Goal: Task Accomplishment & Management: Manage account settings

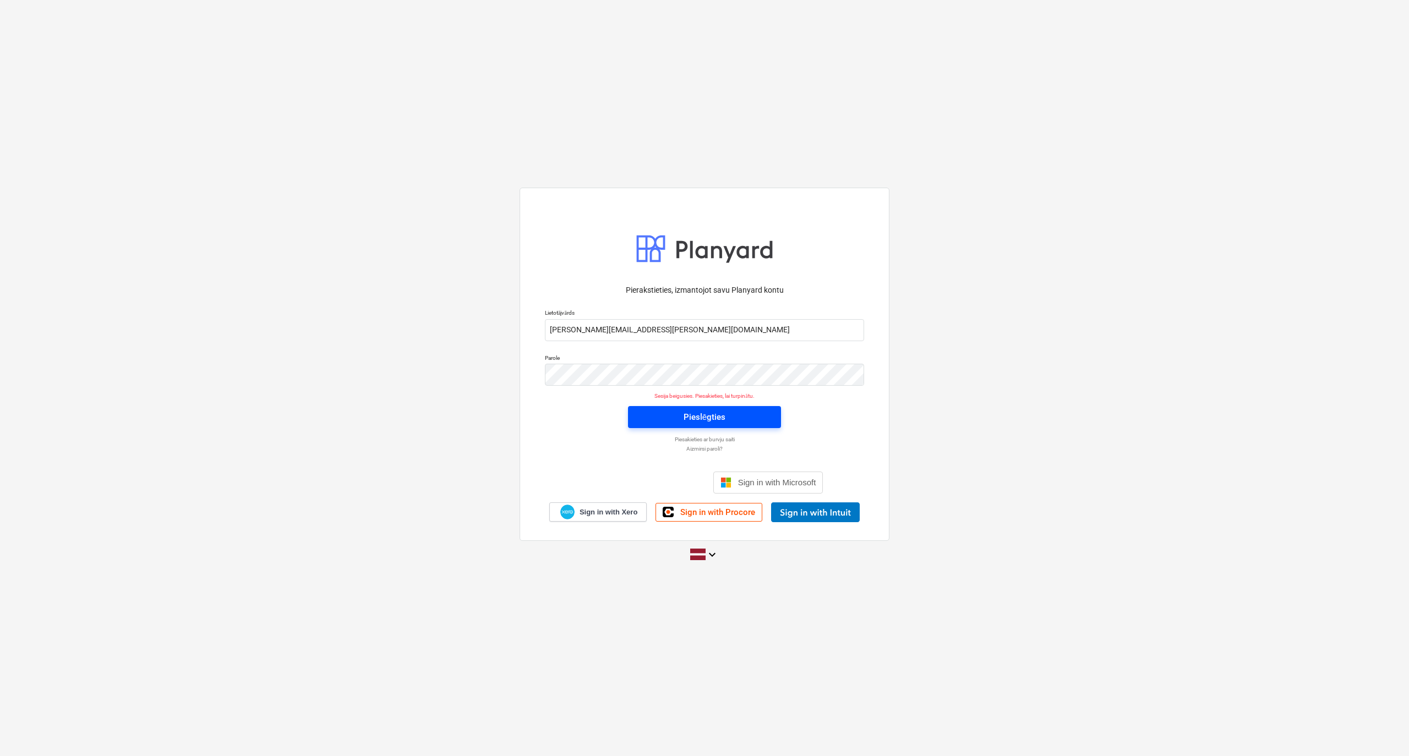
click at [693, 415] on div "Pieslēgties" at bounding box center [704, 417] width 42 height 14
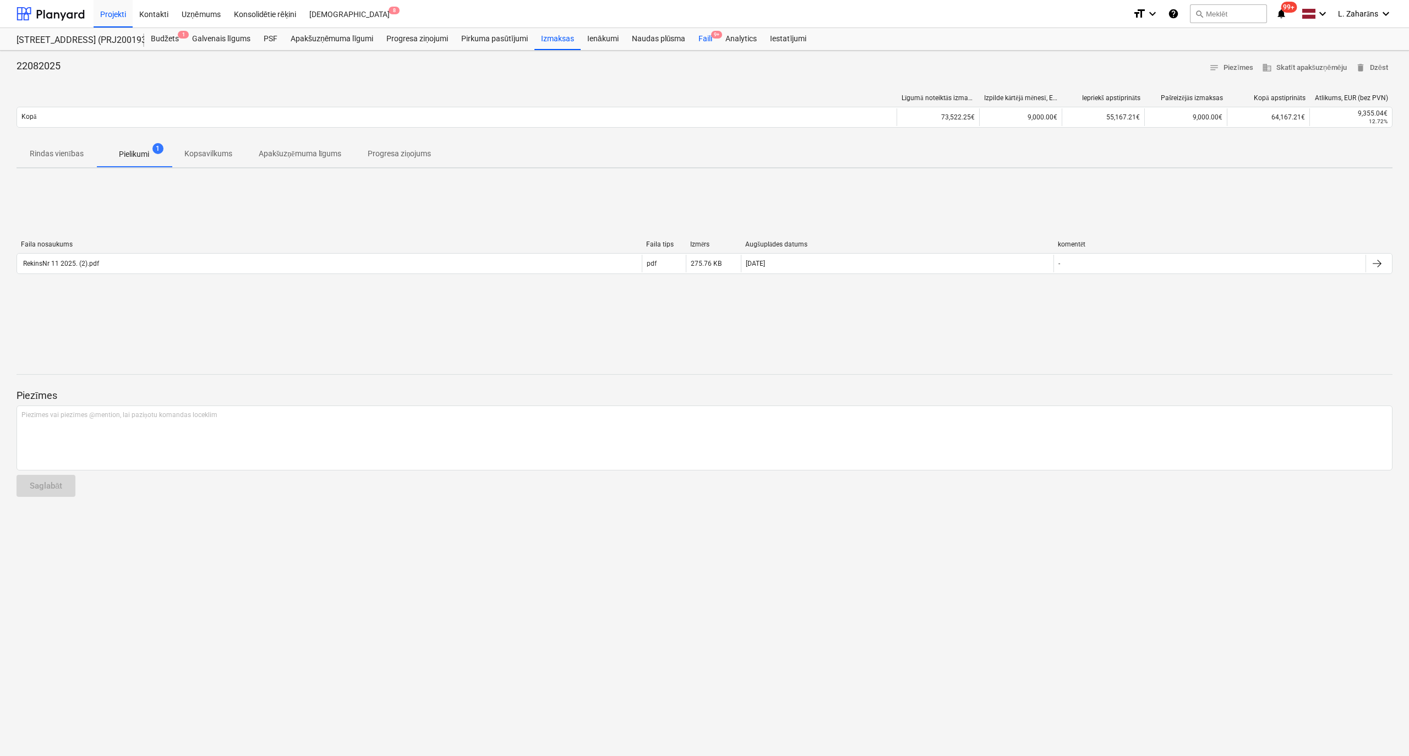
click at [704, 36] on div "Faili 9+" at bounding box center [705, 39] width 27 height 22
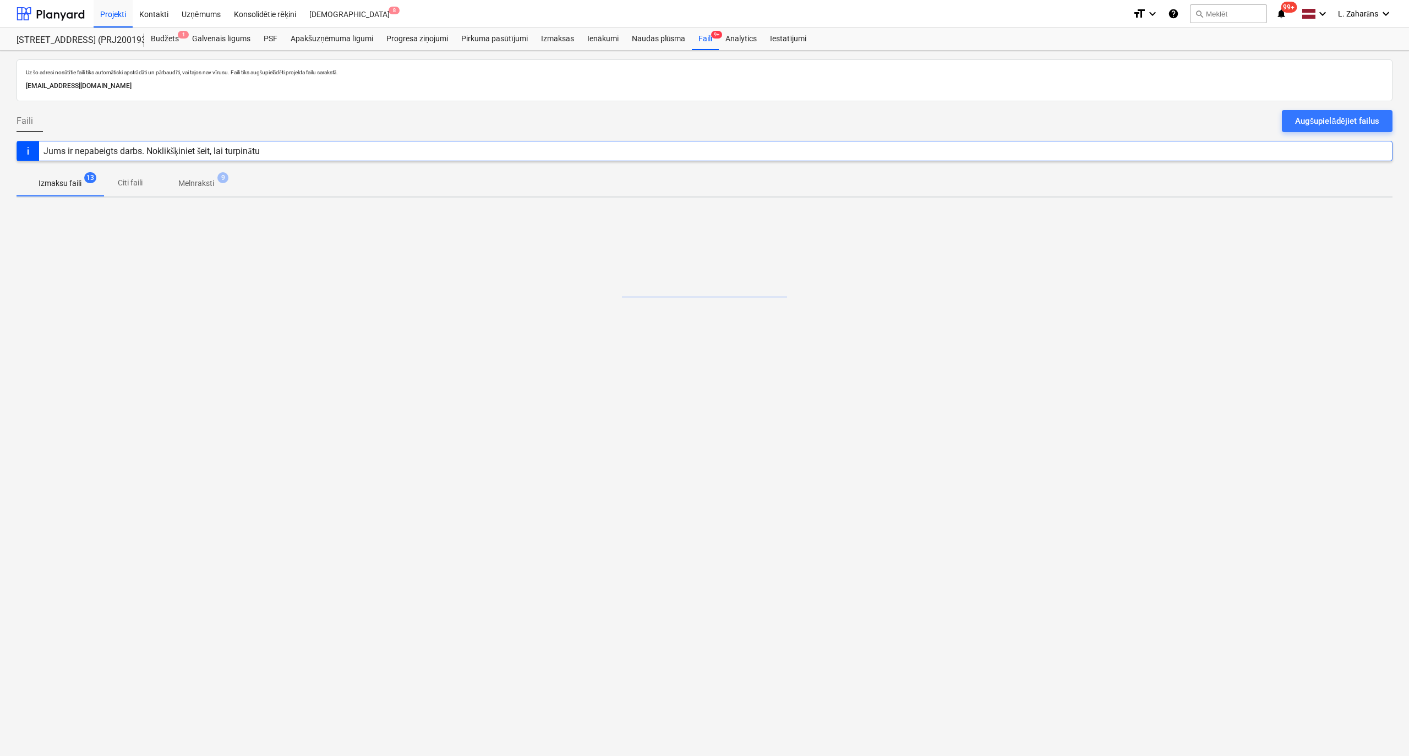
click at [205, 181] on p "Melnraksti" at bounding box center [196, 184] width 36 height 12
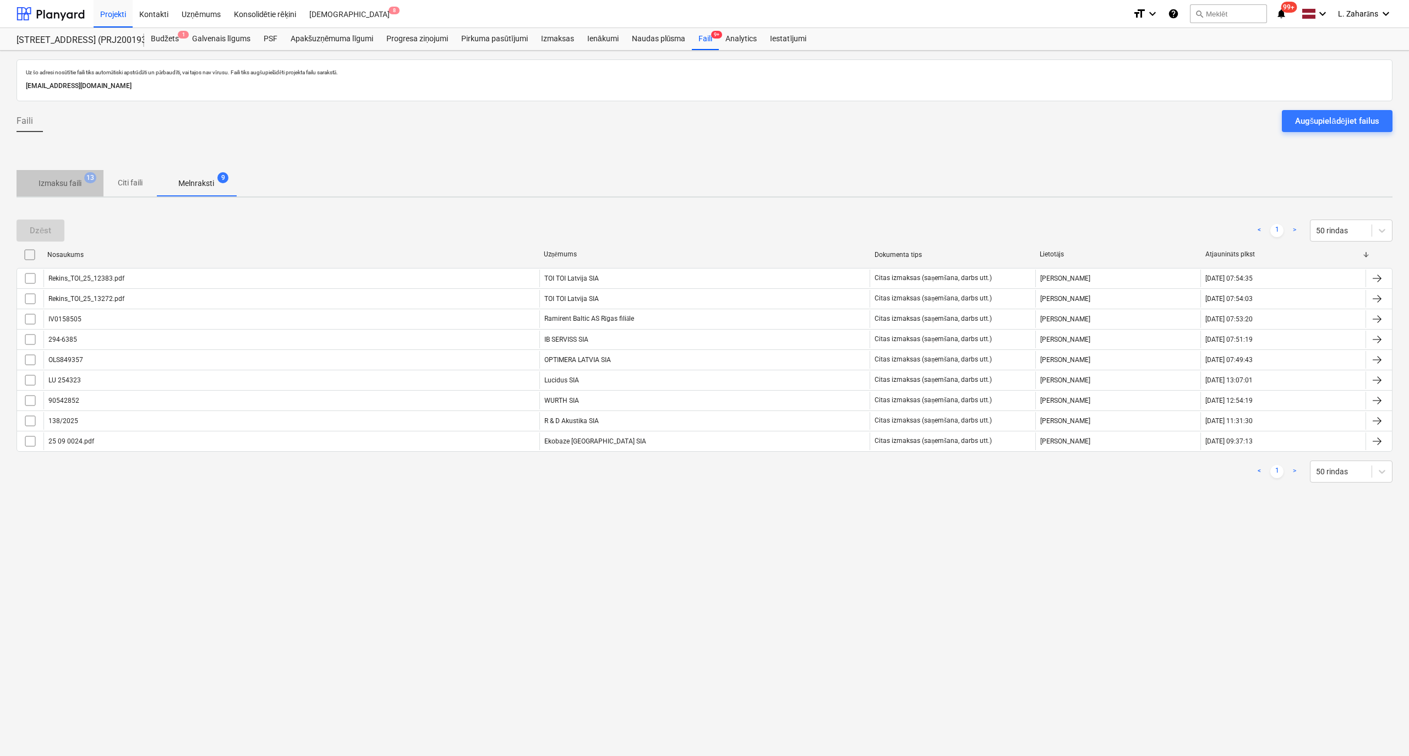
click at [73, 181] on p "Izmaksu faili" at bounding box center [60, 184] width 43 height 12
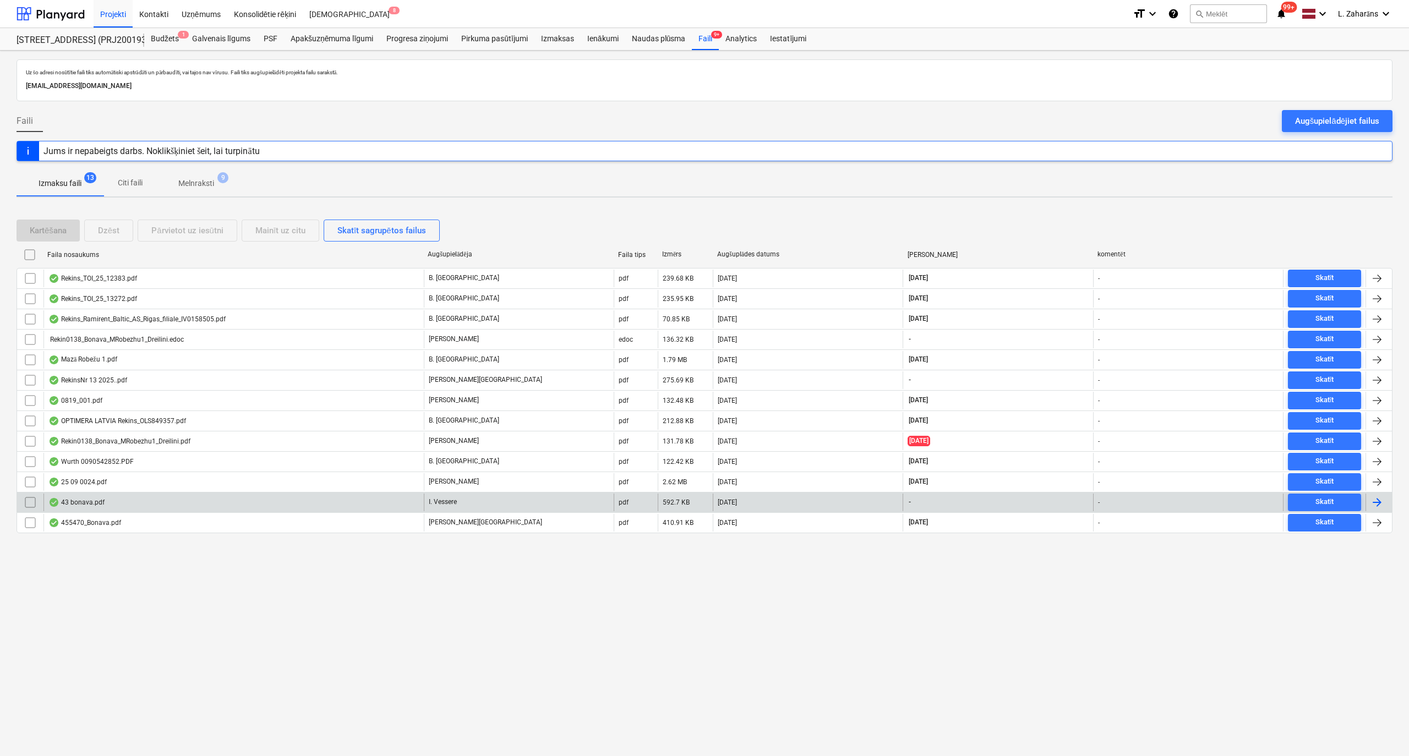
click at [390, 509] on div "43 bonava.pdf" at bounding box center [233, 503] width 380 height 18
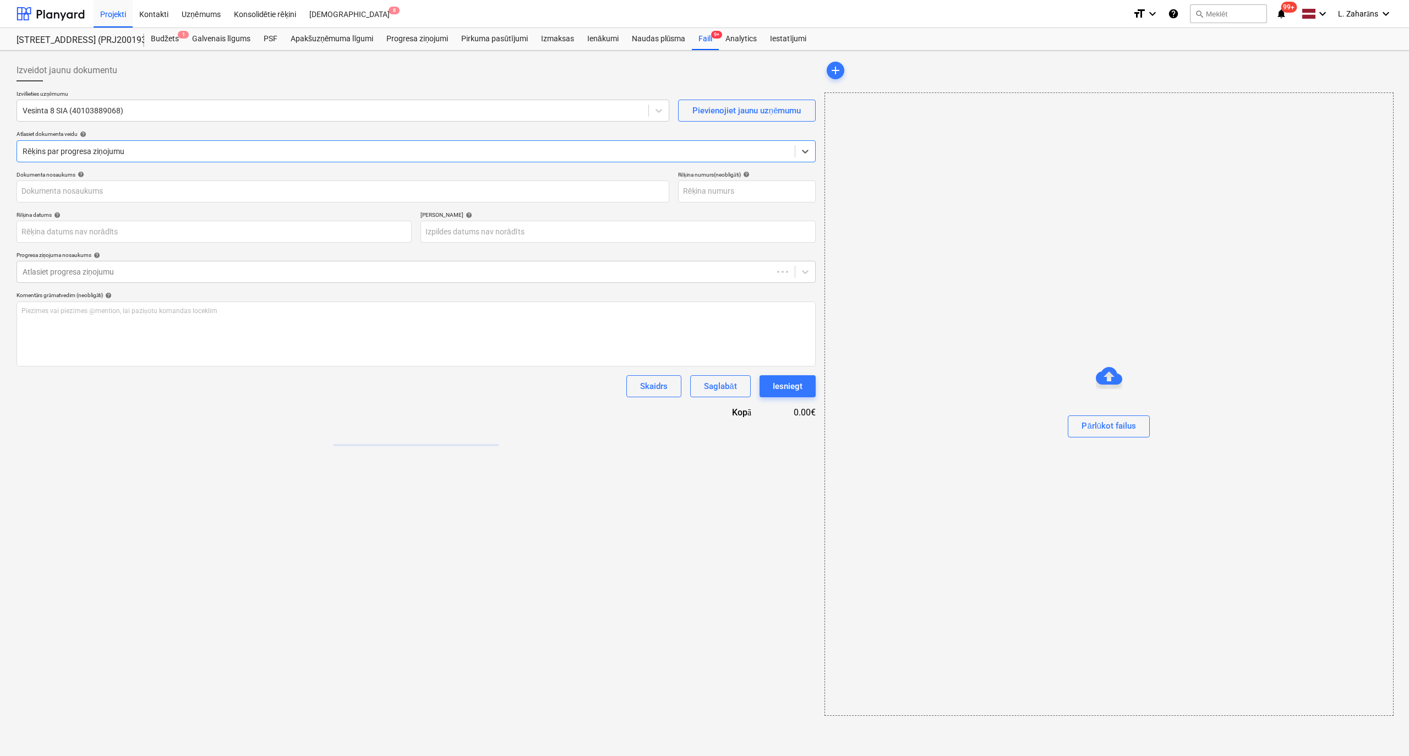
type input "43 bonava.pdf"
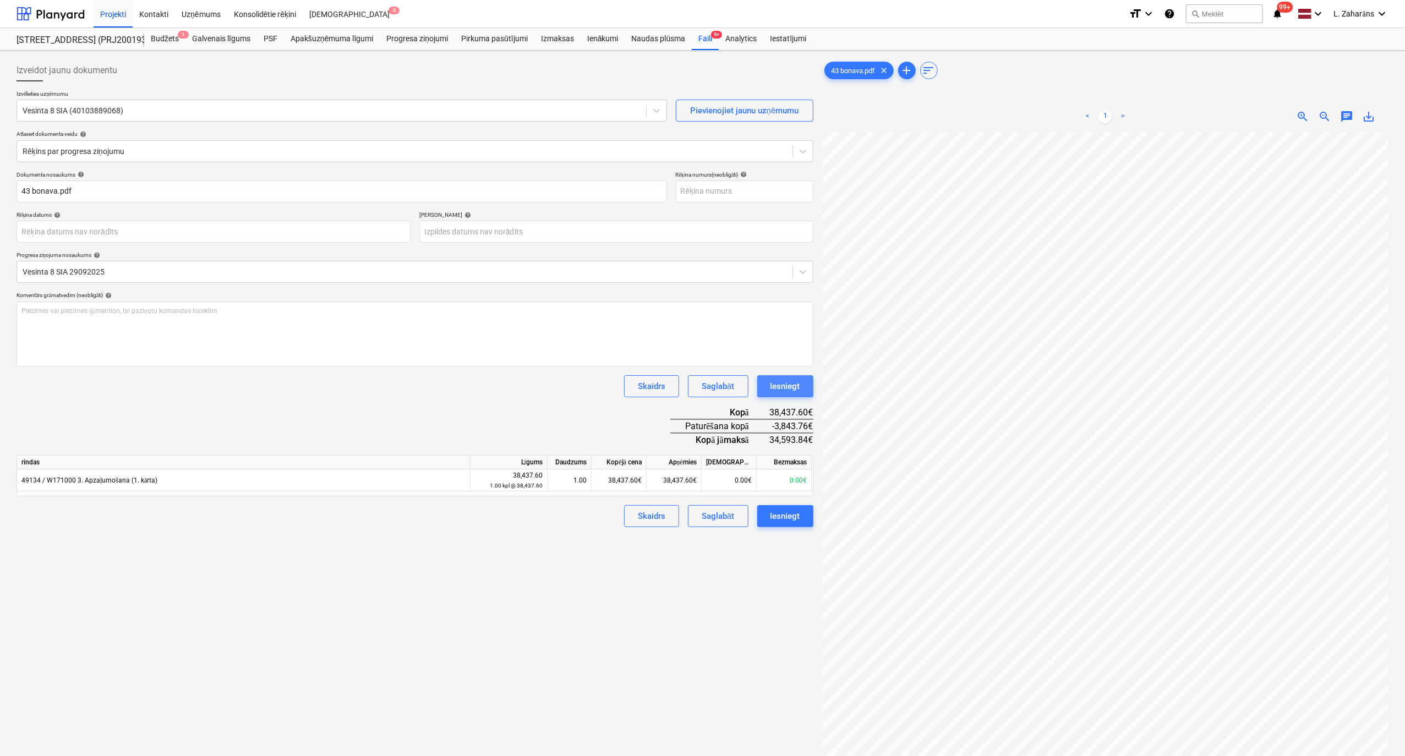
click at [793, 387] on div "Iesniegt" at bounding box center [785, 386] width 30 height 14
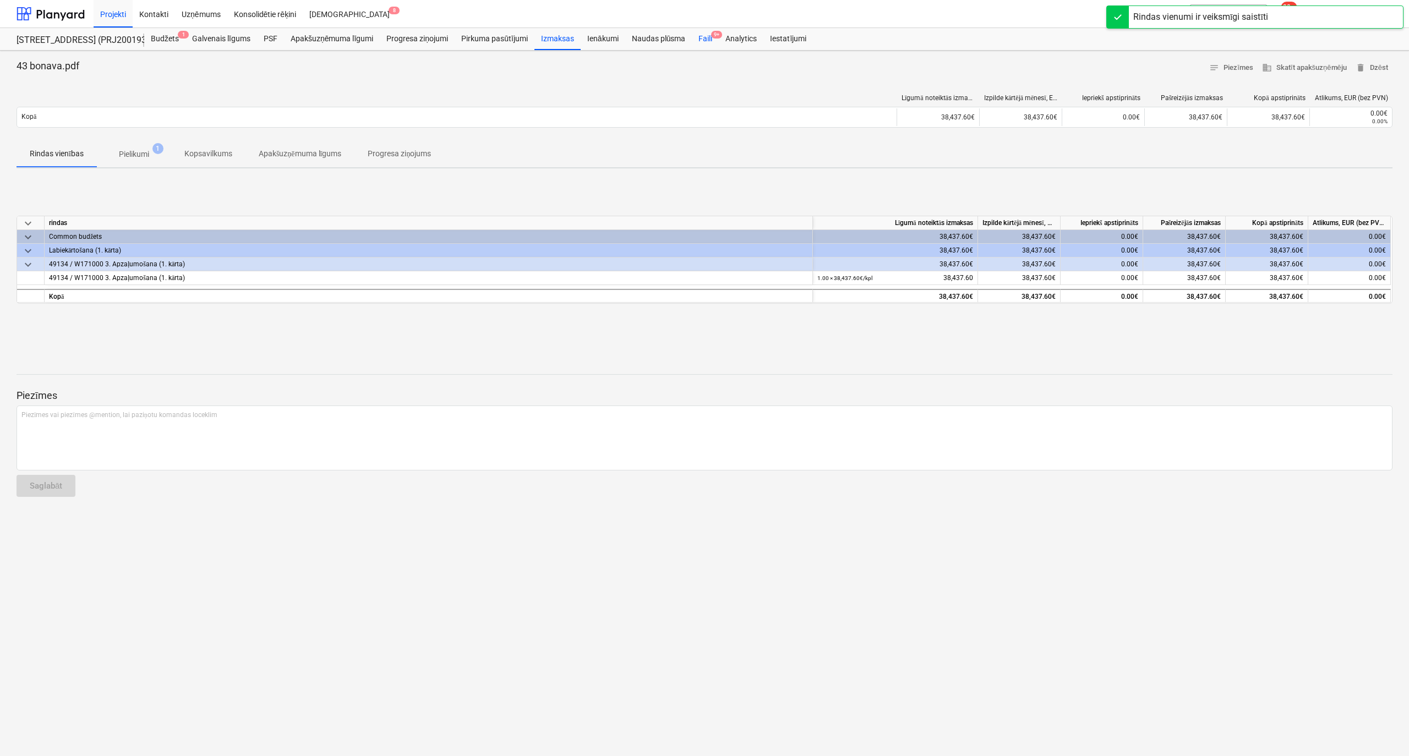
click at [705, 36] on div "Faili 9+" at bounding box center [705, 39] width 27 height 22
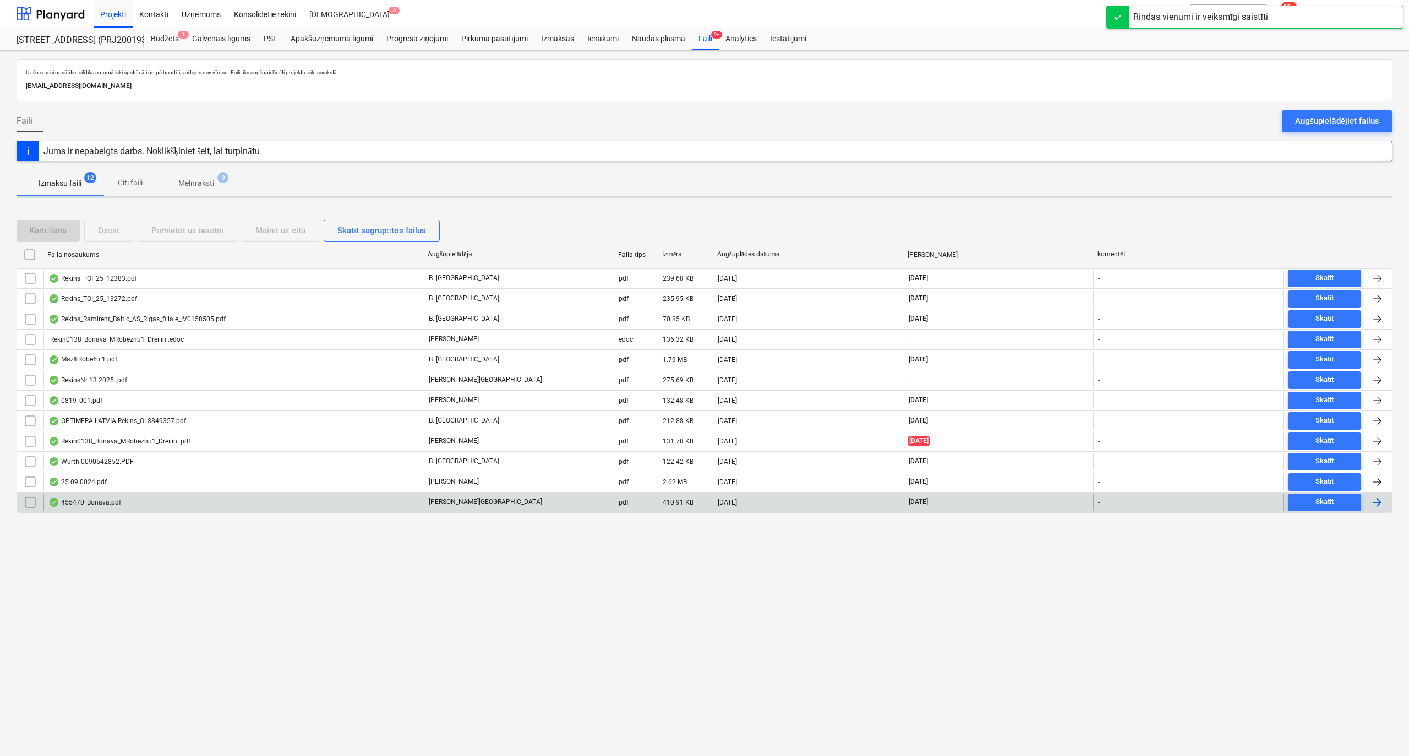
click at [260, 503] on div "455470_Bonava.pdf" at bounding box center [233, 503] width 380 height 18
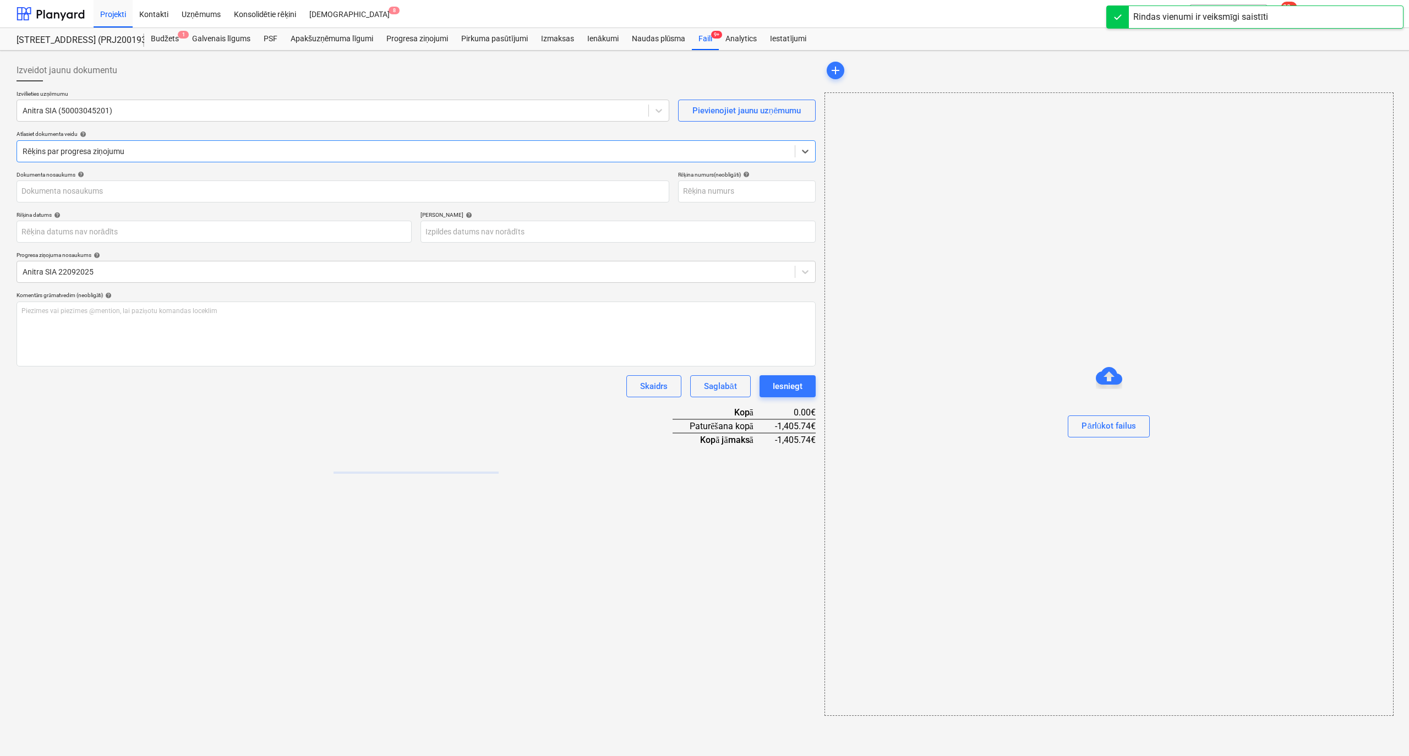
type input "455470"
type input "[DATE]"
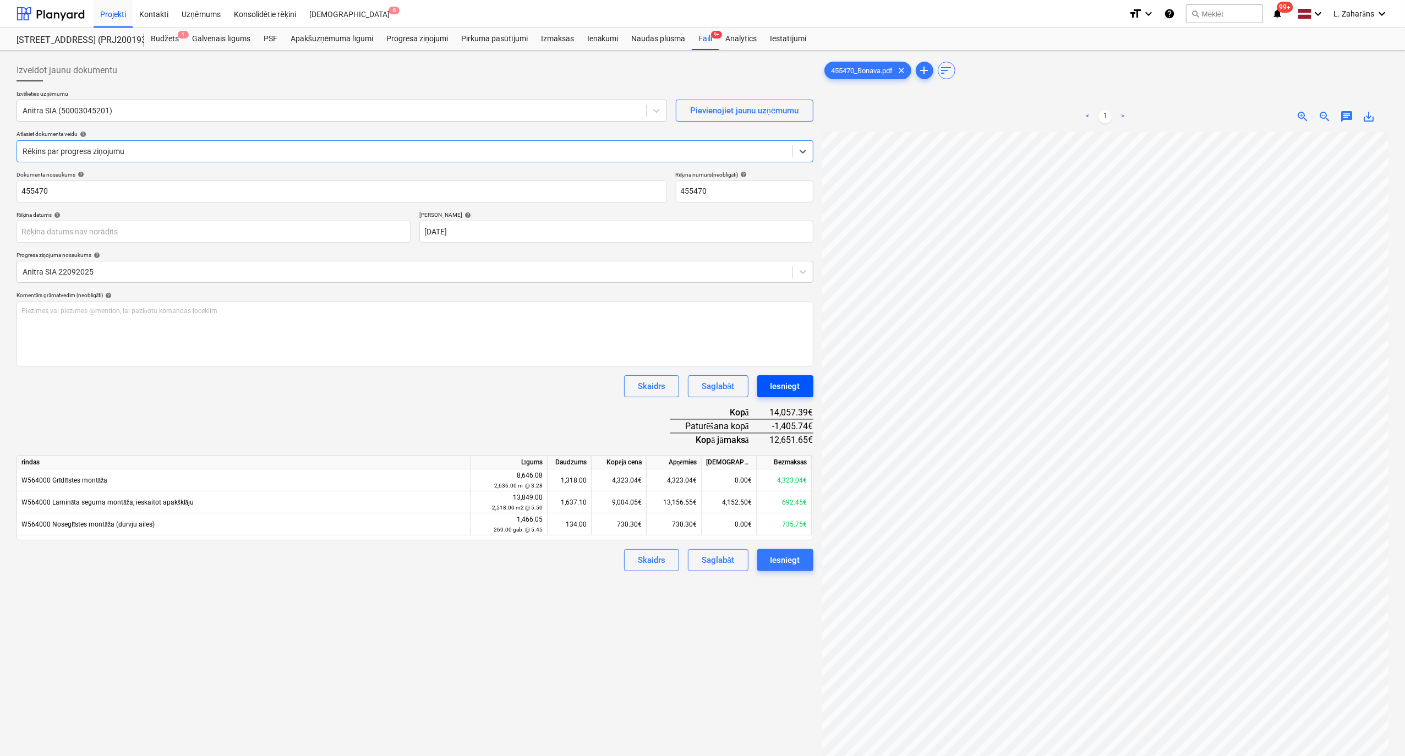
click at [770, 387] on div "Iesniegt" at bounding box center [785, 386] width 30 height 14
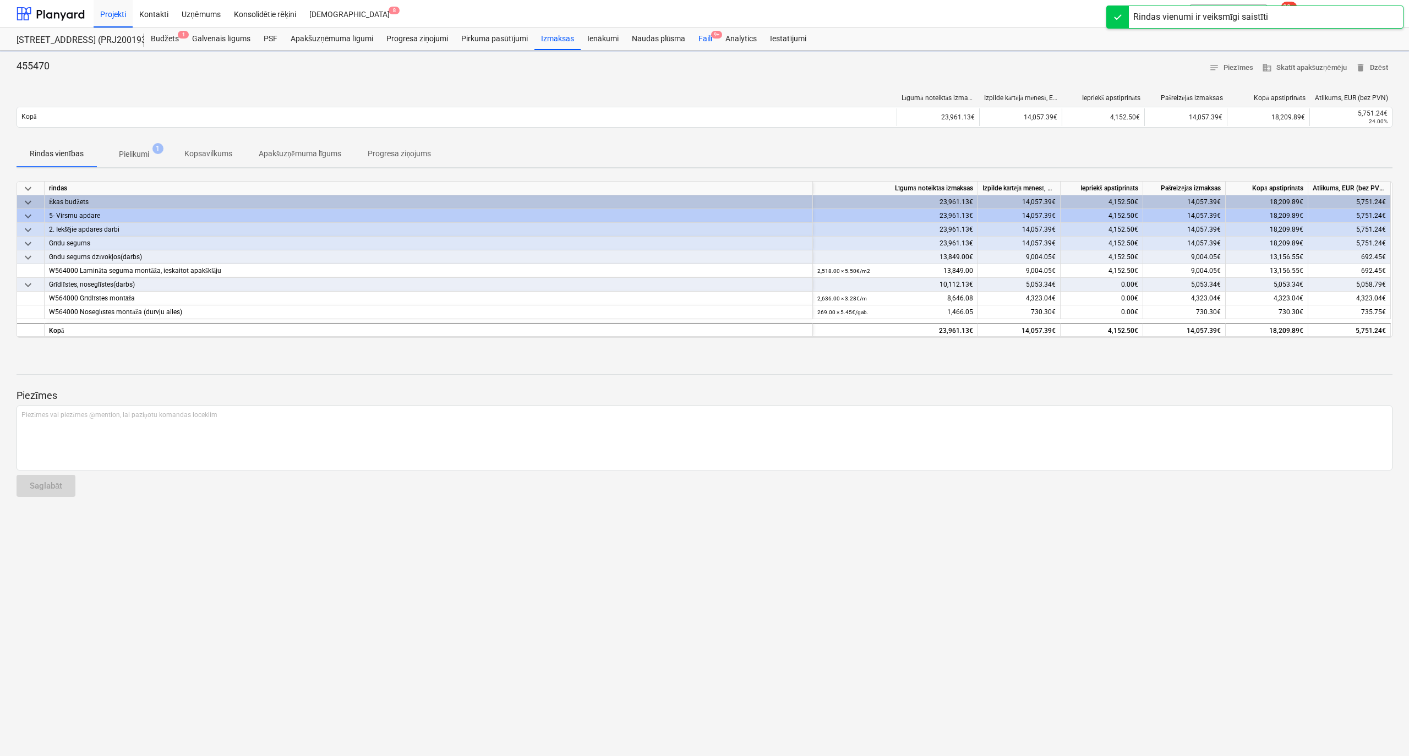
click at [702, 37] on div "Faili 9+" at bounding box center [705, 39] width 27 height 22
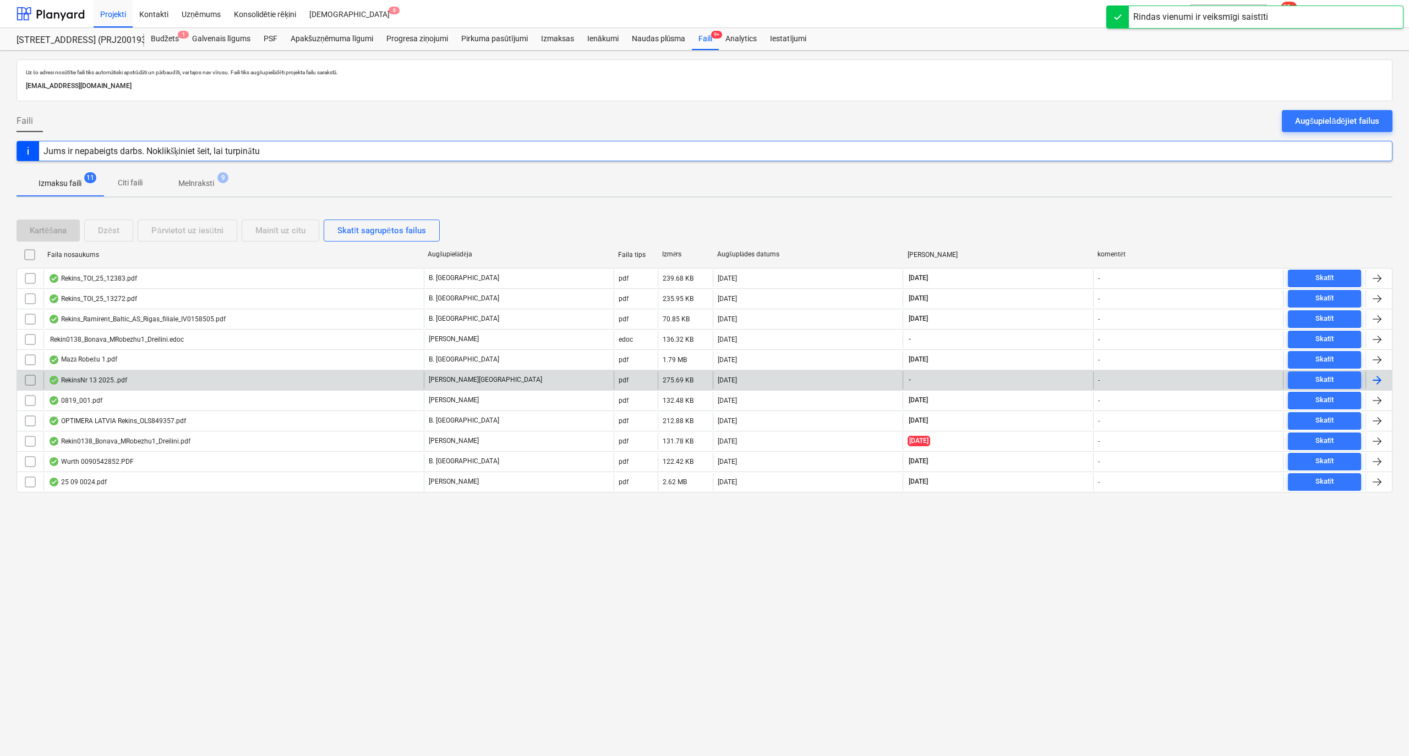
click at [454, 381] on p "A. Kazakovs" at bounding box center [485, 379] width 113 height 9
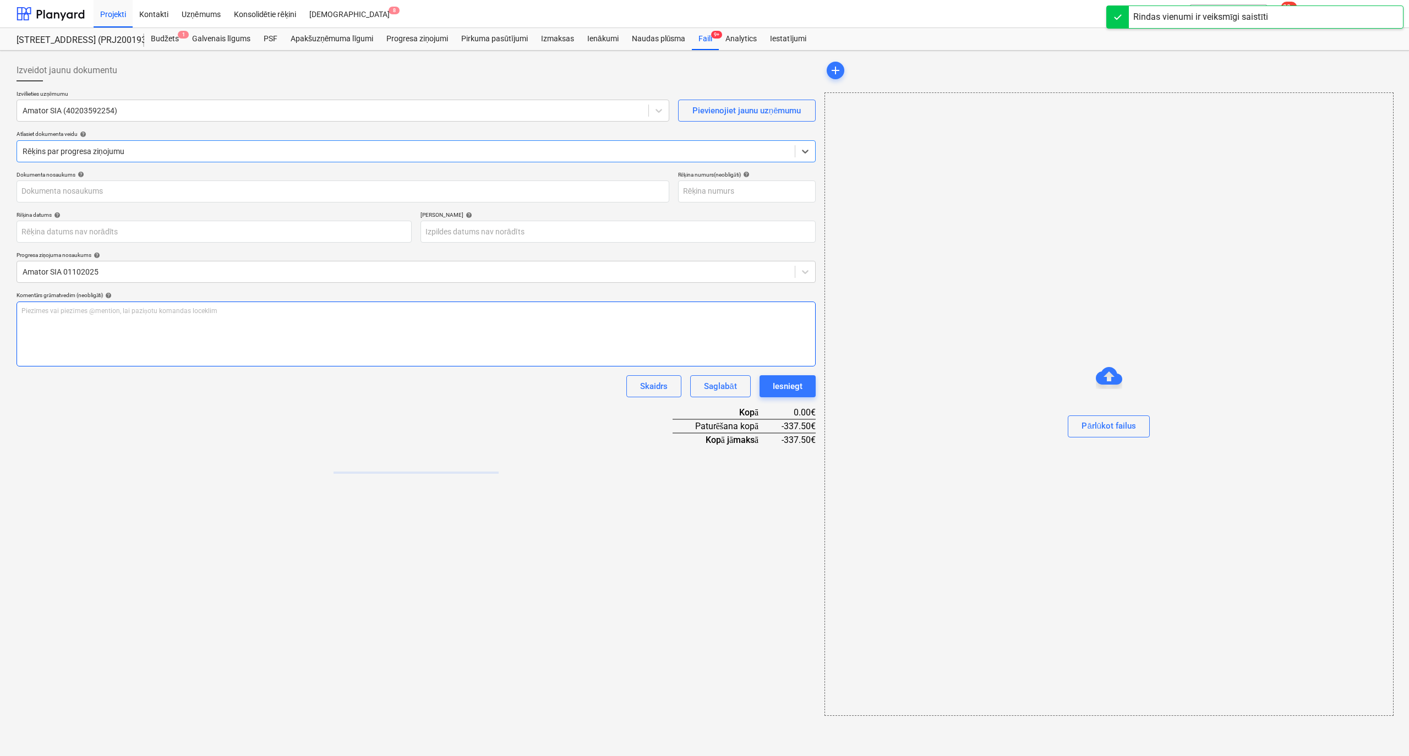
type input "40203592254"
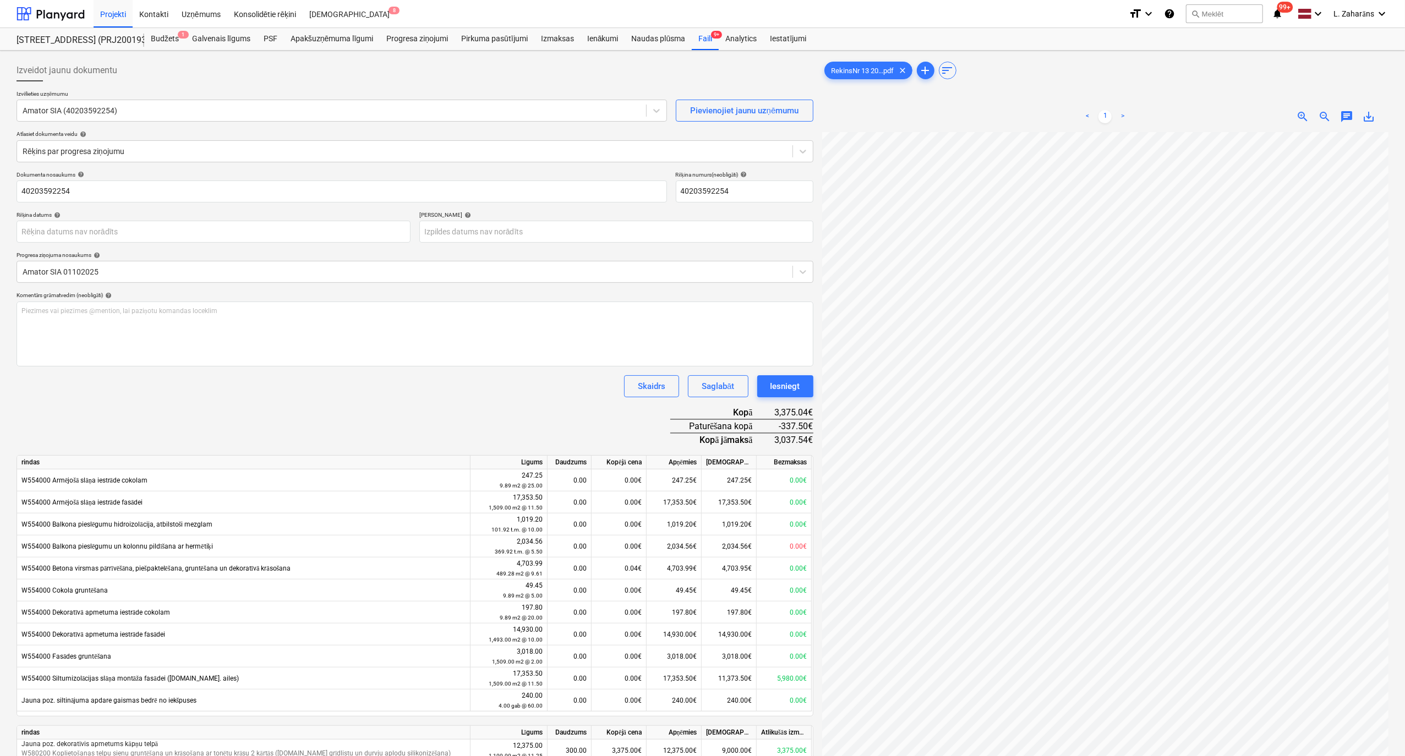
scroll to position [225, 155]
click at [748, 307] on div "Izveidot jaunu dokumentu Izvēlieties uzņēmumu Amator SIA (40203592254) Pievieno…" at bounding box center [702, 458] width 1381 height 807
click at [778, 383] on div "Iesniegt" at bounding box center [785, 386] width 30 height 14
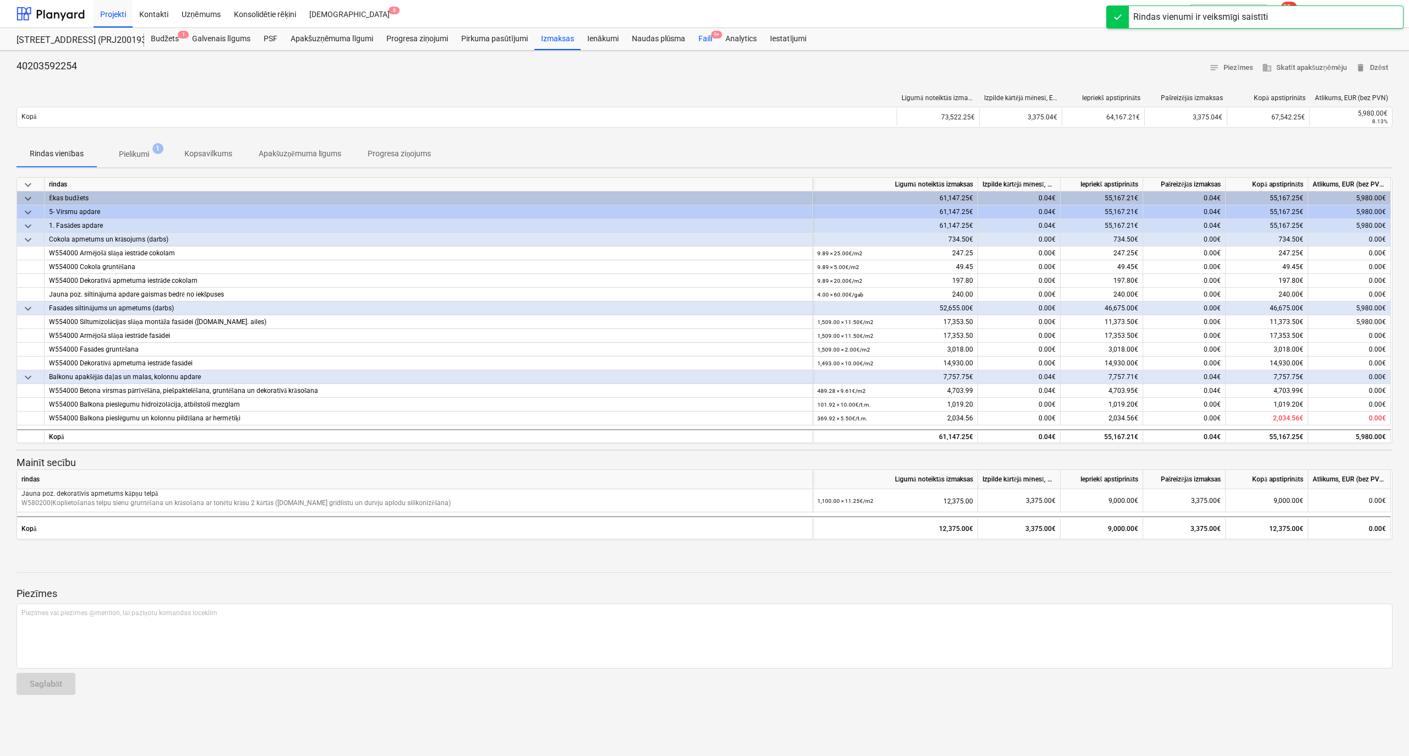
click at [705, 36] on div "Faili 9+" at bounding box center [705, 39] width 27 height 22
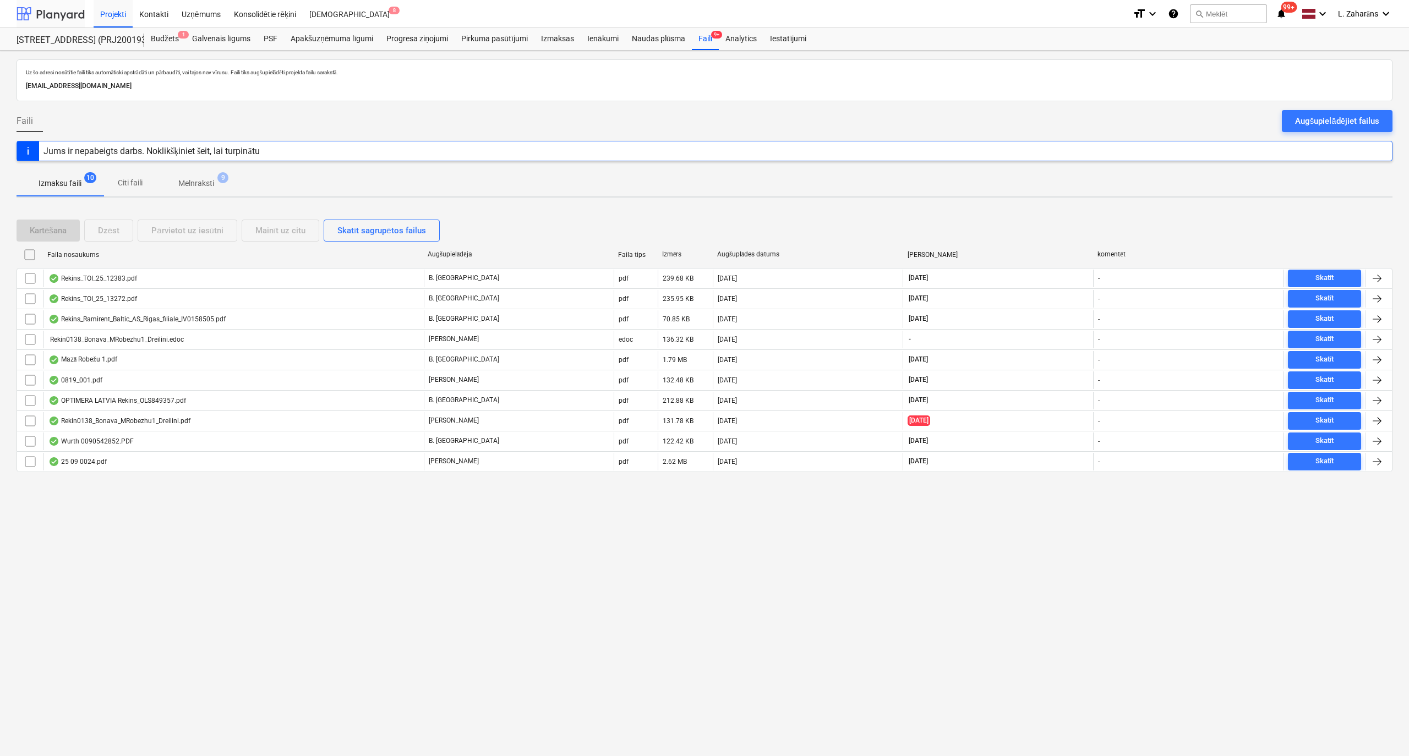
click at [63, 14] on div at bounding box center [51, 14] width 68 height 28
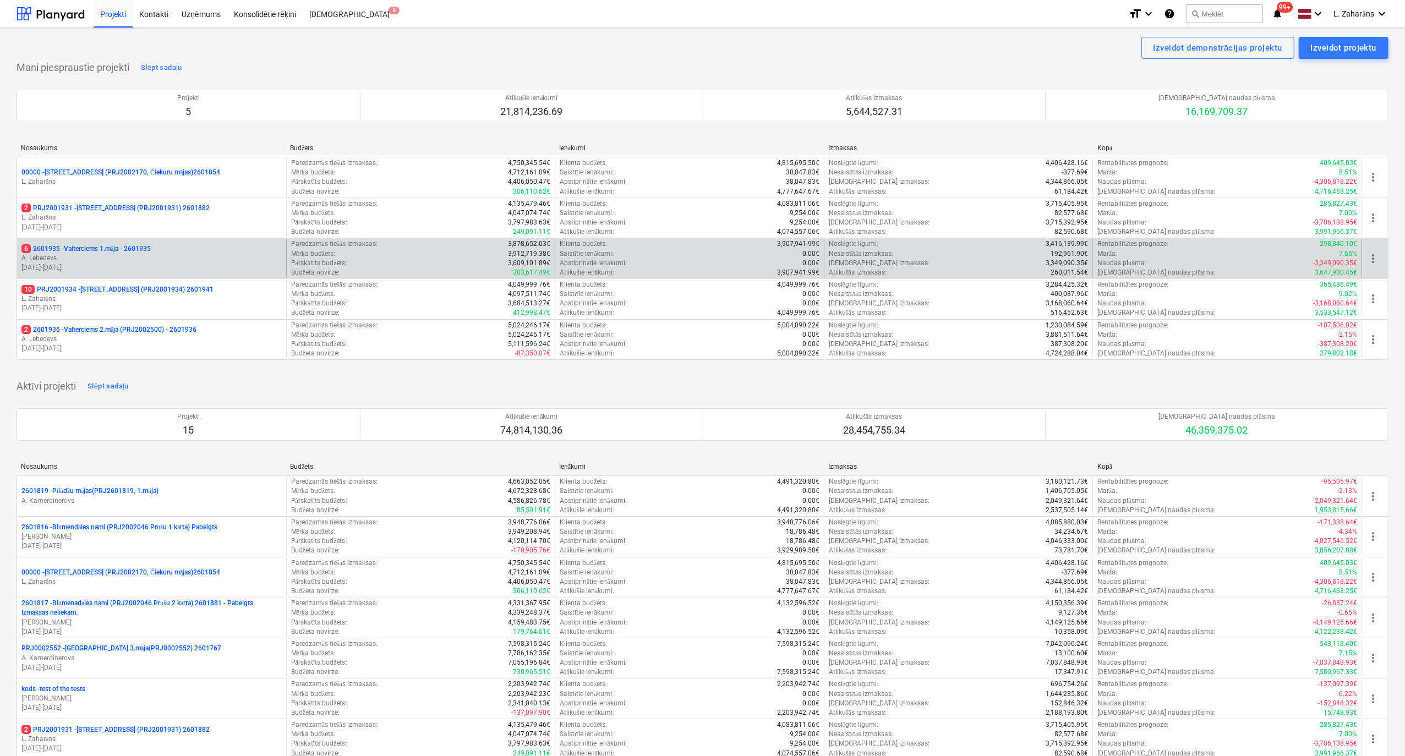
click at [100, 249] on p "6 2601935 - Valterciems 1.māja - 2601935" at bounding box center [85, 248] width 129 height 9
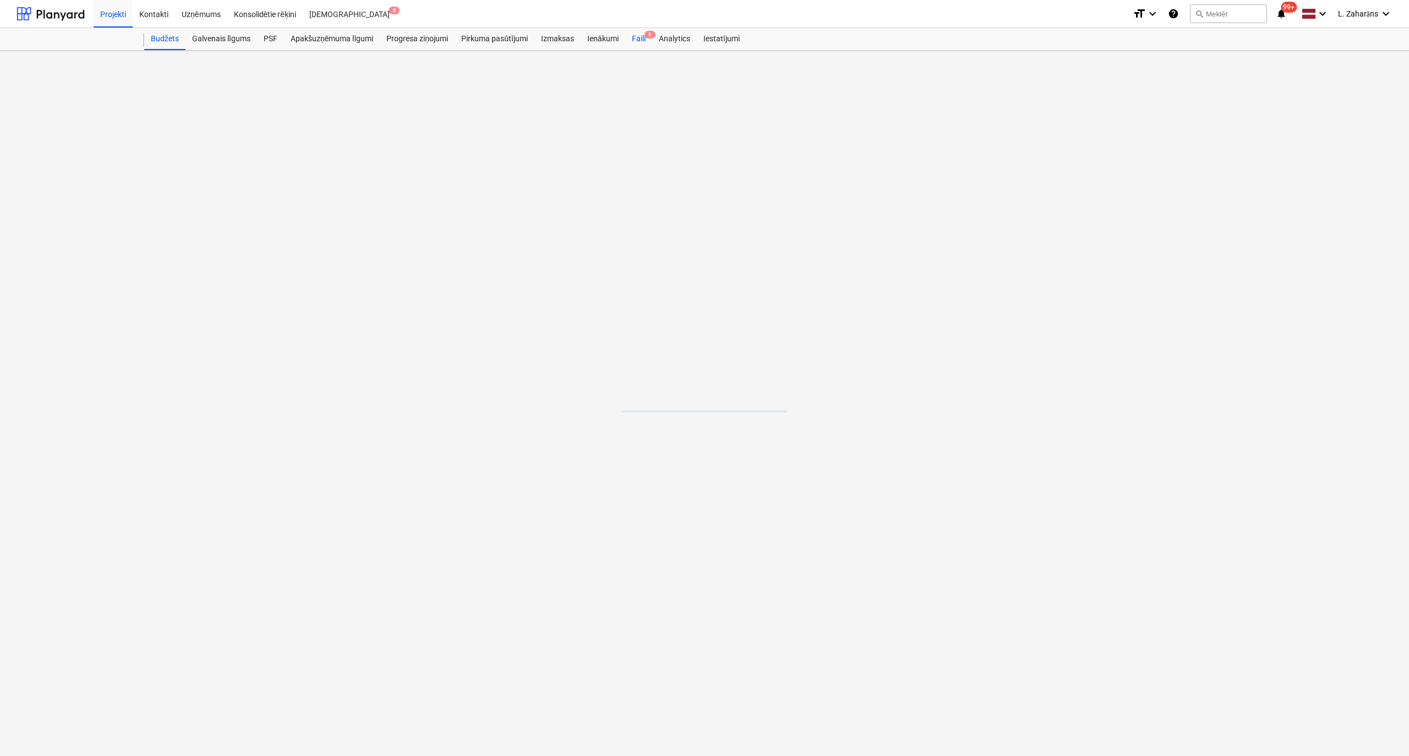
click at [641, 34] on div "Faili 6" at bounding box center [638, 39] width 27 height 22
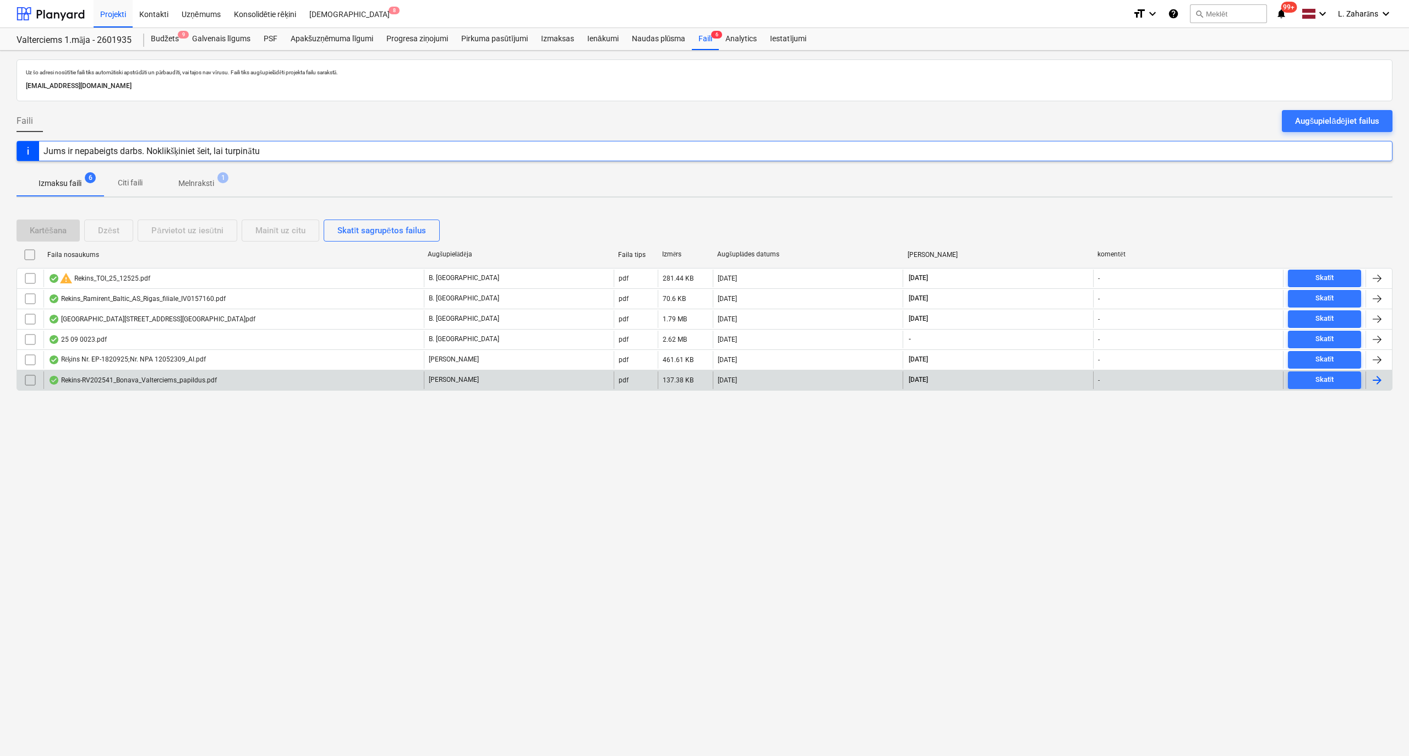
click at [273, 380] on div "Rekins-RV202541_Bonava_Valterciems_papildus.pdf" at bounding box center [233, 380] width 380 height 18
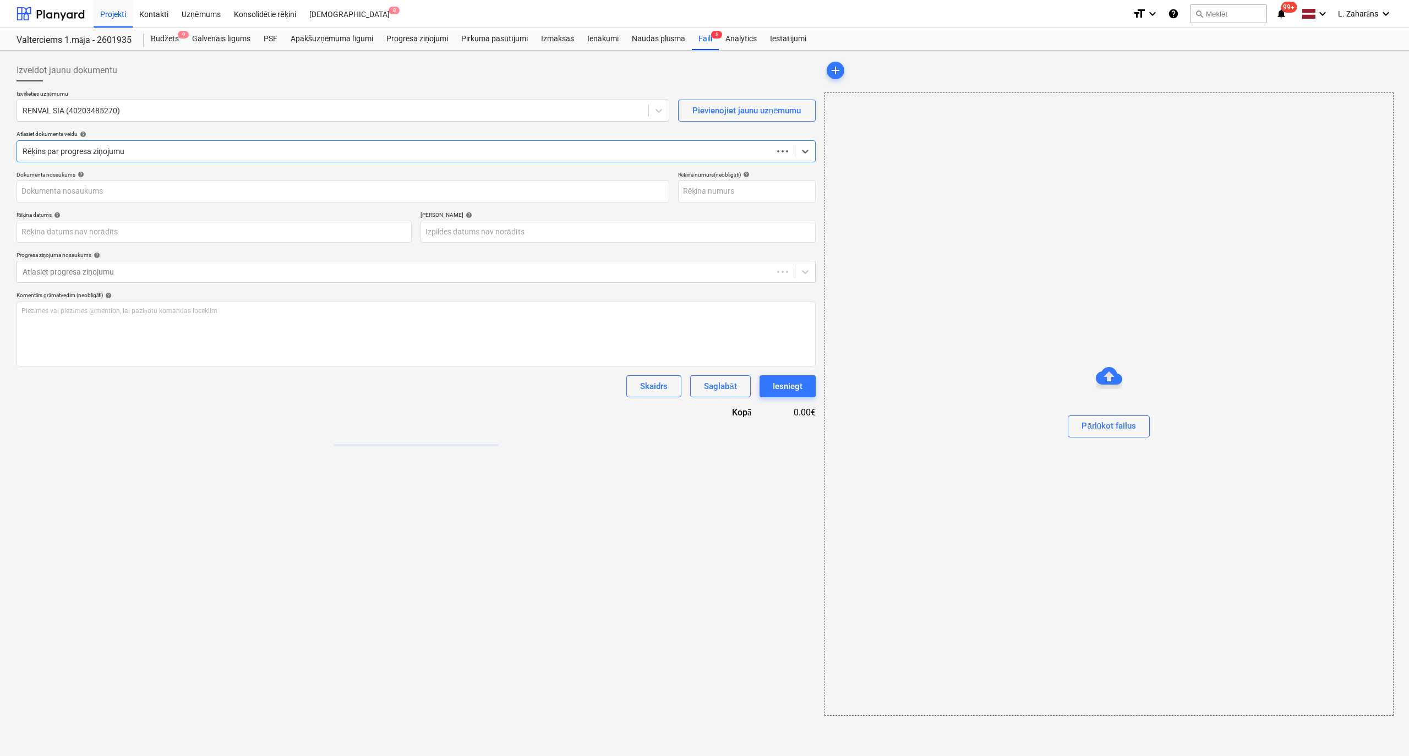
type input "RV-2025-41"
type input "13 Oct 2025"
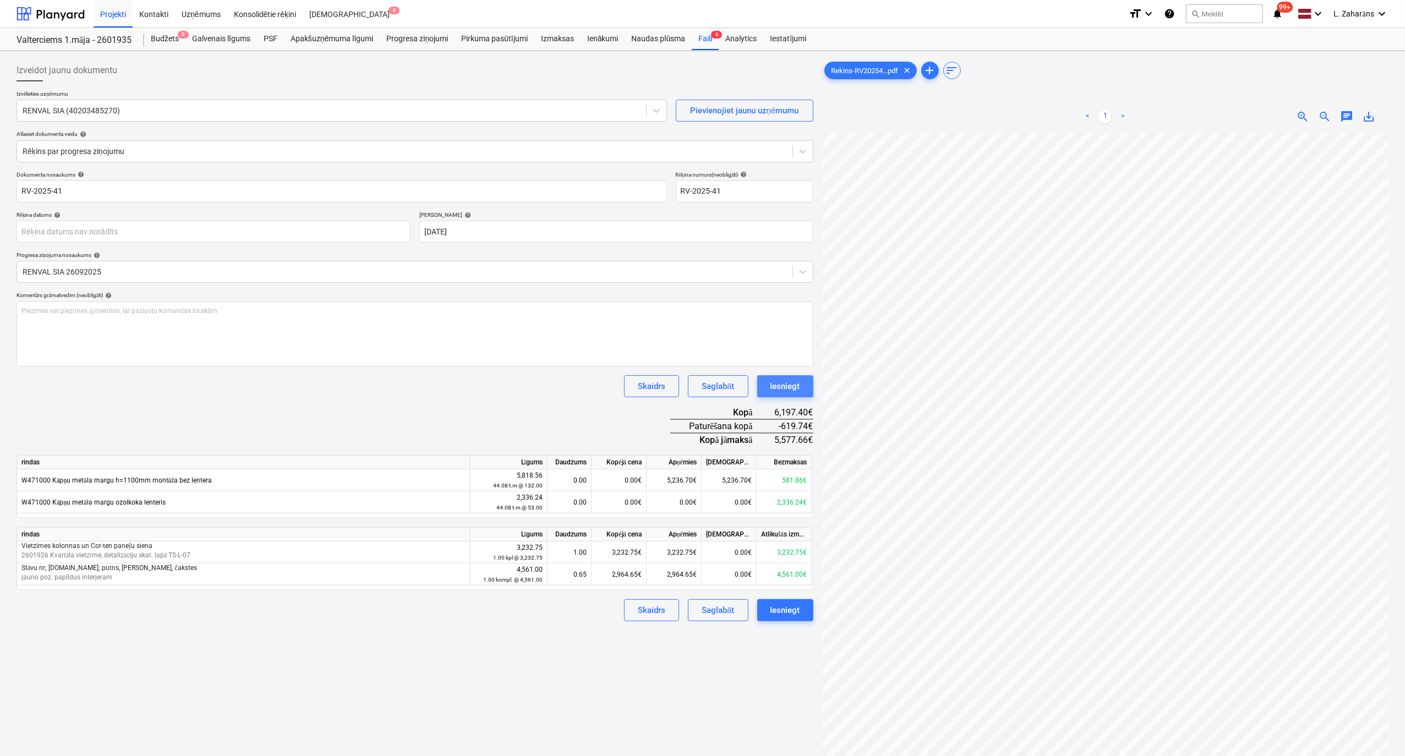
click at [780, 386] on div "Iesniegt" at bounding box center [785, 386] width 30 height 14
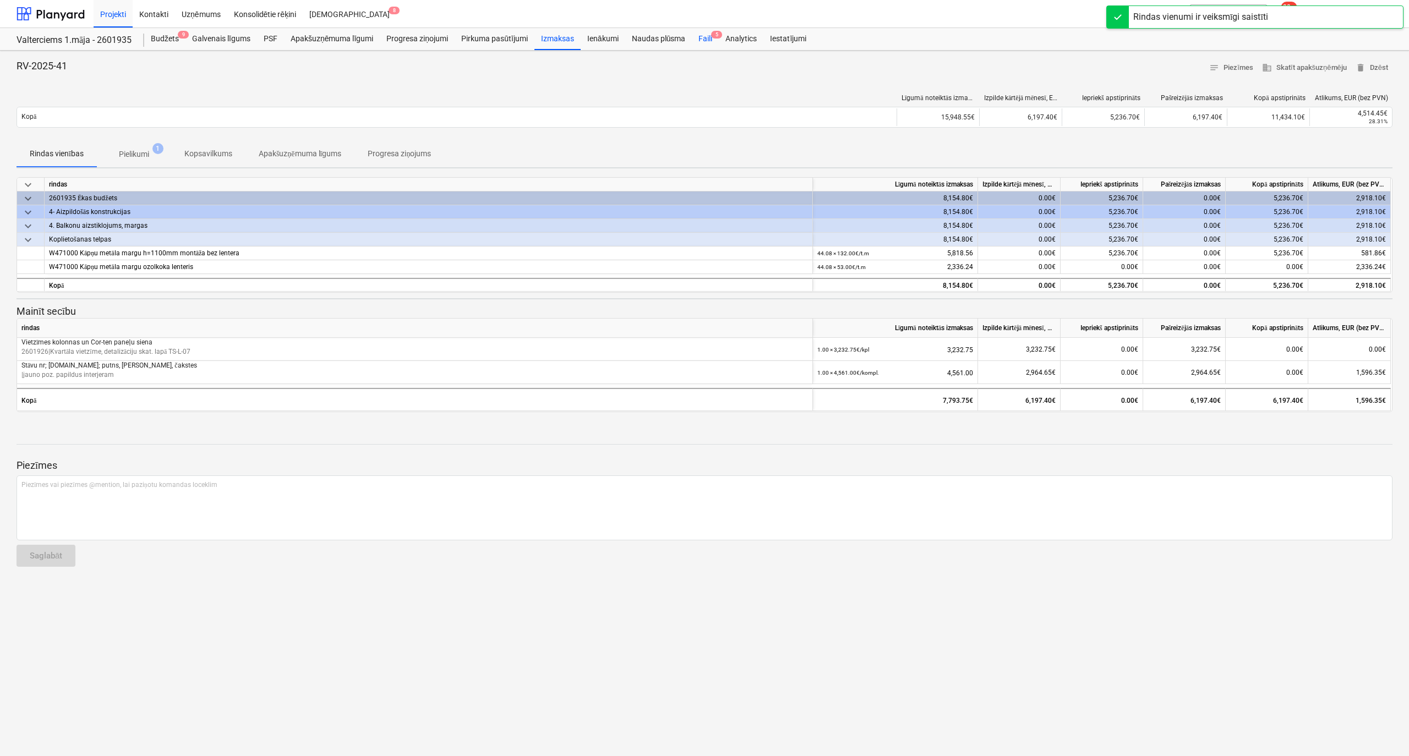
click at [700, 36] on div "Faili 5" at bounding box center [705, 39] width 27 height 22
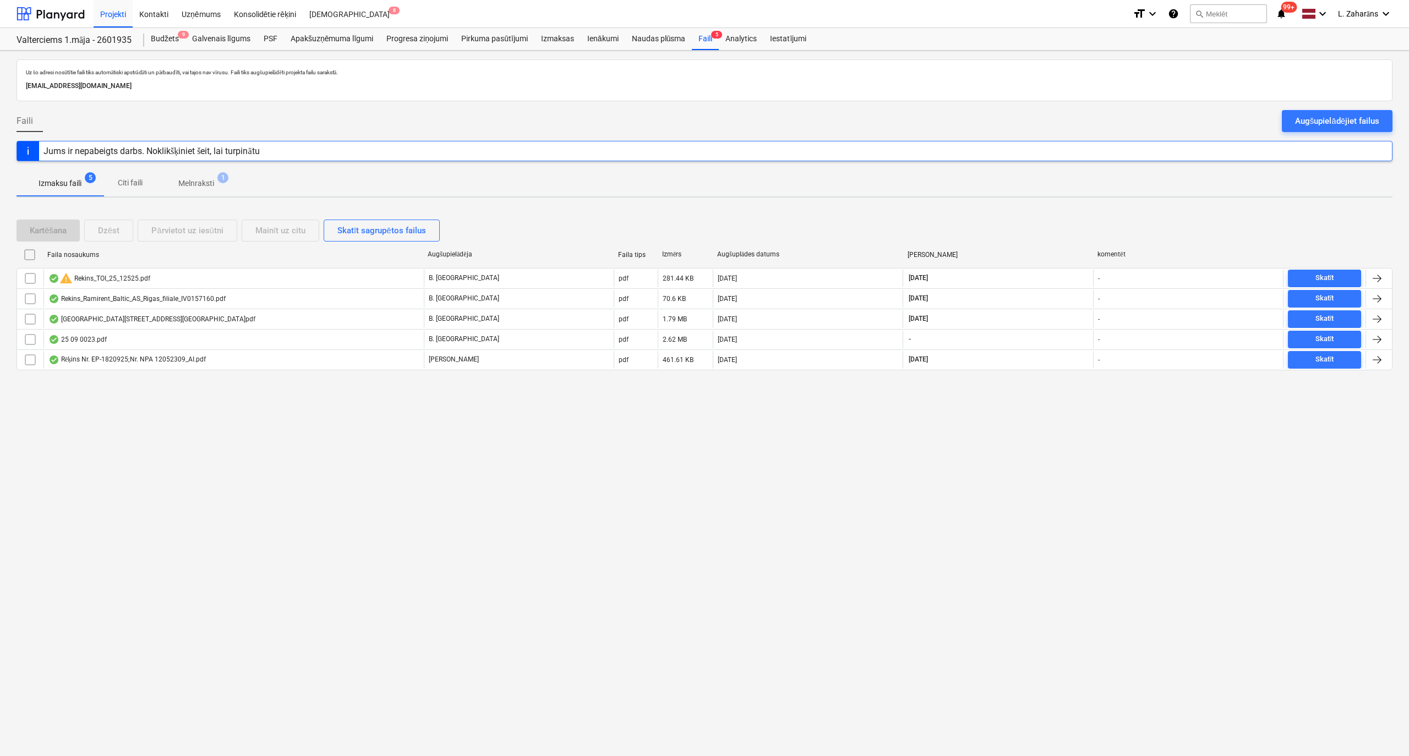
click at [342, 27] on div "Projekti Kontakti Uzņēmums Konsolidētie rēķini Iesūtne 8" at bounding box center [609, 14] width 1030 height 28
click at [341, 42] on div "Apakšuzņēmuma līgumi" at bounding box center [332, 39] width 96 height 22
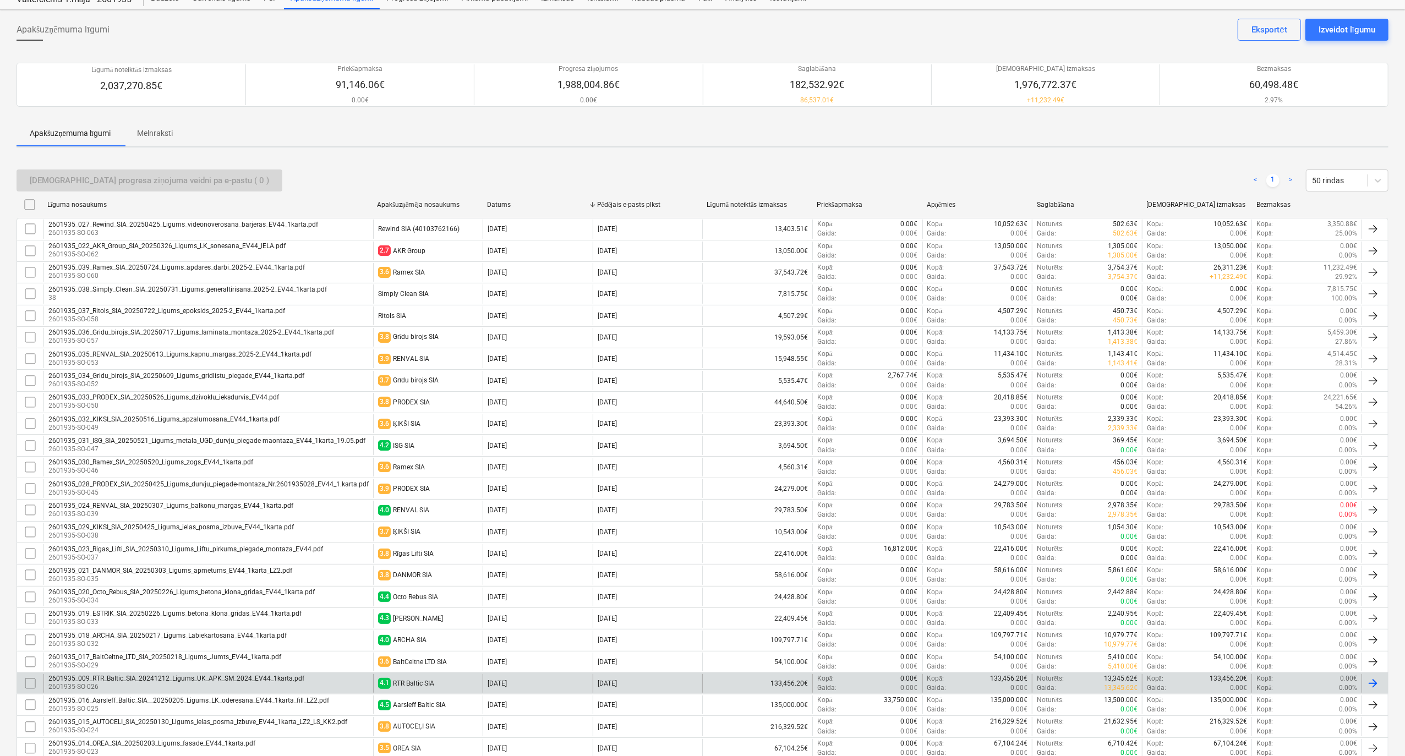
scroll to position [73, 0]
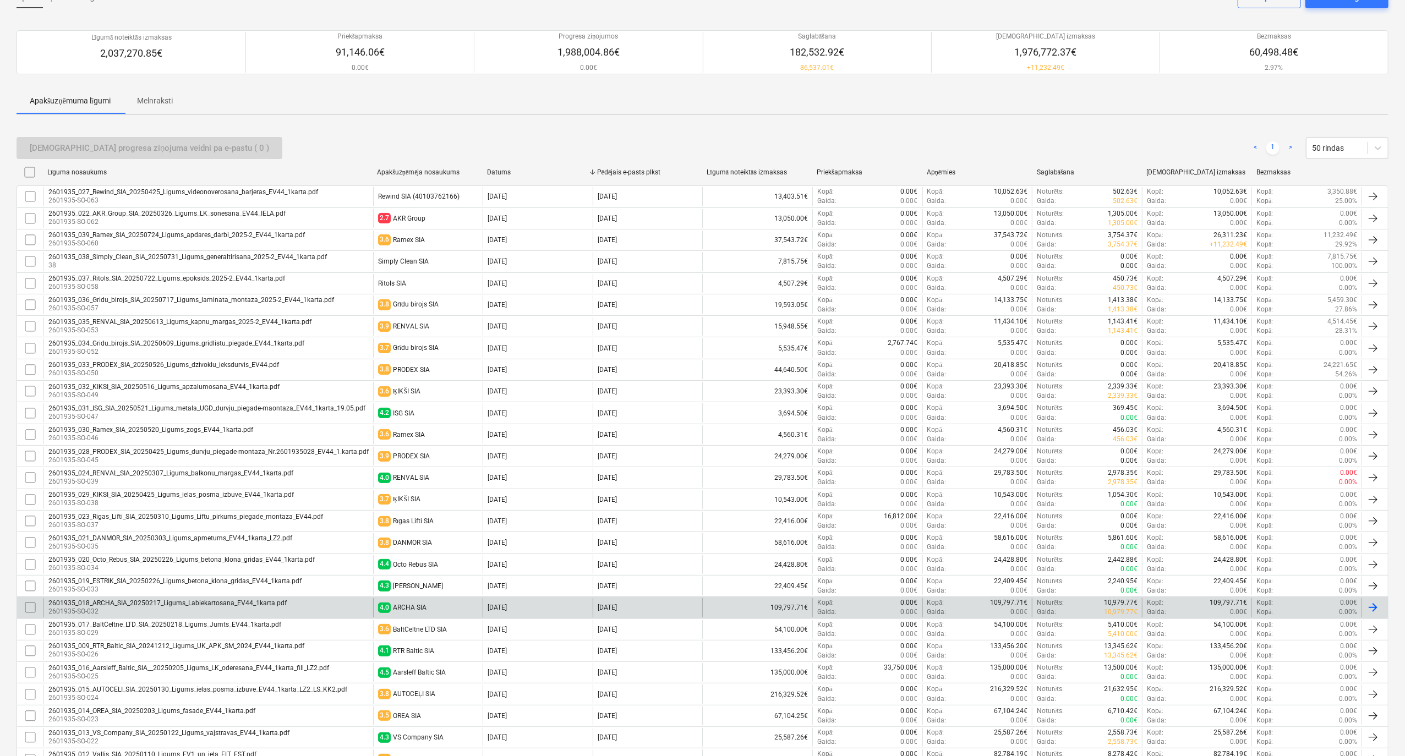
click at [190, 607] on div "2601935_018_ARCHA_SIA_20250217_Ligums_Labiekartosana_EV44_1karta.pdf" at bounding box center [167, 603] width 238 height 8
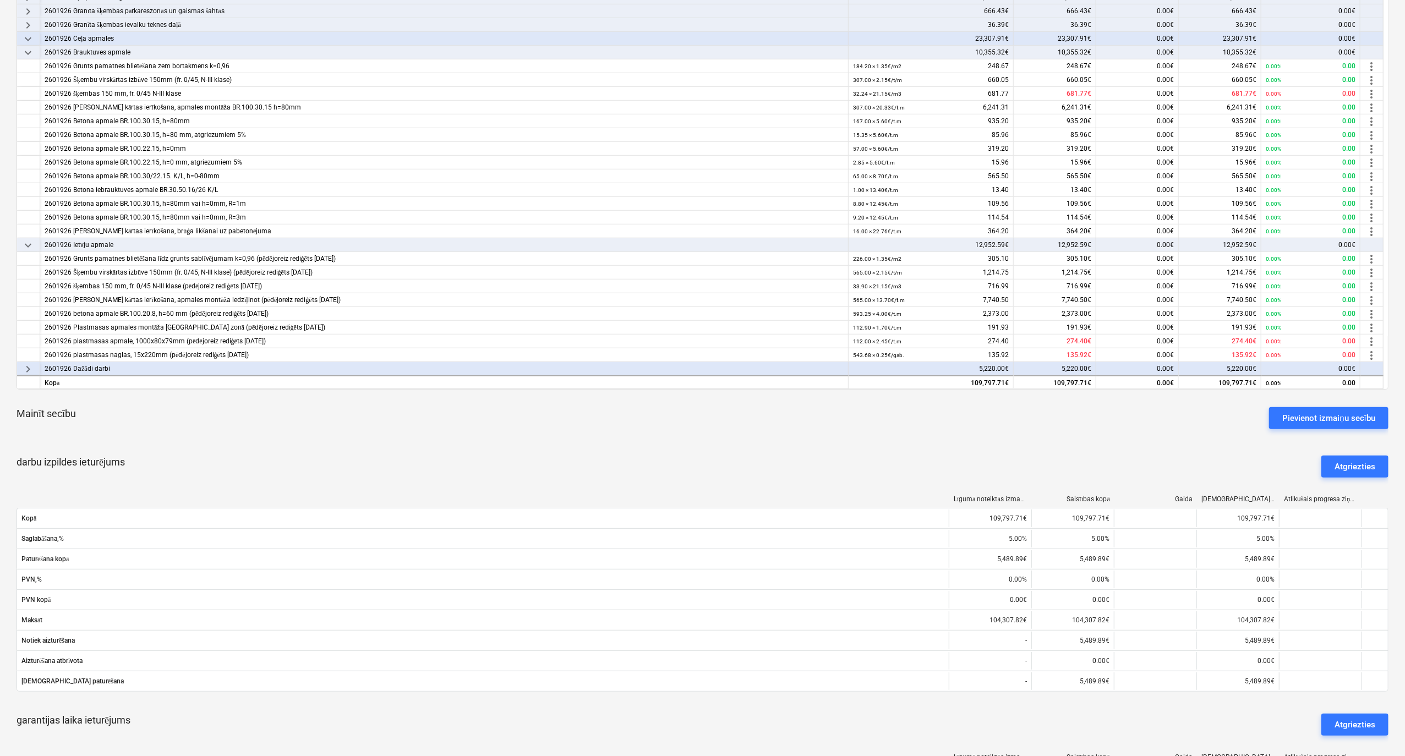
scroll to position [513, 0]
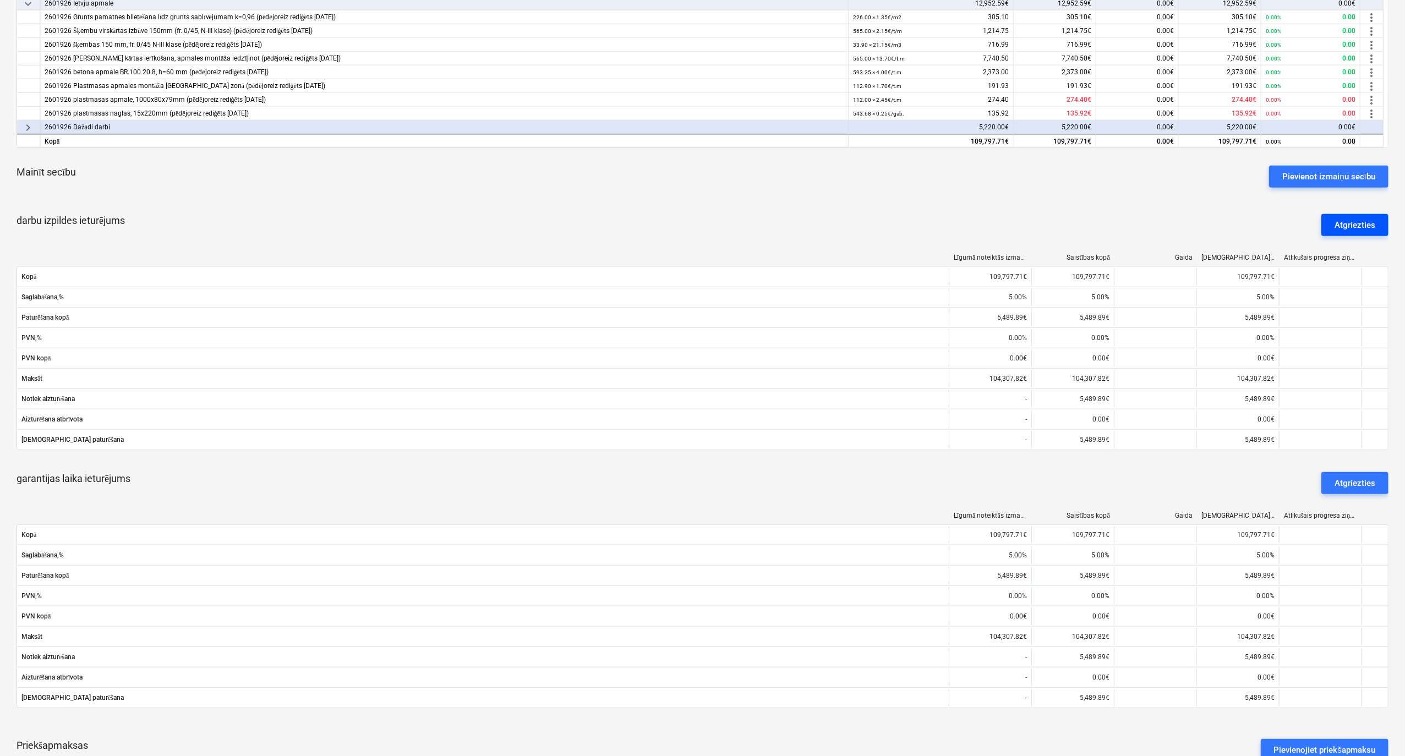
click at [1353, 216] on button "Atgriezties" at bounding box center [1354, 225] width 67 height 22
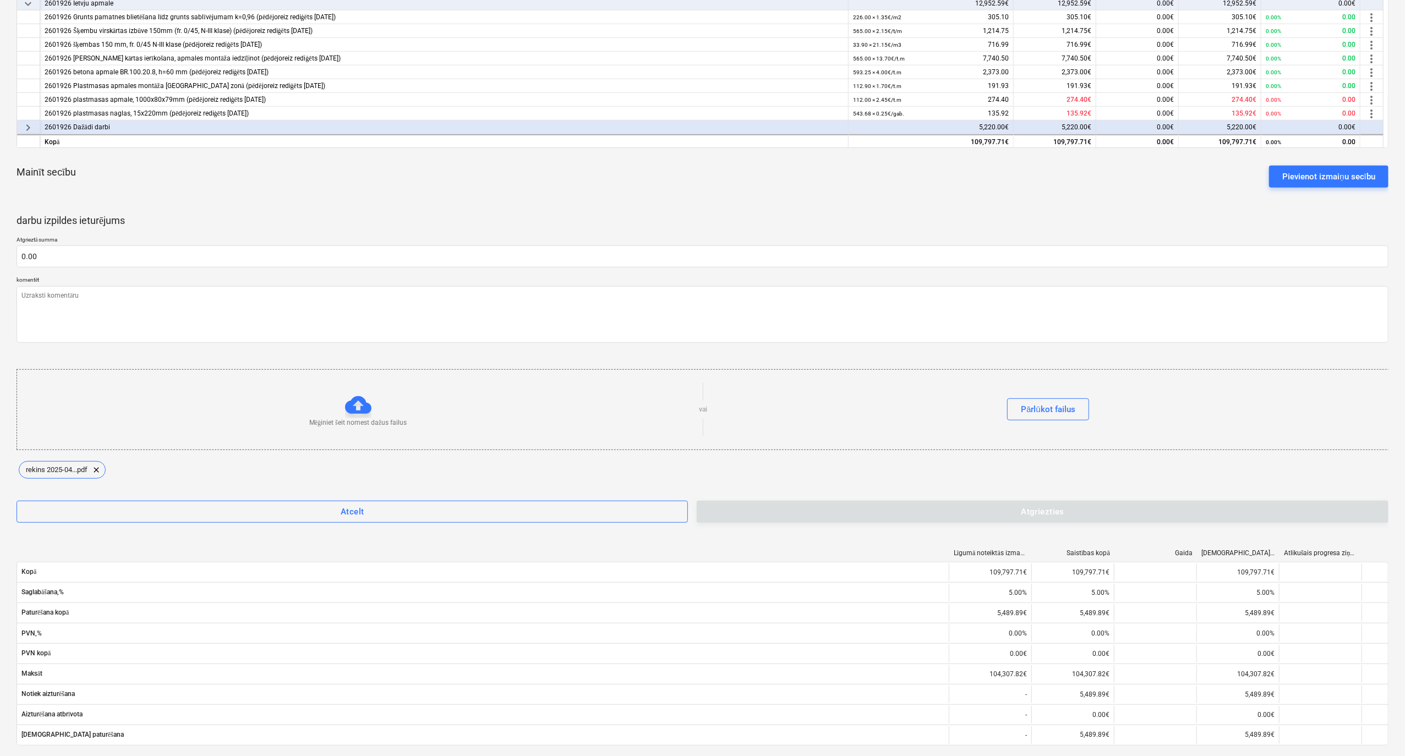
type textarea "x"
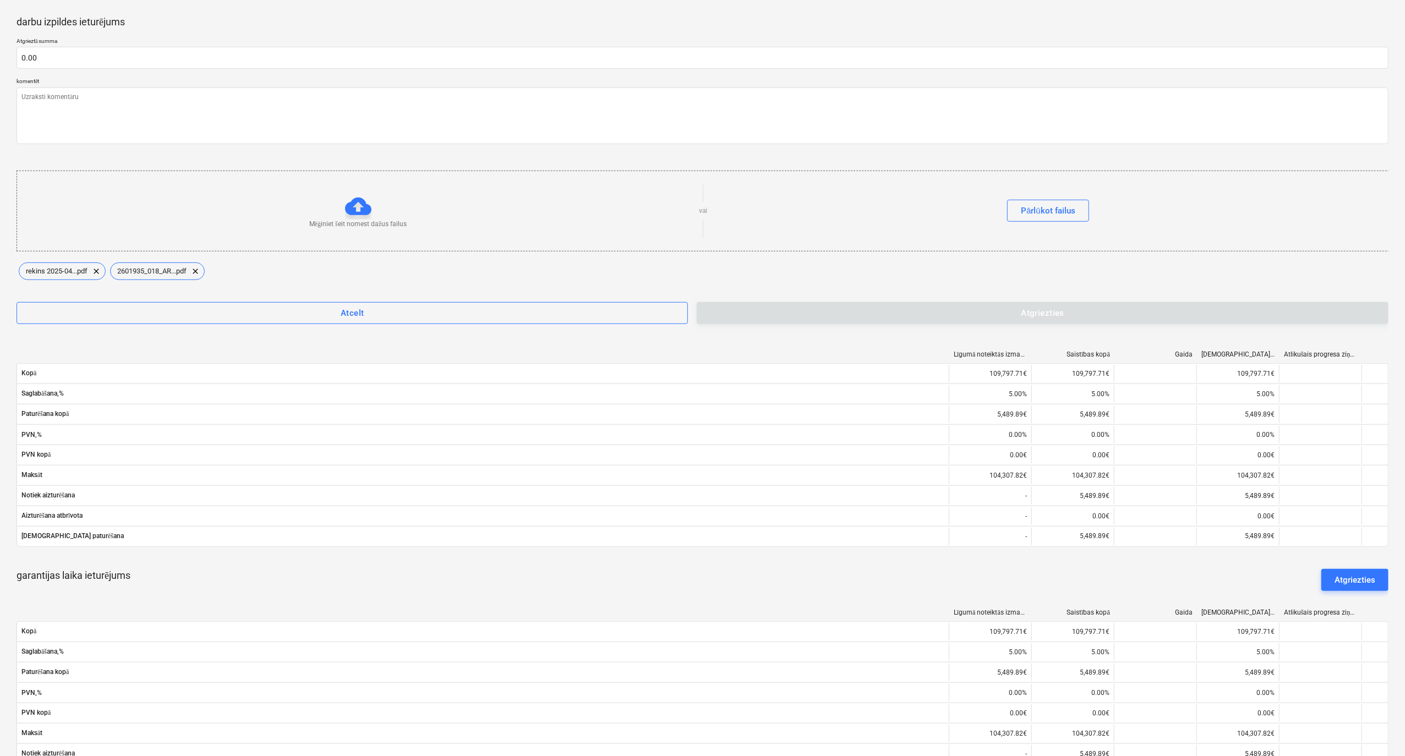
scroll to position [733, 0]
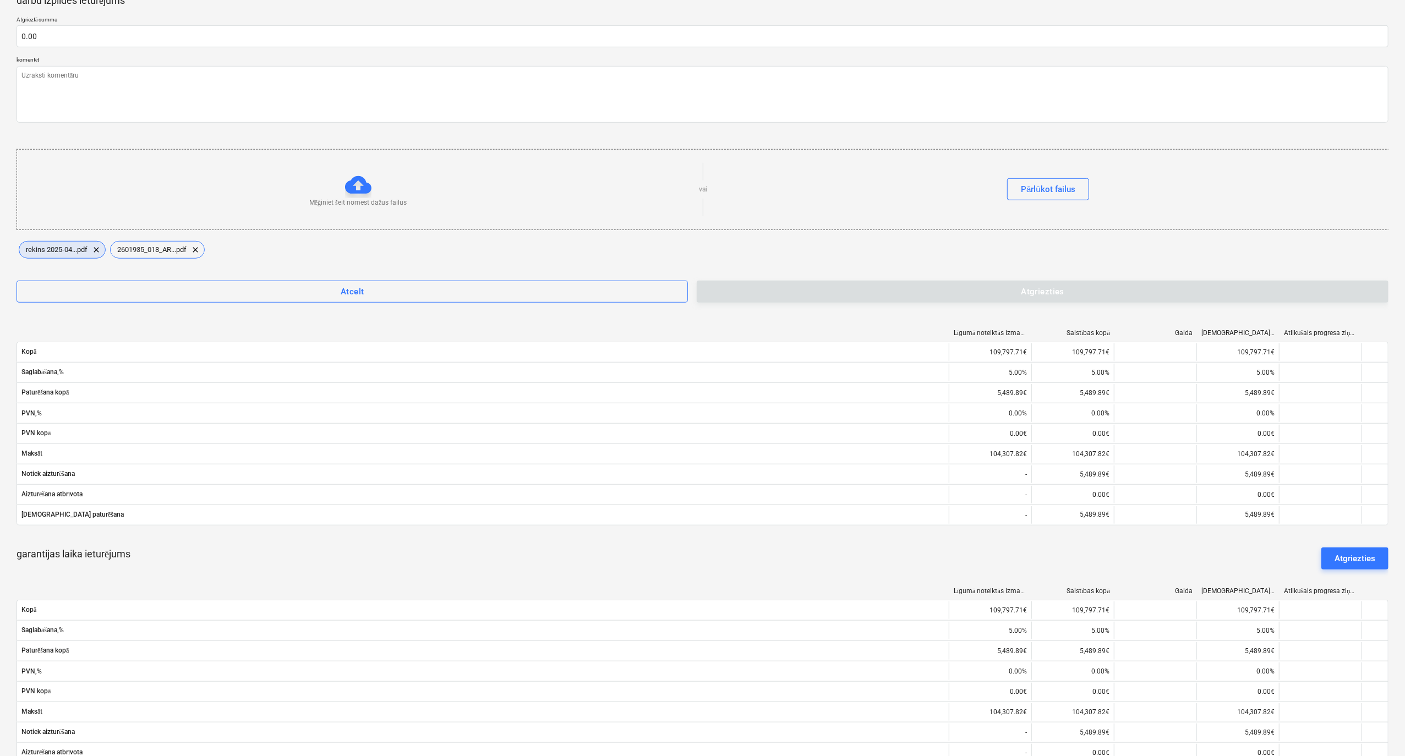
click at [65, 250] on span "rekins 2025-04...pdf" at bounding box center [56, 249] width 75 height 8
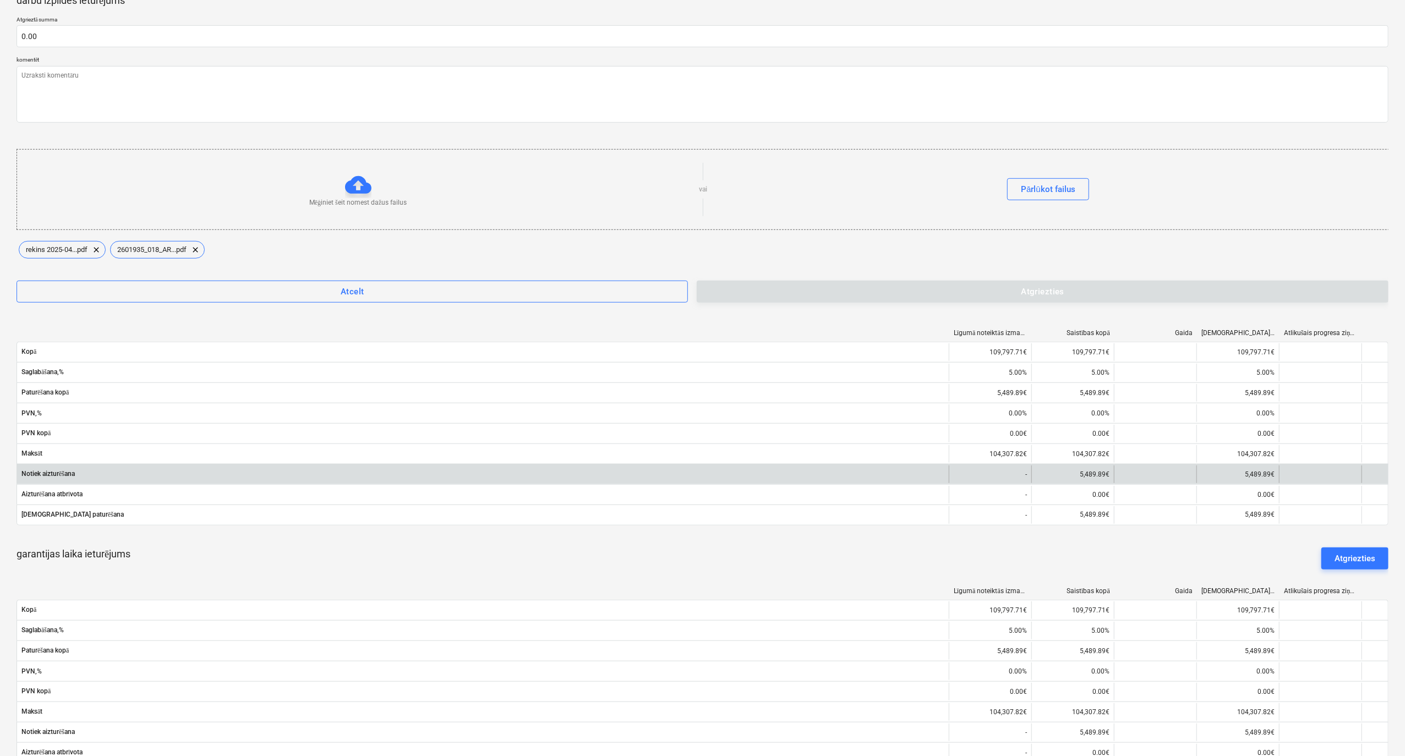
click at [1098, 478] on div "5,489.89€" at bounding box center [1072, 475] width 83 height 18
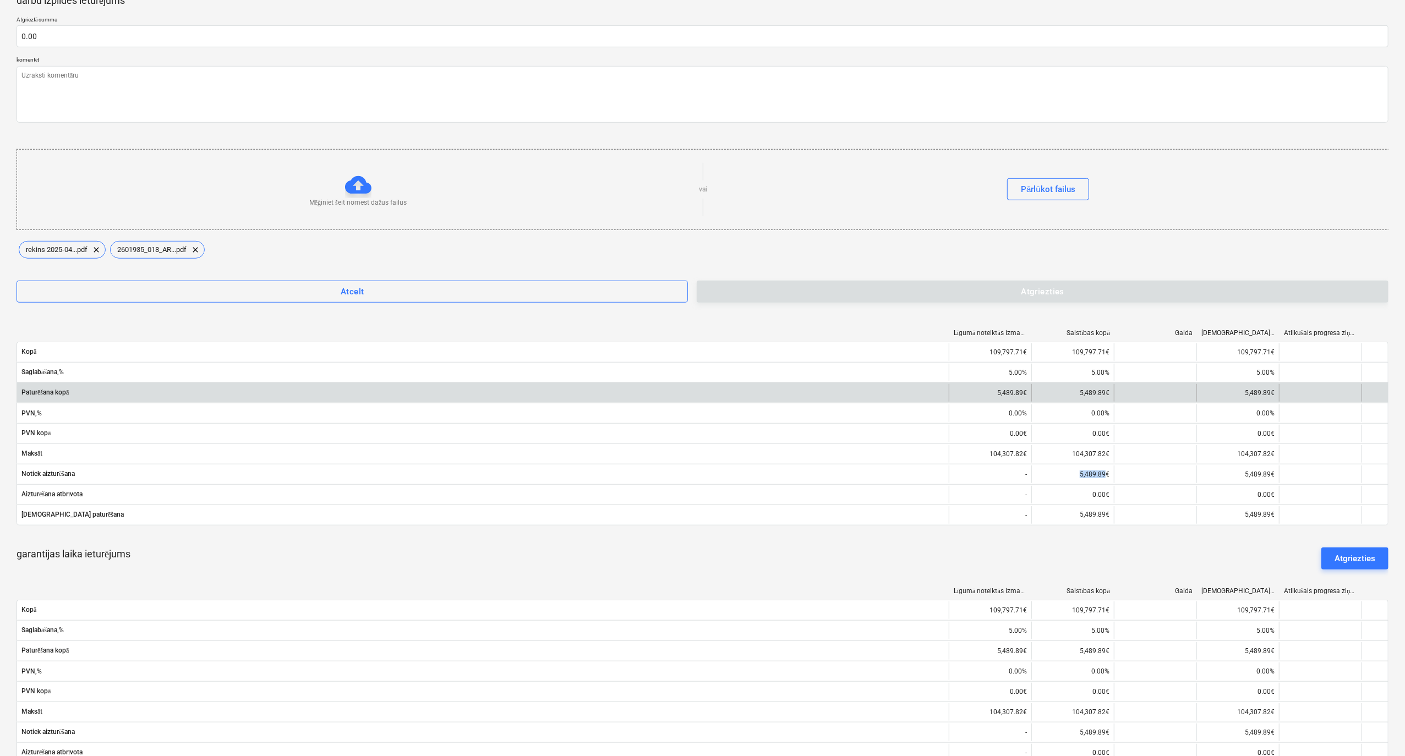
copy div "5,489.89"
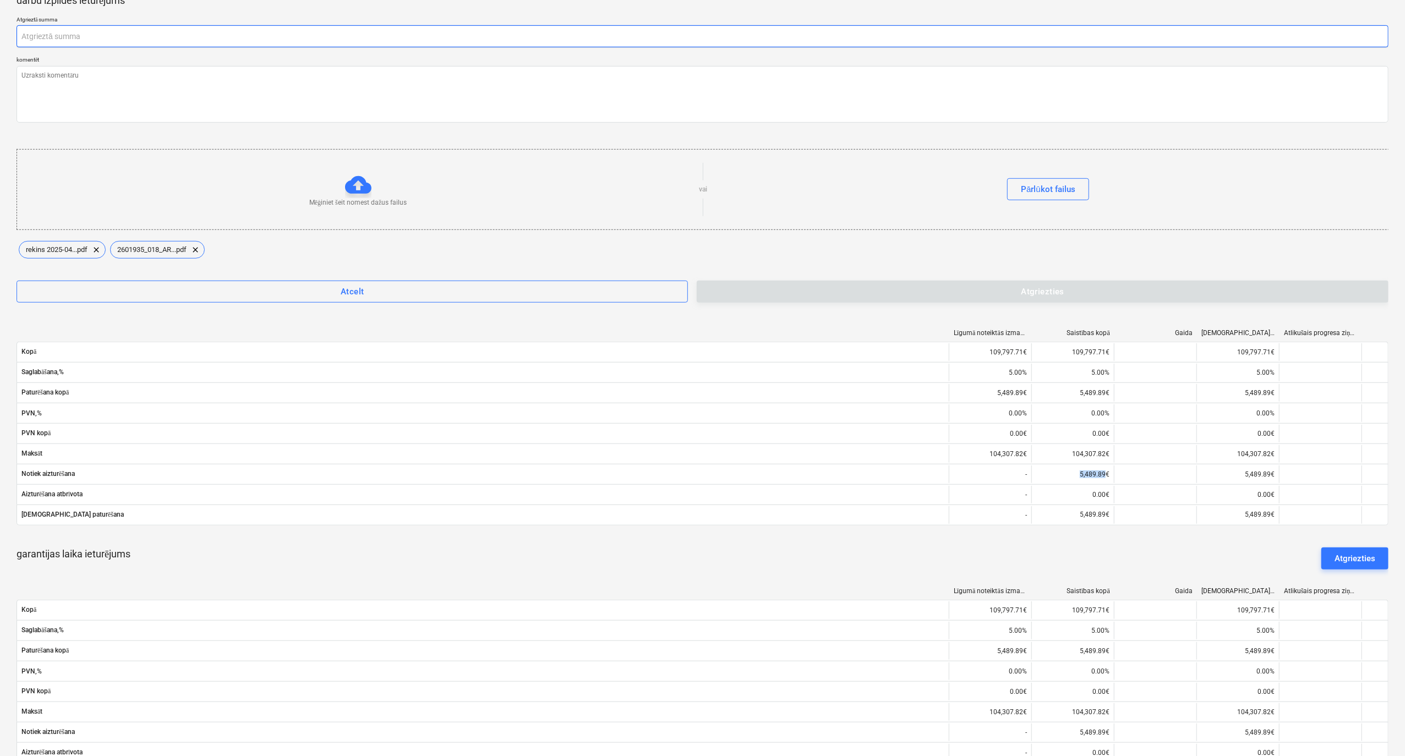
click at [47, 34] on input "text" at bounding box center [703, 36] width 1372 height 22
paste input "5,489.89"
type input "5,489.89"
type textarea "x"
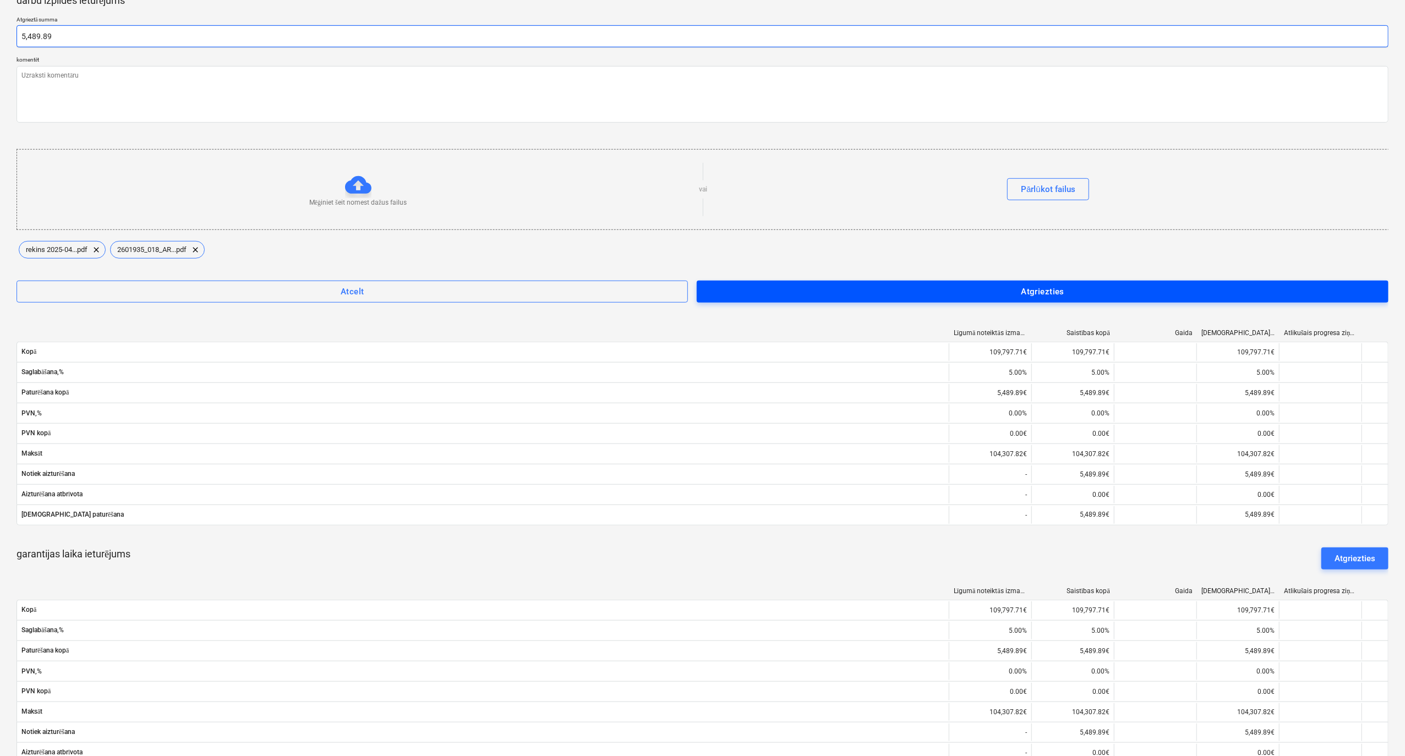
type input "5,489.89"
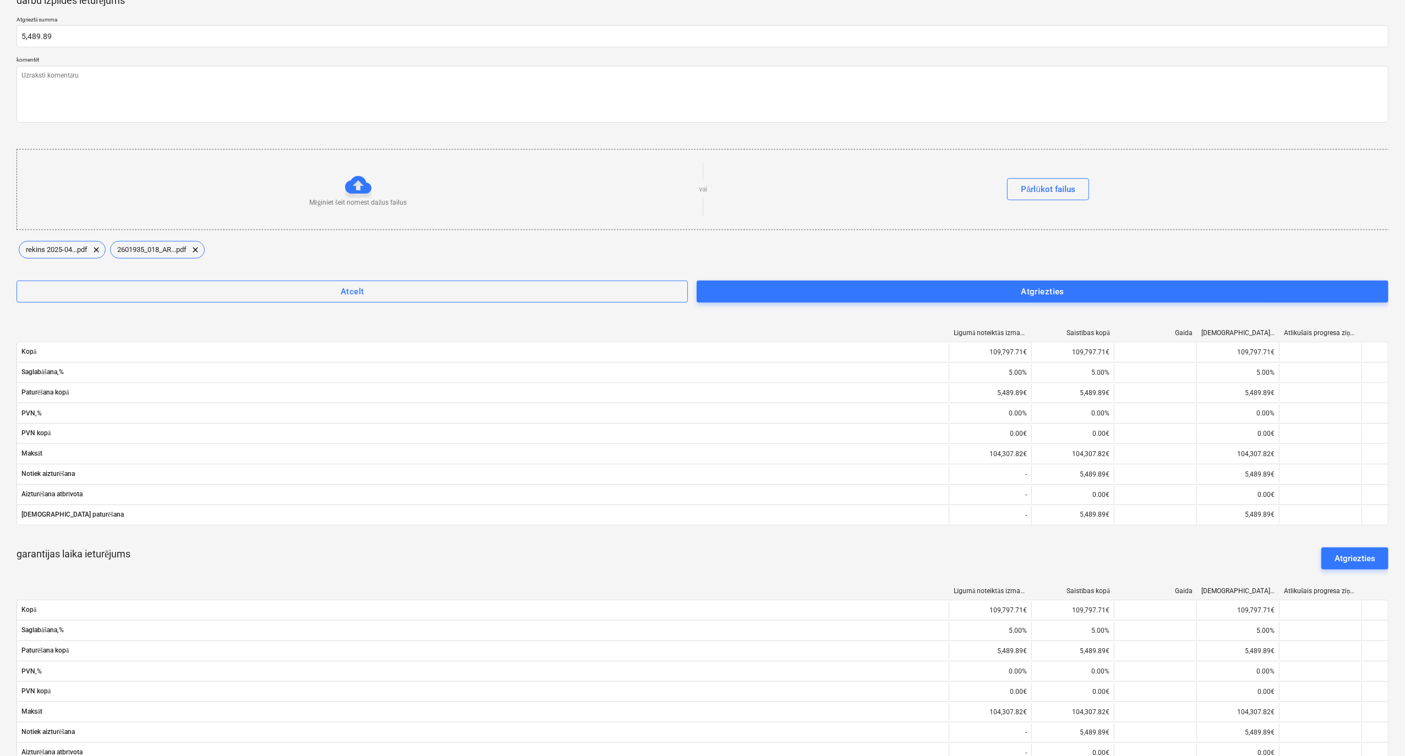
click at [914, 292] on span "Atgriezties" at bounding box center [1042, 291] width 667 height 14
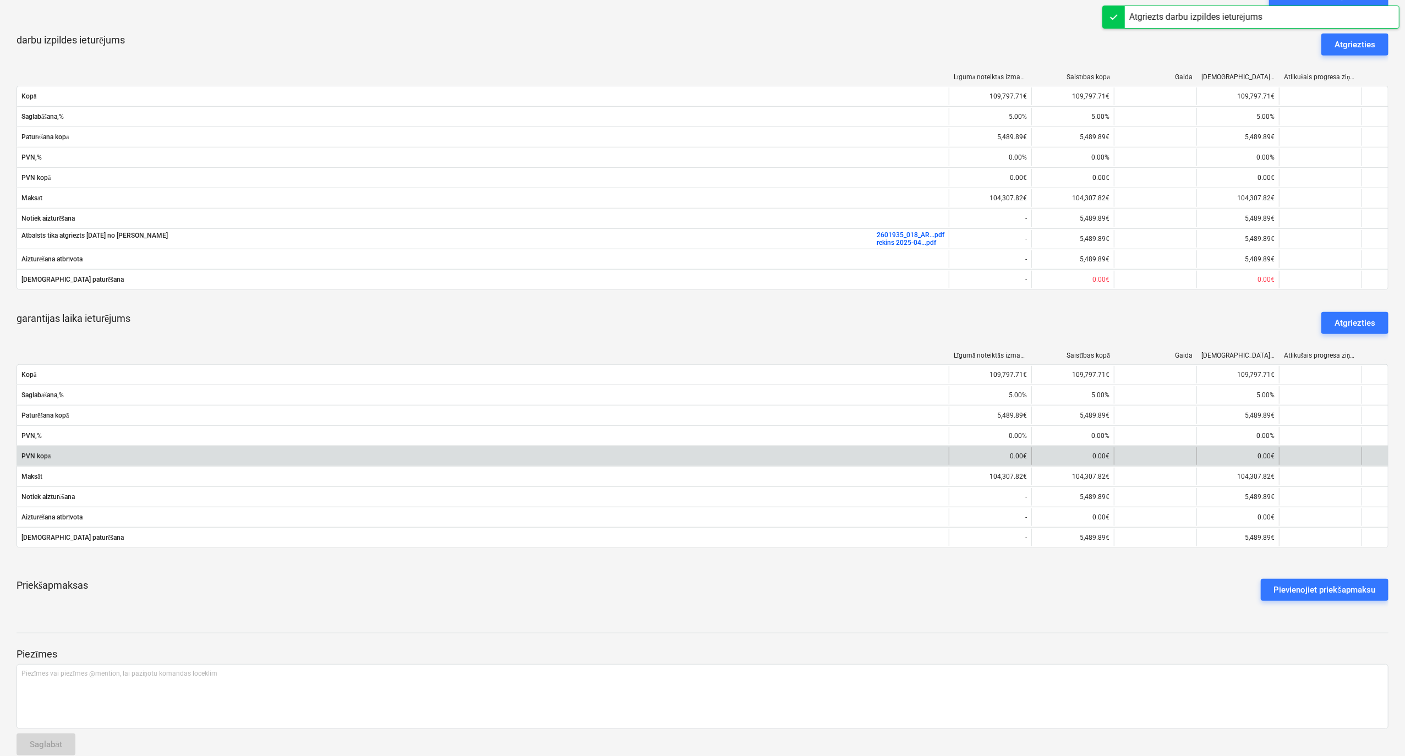
scroll to position [714, 0]
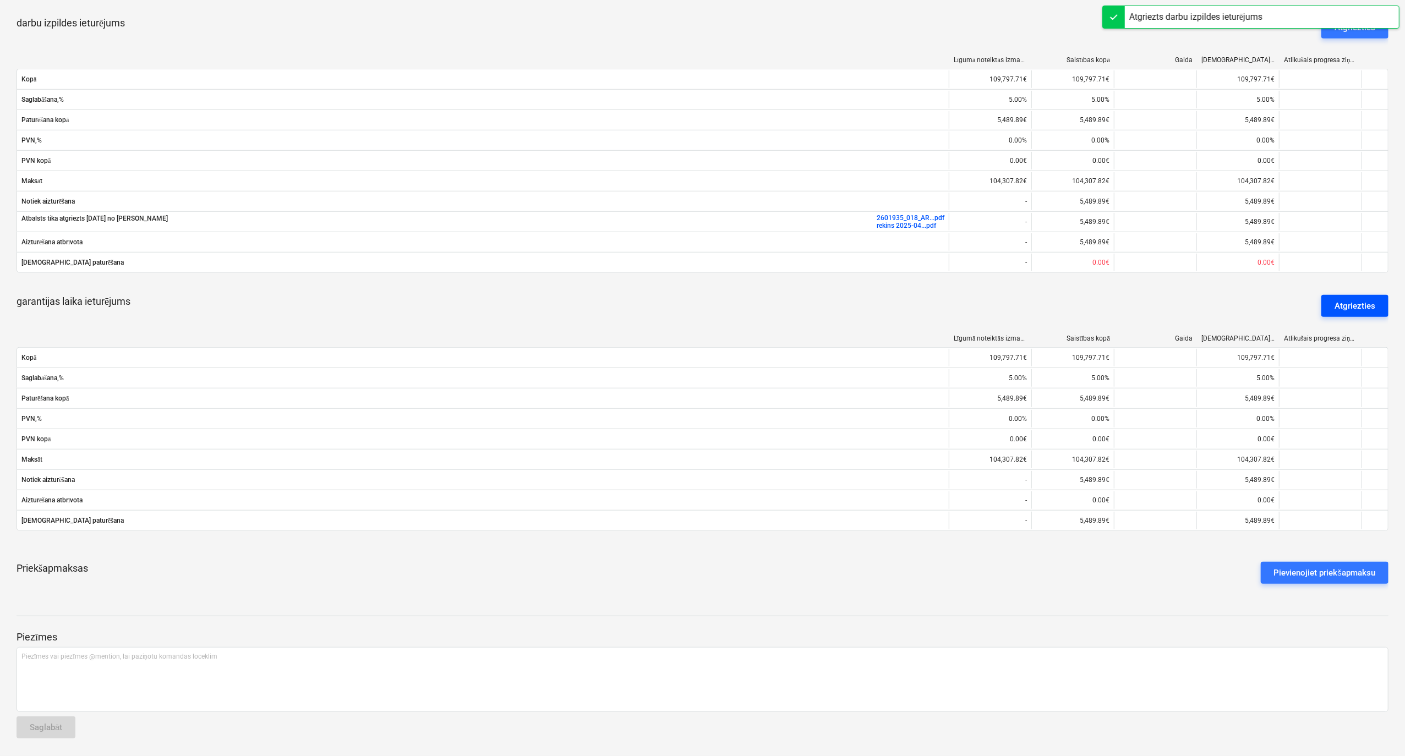
click at [1352, 303] on div "Atgriezties" at bounding box center [1354, 306] width 41 height 14
type textarea "x"
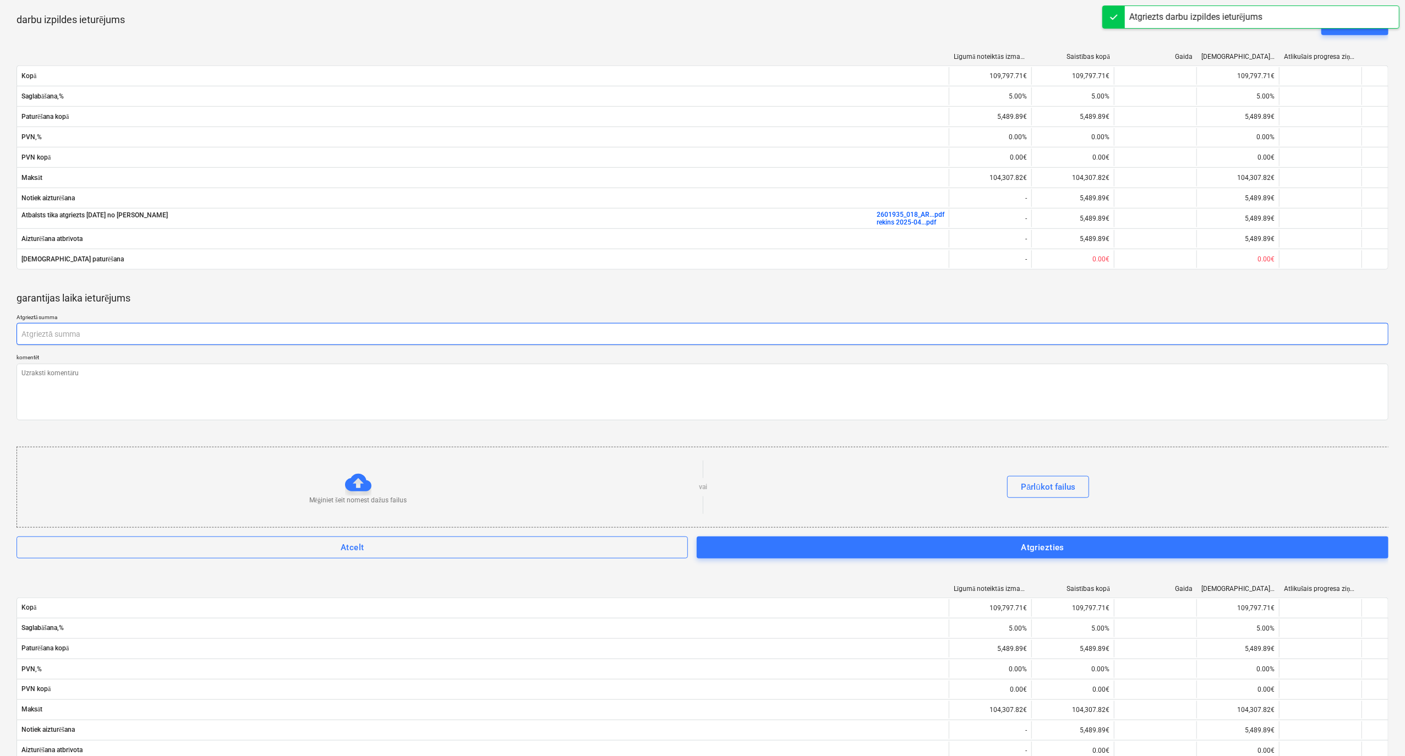
click at [100, 335] on input "text" at bounding box center [703, 334] width 1372 height 22
paste input "5,489.89"
type input "5,489.89"
type textarea "x"
type input "5,489.89"
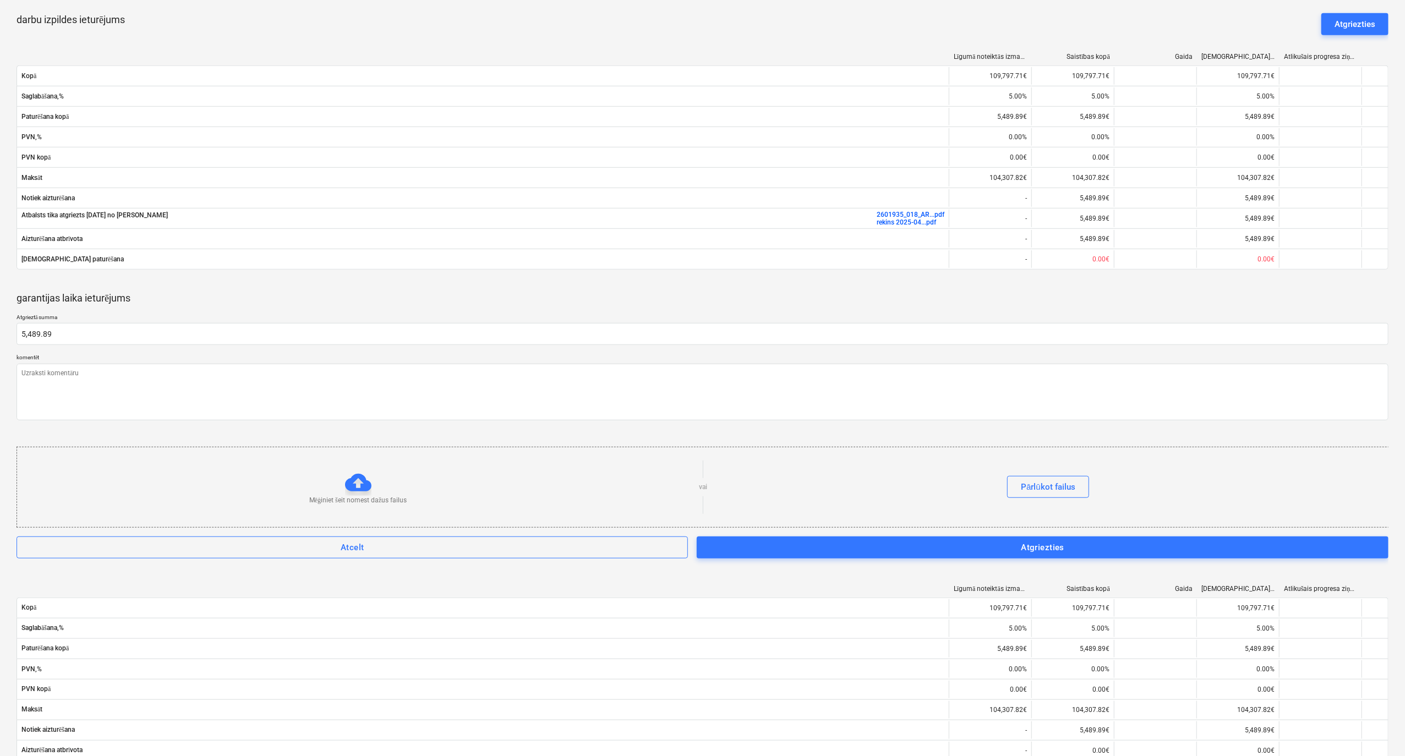
type textarea "x"
type input "5489.89"
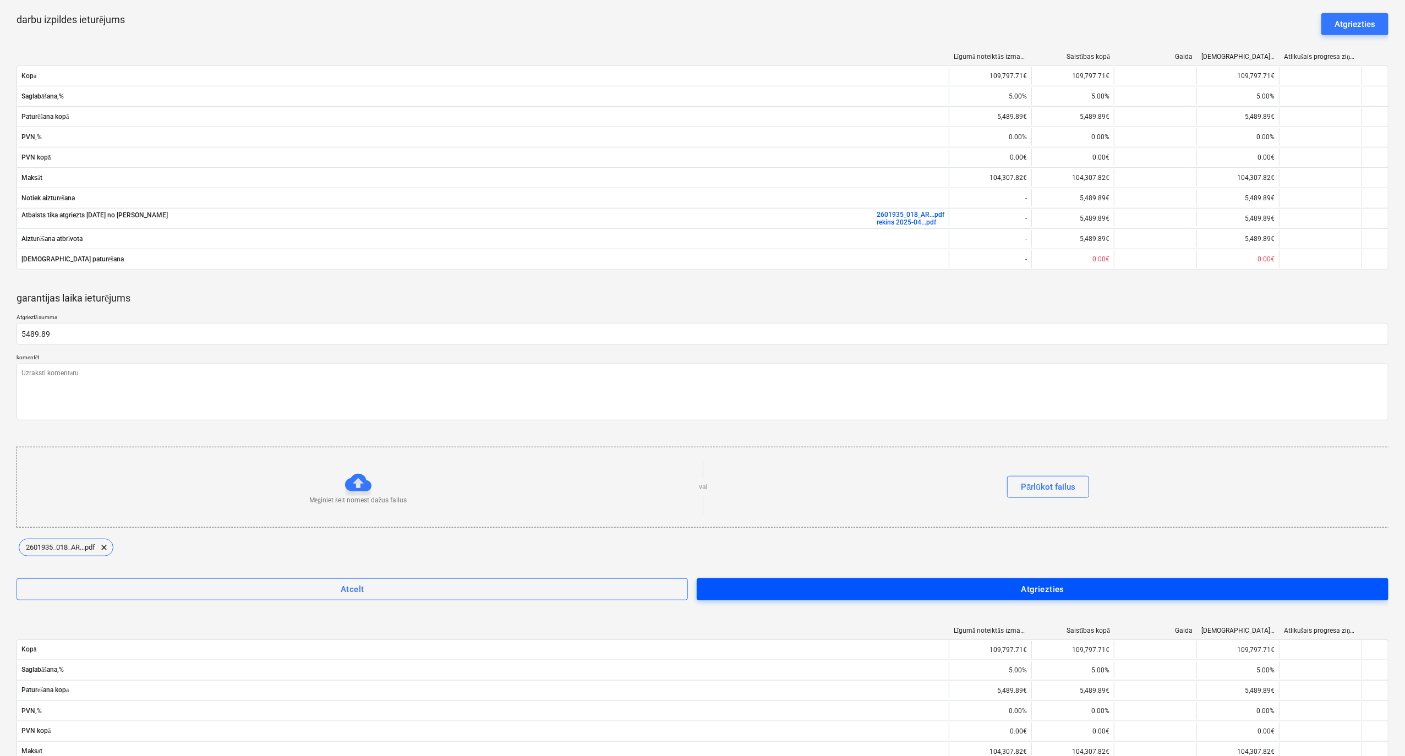
type textarea "x"
type input "5,489.89"
click at [809, 592] on span "Atgriezties" at bounding box center [1042, 589] width 667 height 14
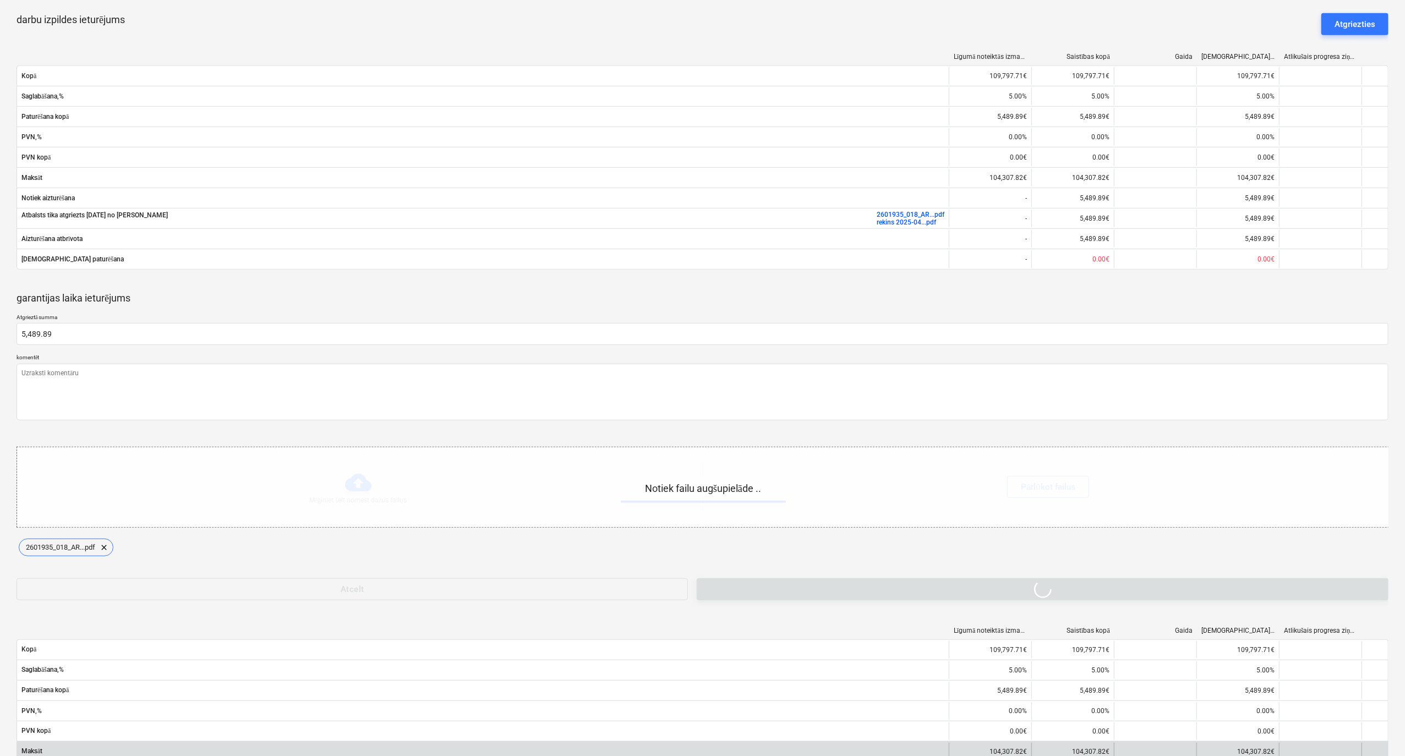
type textarea "x"
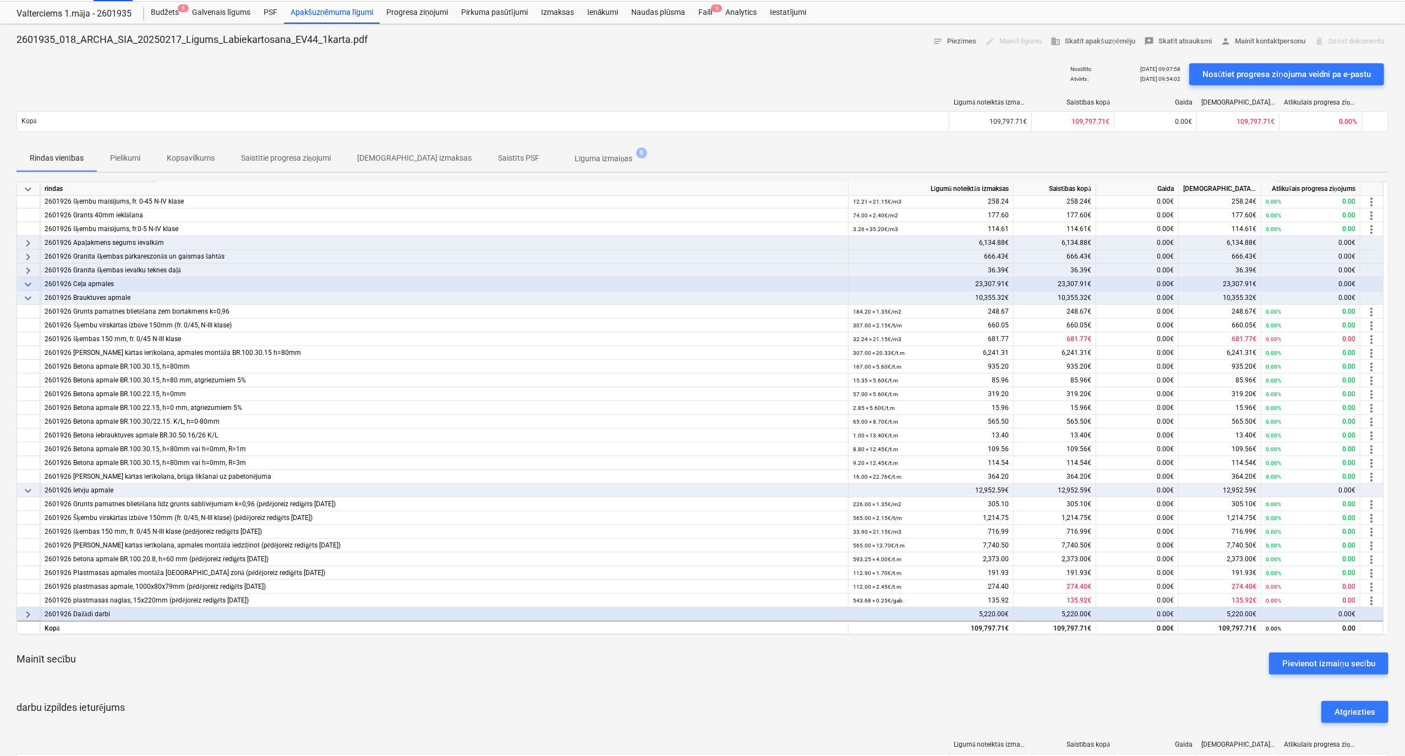
scroll to position [0, 0]
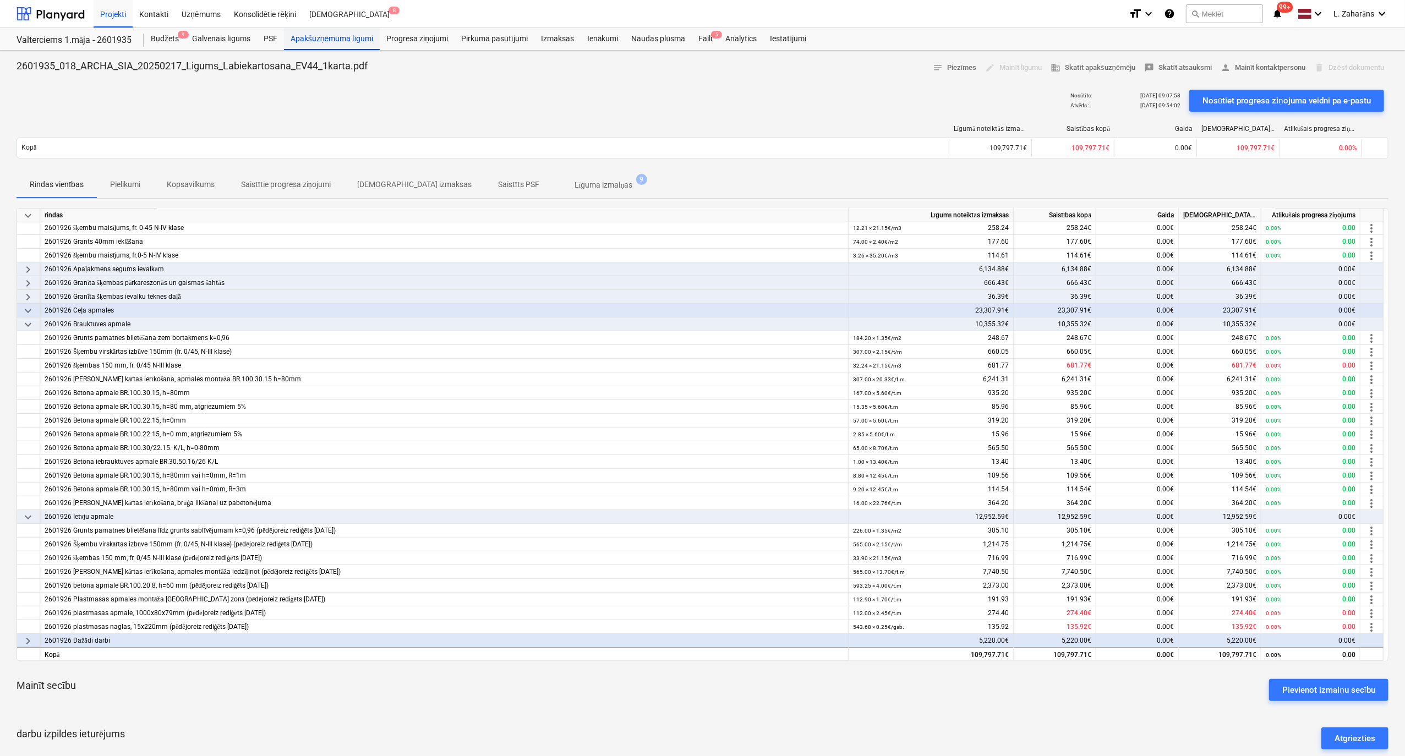
drag, startPoint x: 293, startPoint y: 41, endPoint x: 291, endPoint y: 48, distance: 7.9
click at [293, 41] on div "Apakšuzņēmuma līgumi" at bounding box center [332, 39] width 96 height 22
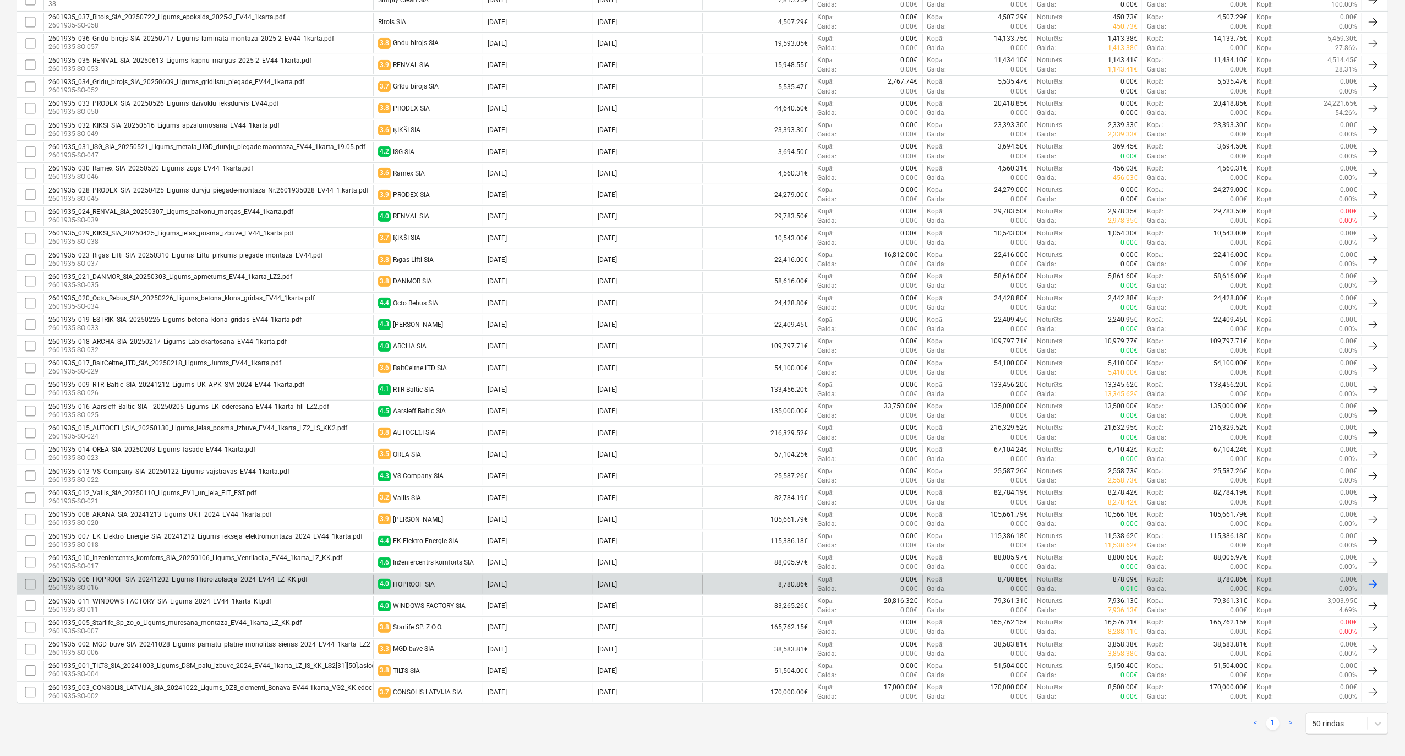
scroll to position [350, 0]
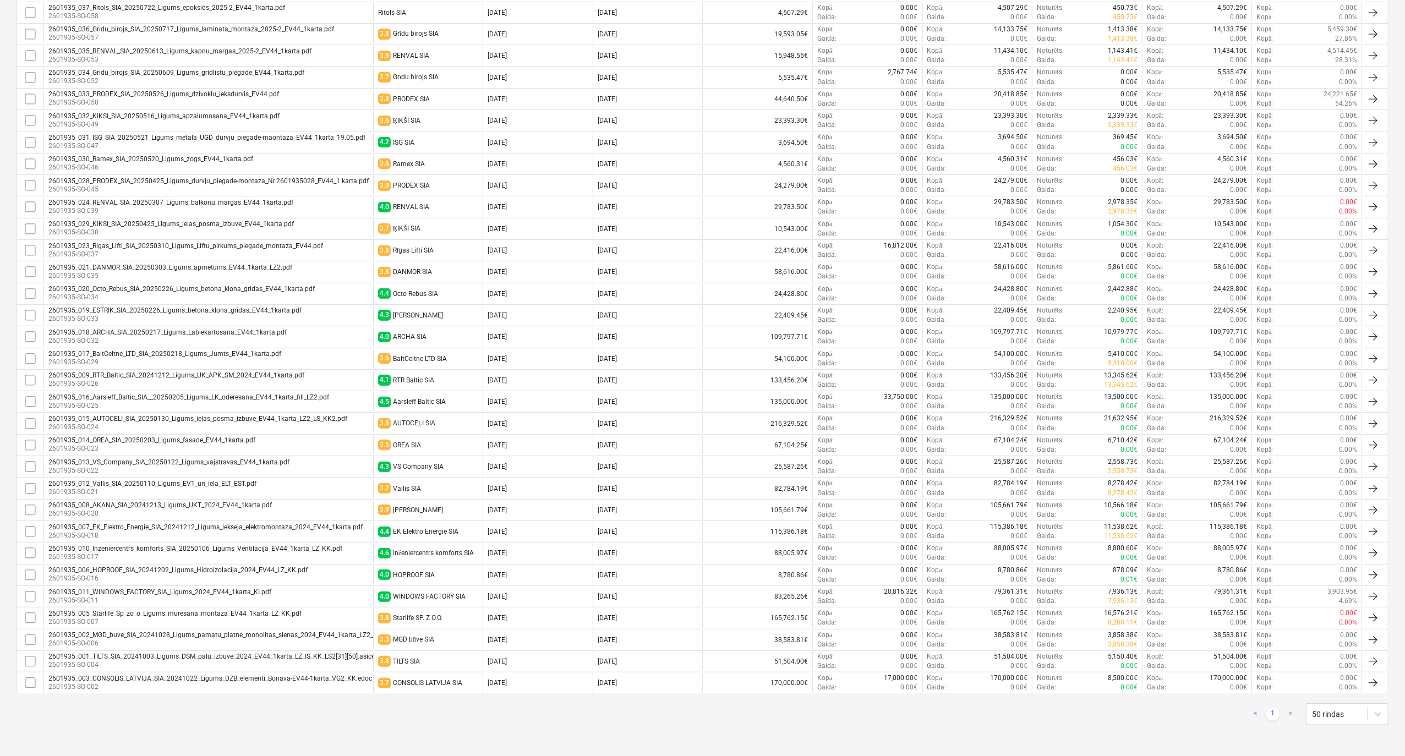
click at [236, 549] on div "2601935_010_Inzeniercentrs_komforts_SIA_20250106_Ligums_Ventilacija_EV44_1karta…" at bounding box center [195, 549] width 294 height 8
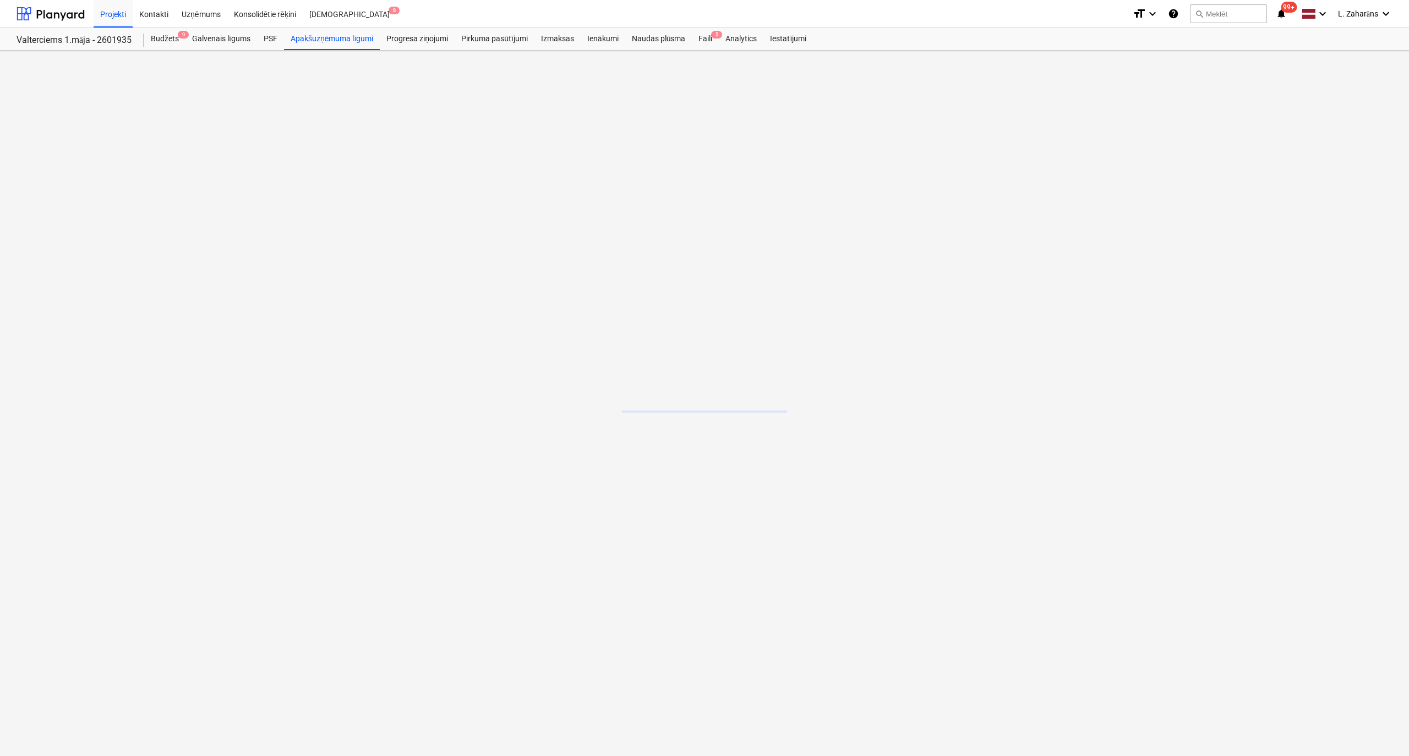
click at [236, 549] on main at bounding box center [704, 403] width 1409 height 705
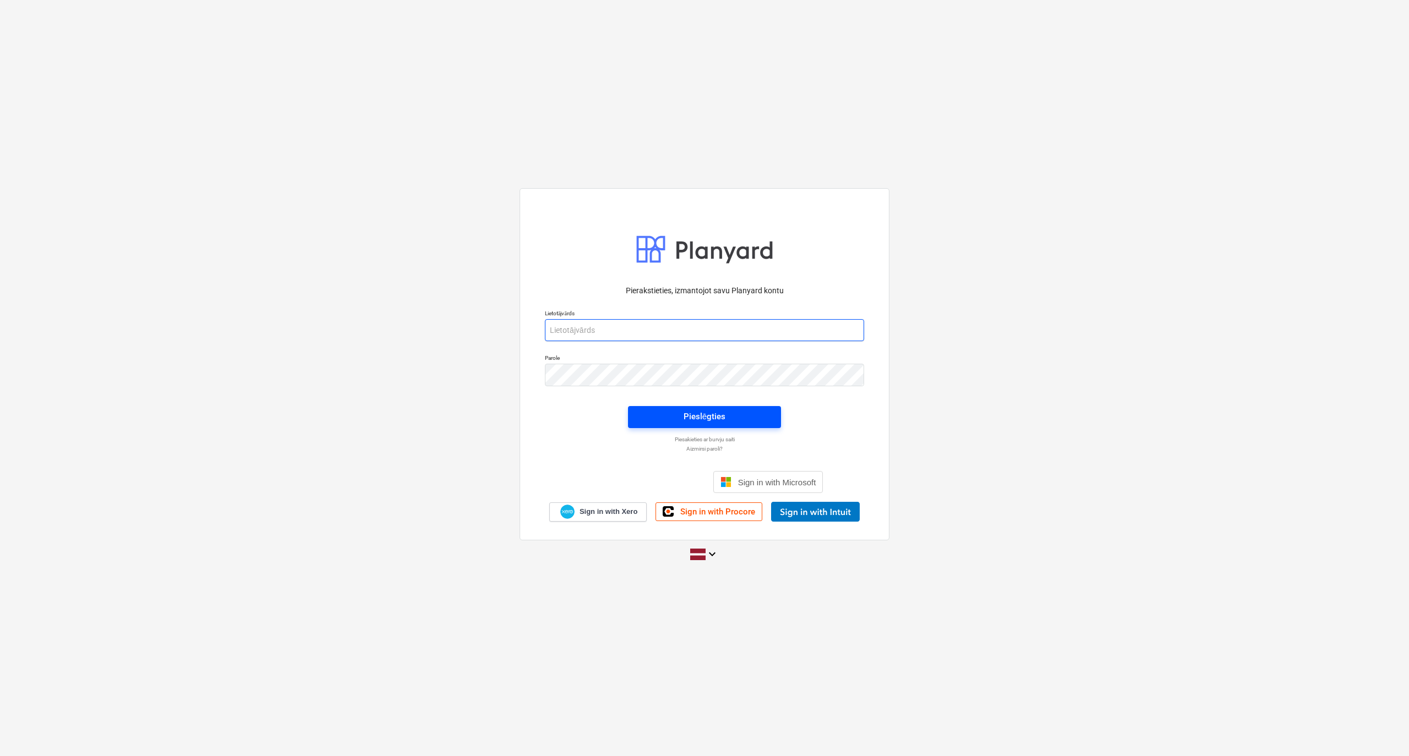
type input "[PERSON_NAME][EMAIL_ADDRESS][PERSON_NAME][DOMAIN_NAME]"
click at [655, 417] on span "Pieslēgties" at bounding box center [704, 416] width 127 height 14
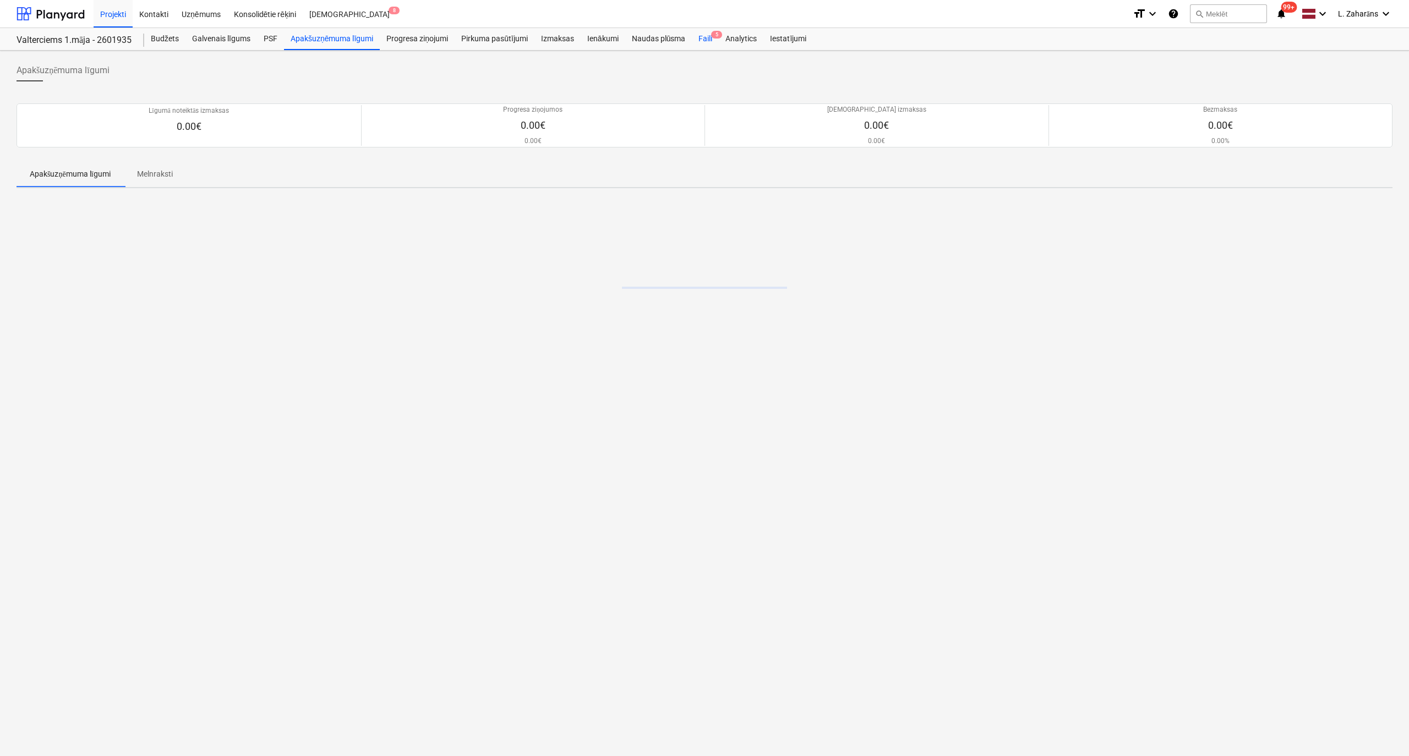
drag, startPoint x: 707, startPoint y: 40, endPoint x: 700, endPoint y: 42, distance: 7.0
click at [707, 40] on div "Faili 5" at bounding box center [705, 39] width 27 height 22
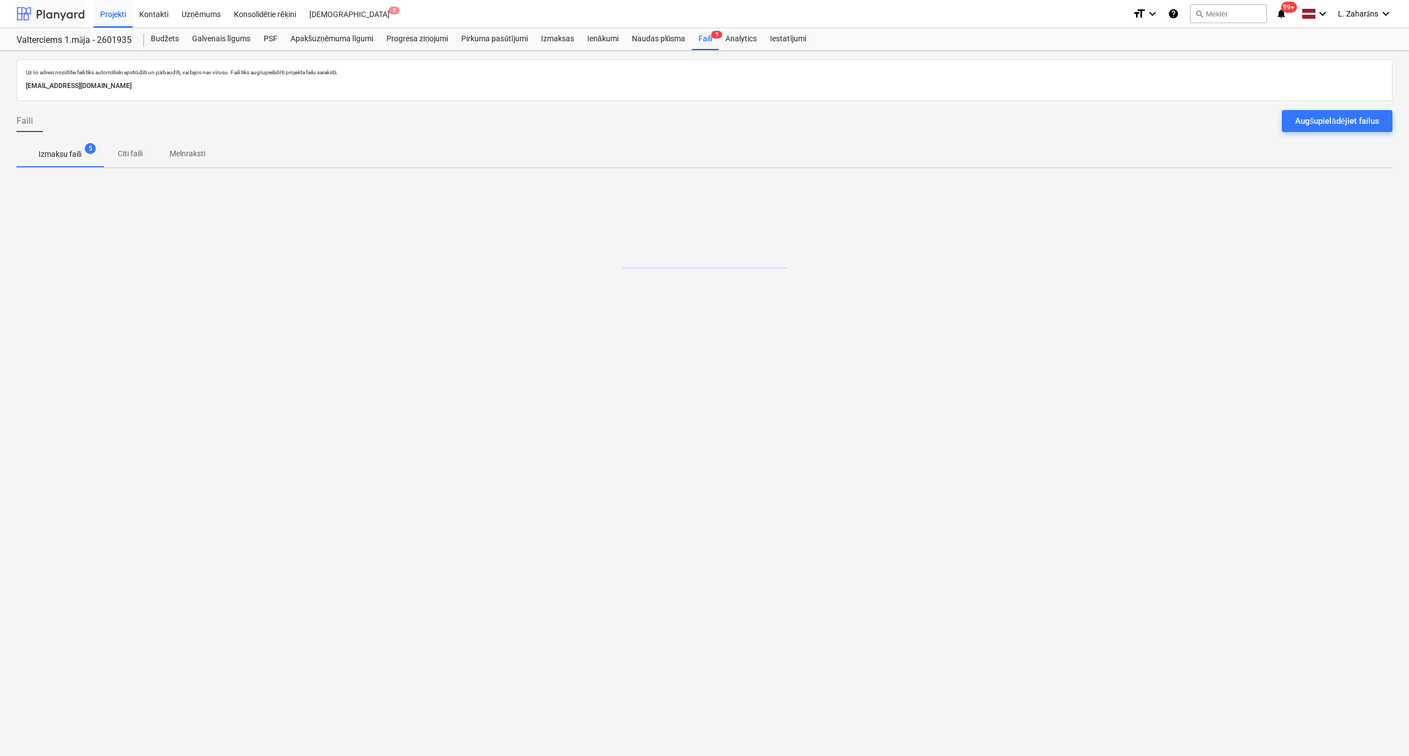
click at [58, 14] on div at bounding box center [51, 14] width 68 height 28
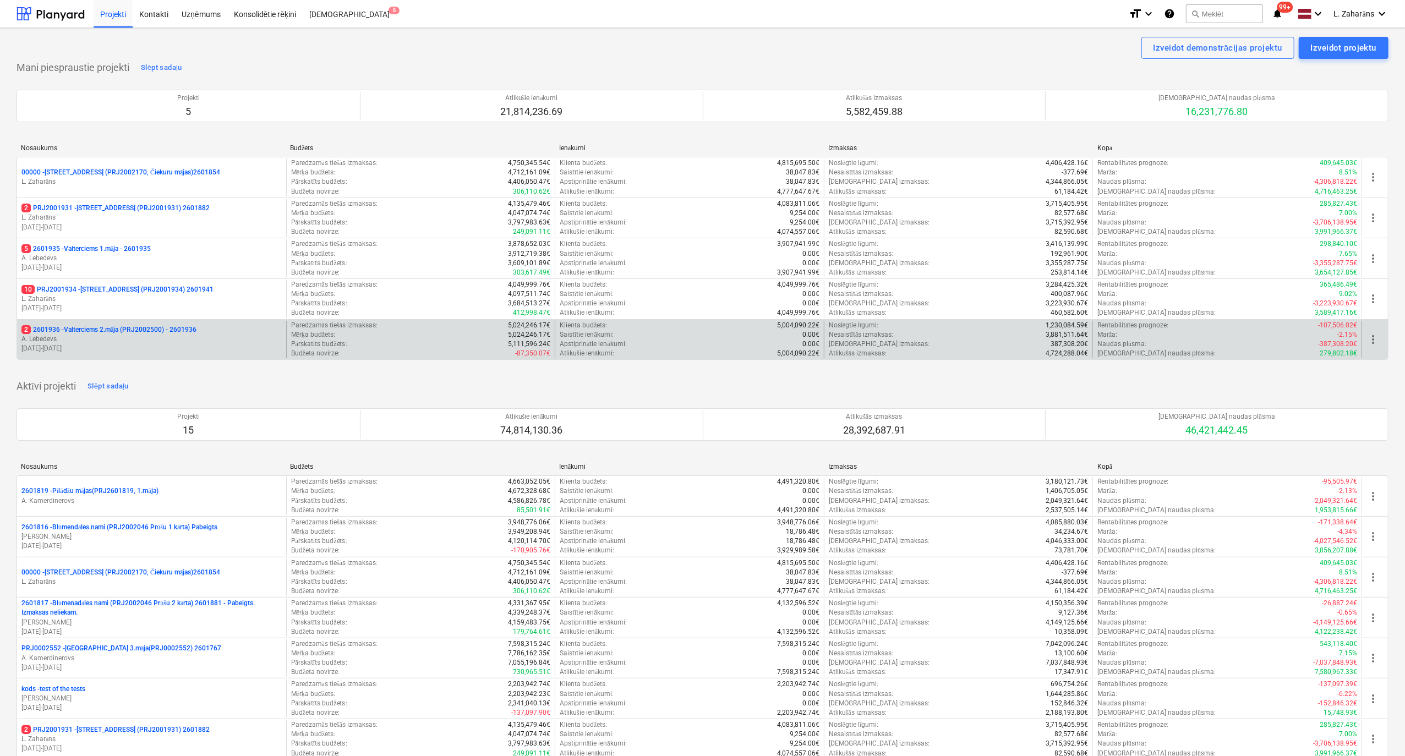
click at [83, 331] on p "2 2601936 - Valterciems 2.māja (PRJ2002500) - 2601936" at bounding box center [108, 329] width 175 height 9
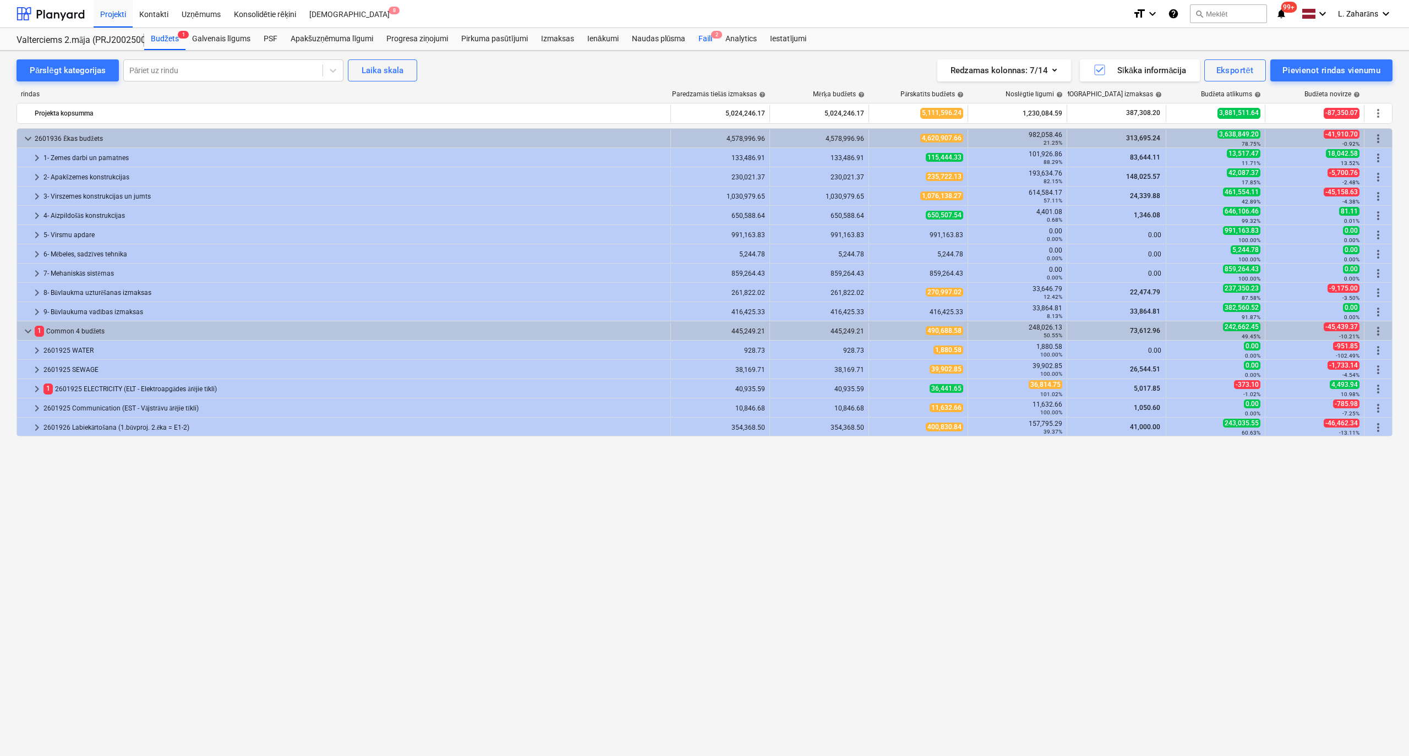
click at [705, 36] on div "Faili 2" at bounding box center [705, 39] width 27 height 22
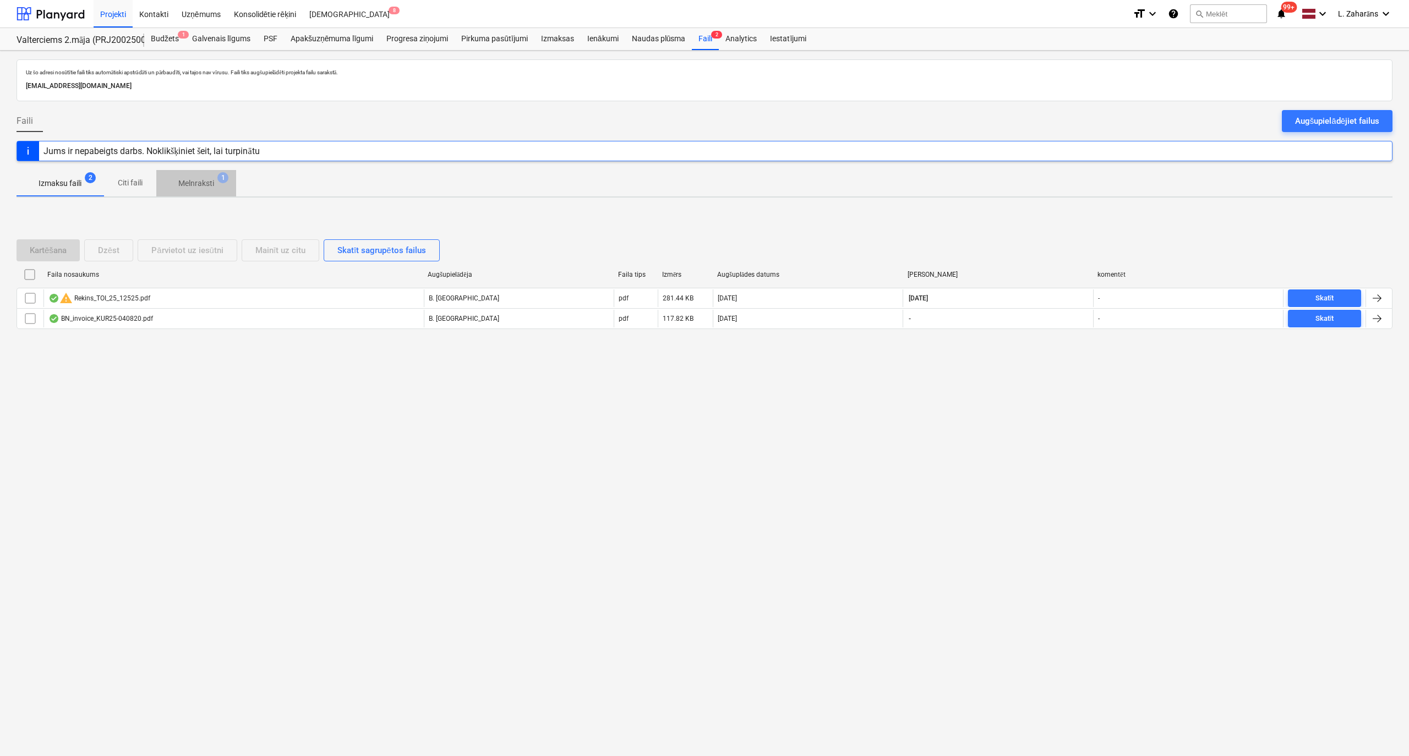
click at [186, 184] on p "Melnraksti" at bounding box center [196, 184] width 36 height 12
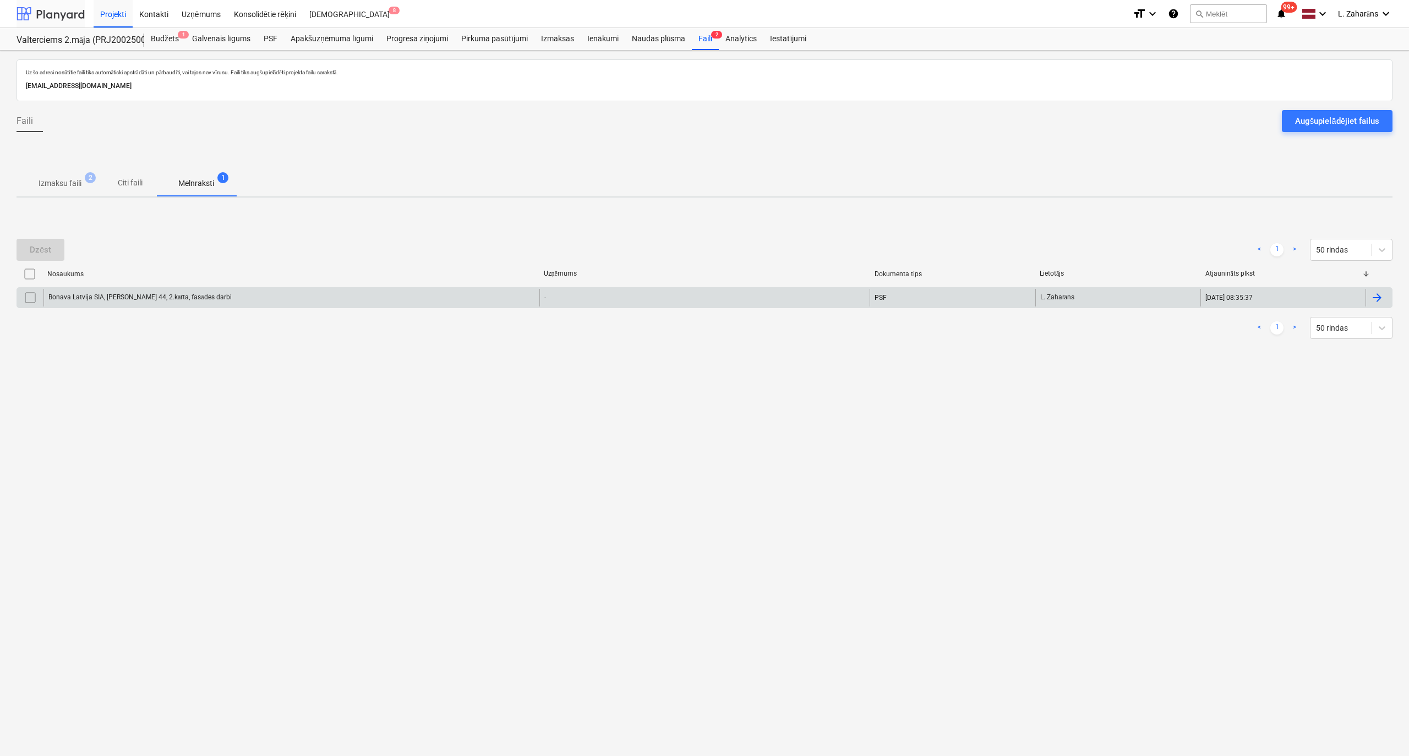
click at [61, 12] on div at bounding box center [51, 14] width 68 height 28
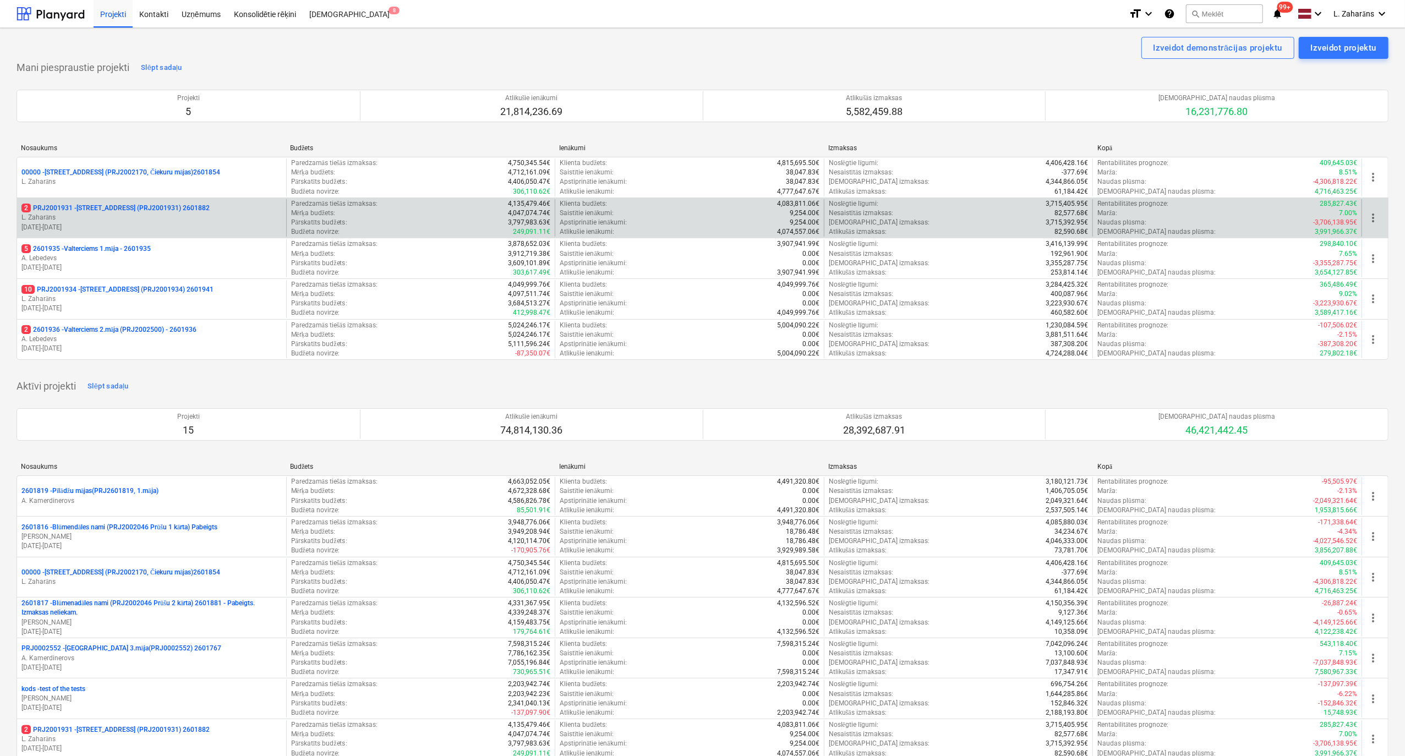
click at [91, 207] on p "2 PRJ2001931 - [STREET_ADDRESS] (PRJ2001931) 2601882" at bounding box center [115, 208] width 188 height 9
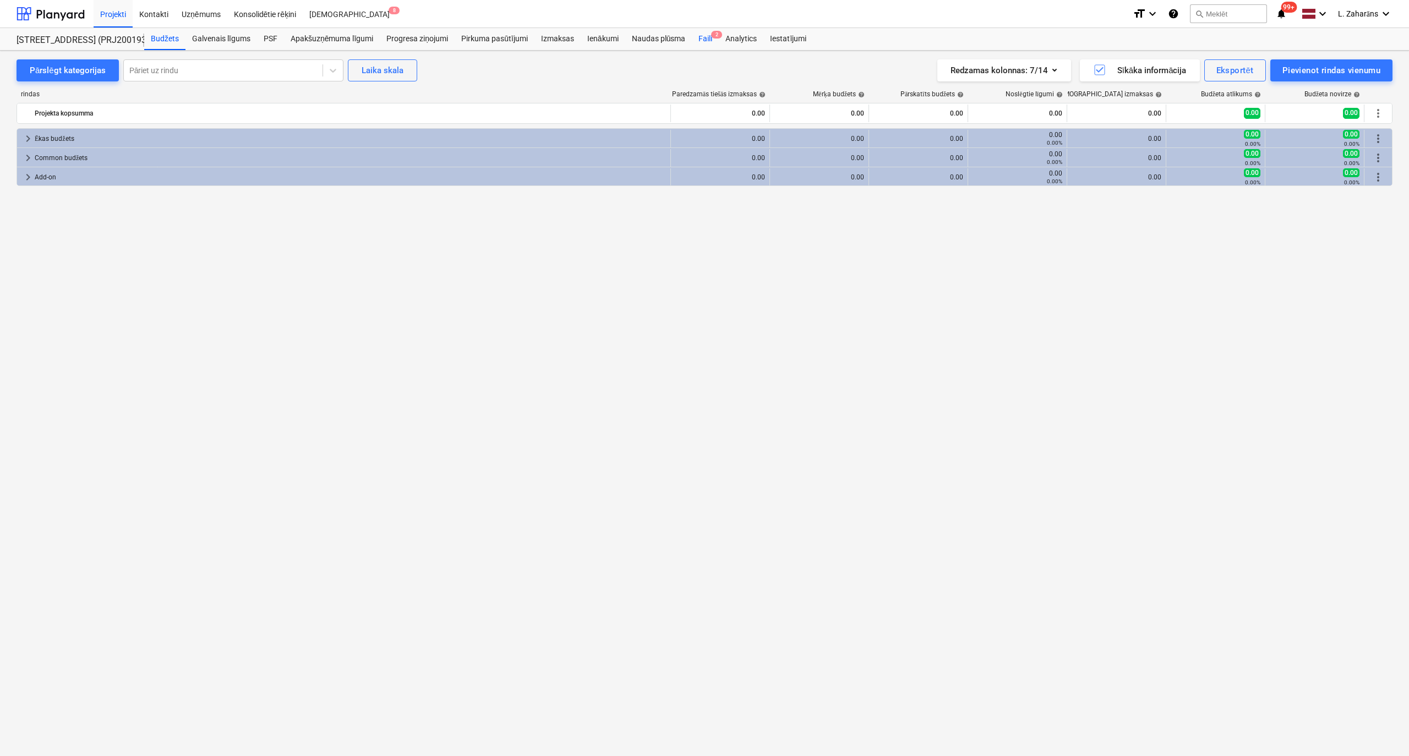
click at [705, 37] on div "Faili 2" at bounding box center [705, 39] width 27 height 22
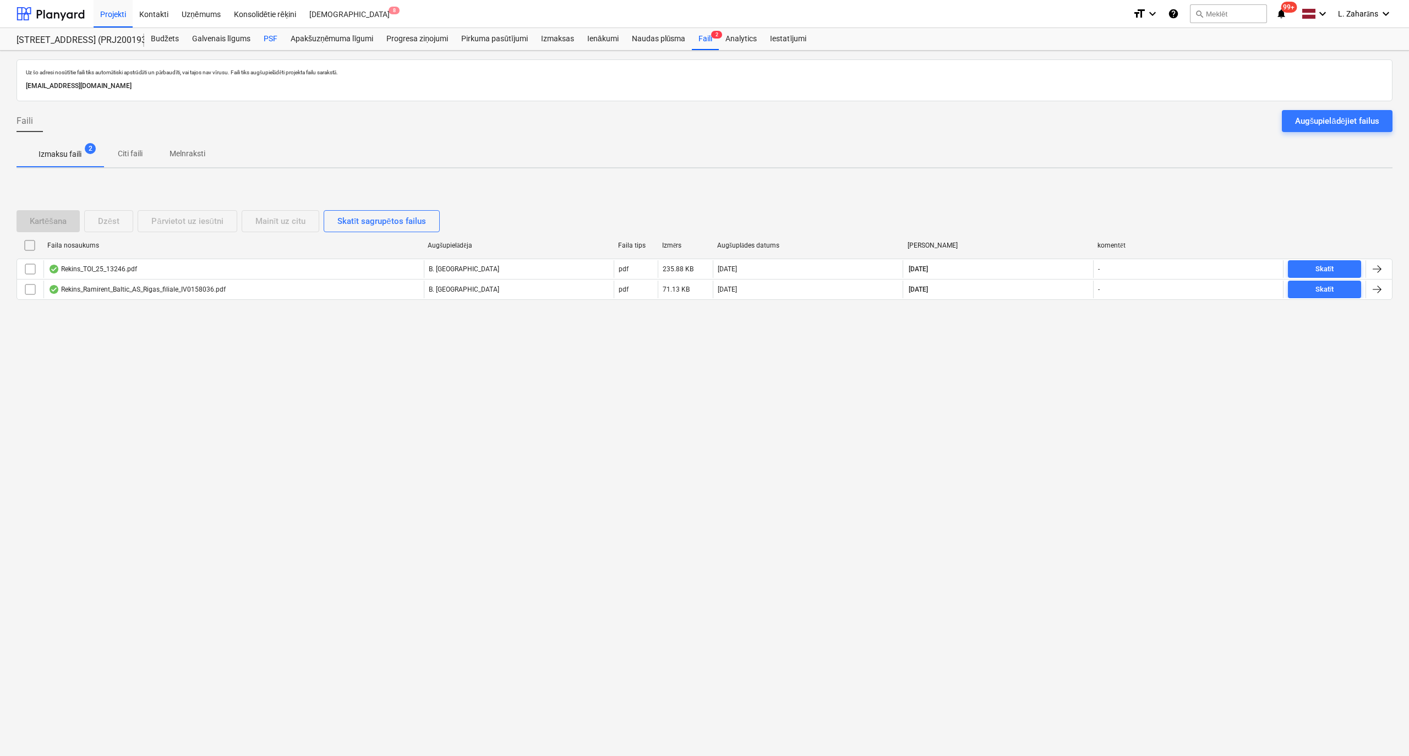
click at [165, 38] on div "Budžets" at bounding box center [164, 39] width 41 height 22
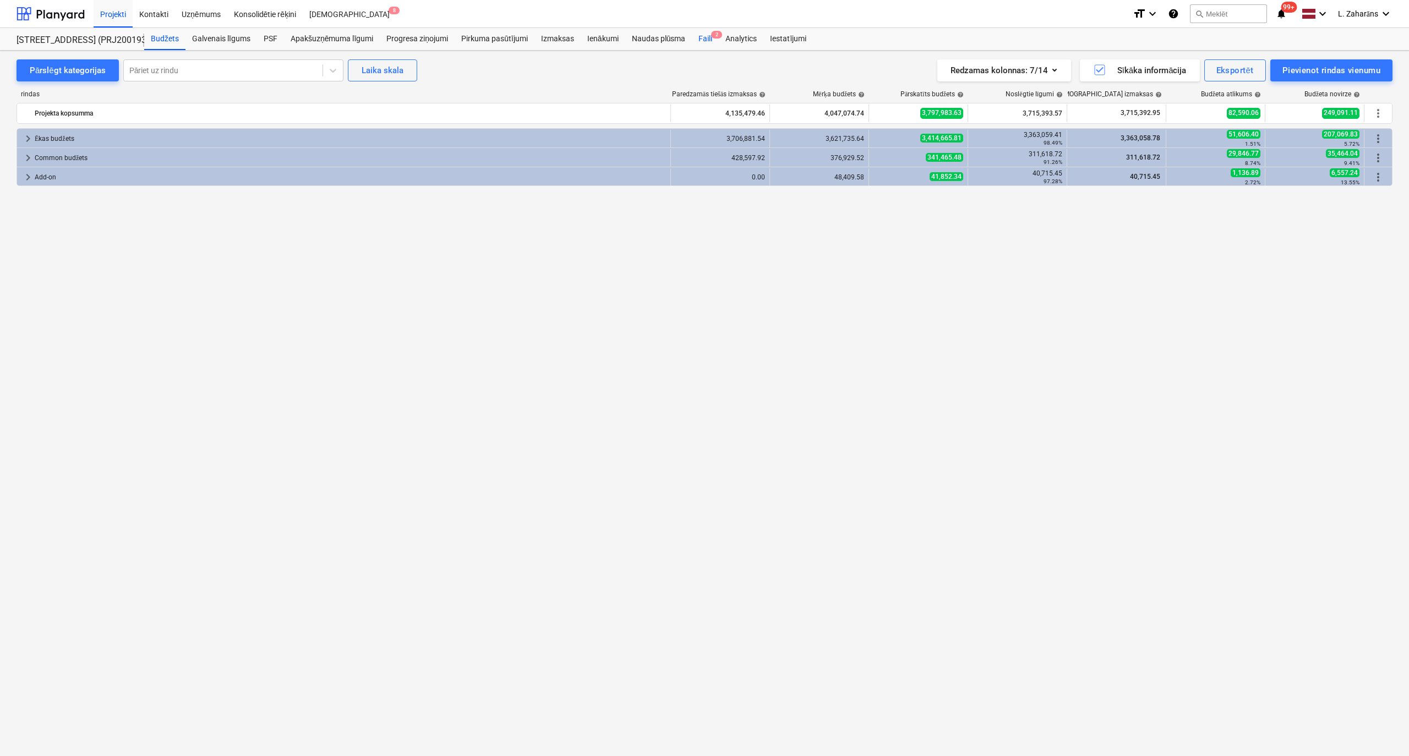
click at [705, 39] on div "Faili 2" at bounding box center [705, 39] width 27 height 22
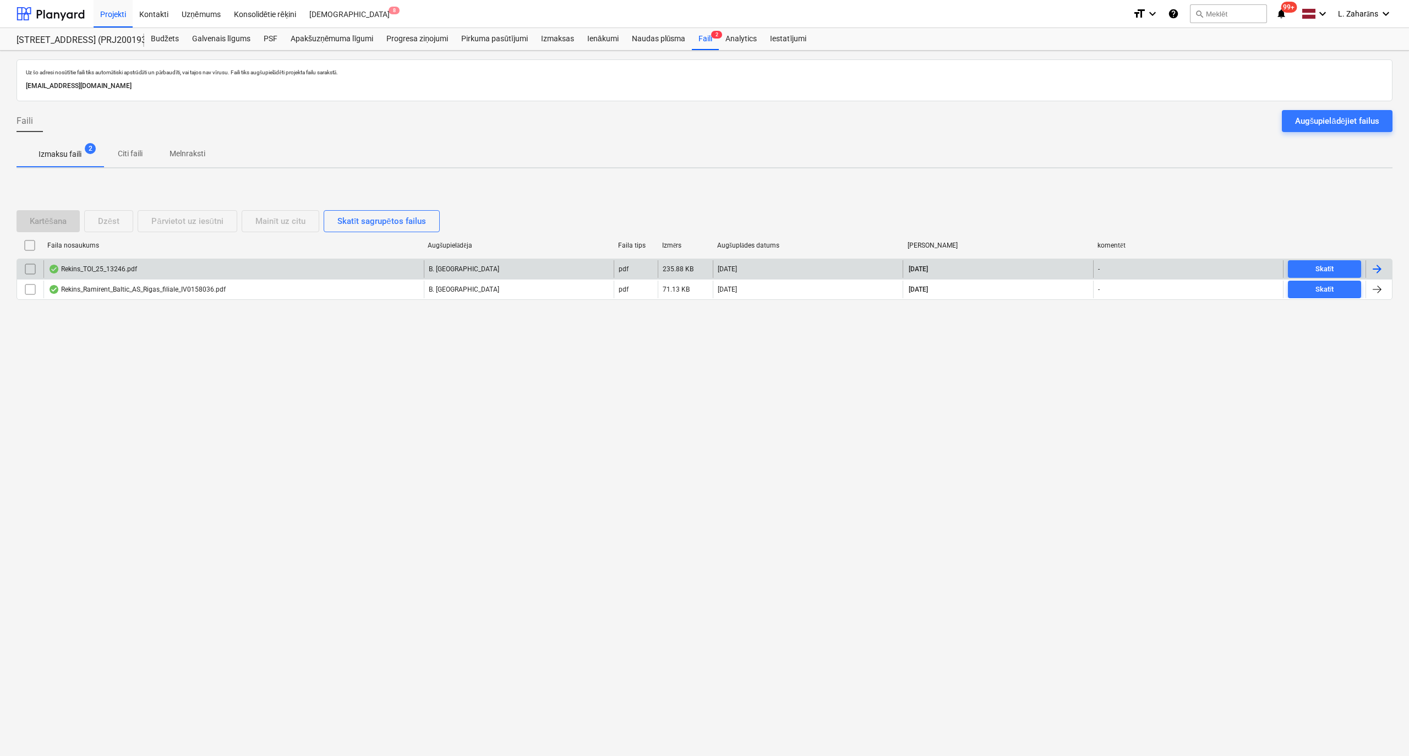
click at [481, 270] on div "B. [GEOGRAPHIC_DATA]" at bounding box center [519, 269] width 190 height 18
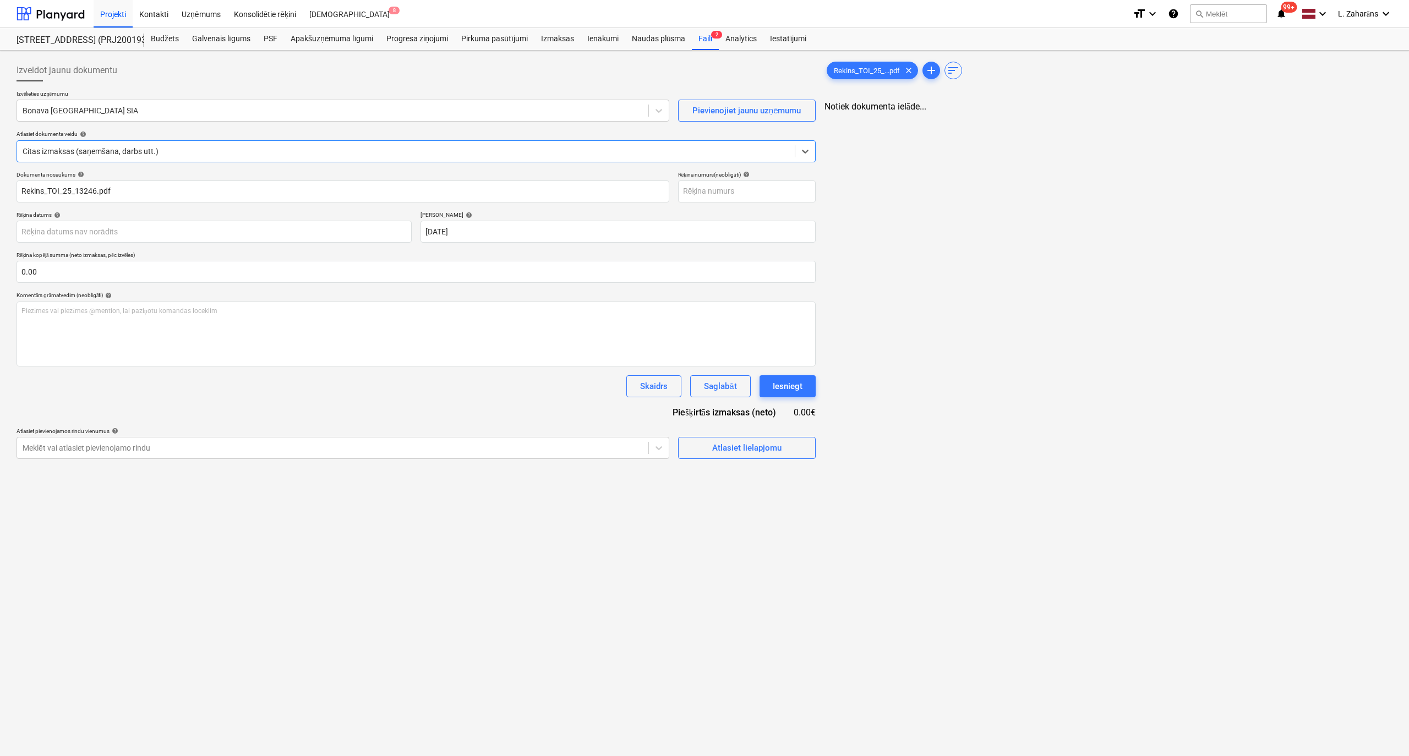
type input "Rekins_TOI_25_13246.pdf"
type input "[DATE]"
click at [421, 109] on div at bounding box center [332, 110] width 618 height 11
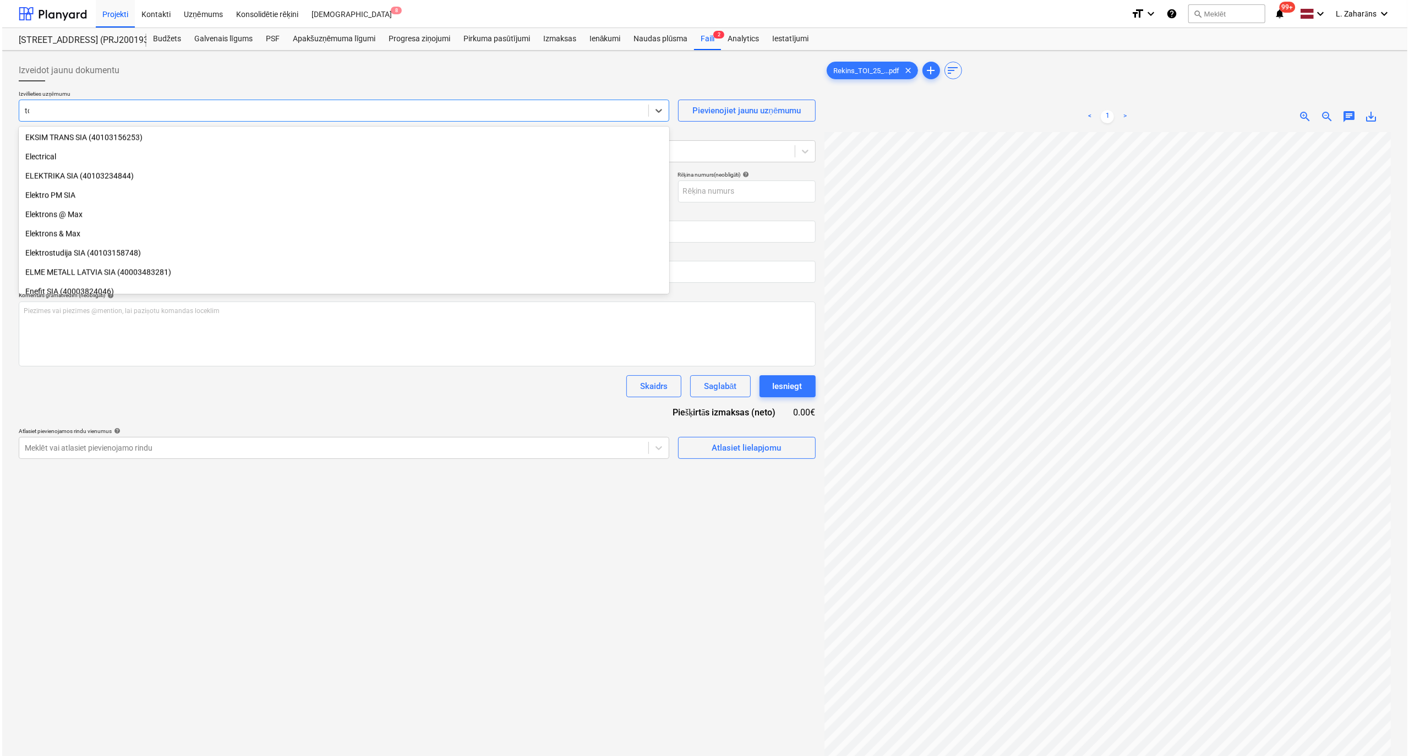
scroll to position [701, 0]
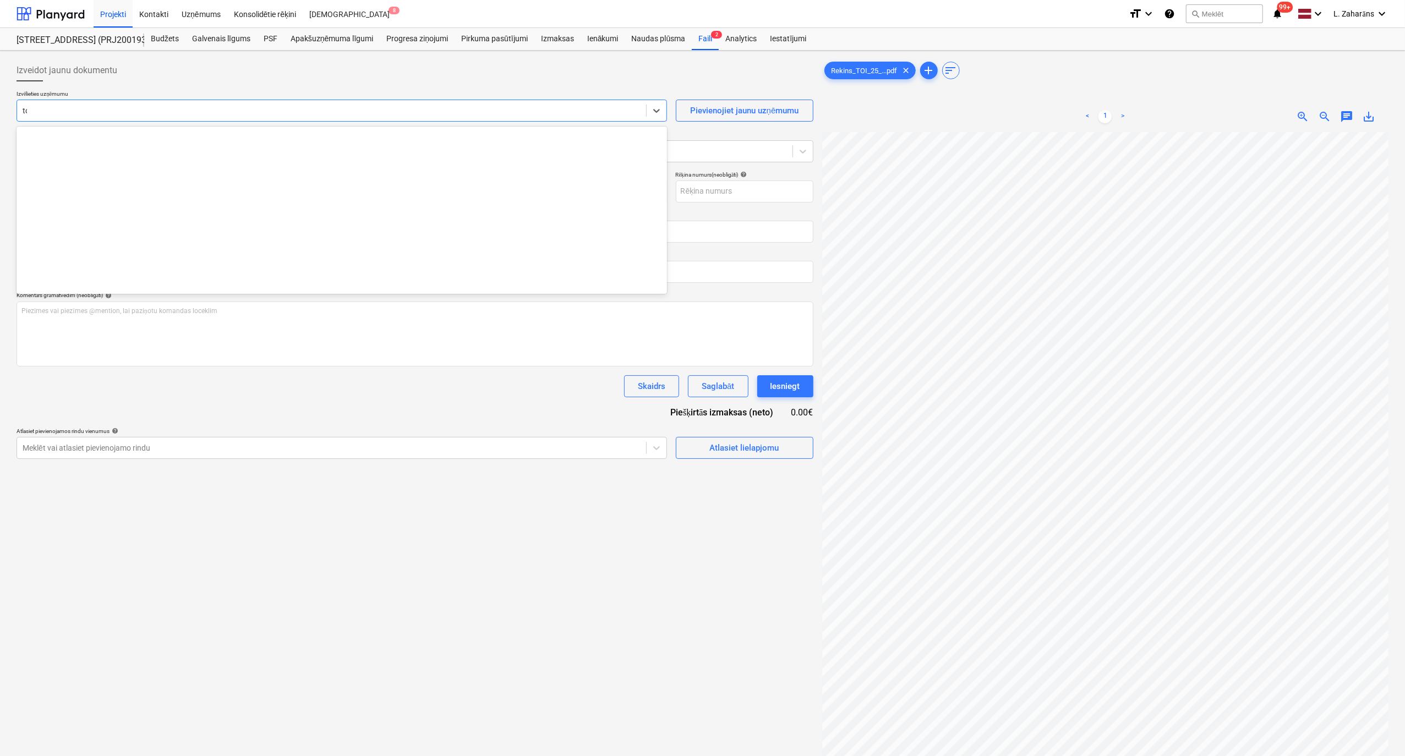
type input "toi"
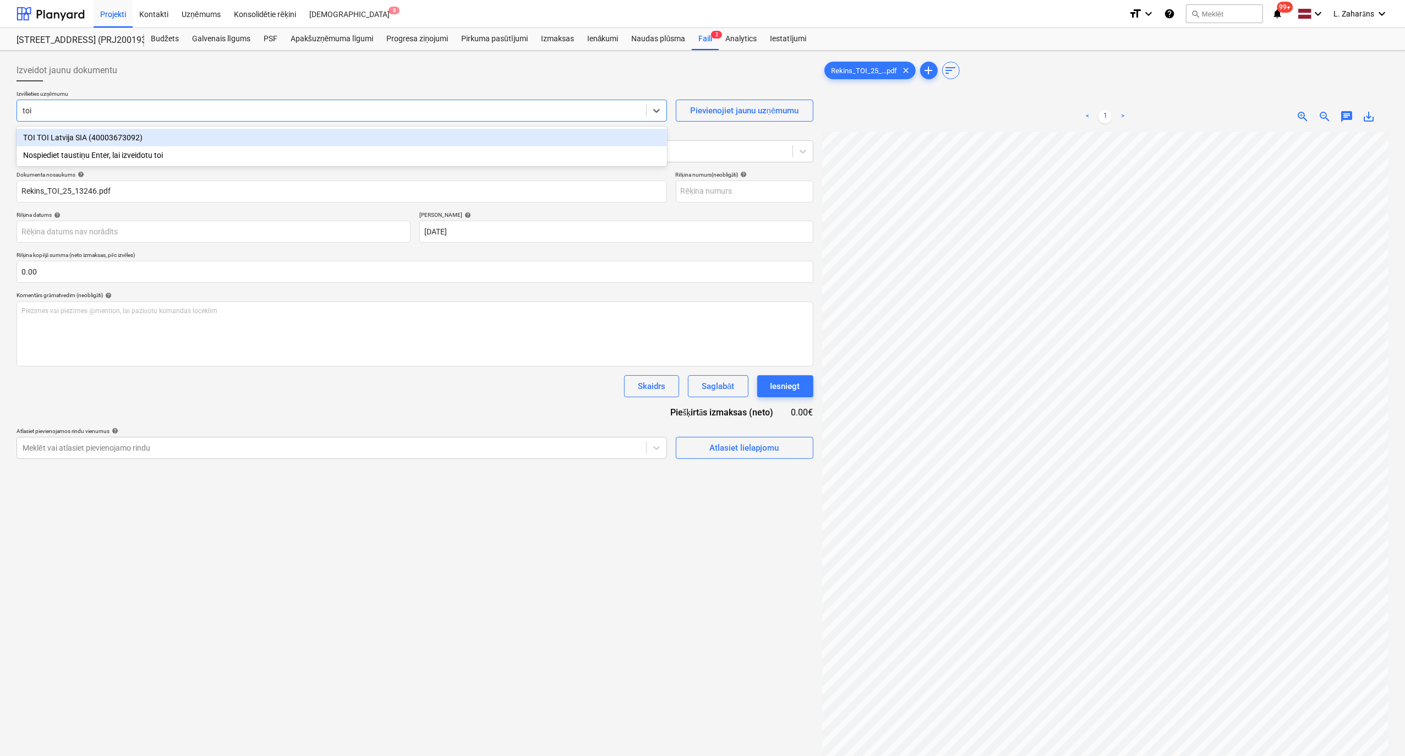
click at [386, 140] on div "TOI TOI Latvija SIA (40003673092)" at bounding box center [342, 138] width 650 height 18
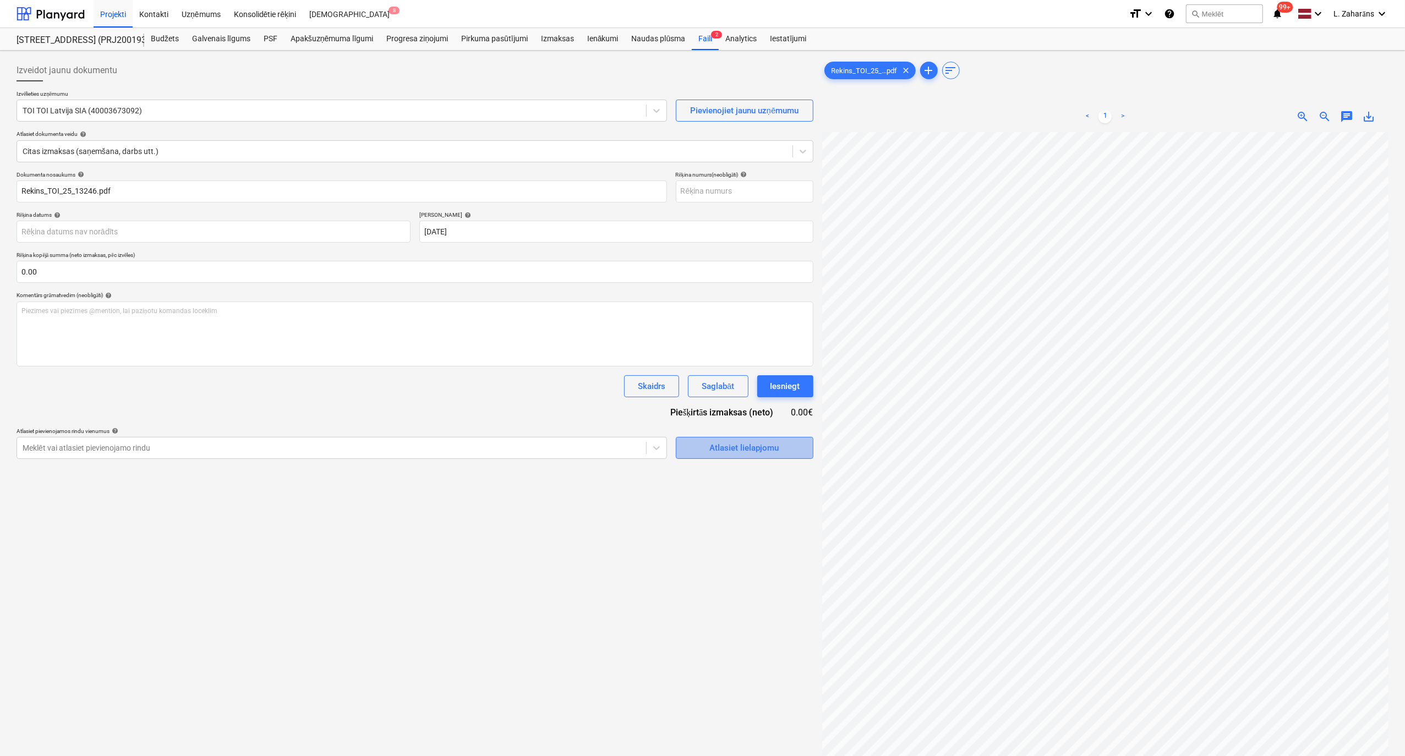
click at [699, 452] on span "Atlasiet lielapjomu" at bounding box center [744, 448] width 110 height 14
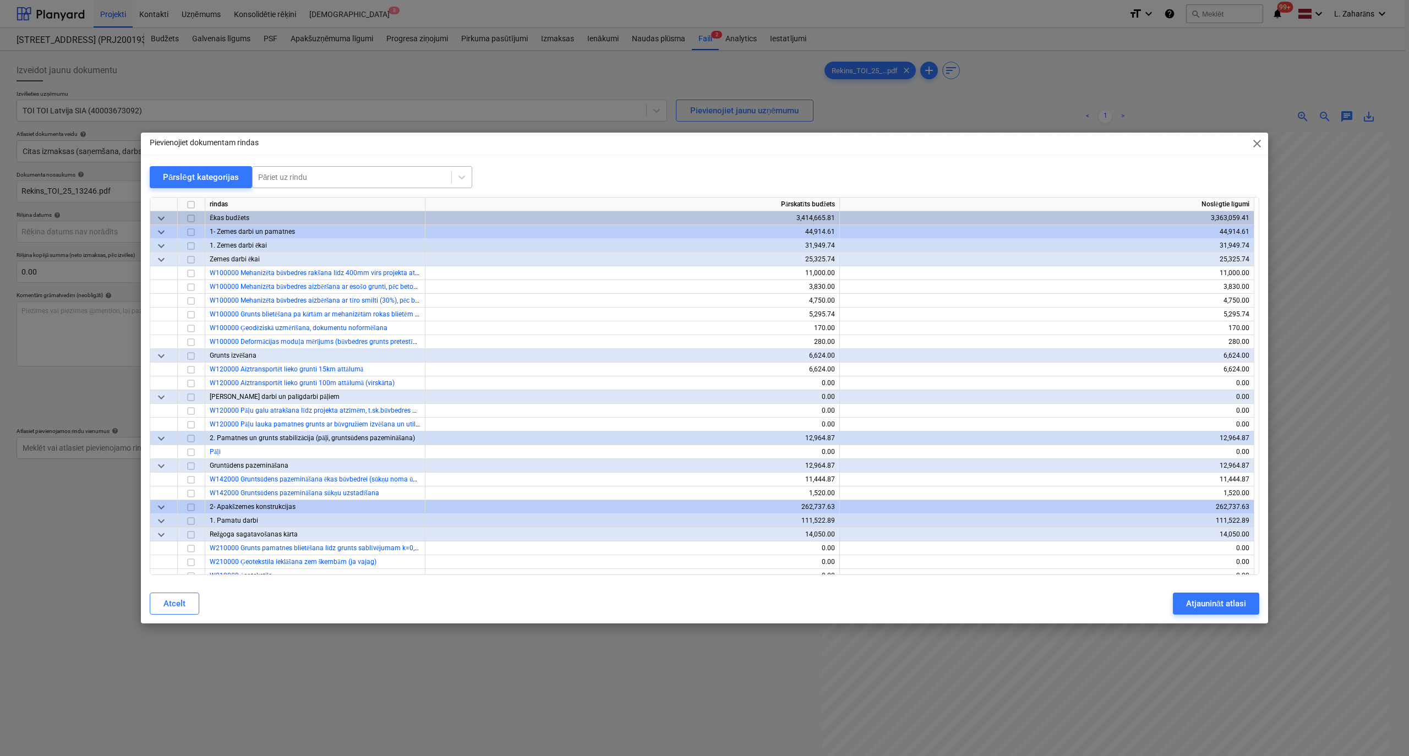
click at [293, 174] on div at bounding box center [352, 177] width 188 height 11
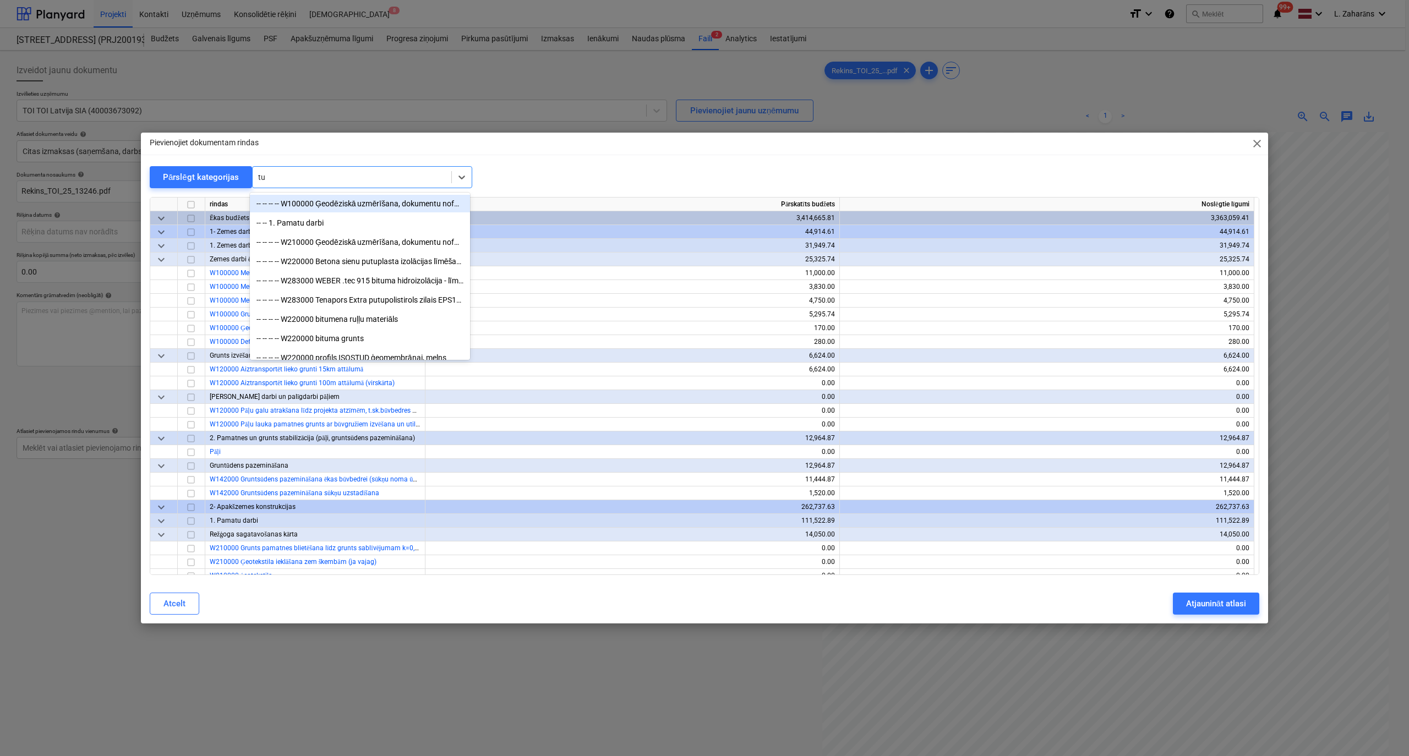
type input "tua"
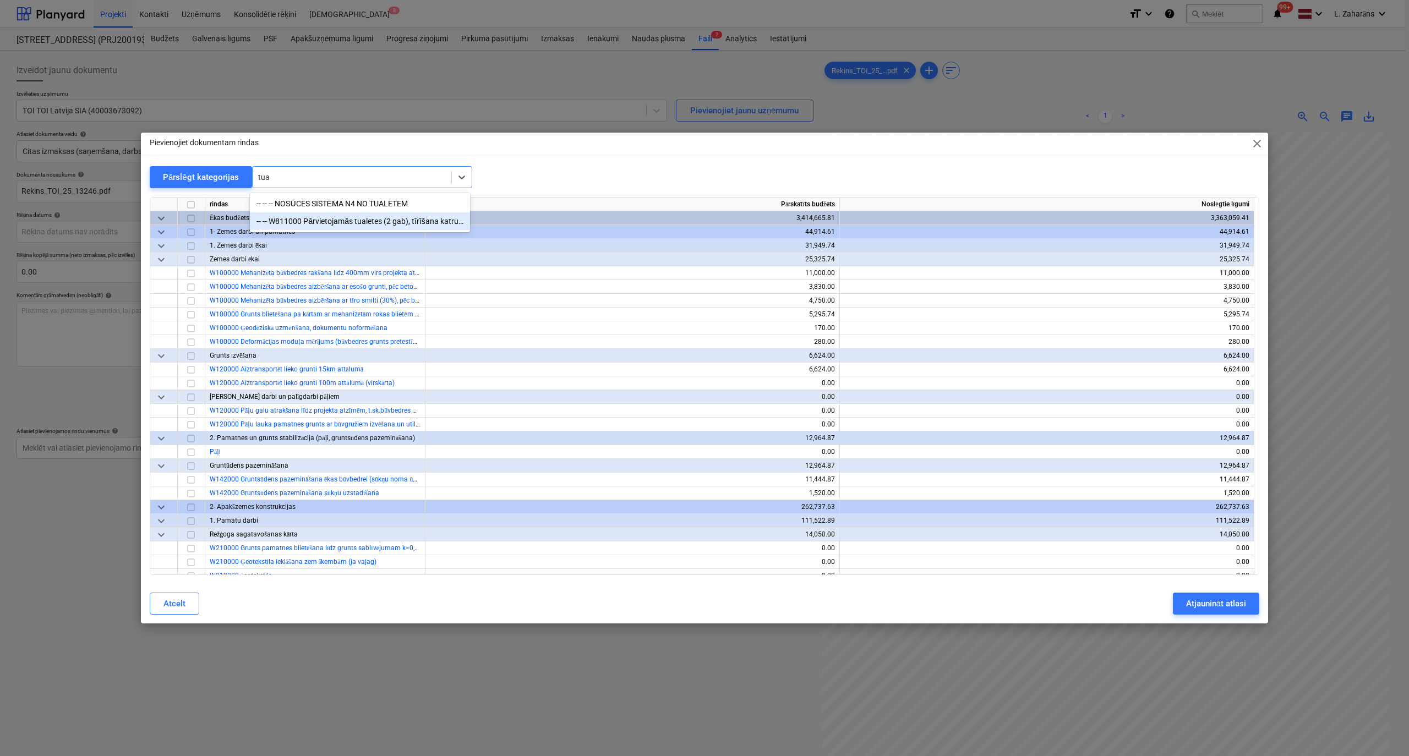
click at [376, 223] on div "-- -- W811000 Pārvietojamās tualetes (2 gab), tīrīšana katru nedēļu" at bounding box center [360, 221] width 220 height 18
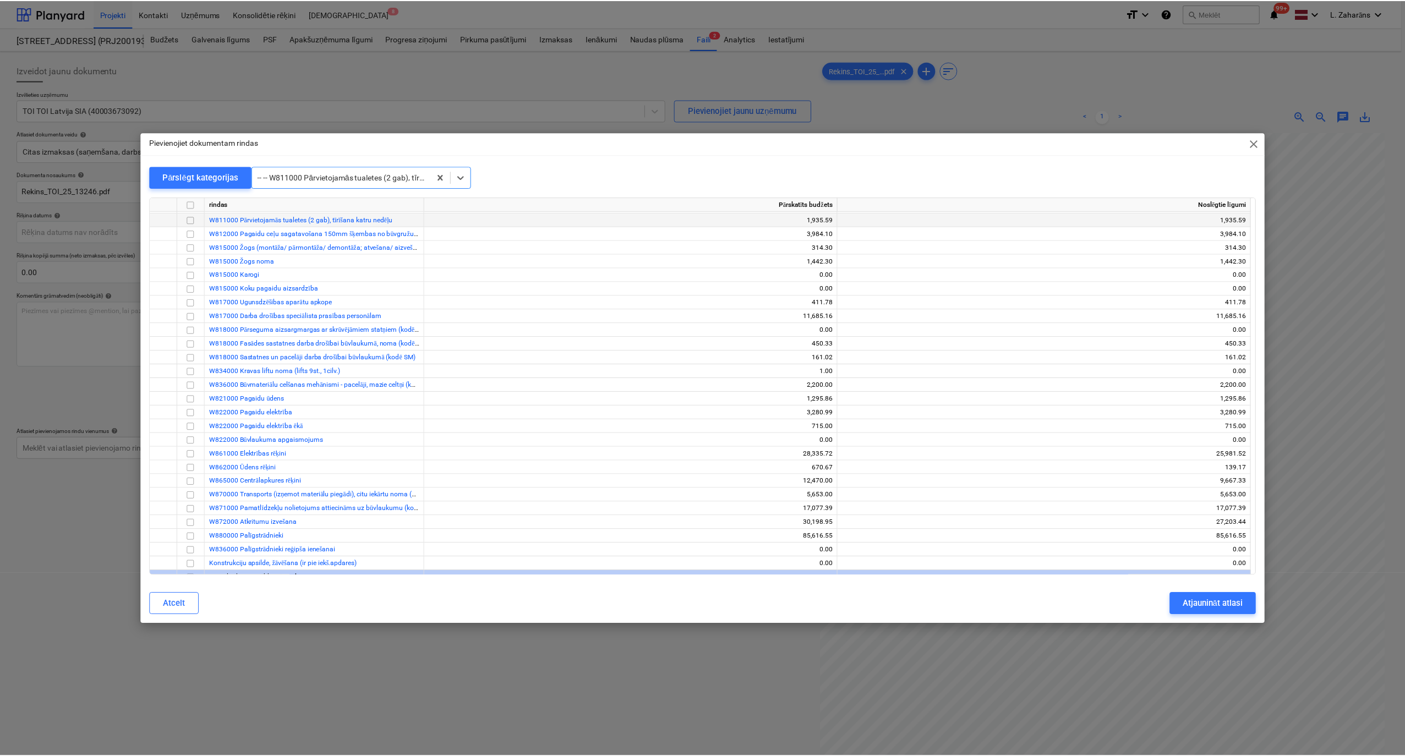
scroll to position [9684, 0]
click at [192, 220] on input "checkbox" at bounding box center [190, 218] width 13 height 13
click at [1222, 599] on div "Atjaunināt atlasi" at bounding box center [1216, 603] width 60 height 14
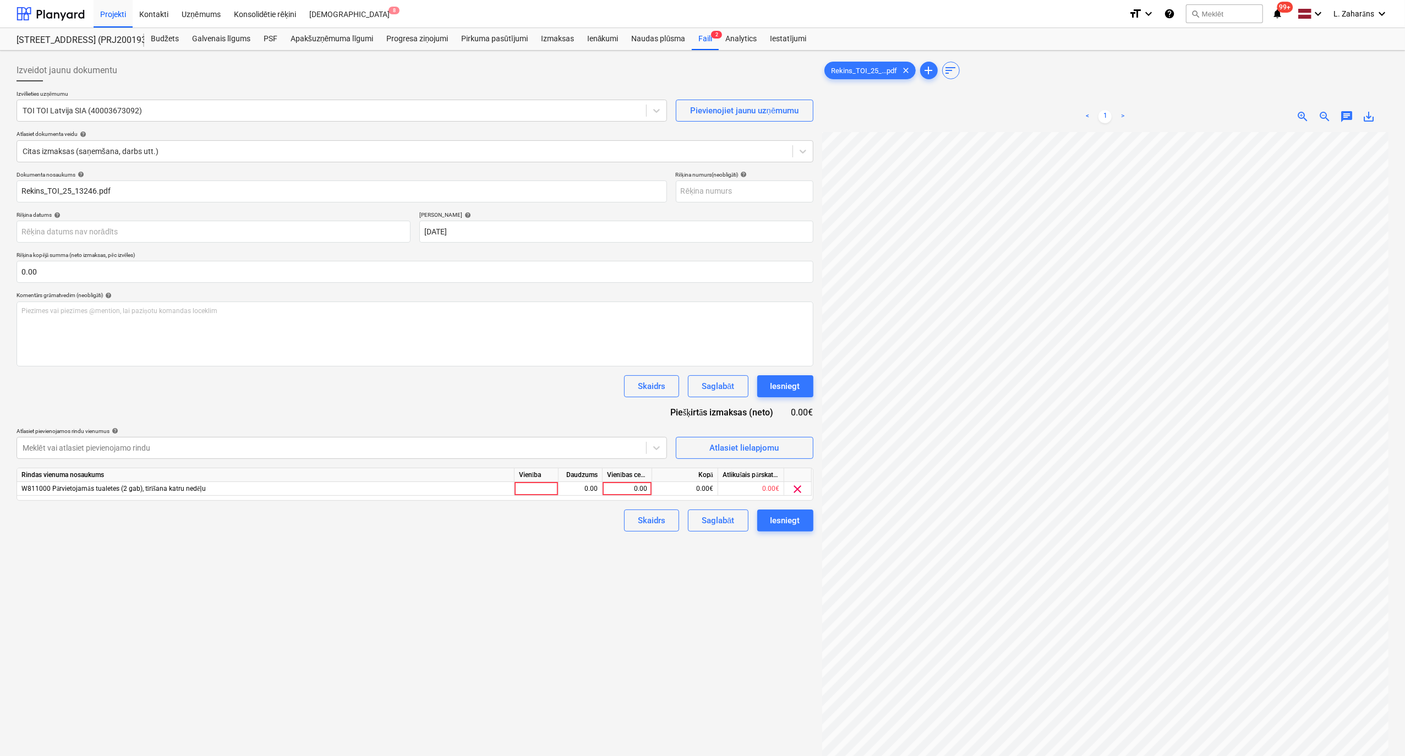
scroll to position [314, 258]
click at [632, 489] on div "0.00" at bounding box center [627, 489] width 40 height 14
type input "44"
click at [541, 555] on div "Izveidot jaunu dokumentu Izvēlieties uzņēmumu TOI TOI Latvija SIA (40003673092)…" at bounding box center [415, 458] width 806 height 807
click at [770, 520] on div "Iesniegt" at bounding box center [785, 520] width 30 height 14
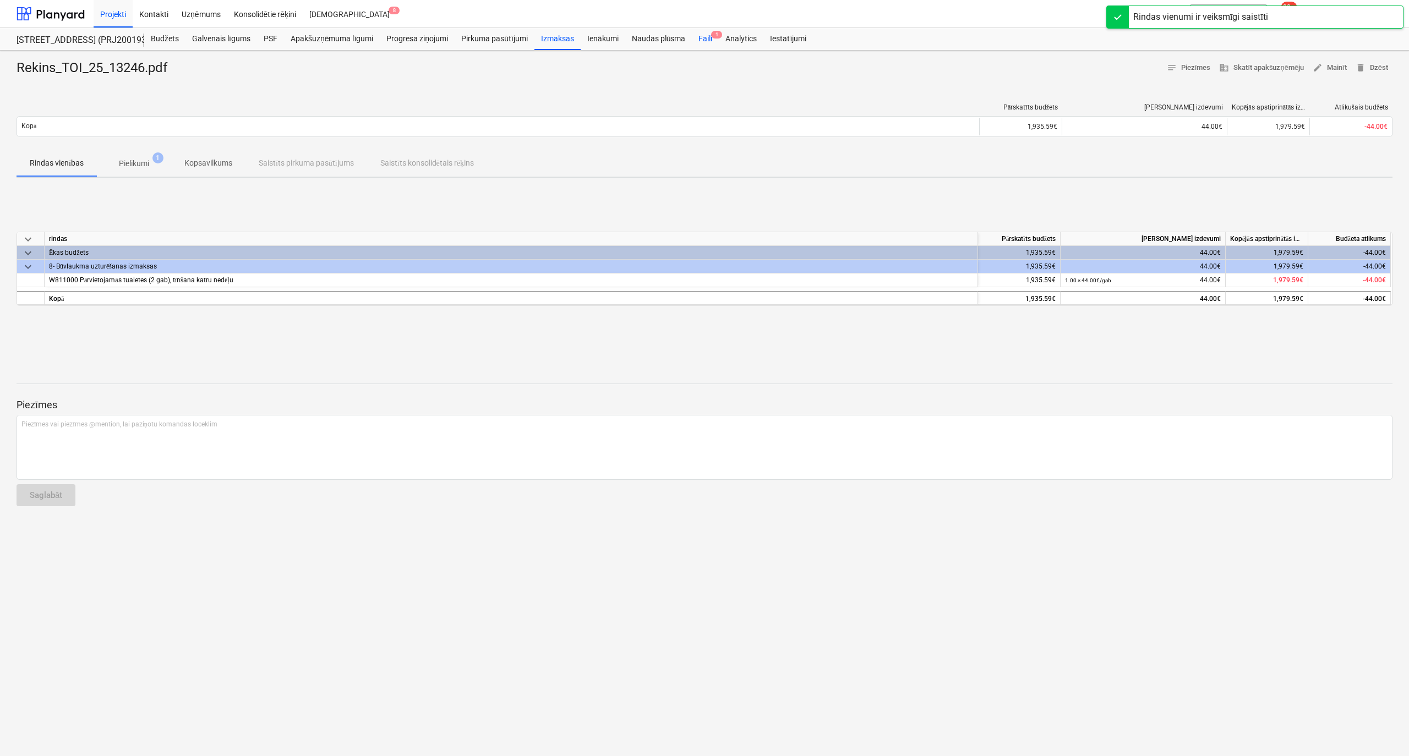
click at [702, 36] on div "Faili 1" at bounding box center [705, 39] width 27 height 22
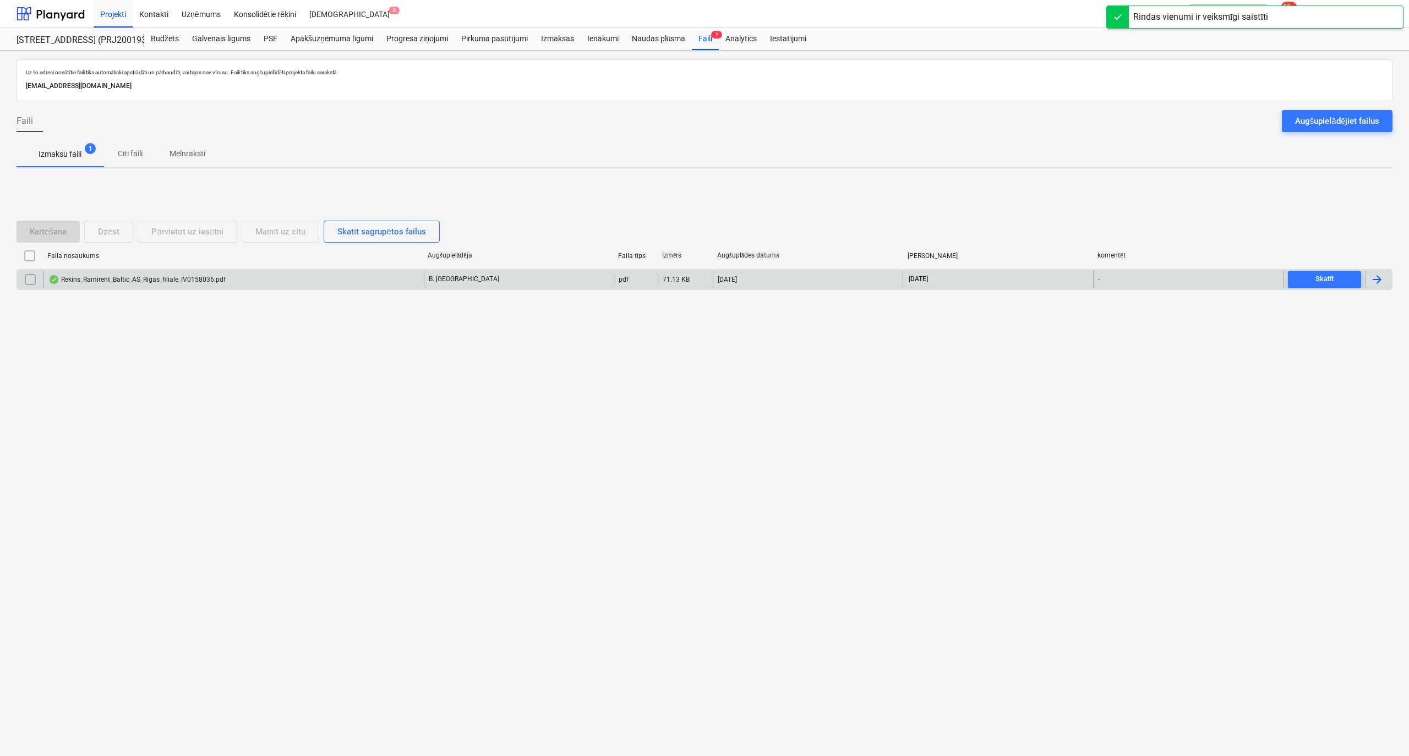
click at [131, 280] on div "Rekins_Ramirent_Baltic_AS_Rigas_filiale_IV0158036.pdf" at bounding box center [136, 279] width 177 height 9
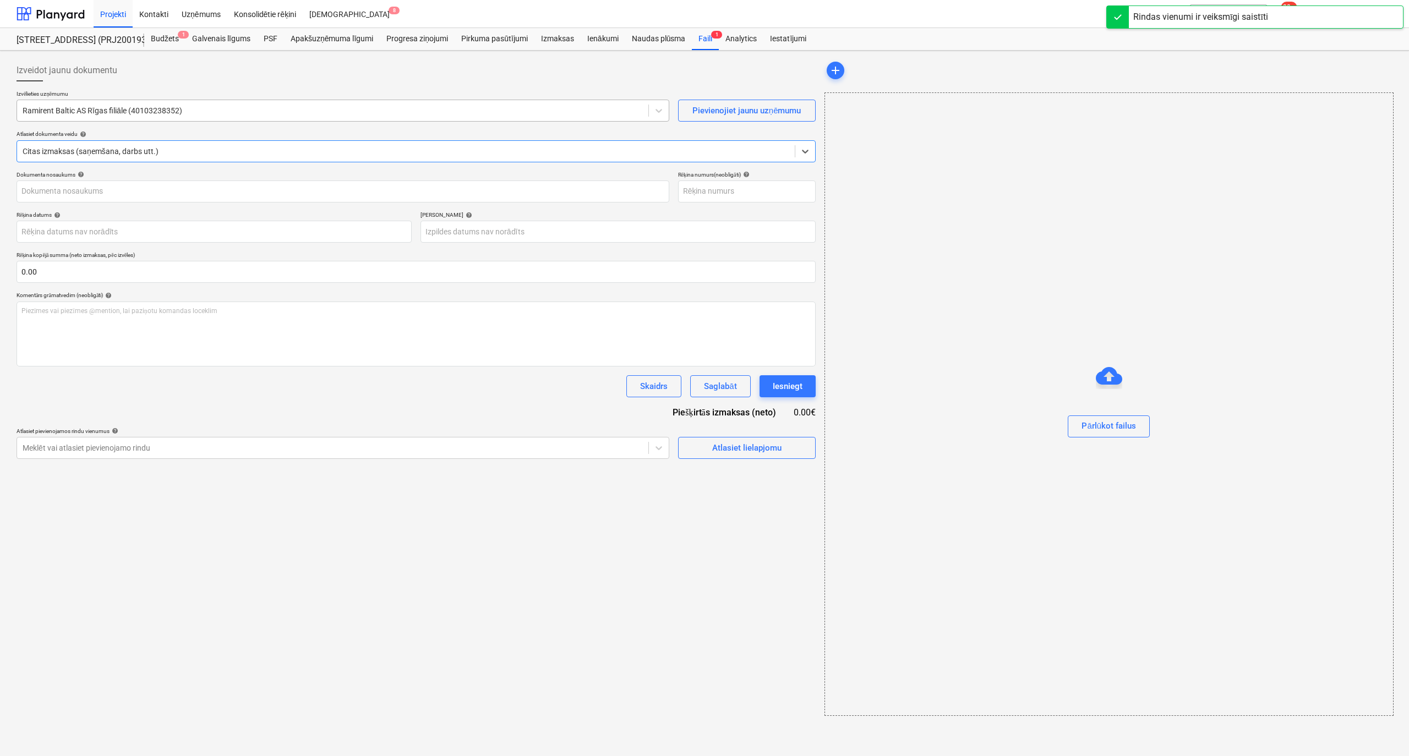
type input "IV0158036"
type input "[DATE]"
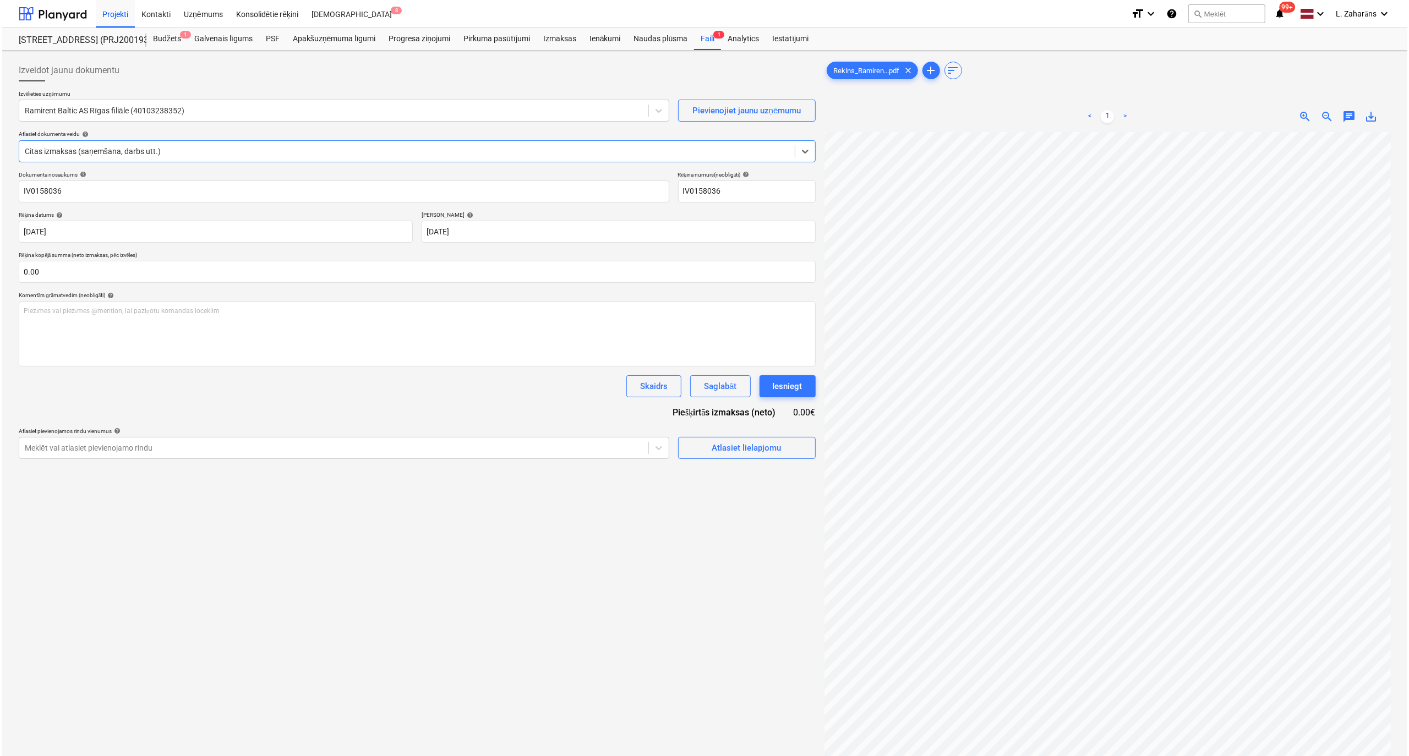
scroll to position [146, 0]
click at [701, 450] on span "Atlasiet lielapjomu" at bounding box center [744, 448] width 110 height 14
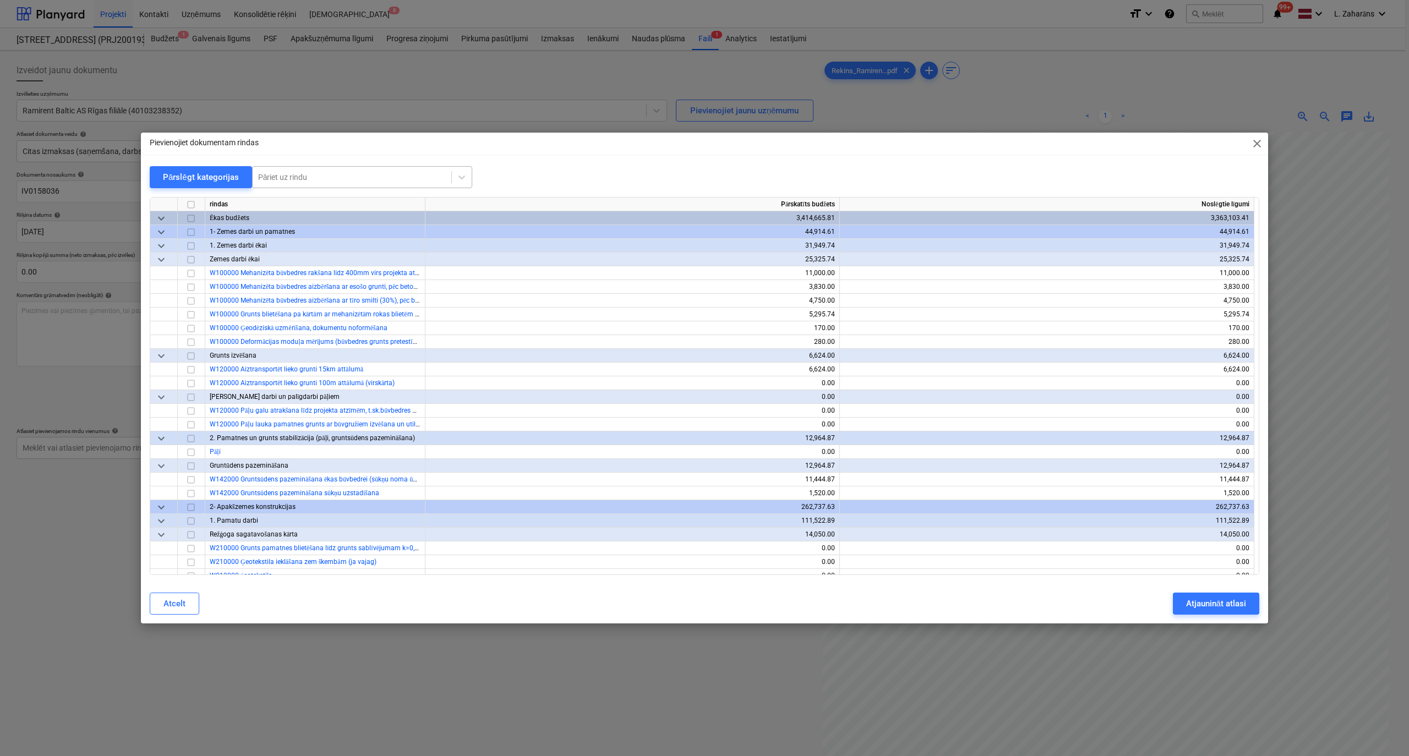
click at [409, 178] on div at bounding box center [352, 177] width 188 height 11
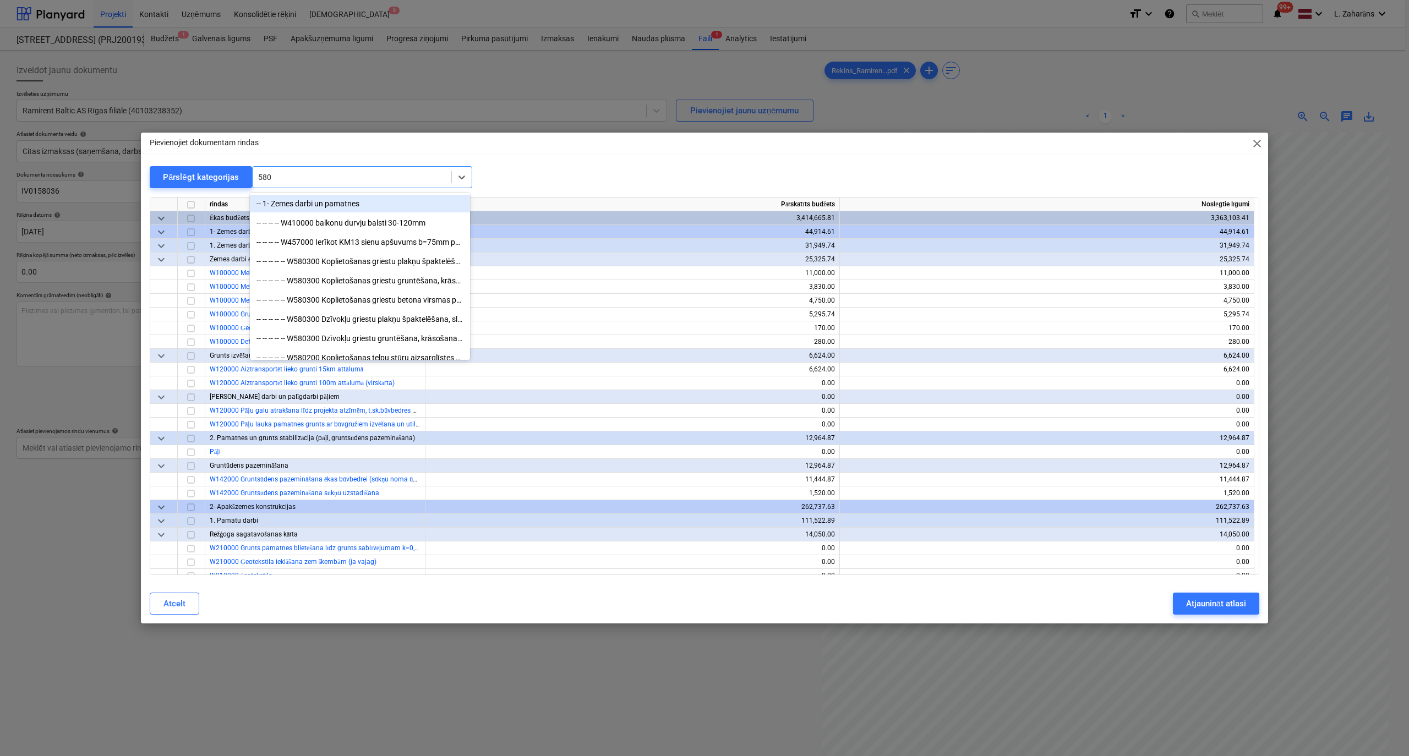
type input "5802"
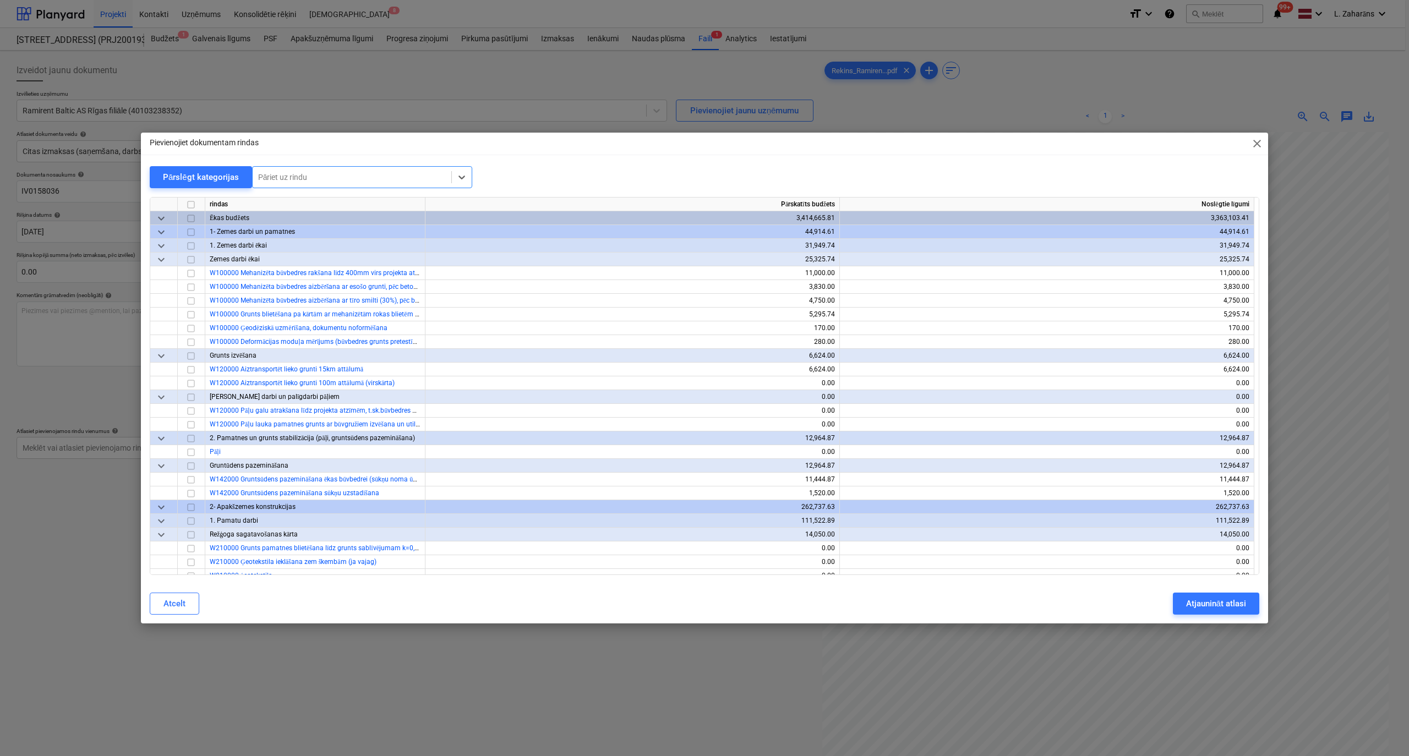
click at [1255, 145] on span "close" at bounding box center [1256, 143] width 13 height 13
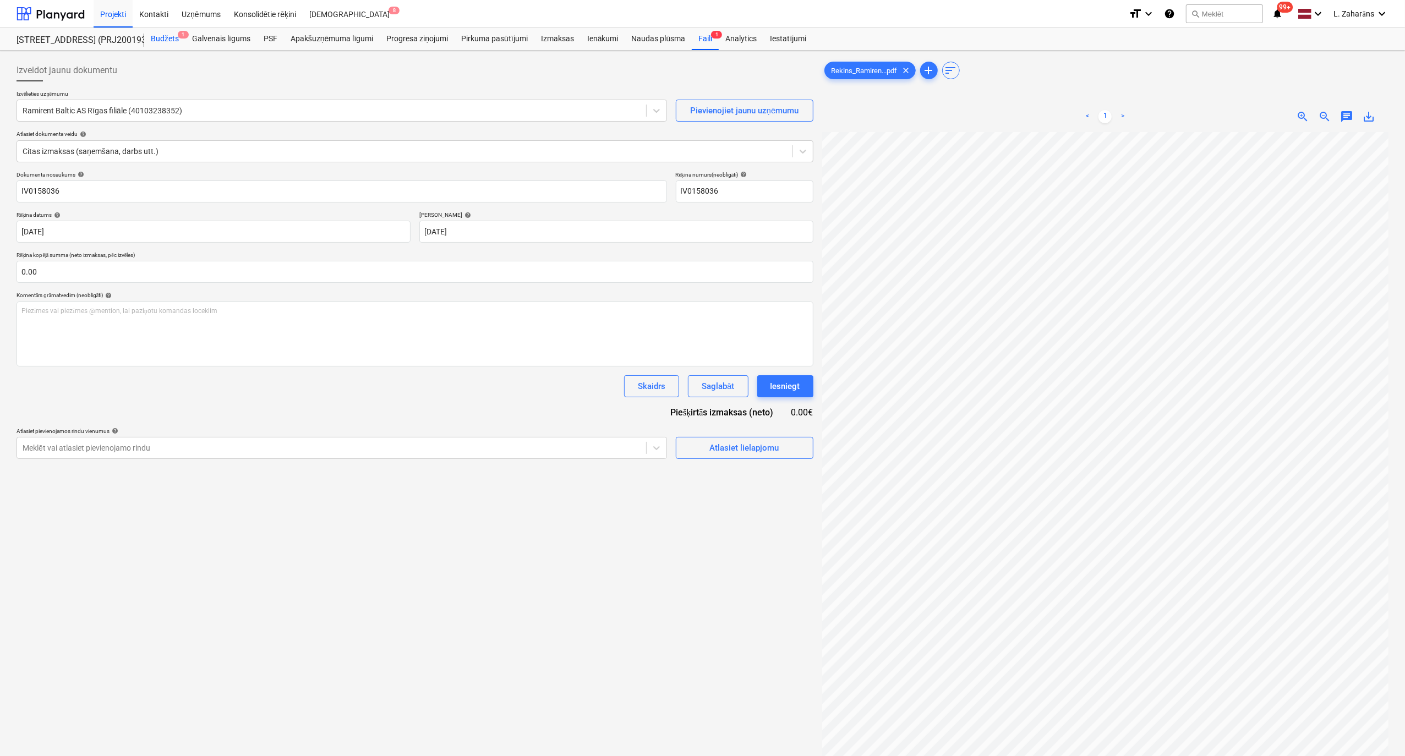
click at [168, 37] on div "Budžets 1" at bounding box center [164, 39] width 41 height 22
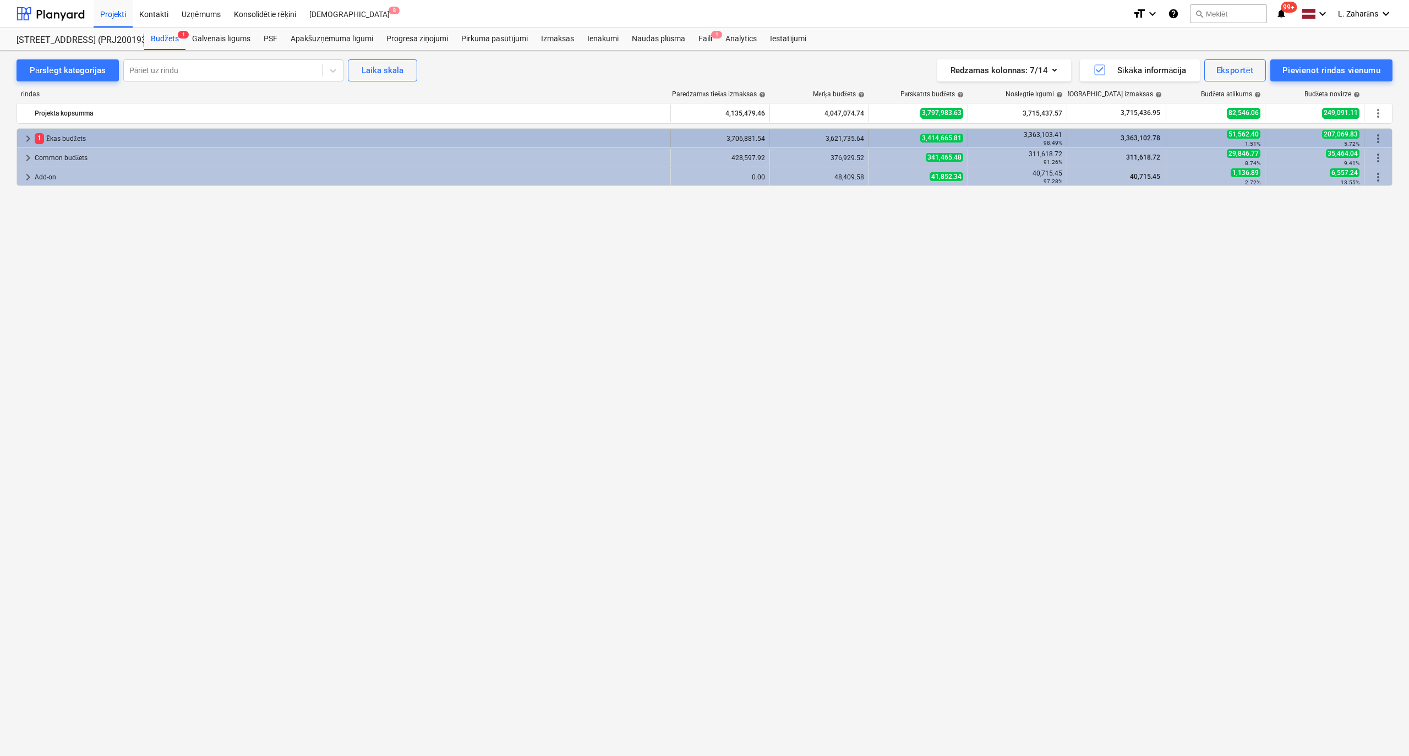
click at [25, 139] on span "keyboard_arrow_right" at bounding box center [27, 138] width 13 height 13
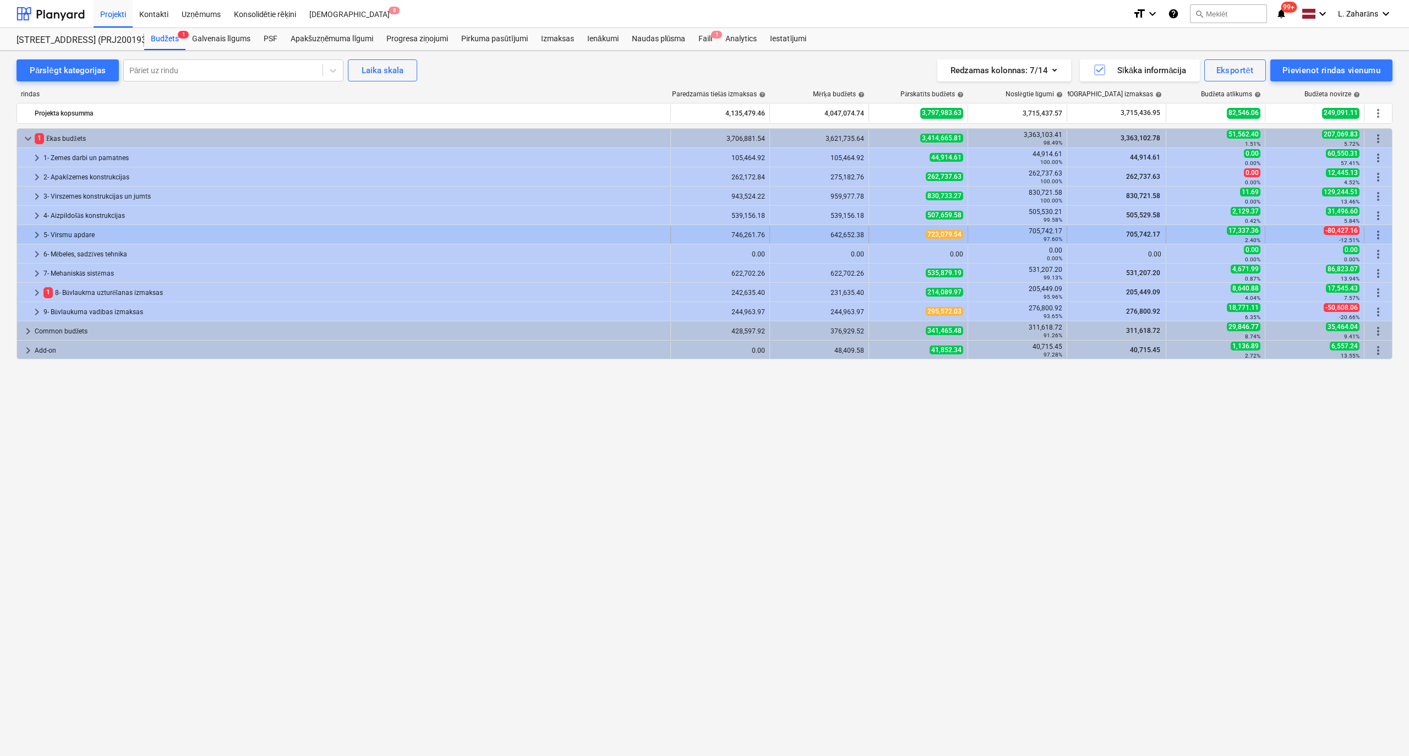
click at [36, 234] on span "keyboard_arrow_right" at bounding box center [36, 234] width 13 height 13
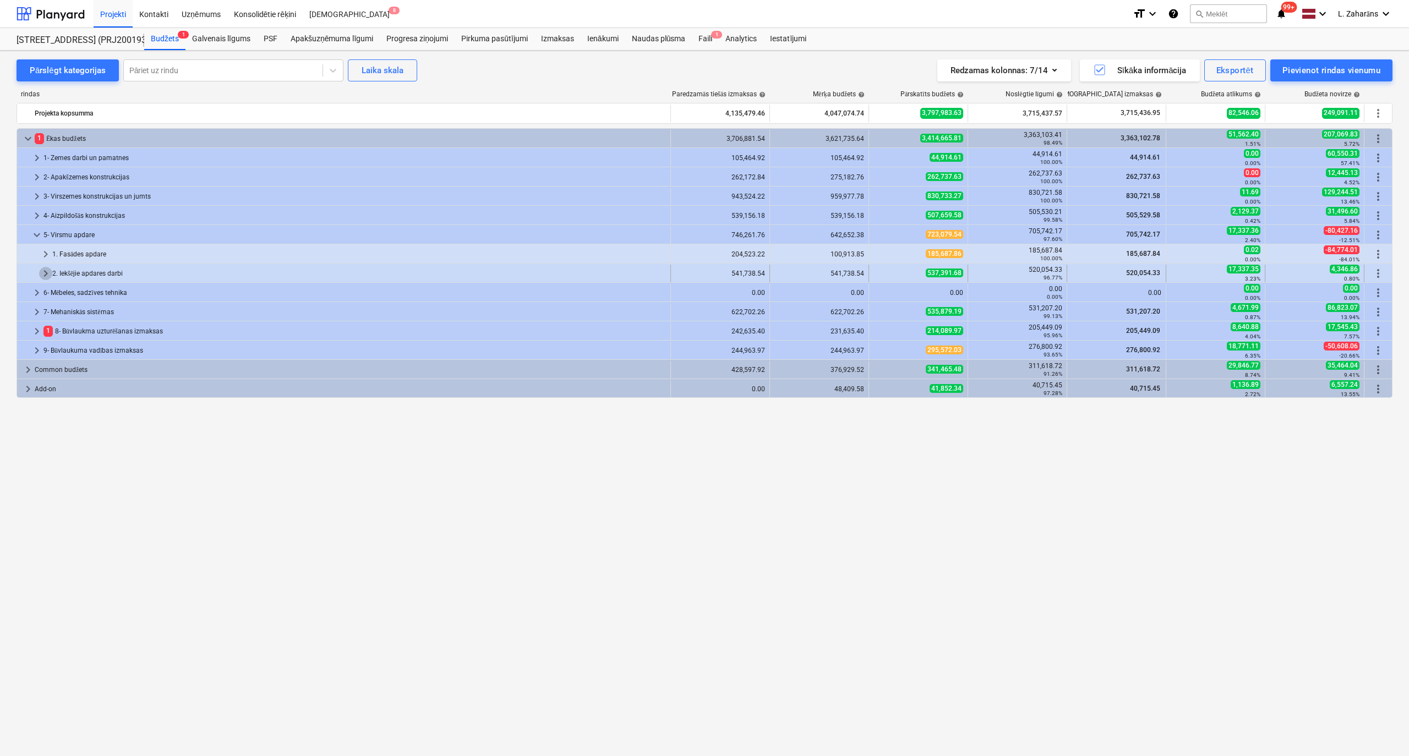
click at [50, 271] on span "keyboard_arrow_right" at bounding box center [45, 273] width 13 height 13
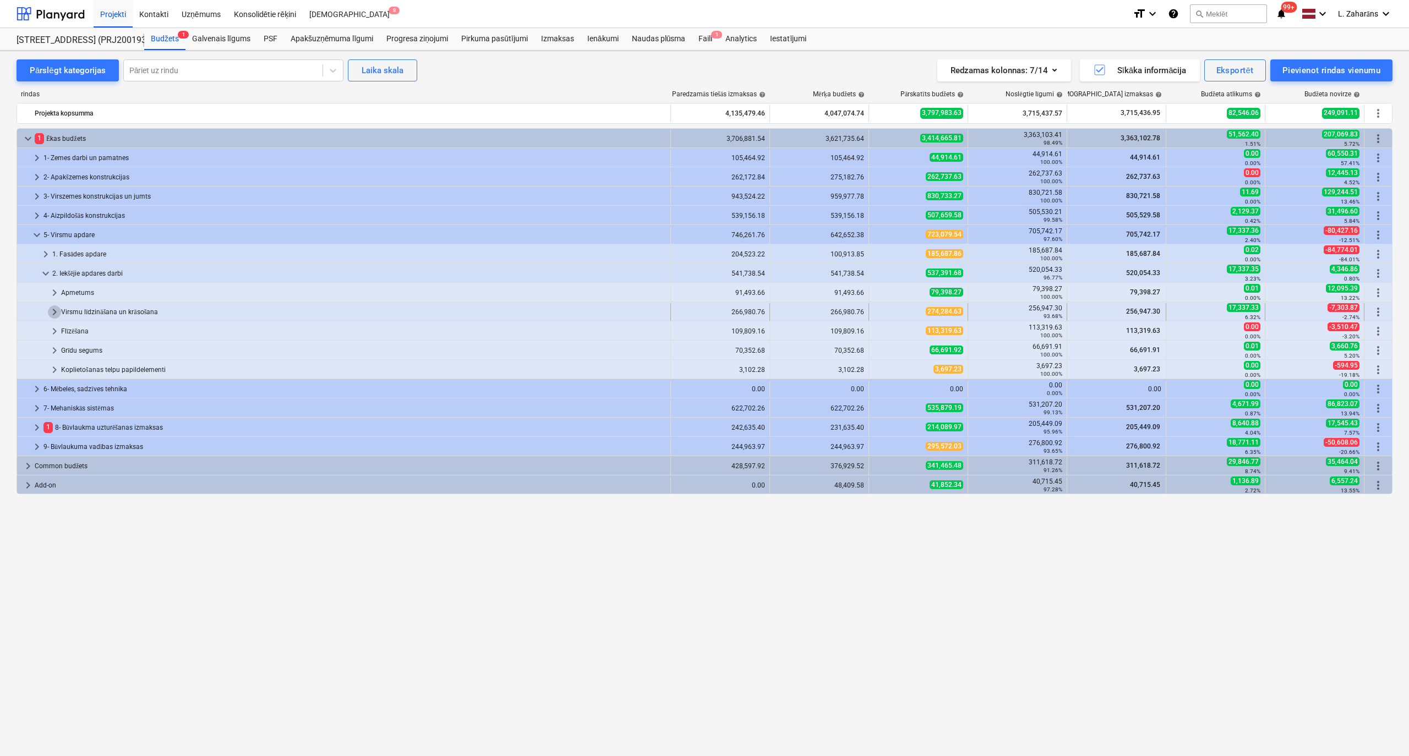
click at [51, 309] on span "keyboard_arrow_right" at bounding box center [54, 311] width 13 height 13
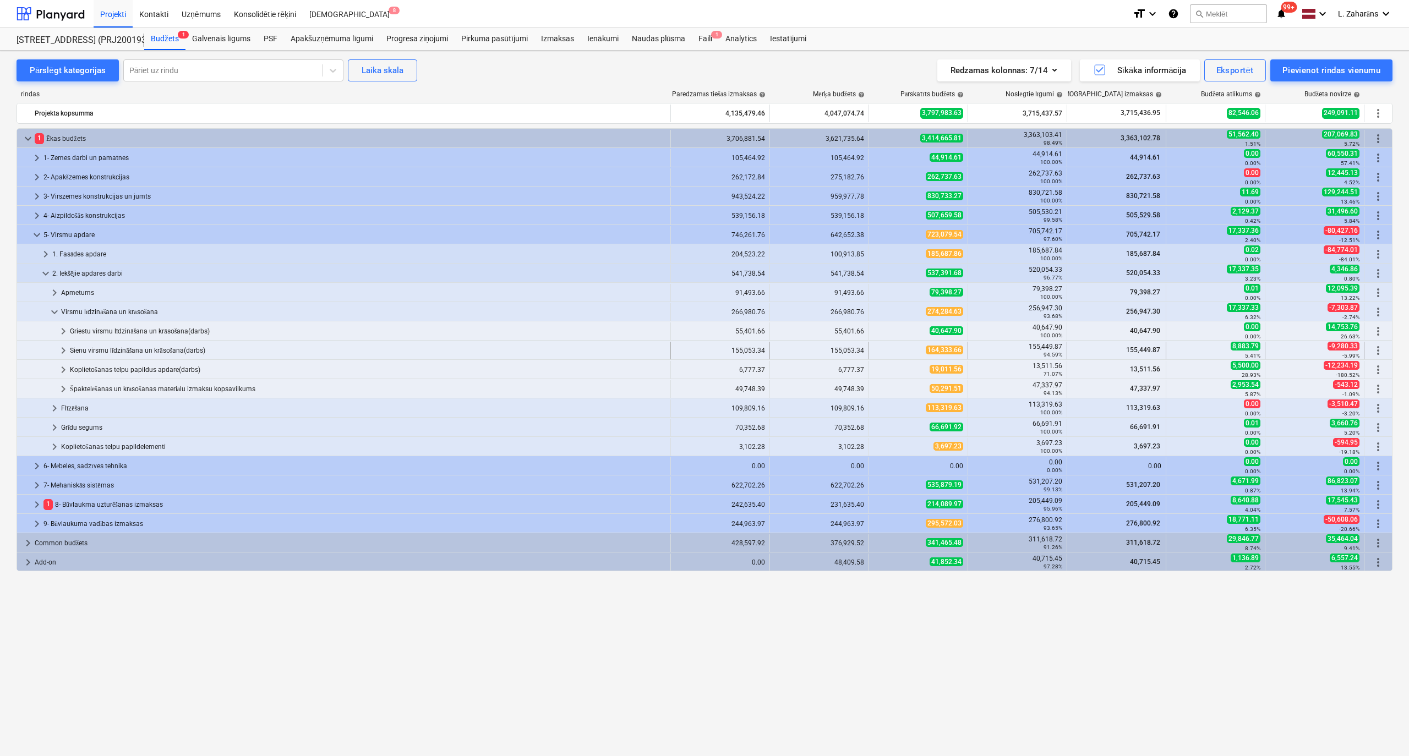
click at [61, 353] on span "keyboard_arrow_right" at bounding box center [63, 350] width 13 height 13
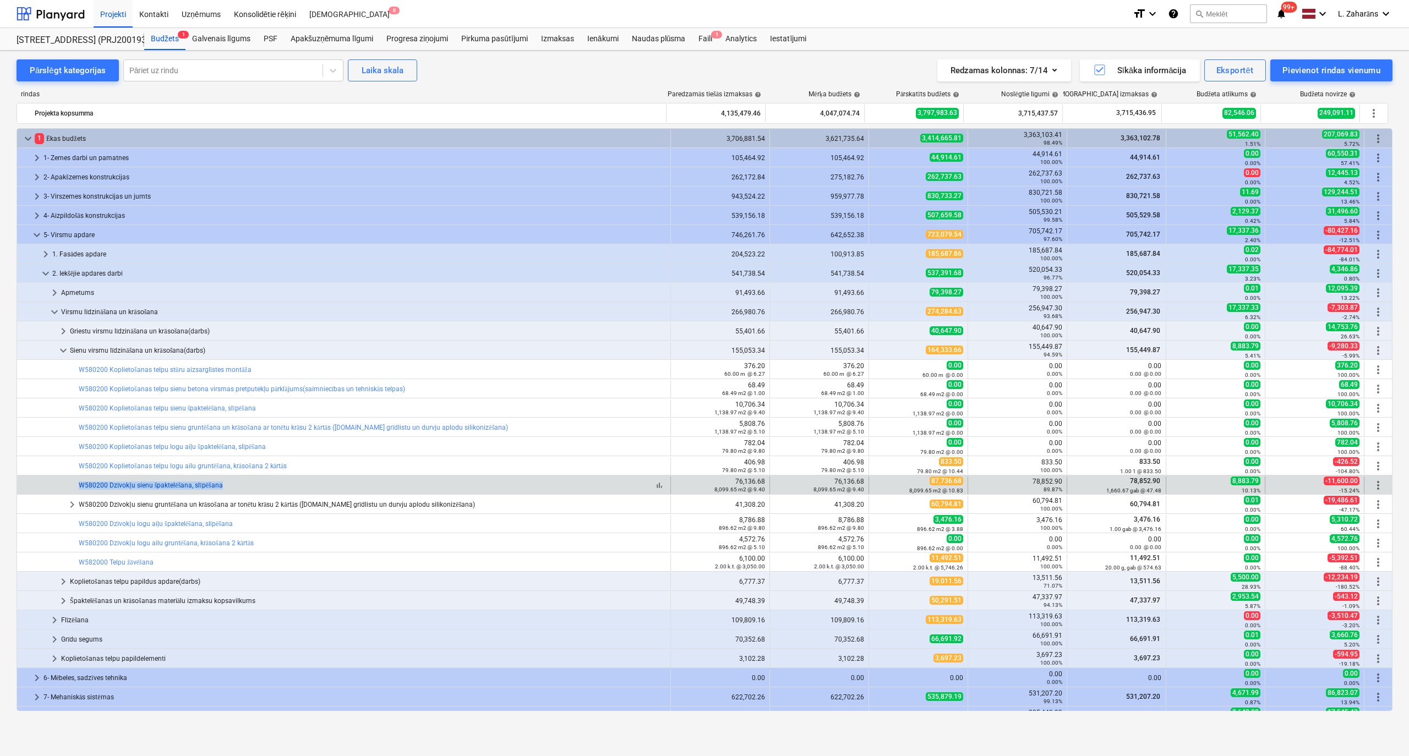
drag, startPoint x: 230, startPoint y: 486, endPoint x: 80, endPoint y: 485, distance: 150.2
click at [80, 485] on div "bar_chart W580200 Dzīvokļu sienu špaktelēšana, slīpēšana" at bounding box center [372, 485] width 587 height 8
copy link "W580200 Dzīvokļu sienu špaktelēšana, slīpēšana"
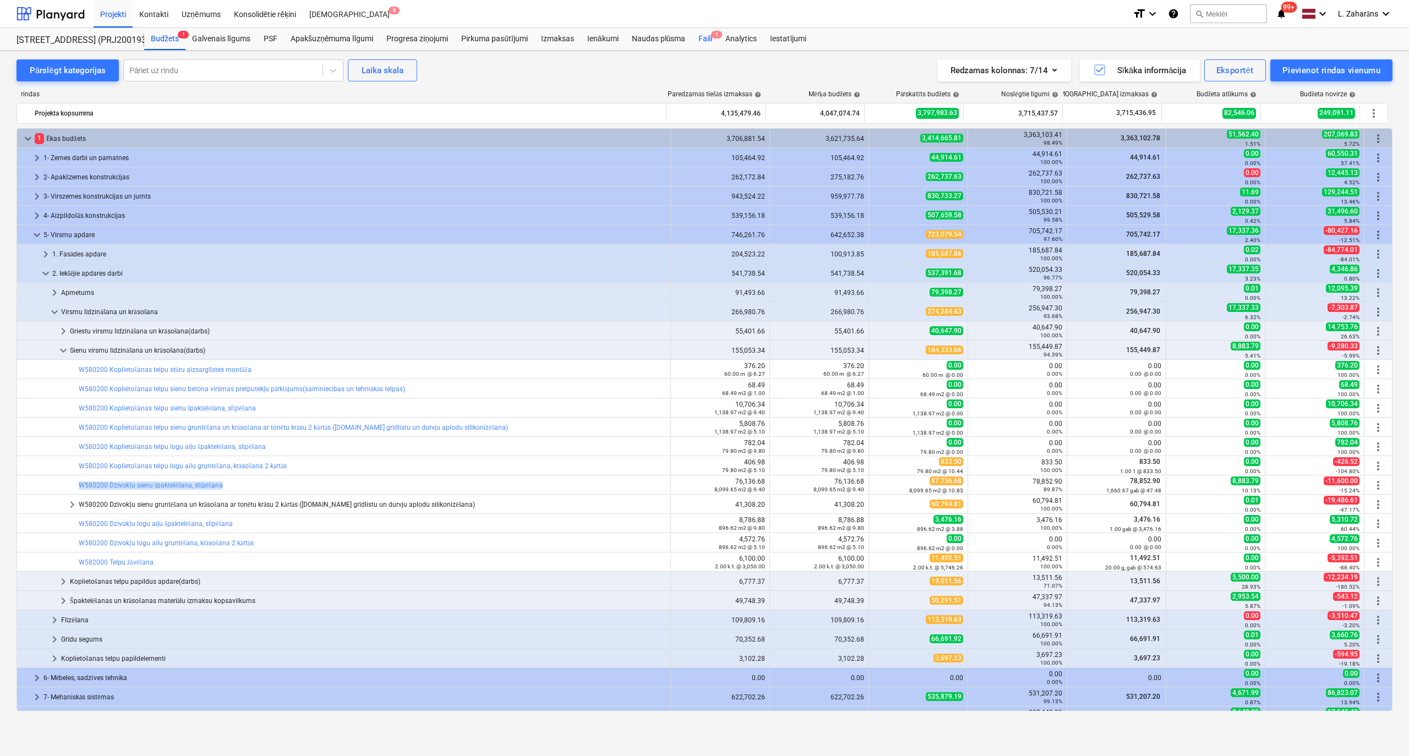
click at [707, 36] on div "Faili 1" at bounding box center [705, 39] width 27 height 22
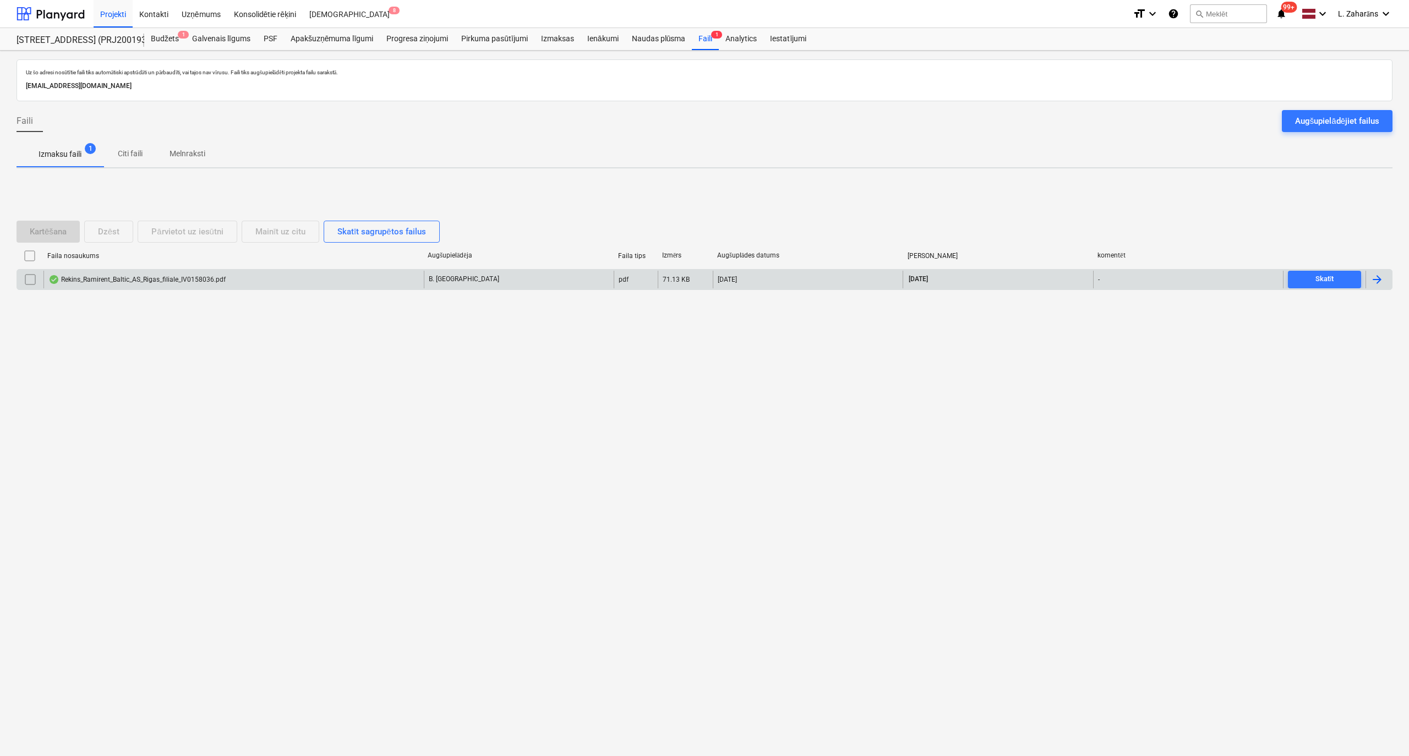
click at [130, 277] on div "Rekins_Ramirent_Baltic_AS_Rigas_filiale_IV0158036.pdf" at bounding box center [136, 279] width 177 height 9
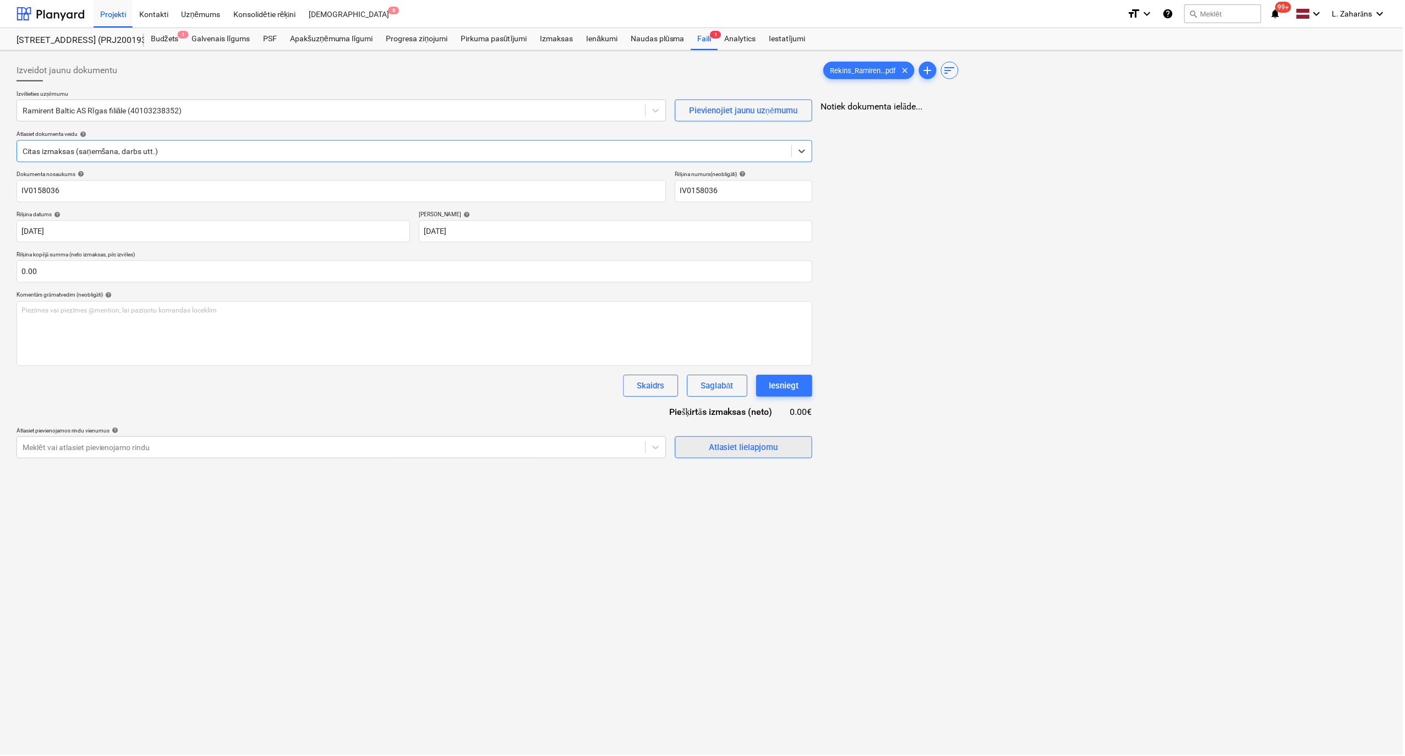
click at [696, 447] on span "Atlasiet lielapjomu" at bounding box center [744, 448] width 110 height 14
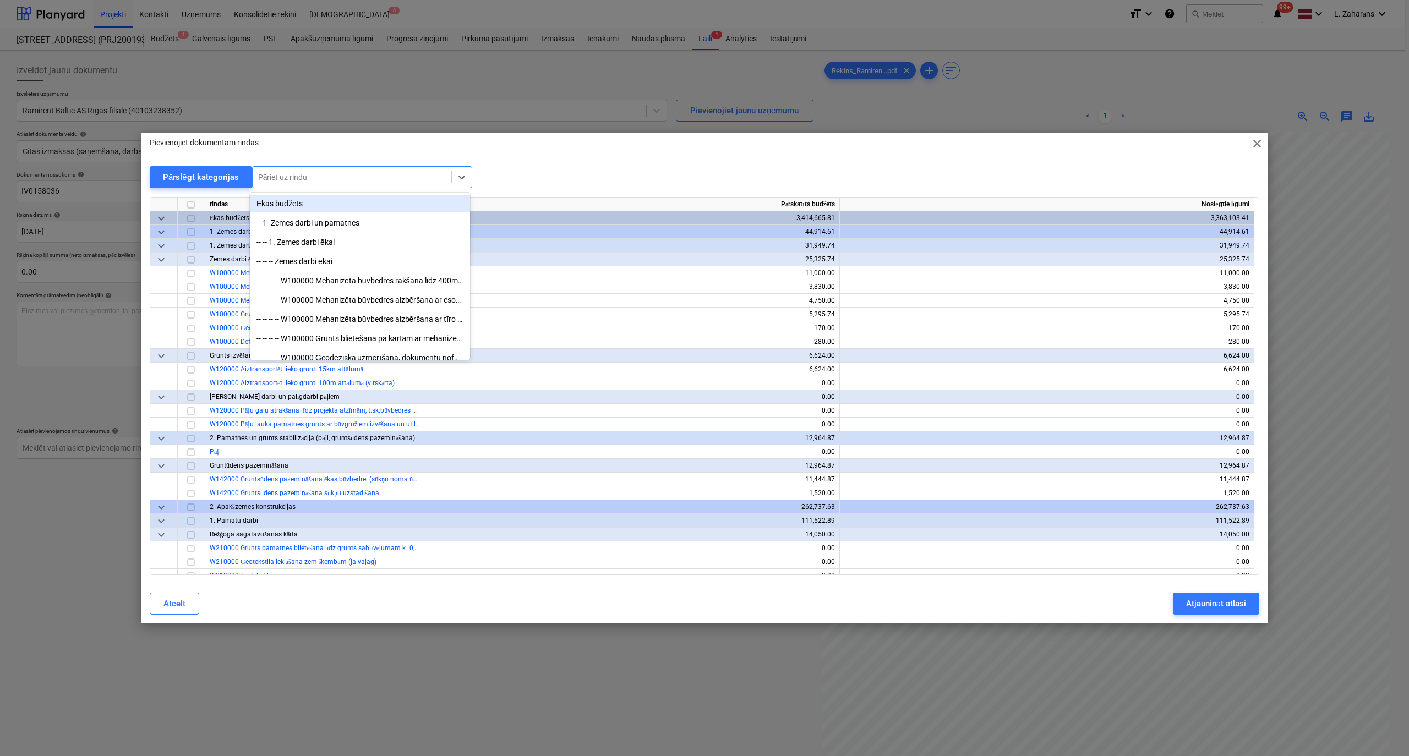
click at [340, 179] on div at bounding box center [352, 177] width 188 height 11
paste input "W580200 Dzīvokļu sienu špaktelēšana, slīpēšana"
type input "W580200 Dzīvokļu sienu špaktelēšana, slīpēšana"
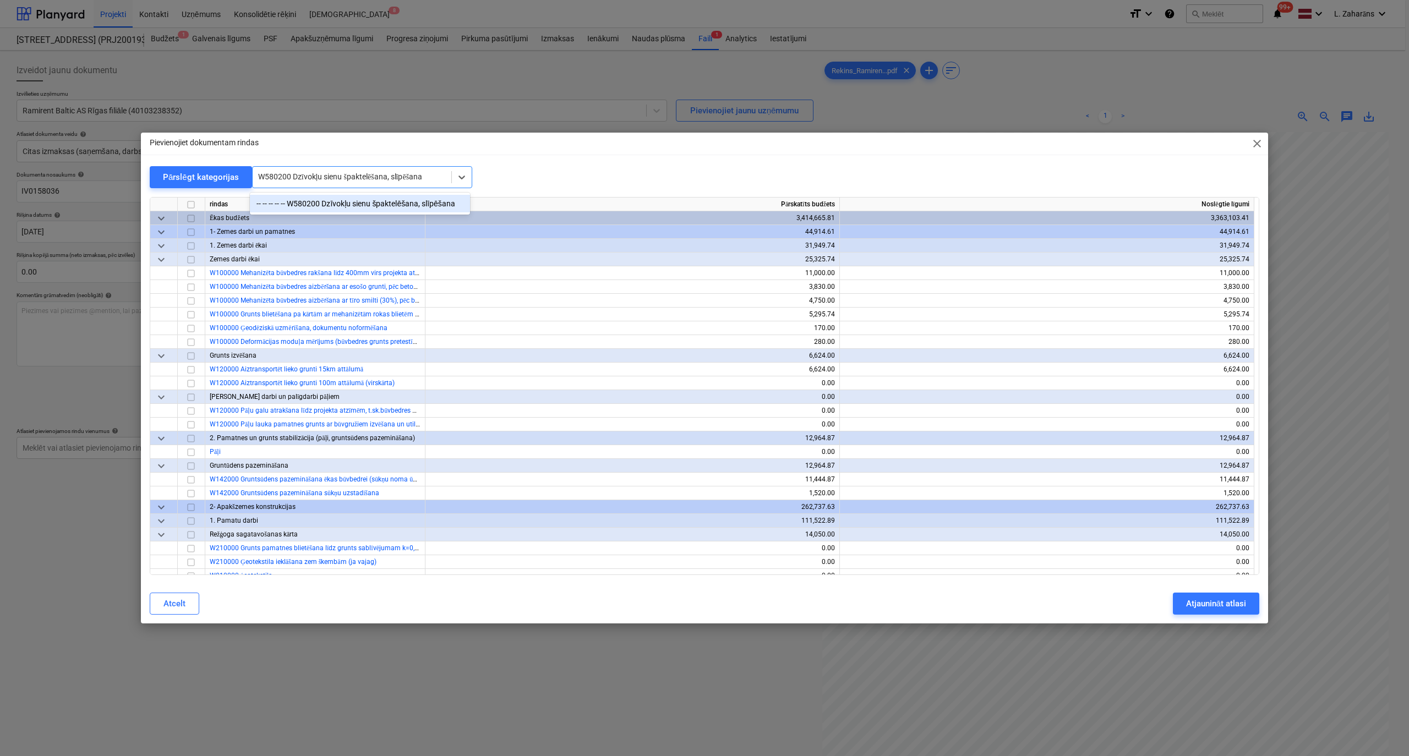
click at [327, 193] on div "-- -- -- -- -- W580200 Dzīvokļu sienu špaktelēšana, slīpēšana" at bounding box center [360, 204] width 220 height 22
click at [329, 201] on div "-- -- -- -- -- W580200 Dzīvokļu sienu špaktelēšana, slīpēšana" at bounding box center [360, 204] width 220 height 18
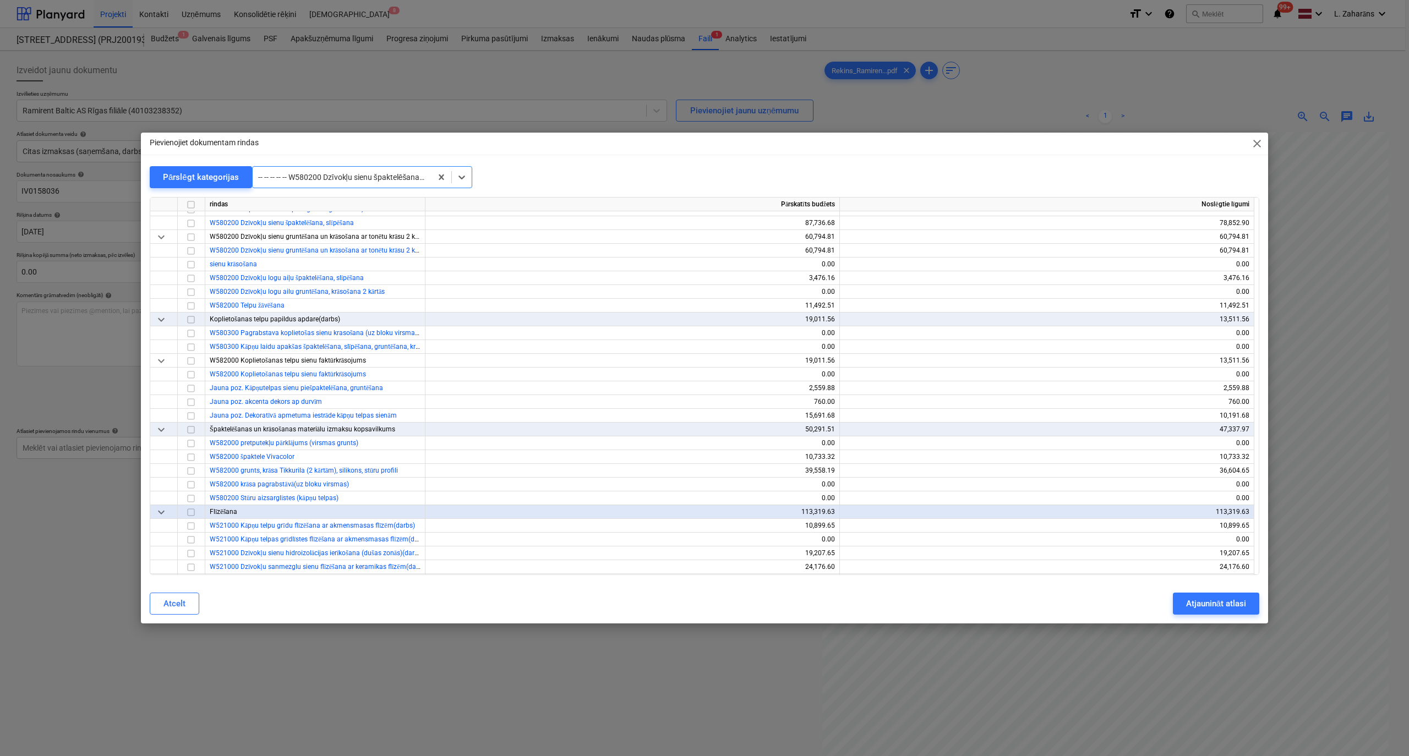
scroll to position [5915, 0]
click at [195, 216] on input "checkbox" at bounding box center [190, 218] width 13 height 13
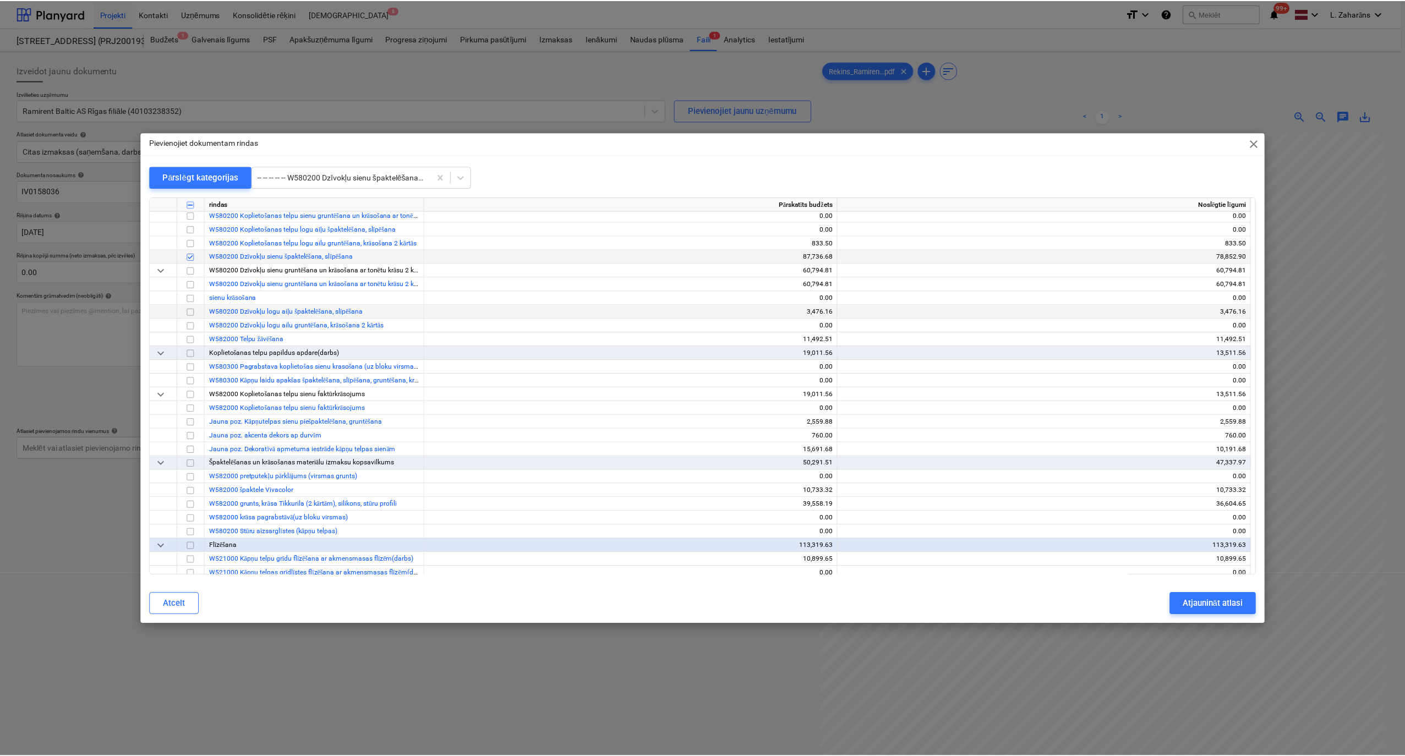
scroll to position [5842, 0]
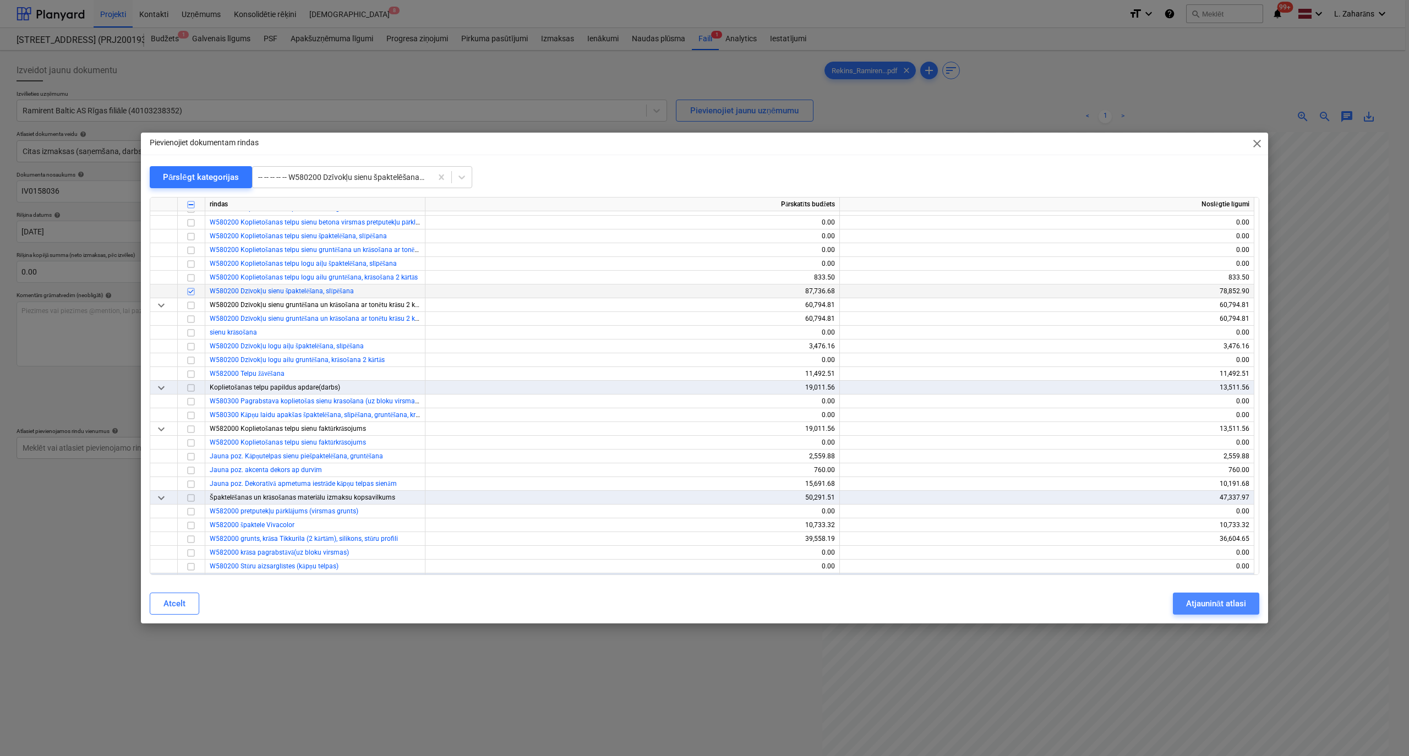
click at [1229, 600] on div "Atjaunināt atlasi" at bounding box center [1216, 603] width 60 height 14
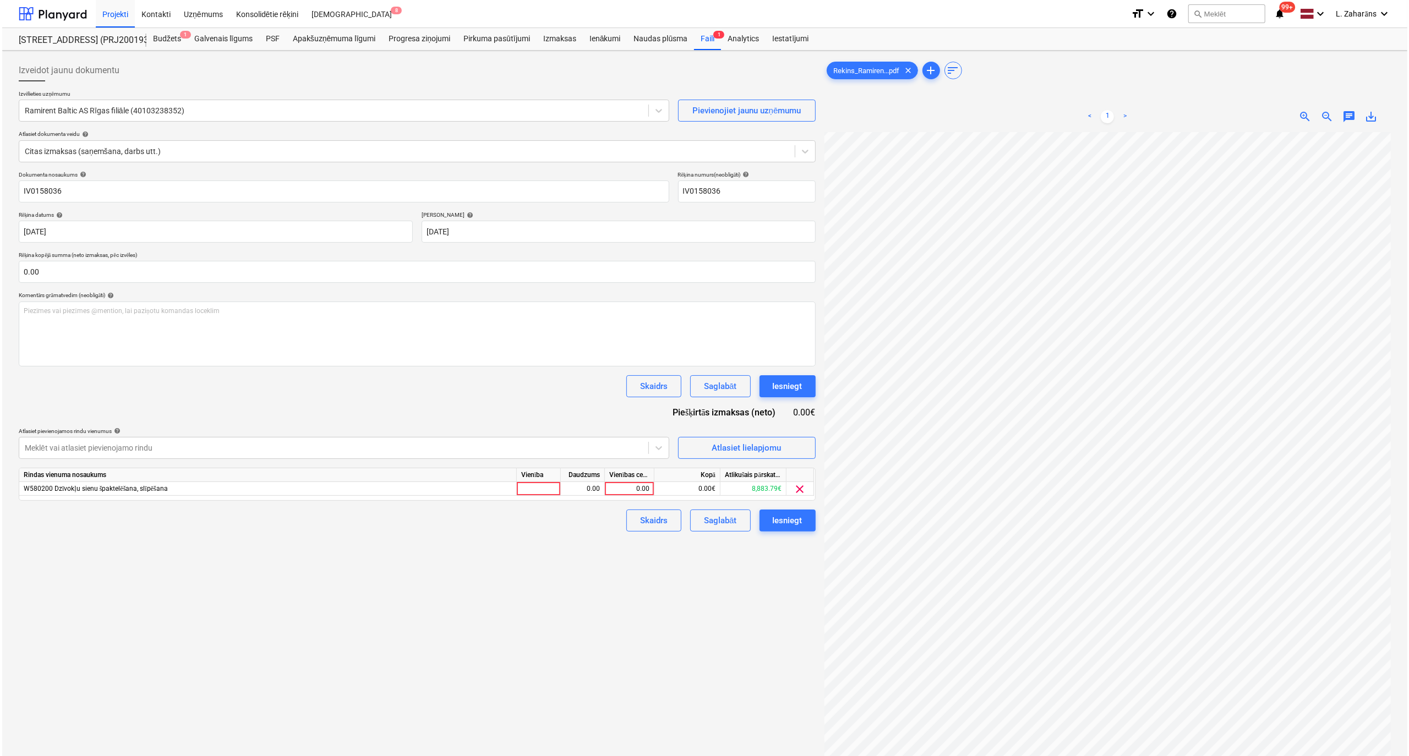
scroll to position [441, 258]
click at [631, 490] on div "0.00" at bounding box center [627, 489] width 40 height 14
click at [633, 489] on input at bounding box center [627, 488] width 49 height 13
type input "44.65"
drag, startPoint x: 599, startPoint y: 571, endPoint x: 609, endPoint y: 571, distance: 9.4
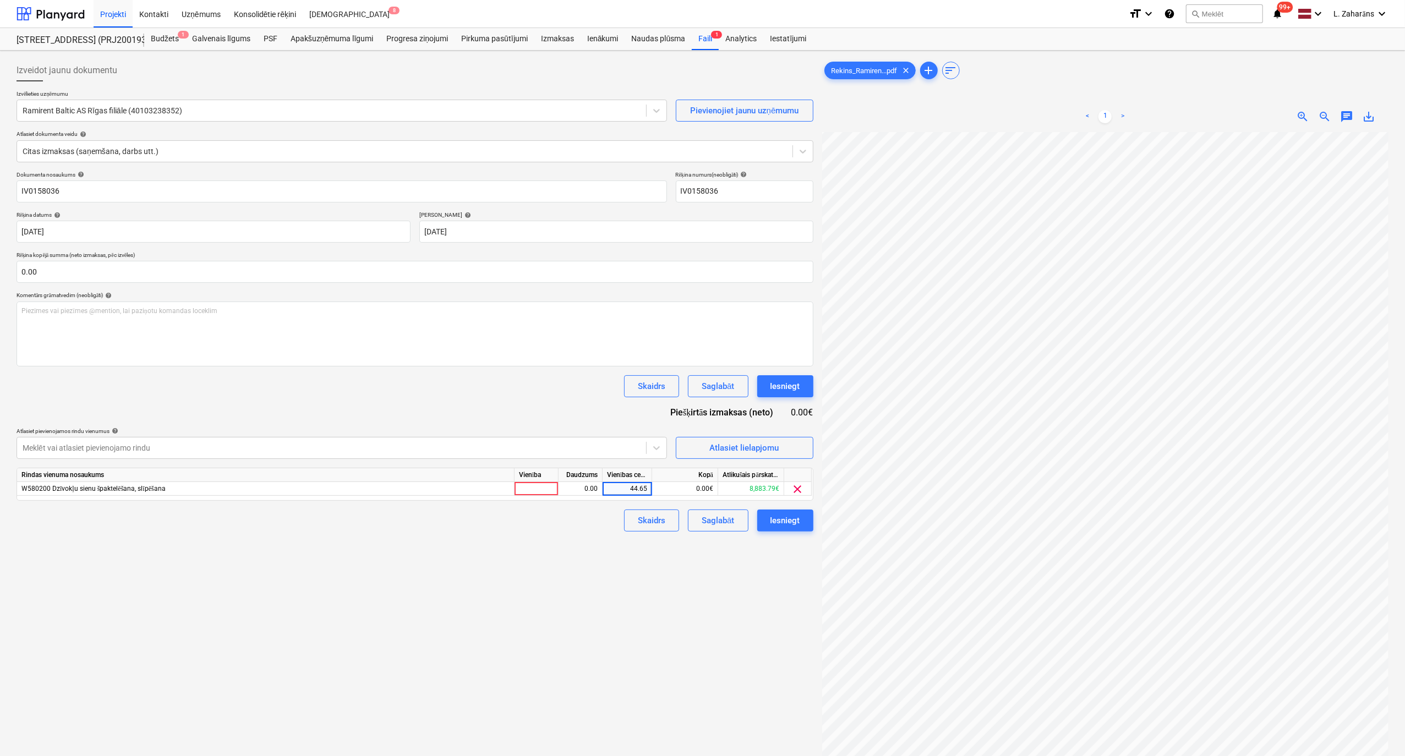
click at [604, 571] on div "Izveidot jaunu dokumentu Izvēlieties uzņēmumu Ramirent Baltic AS Rīgas filiāle …" at bounding box center [415, 458] width 806 height 807
click at [769, 522] on button "Iesniegt" at bounding box center [785, 521] width 56 height 22
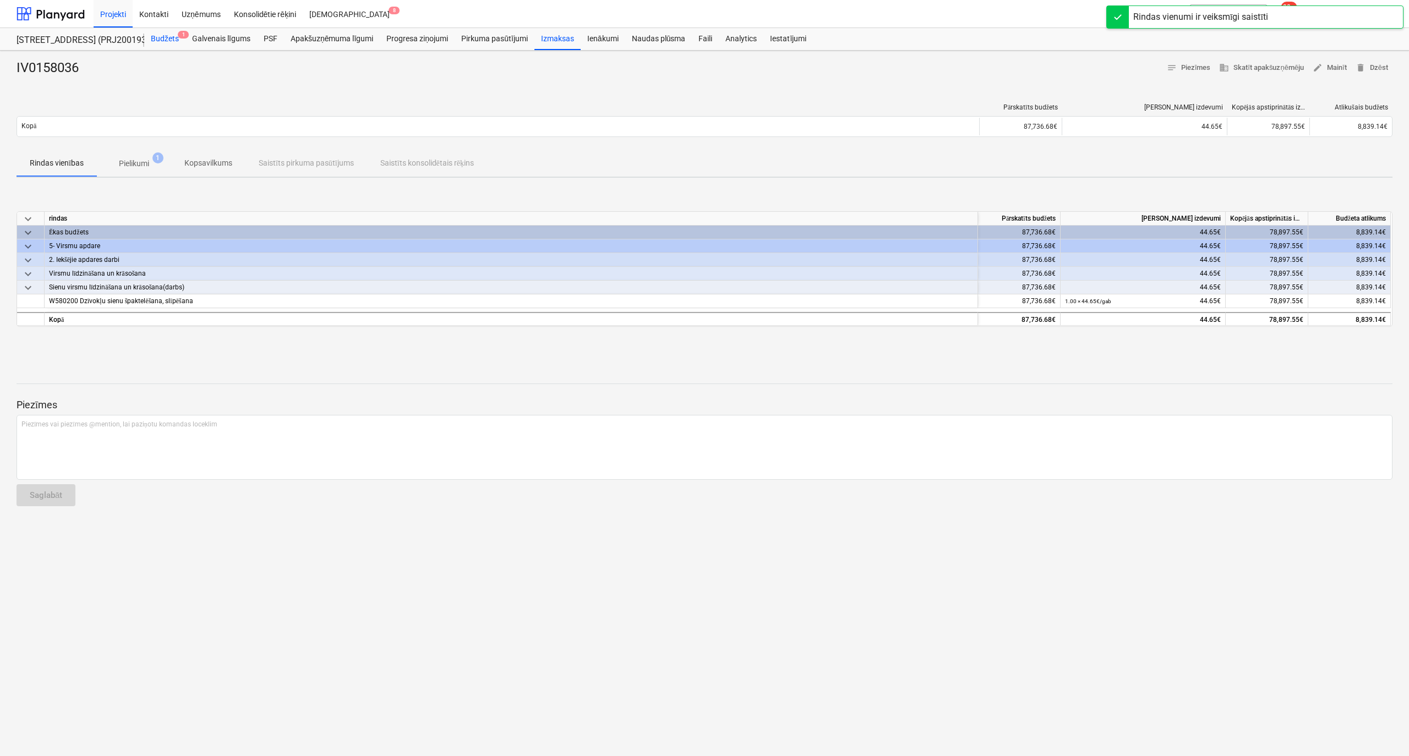
click at [167, 36] on div "Budžets 1" at bounding box center [164, 39] width 41 height 22
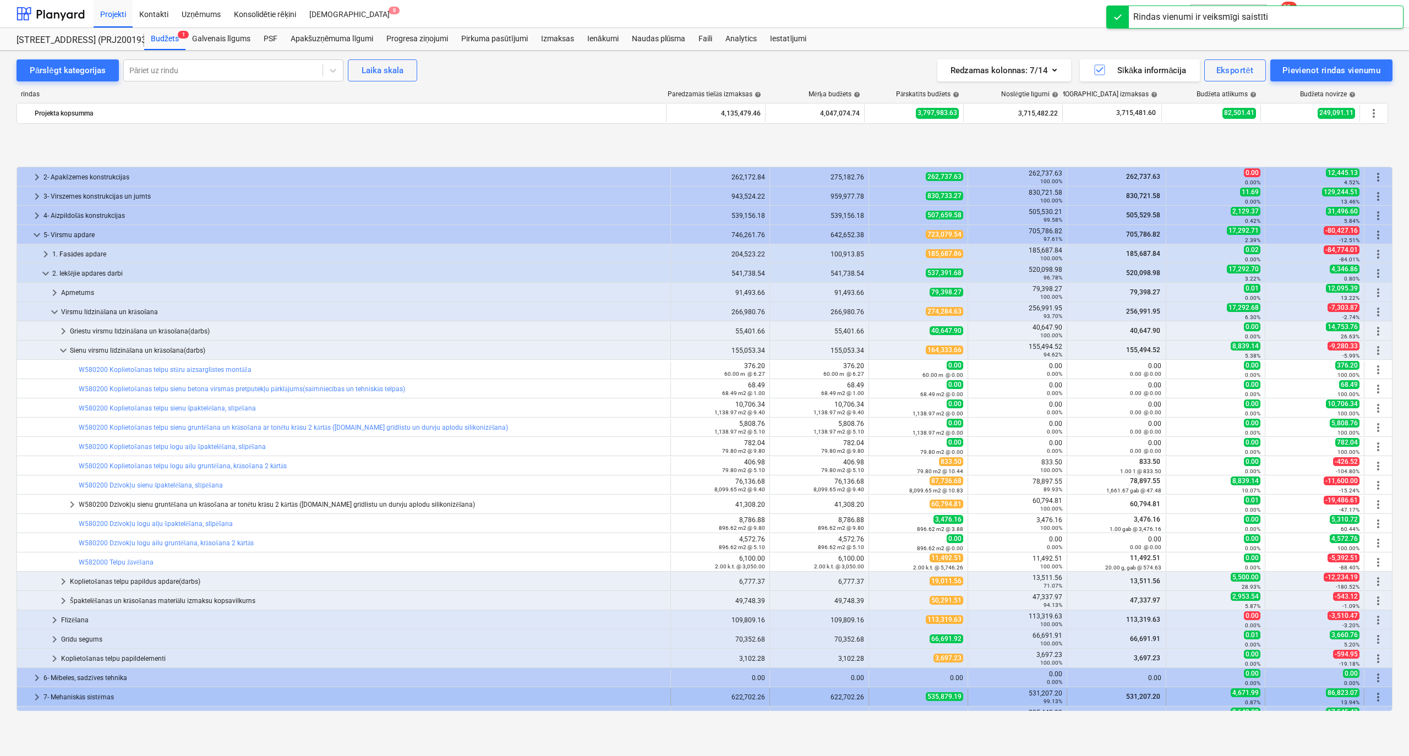
scroll to position [73, 0]
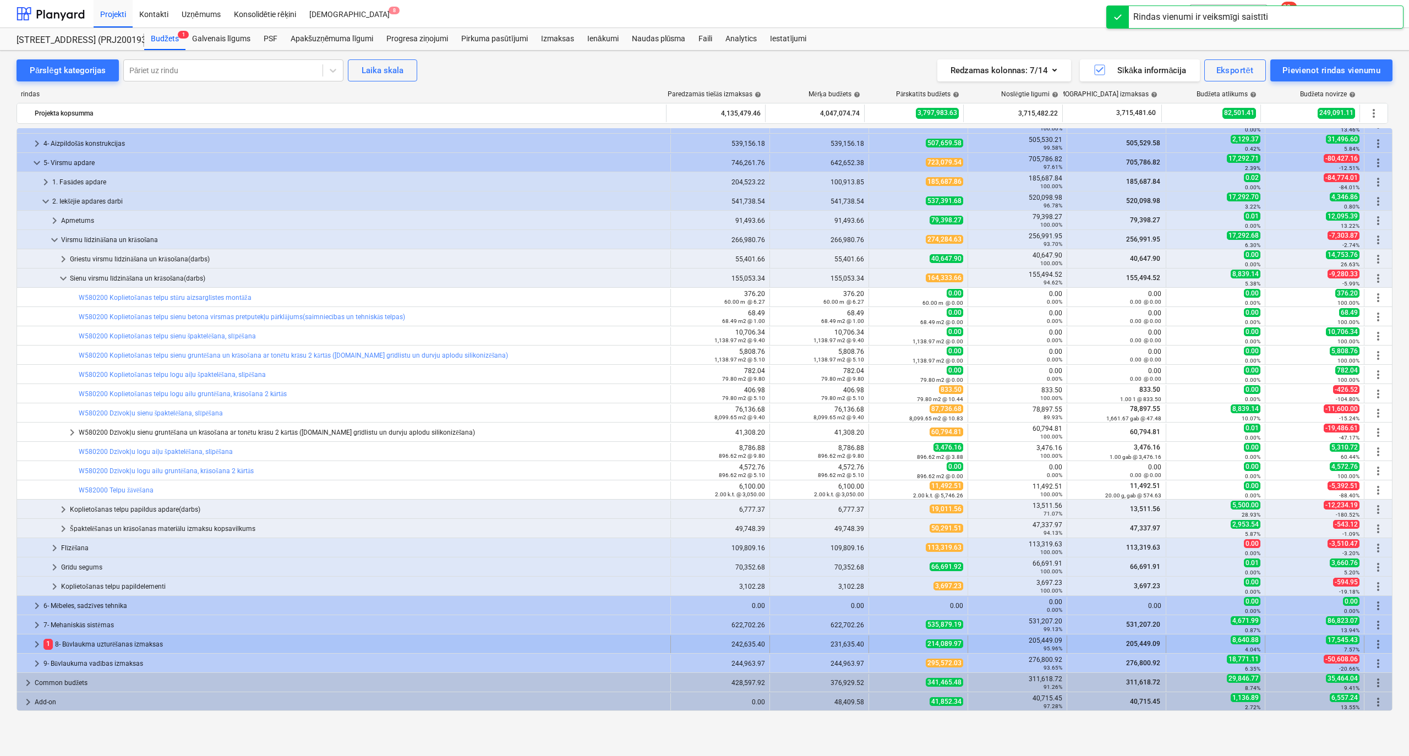
click at [31, 646] on div "keyboard_arrow_right 1 8- Būvlaukma uzturēšanas izmaksas" at bounding box center [344, 645] width 654 height 18
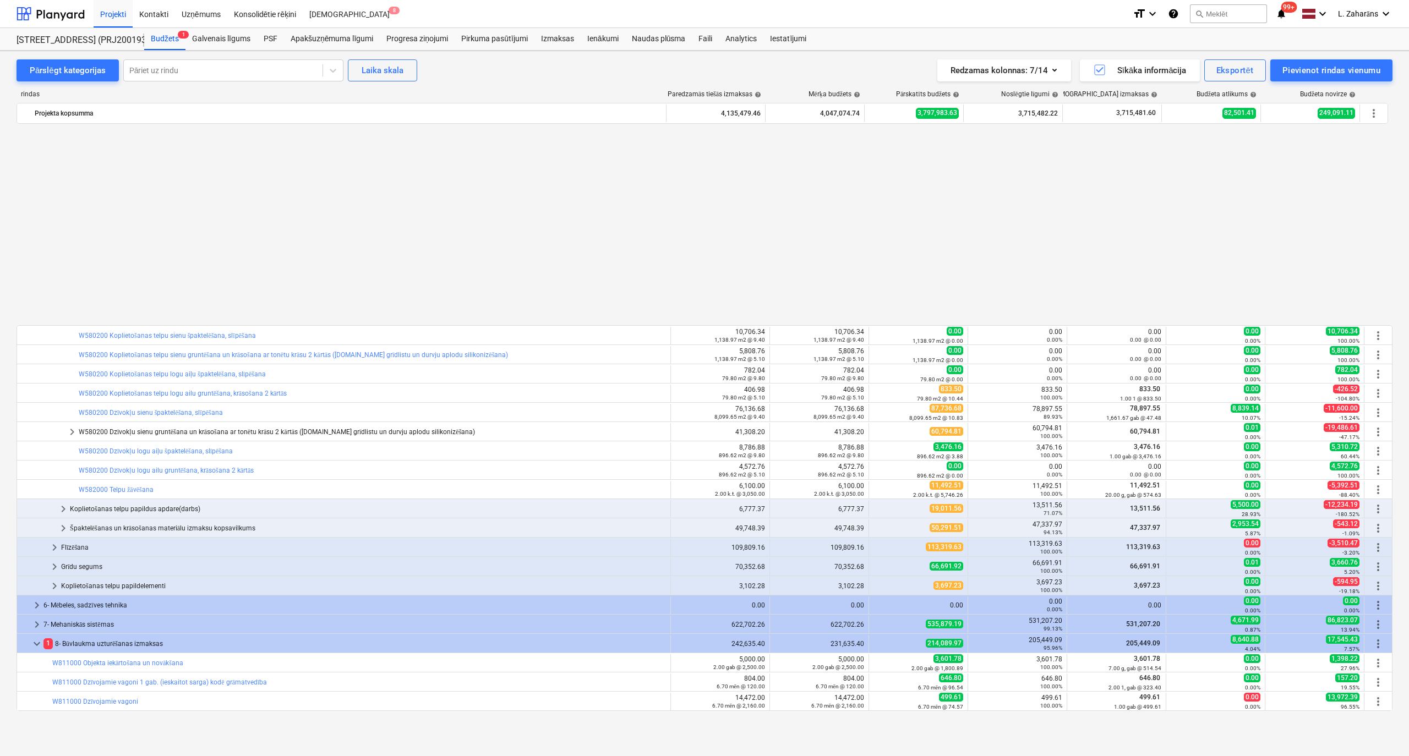
scroll to position [669, 0]
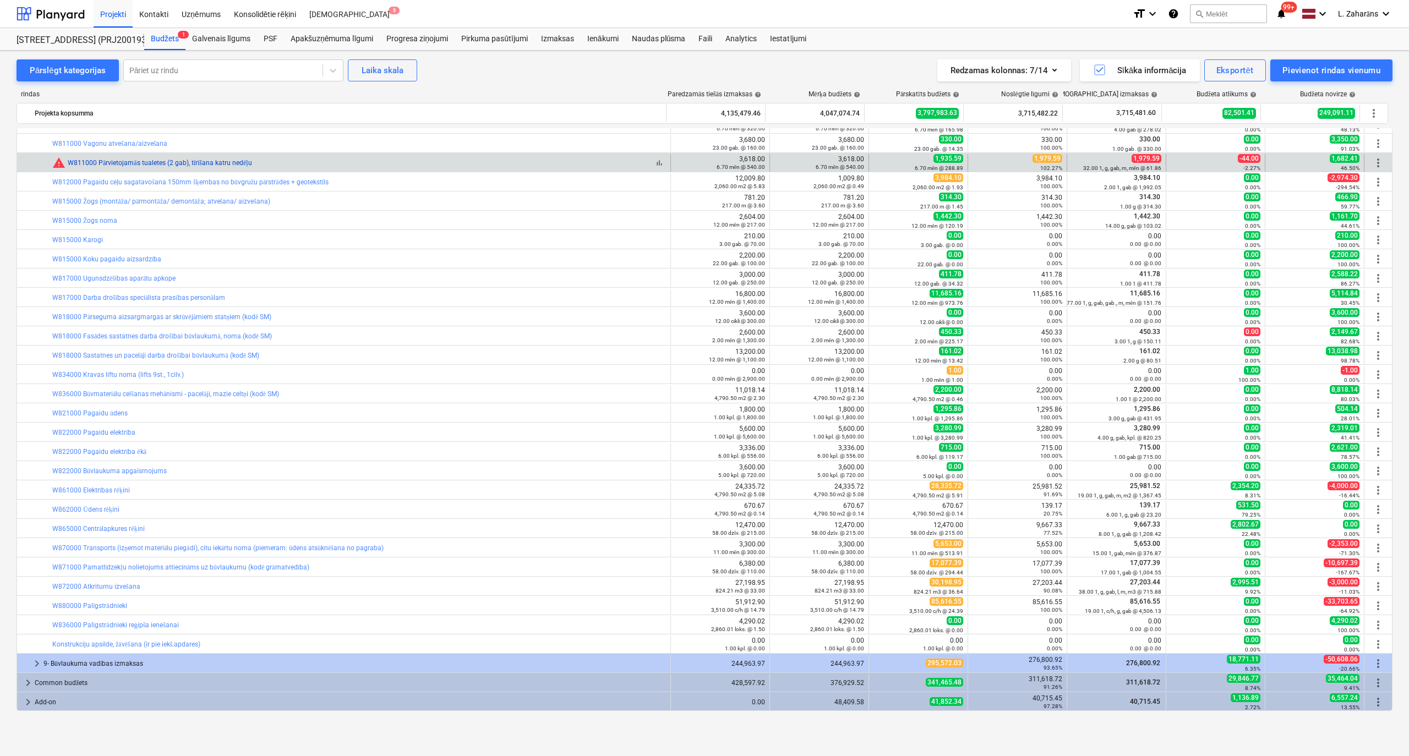
click at [111, 160] on link "W811000 Pārvietojamās tualetes (2 gab), tīrīšana katru nedēļu" at bounding box center [160, 163] width 184 height 8
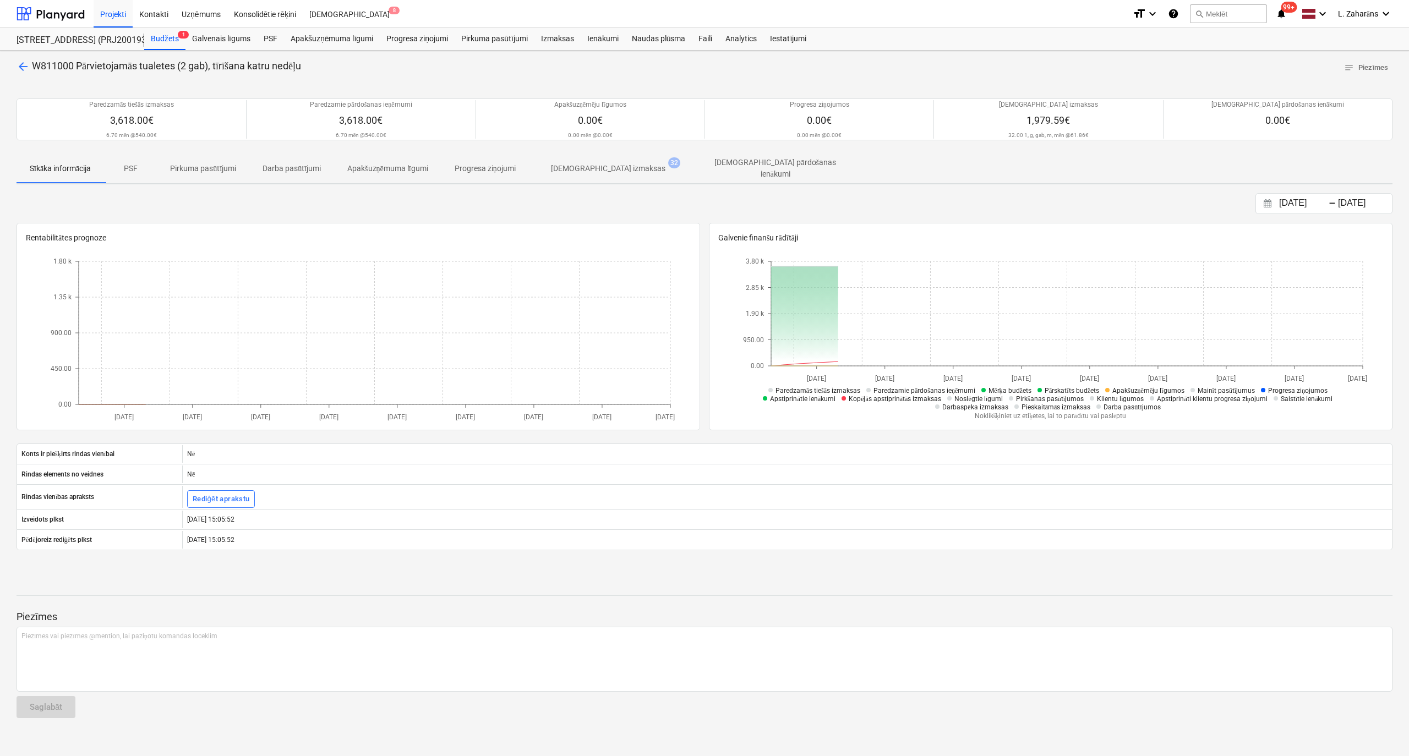
click at [21, 68] on span "arrow_back" at bounding box center [23, 66] width 13 height 13
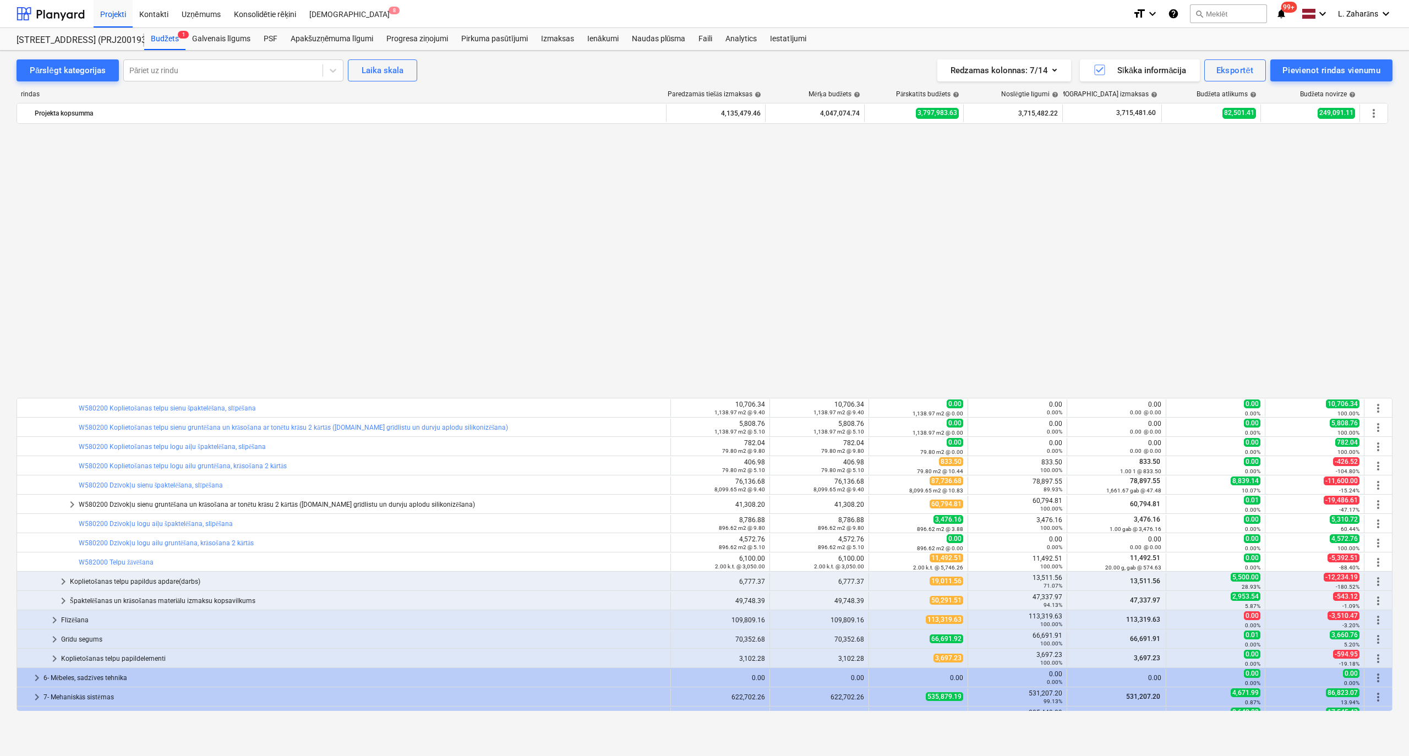
scroll to position [669, 0]
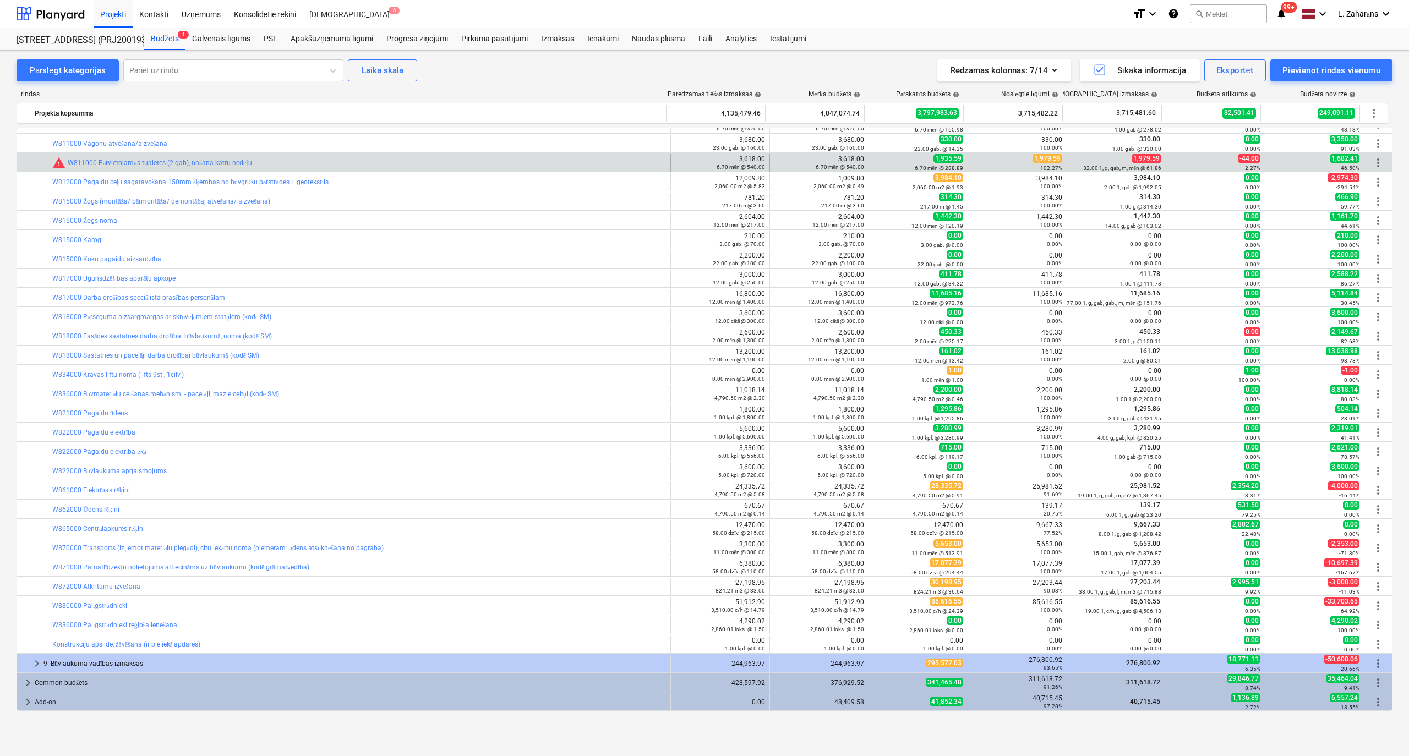
click at [1039, 157] on span "1,979.59" at bounding box center [1047, 158] width 30 height 9
copy span "1,979.59"
click at [878, 161] on span "edit" at bounding box center [879, 162] width 9 height 9
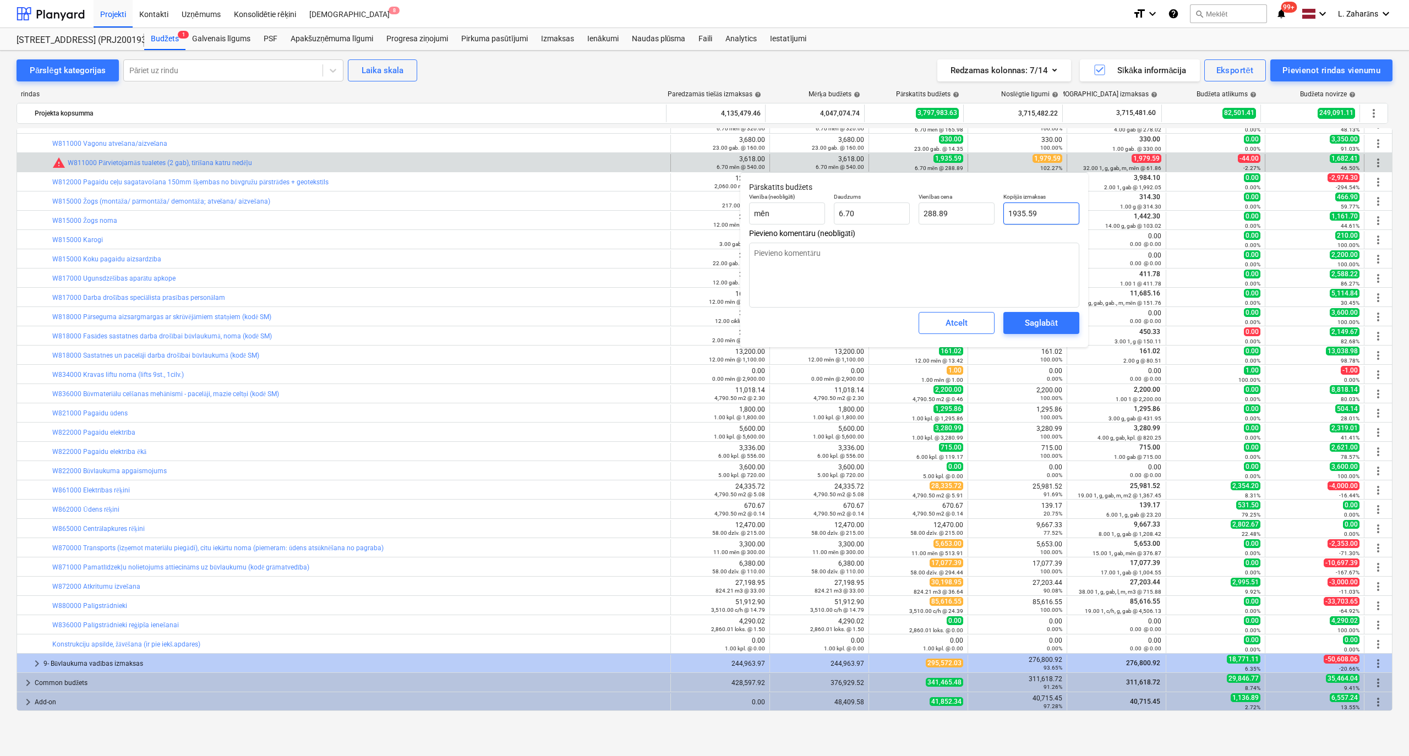
click at [1025, 210] on input "1935.59" at bounding box center [1041, 213] width 76 height 22
paste input ",979"
type input "1,979.59"
type textarea "x"
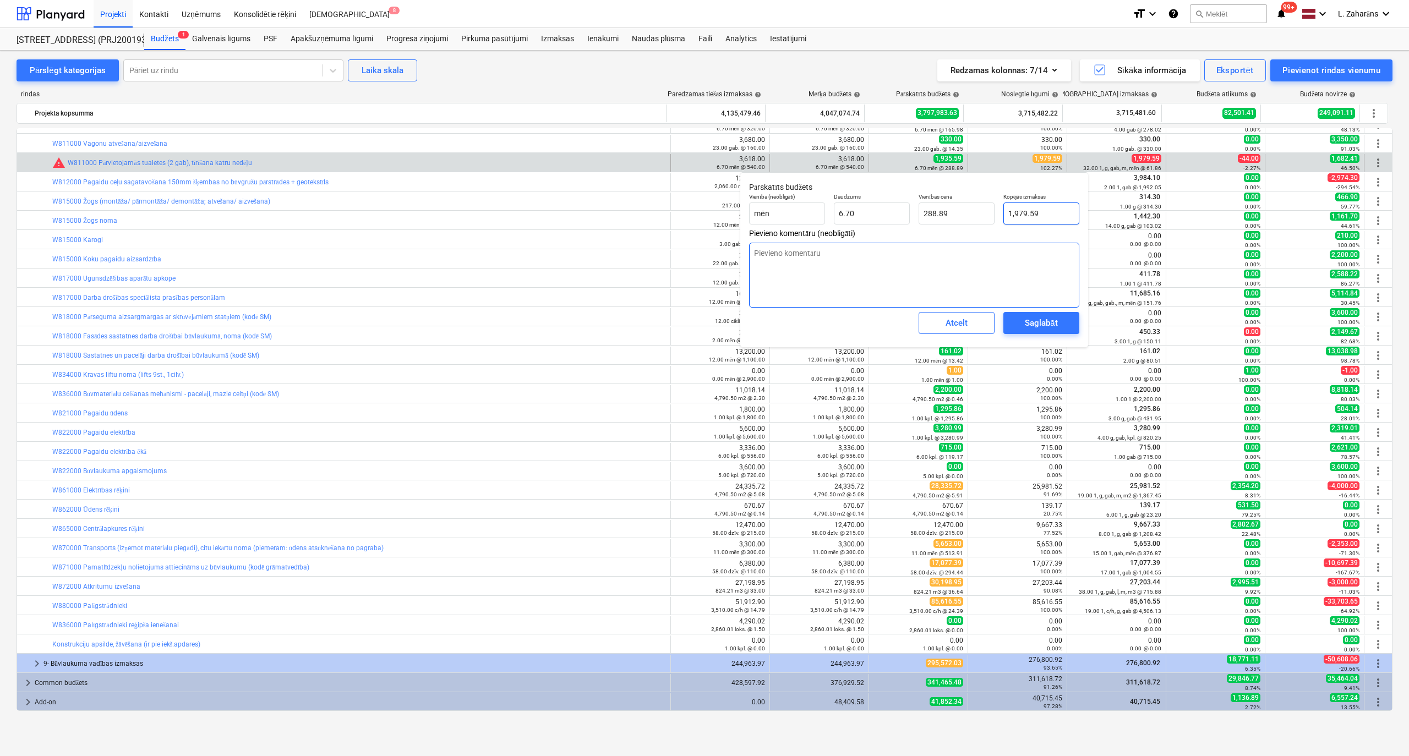
type input "295.46"
type input "1,979.59"
click at [1026, 319] on div "Saglabāt" at bounding box center [1041, 323] width 32 height 14
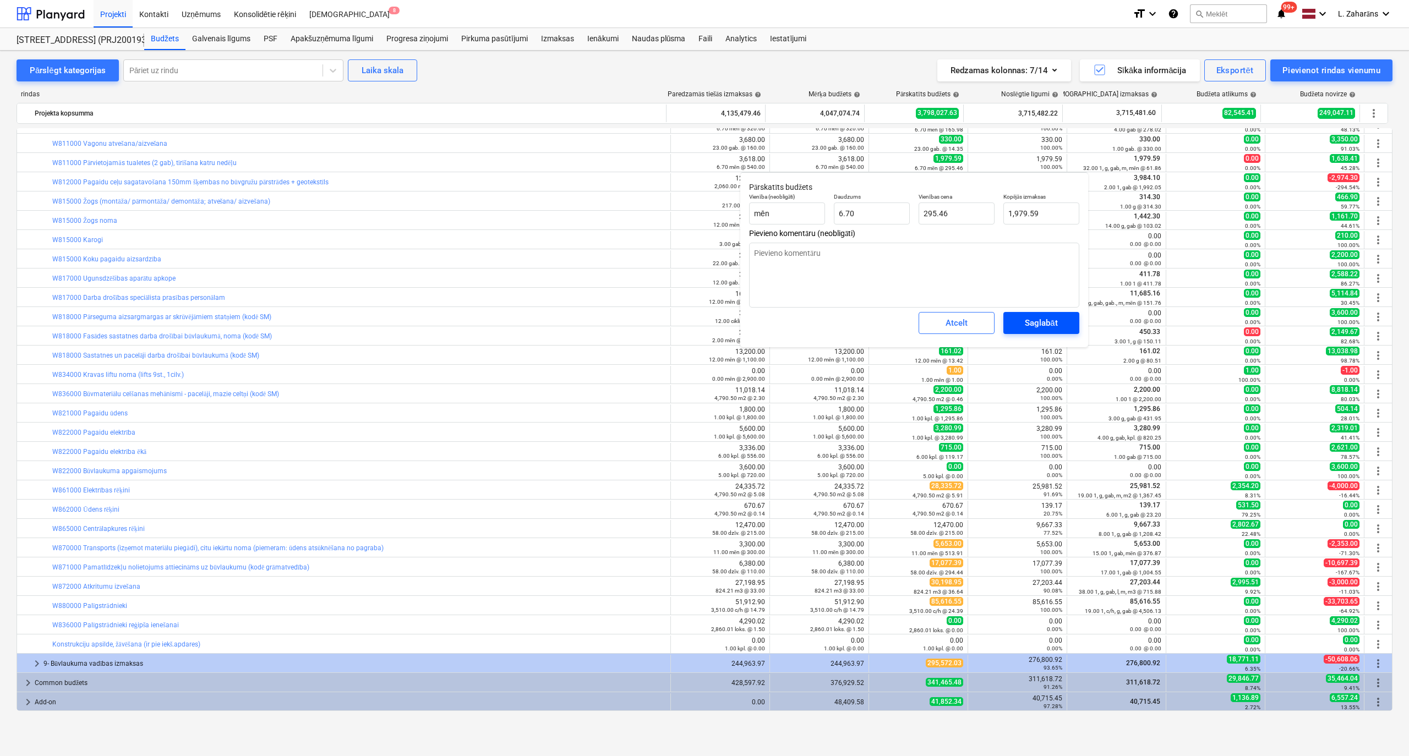
type textarea "x"
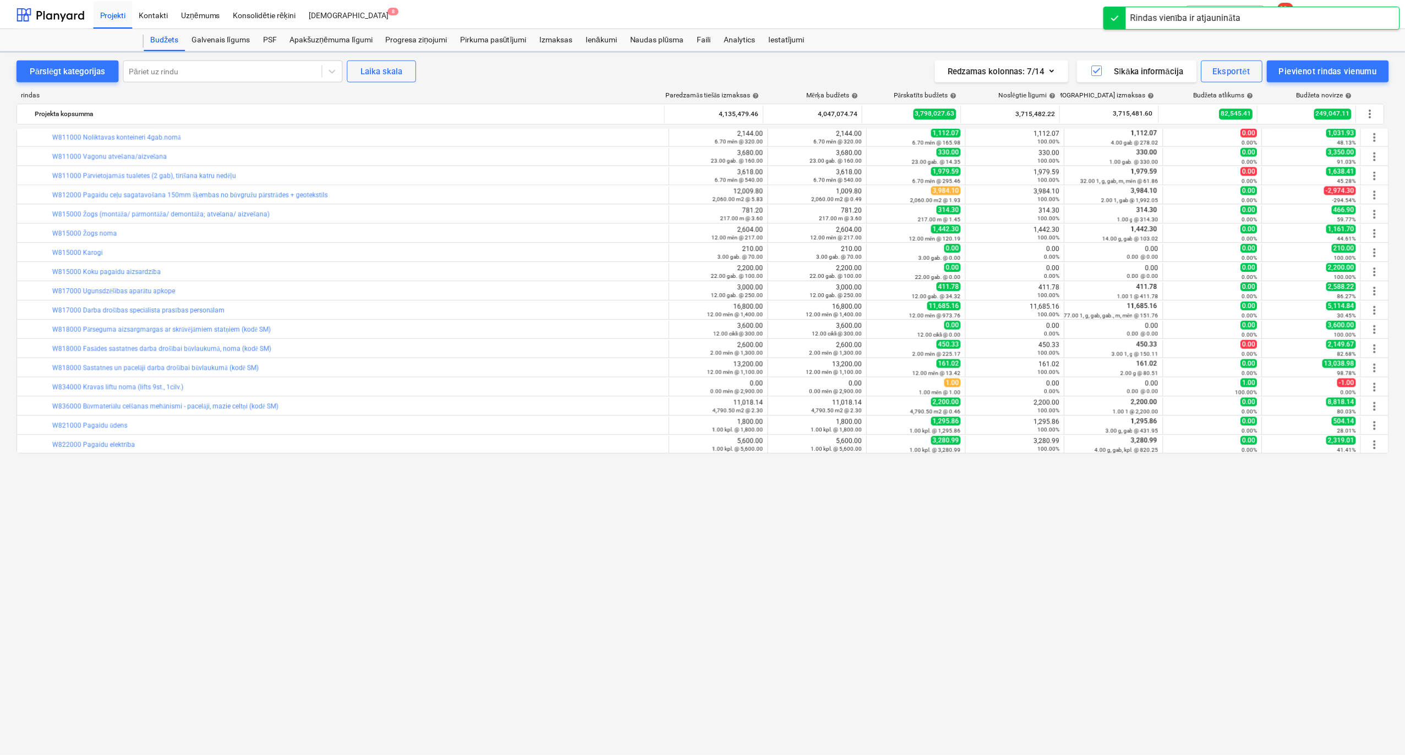
scroll to position [0, 0]
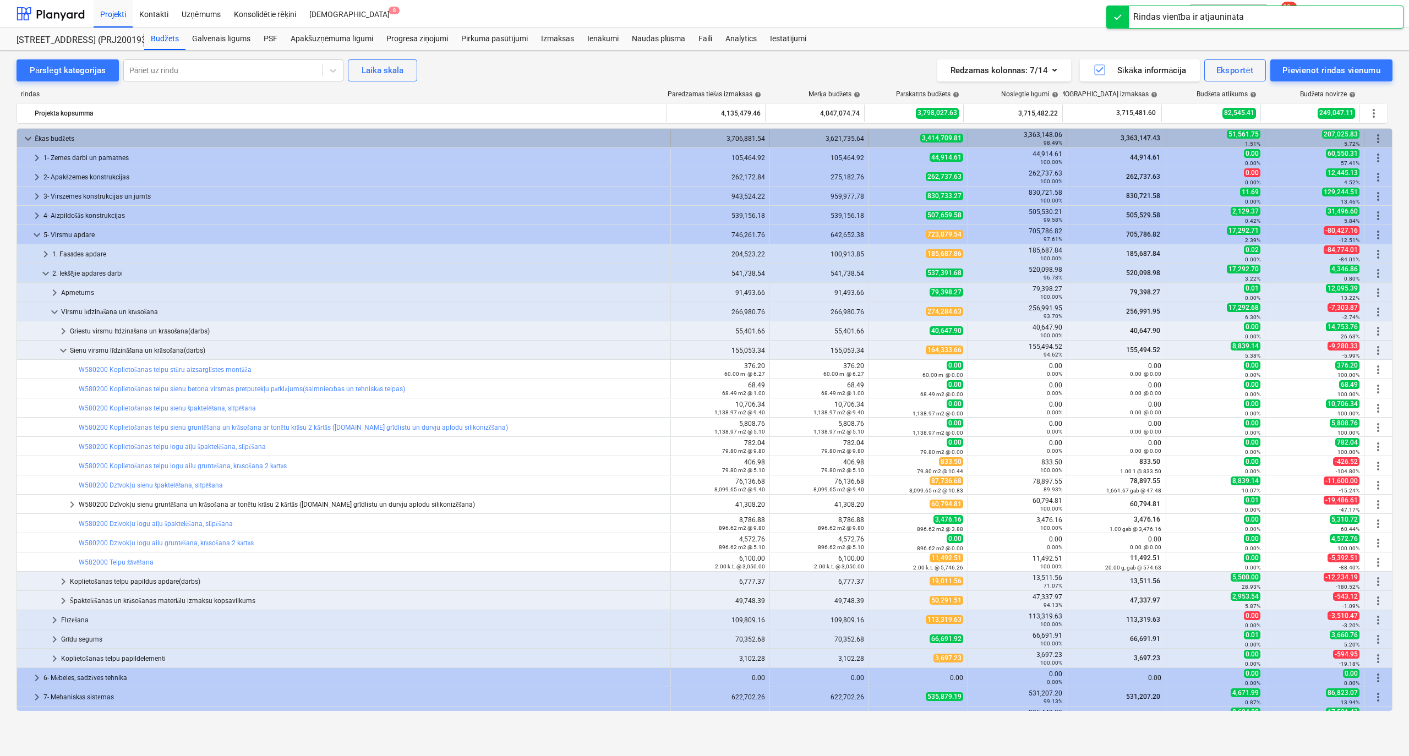
click at [29, 138] on span "keyboard_arrow_down" at bounding box center [27, 138] width 13 height 13
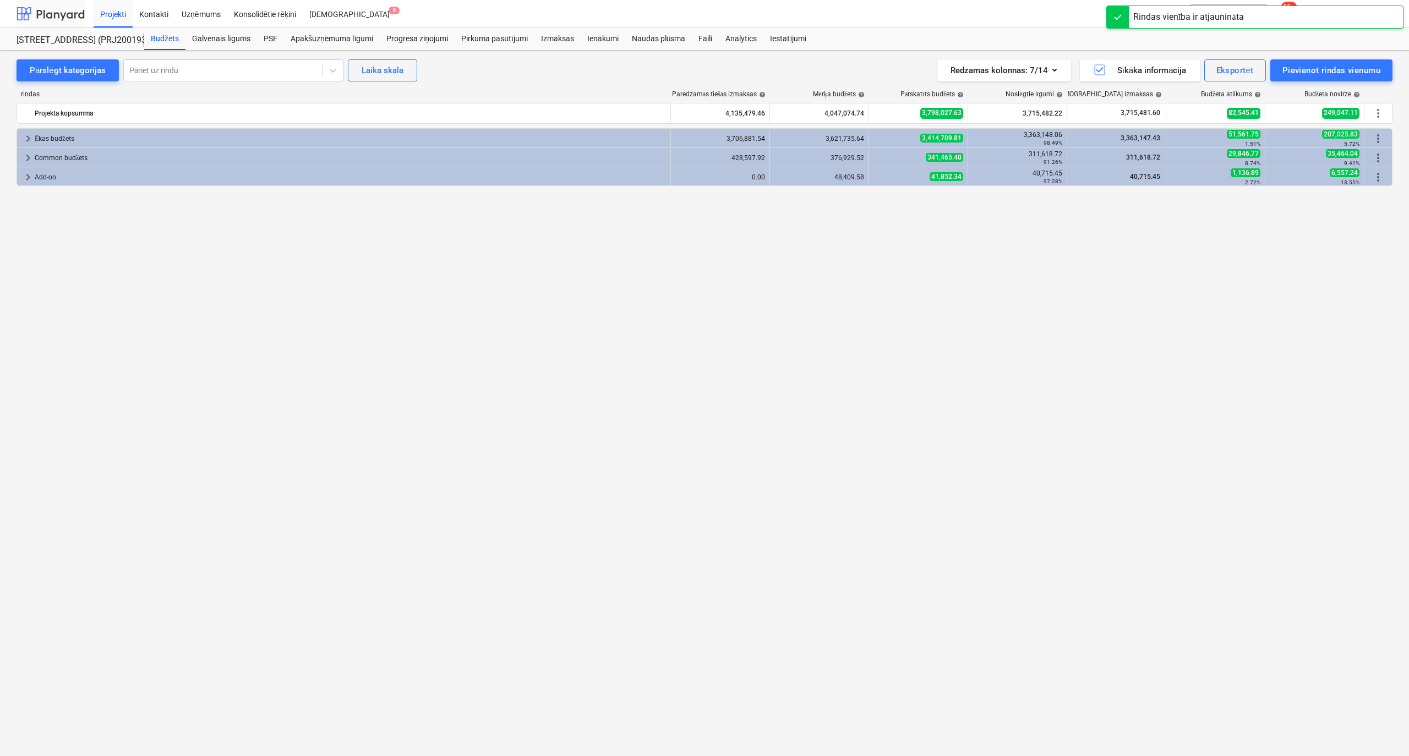
click at [62, 14] on div at bounding box center [51, 14] width 68 height 28
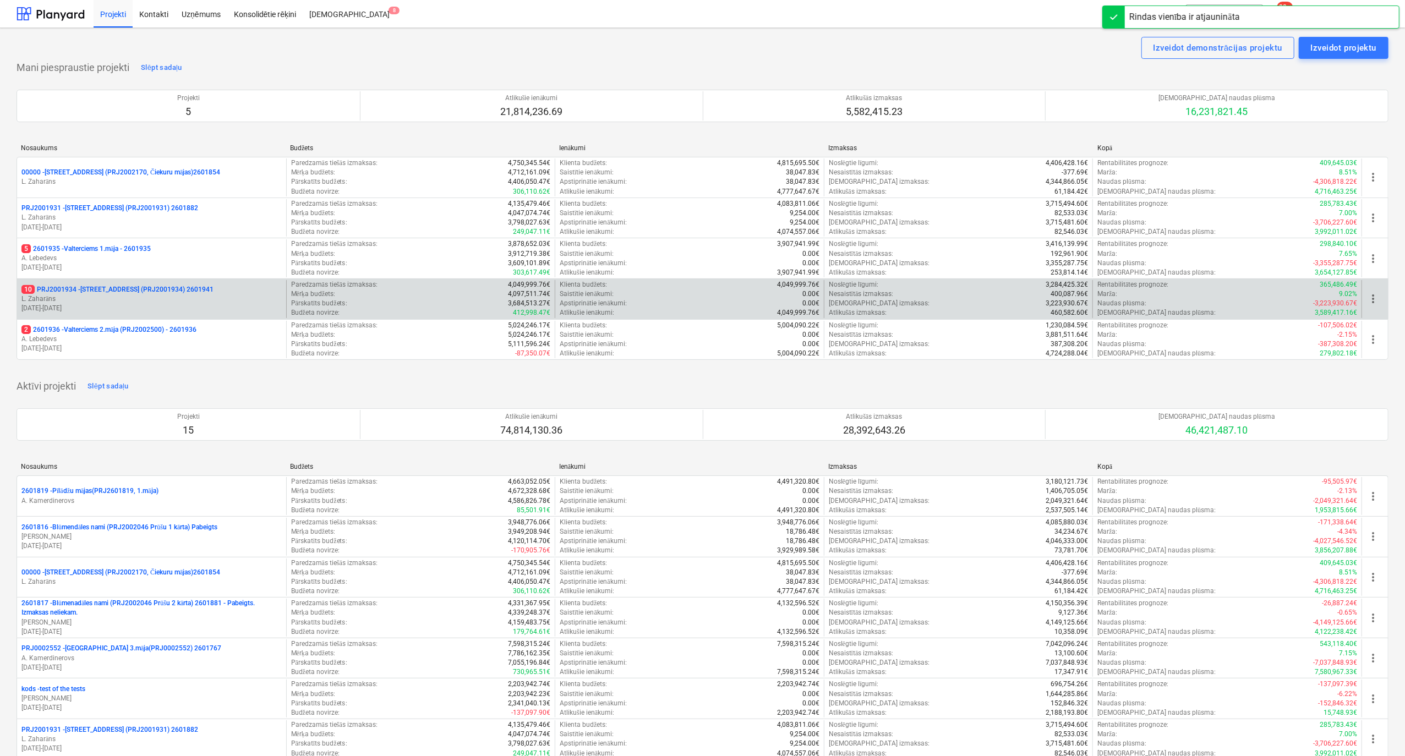
click at [80, 288] on p "10 PRJ2001934 - [STREET_ADDRESS] (PRJ2001934) 2601941" at bounding box center [117, 289] width 192 height 9
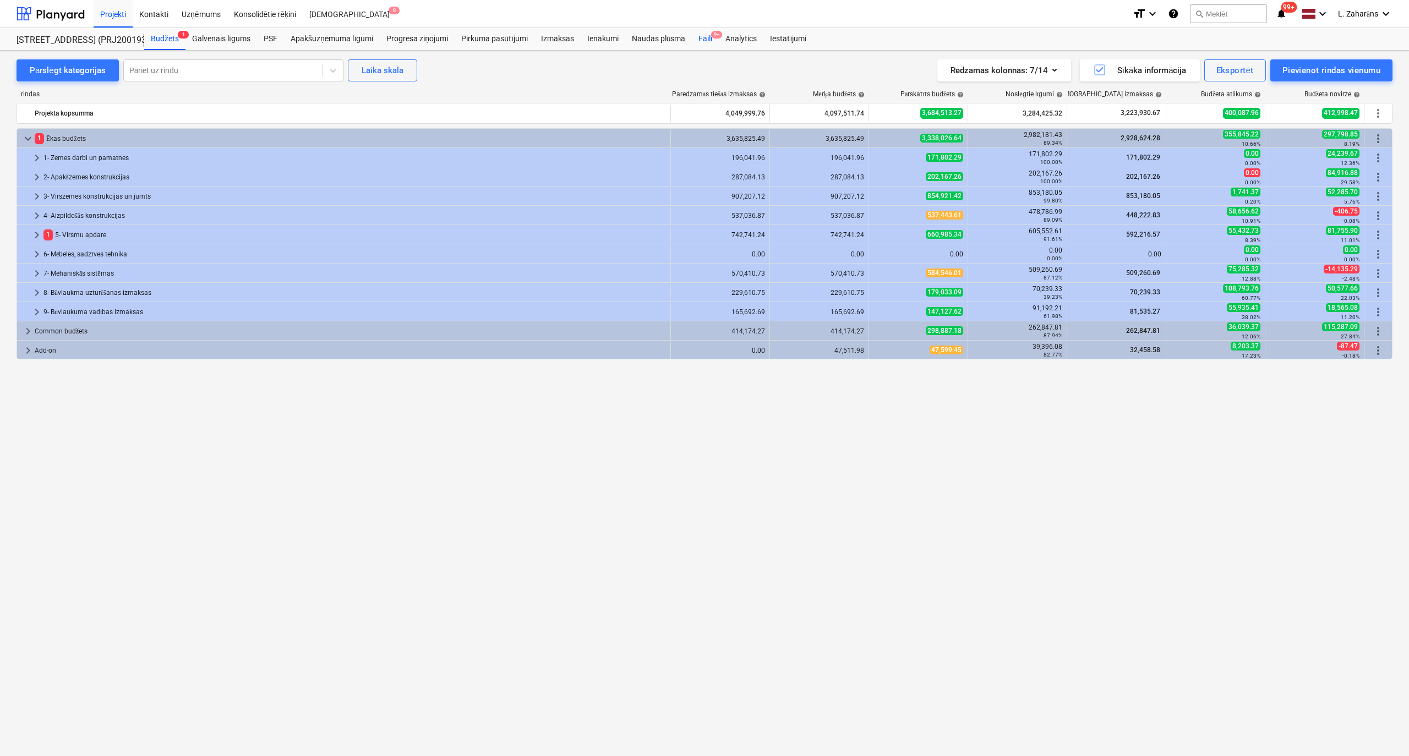
click at [707, 41] on div "Faili 9+" at bounding box center [705, 39] width 27 height 22
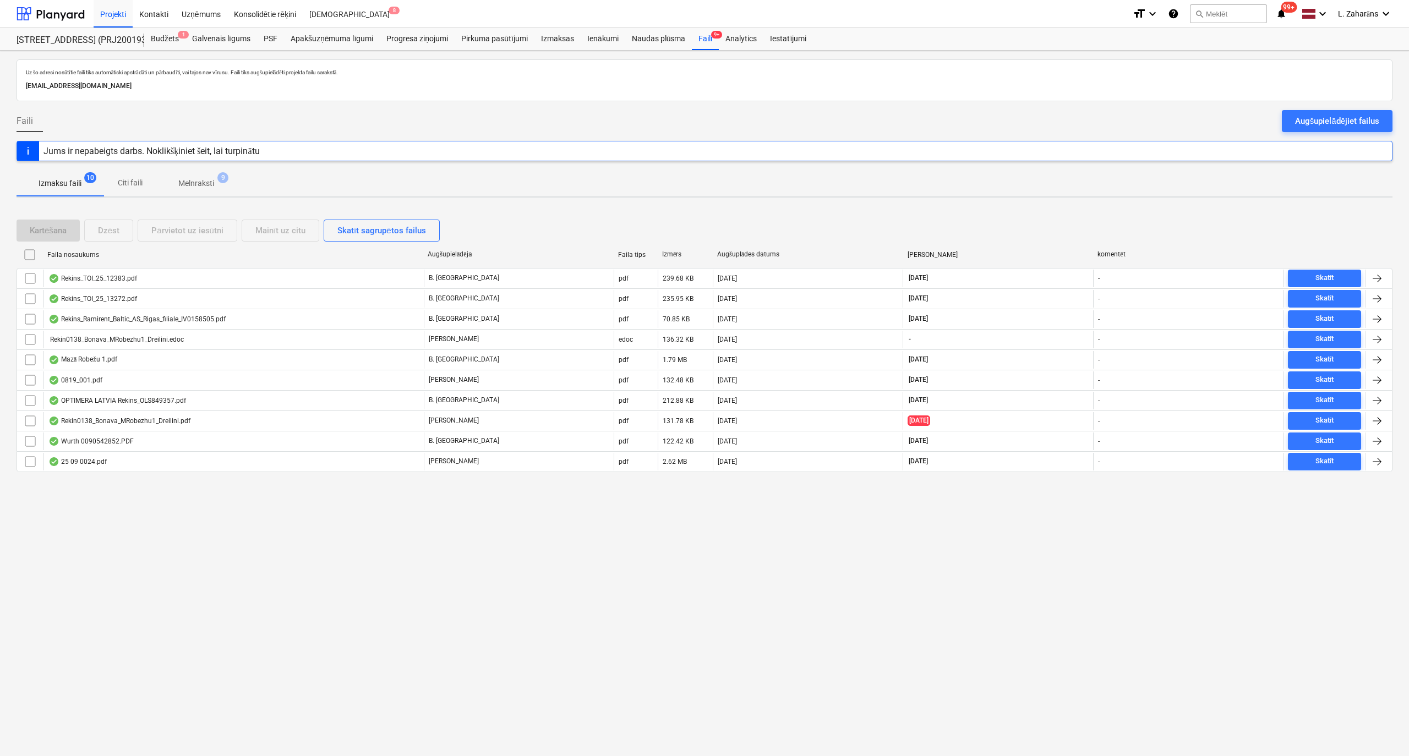
click at [203, 183] on p "Melnraksti" at bounding box center [196, 184] width 36 height 12
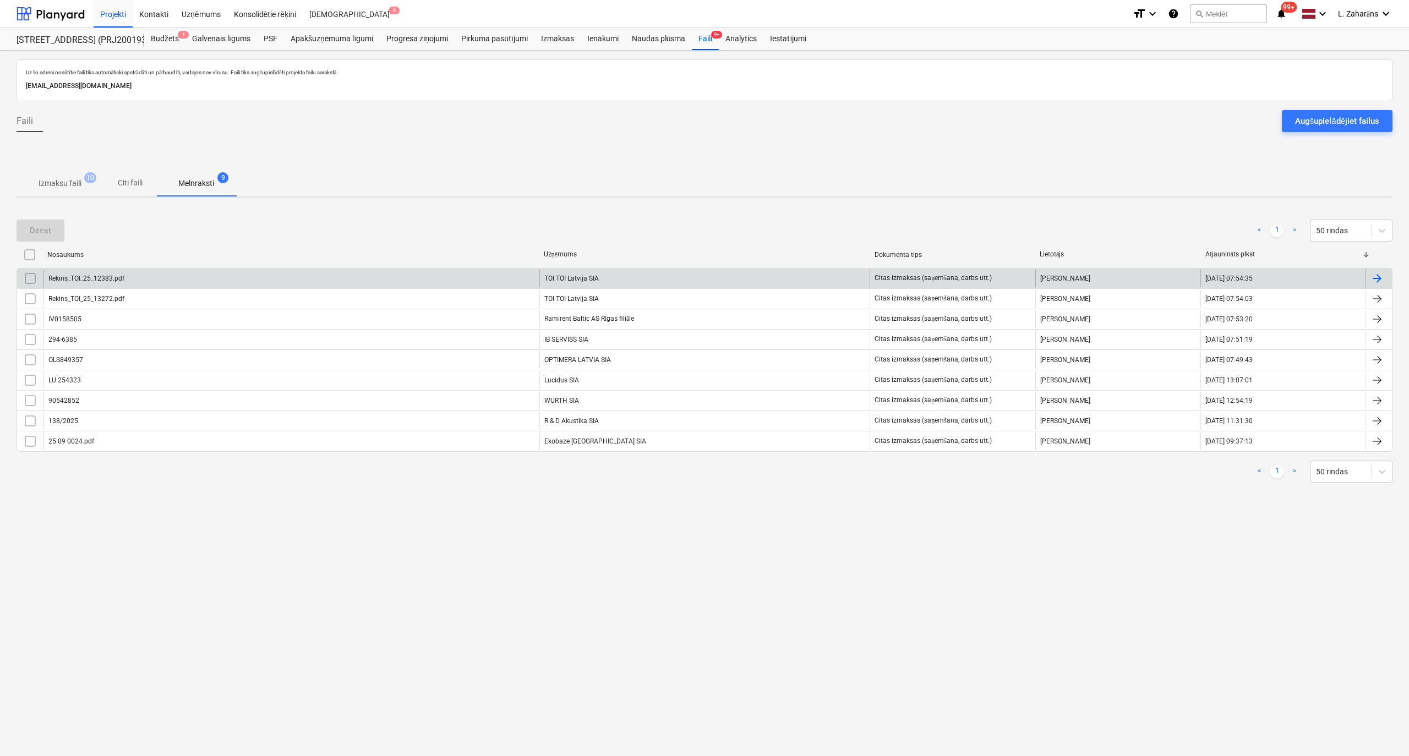
click at [208, 277] on div "Rekins_TOI_25_12383.pdf" at bounding box center [291, 279] width 496 height 18
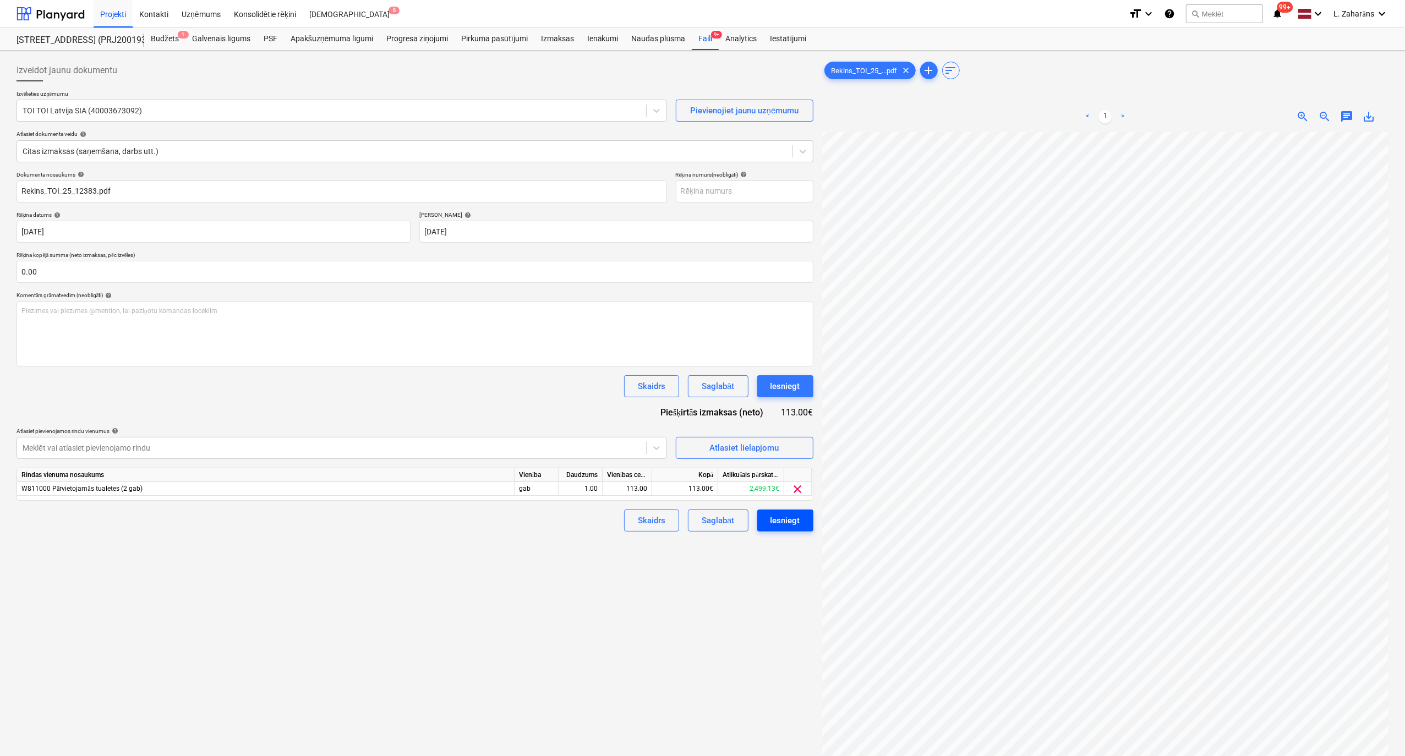
scroll to position [441, 258]
click at [784, 522] on div "Iesniegt" at bounding box center [785, 520] width 30 height 14
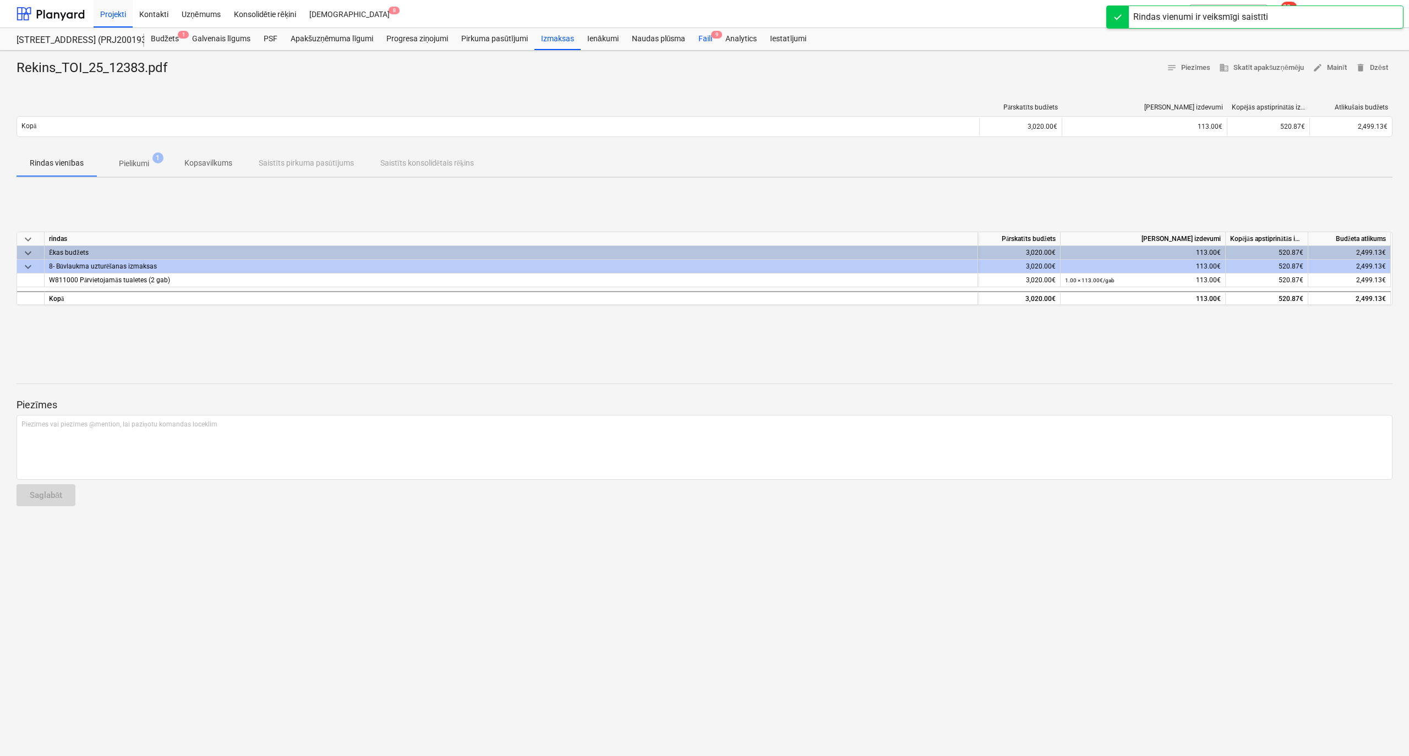
click at [705, 38] on div "Faili 9" at bounding box center [705, 39] width 27 height 22
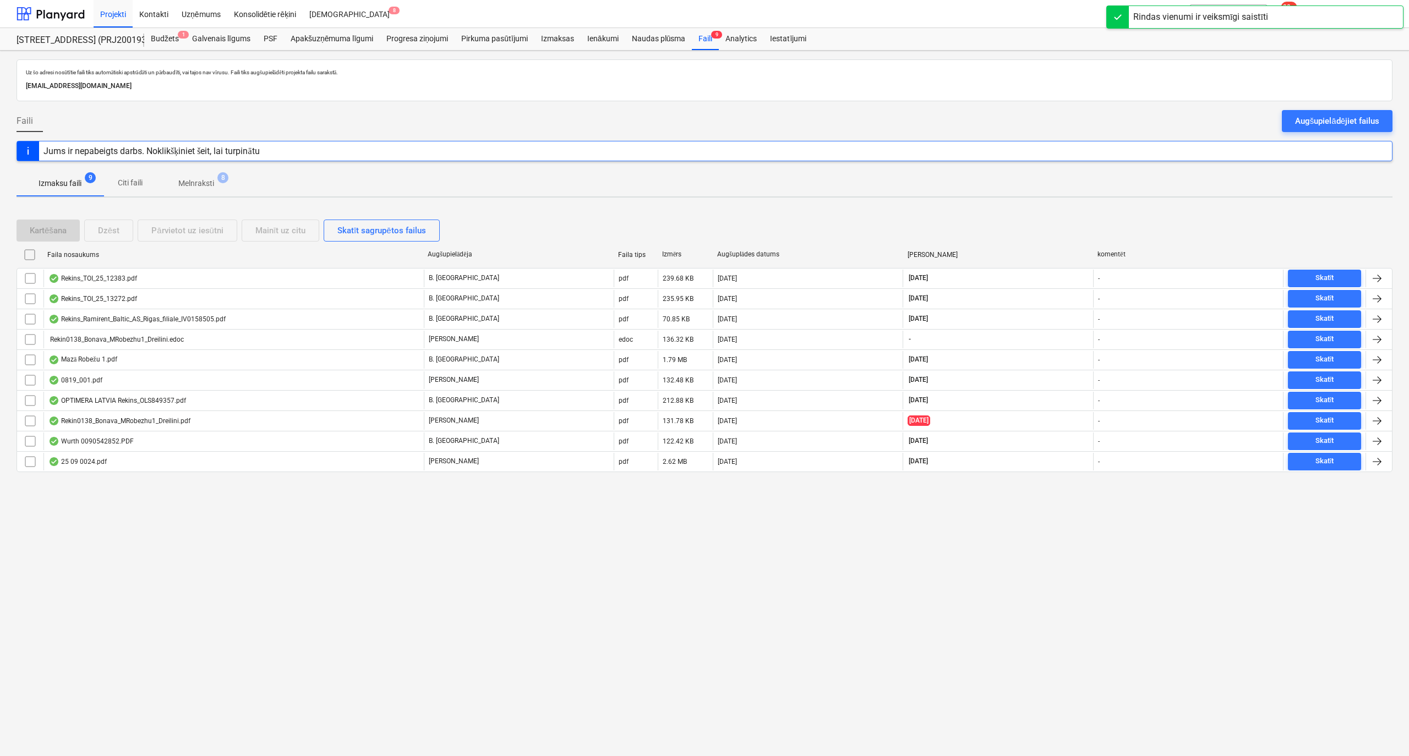
click at [196, 181] on p "Melnraksti" at bounding box center [196, 184] width 36 height 12
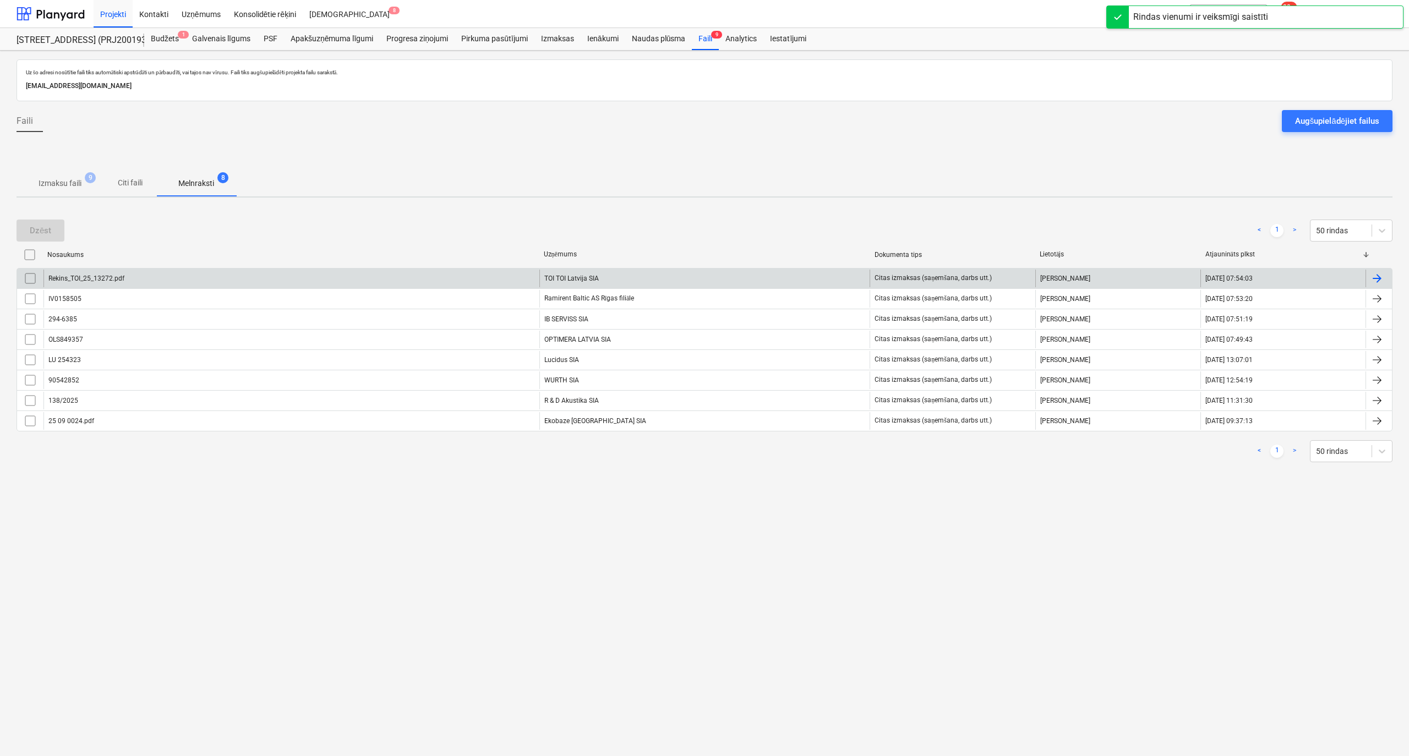
click at [145, 278] on div "Rekins_TOI_25_13272.pdf" at bounding box center [291, 279] width 496 height 18
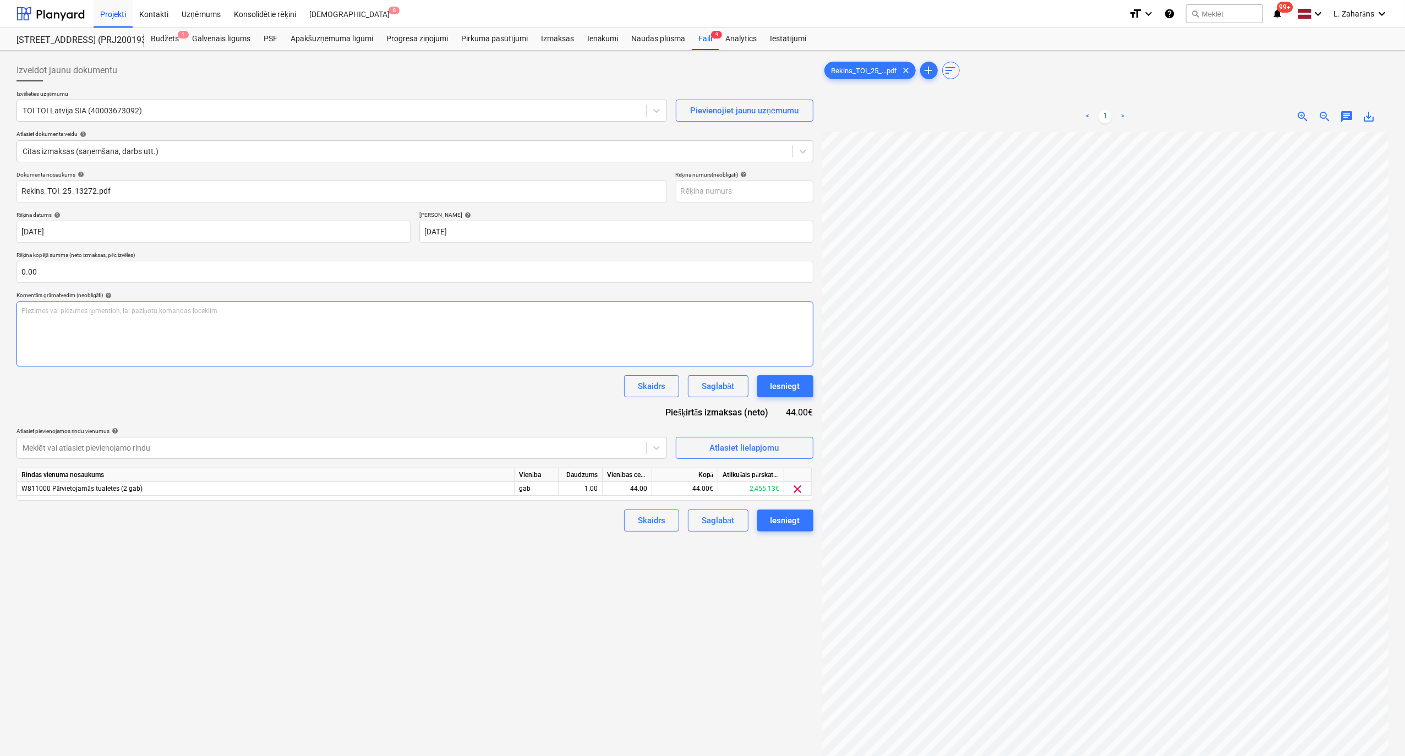
scroll to position [29, 120]
click at [784, 387] on div "Iesniegt" at bounding box center [785, 386] width 30 height 14
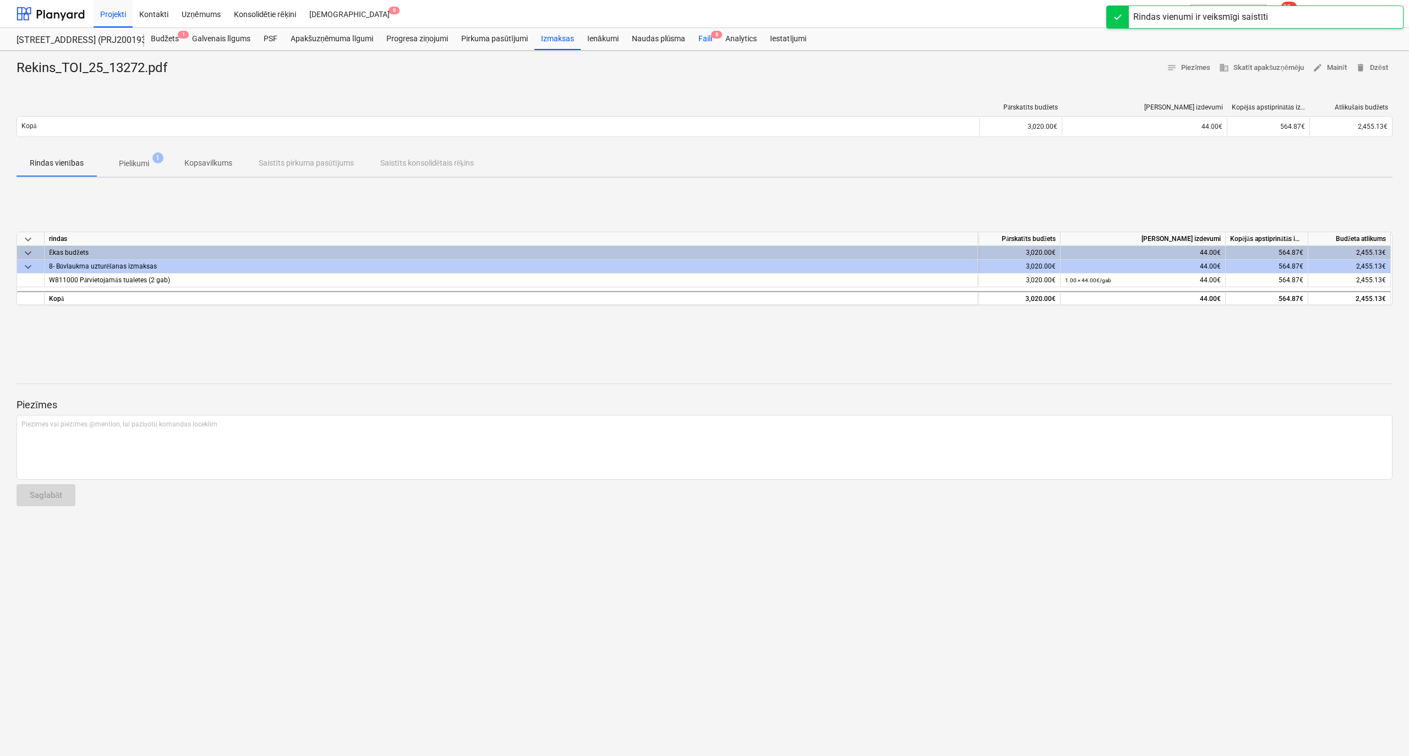
click at [705, 37] on div "Faili 8" at bounding box center [705, 39] width 27 height 22
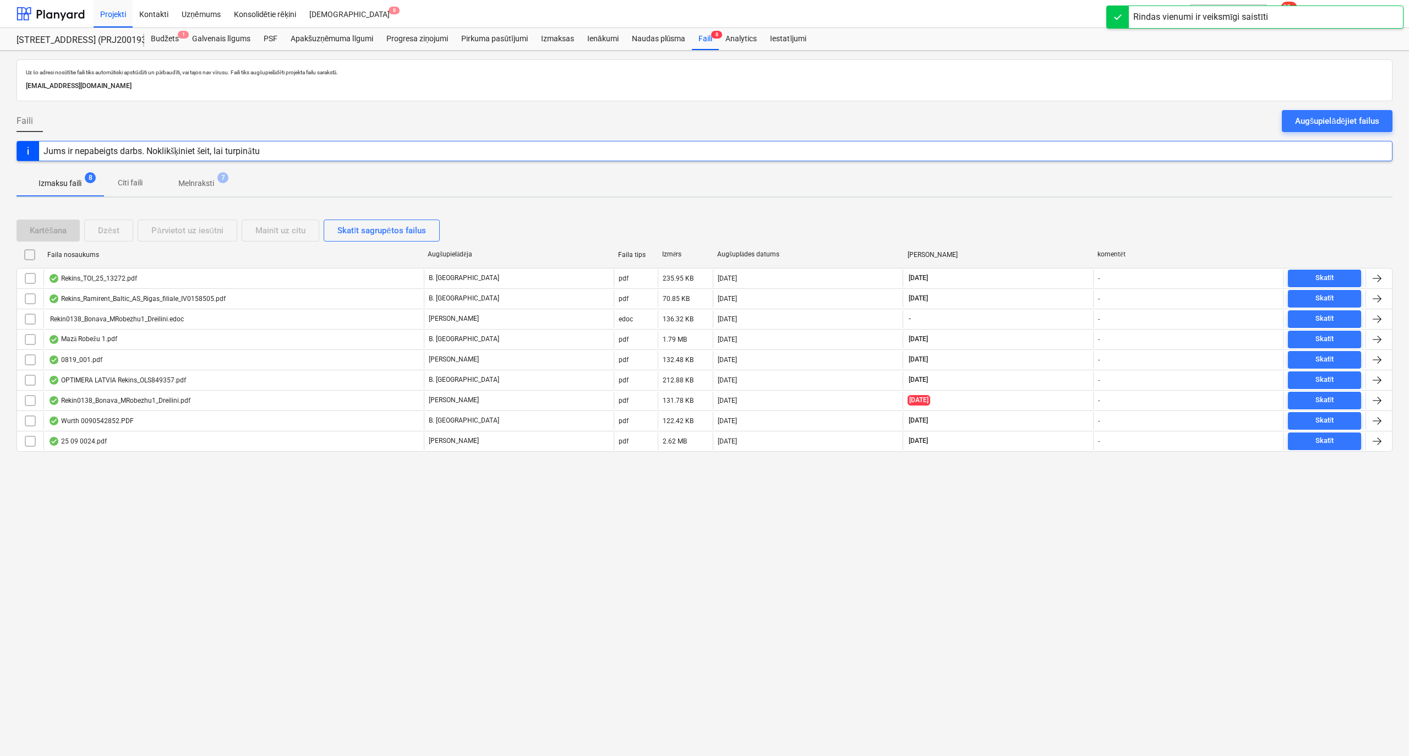
click at [187, 184] on p "Melnraksti" at bounding box center [196, 184] width 36 height 12
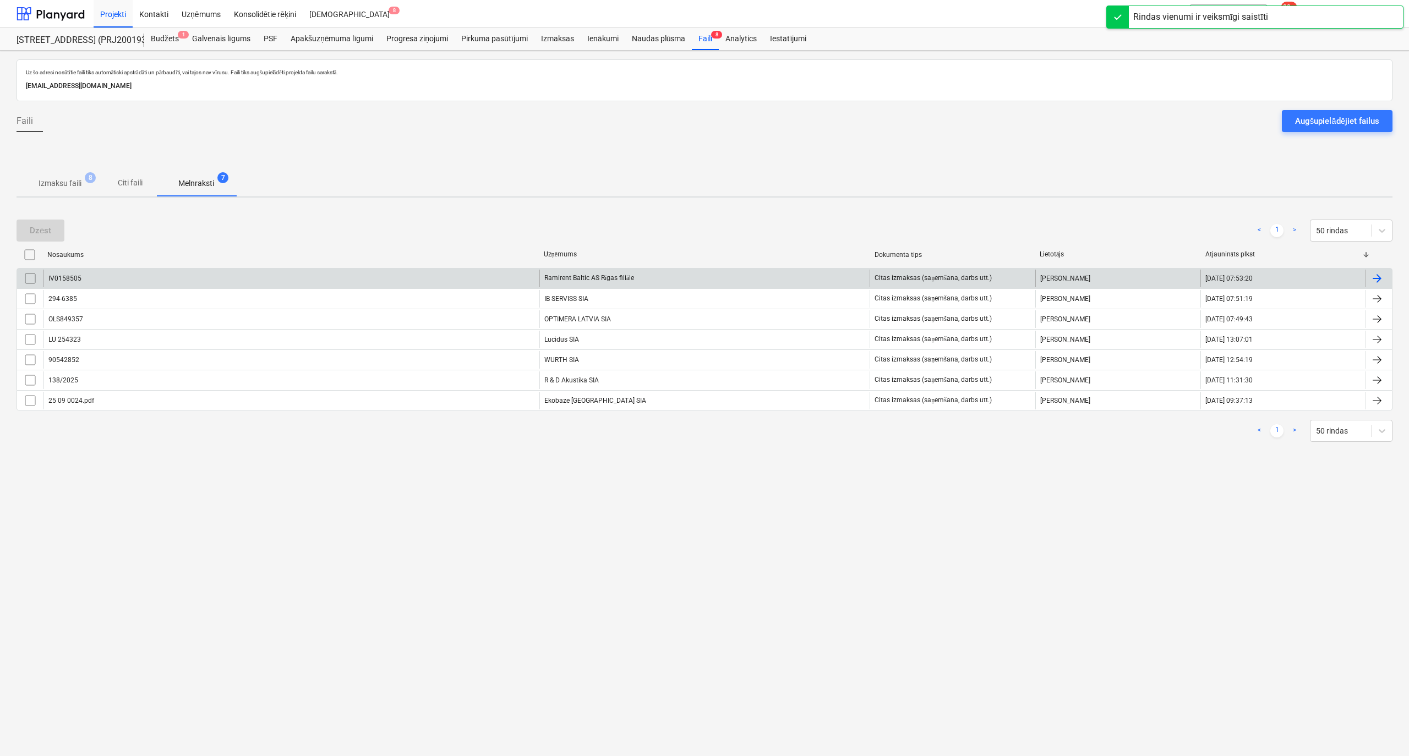
click at [192, 273] on div "IV0158505" at bounding box center [291, 279] width 496 height 18
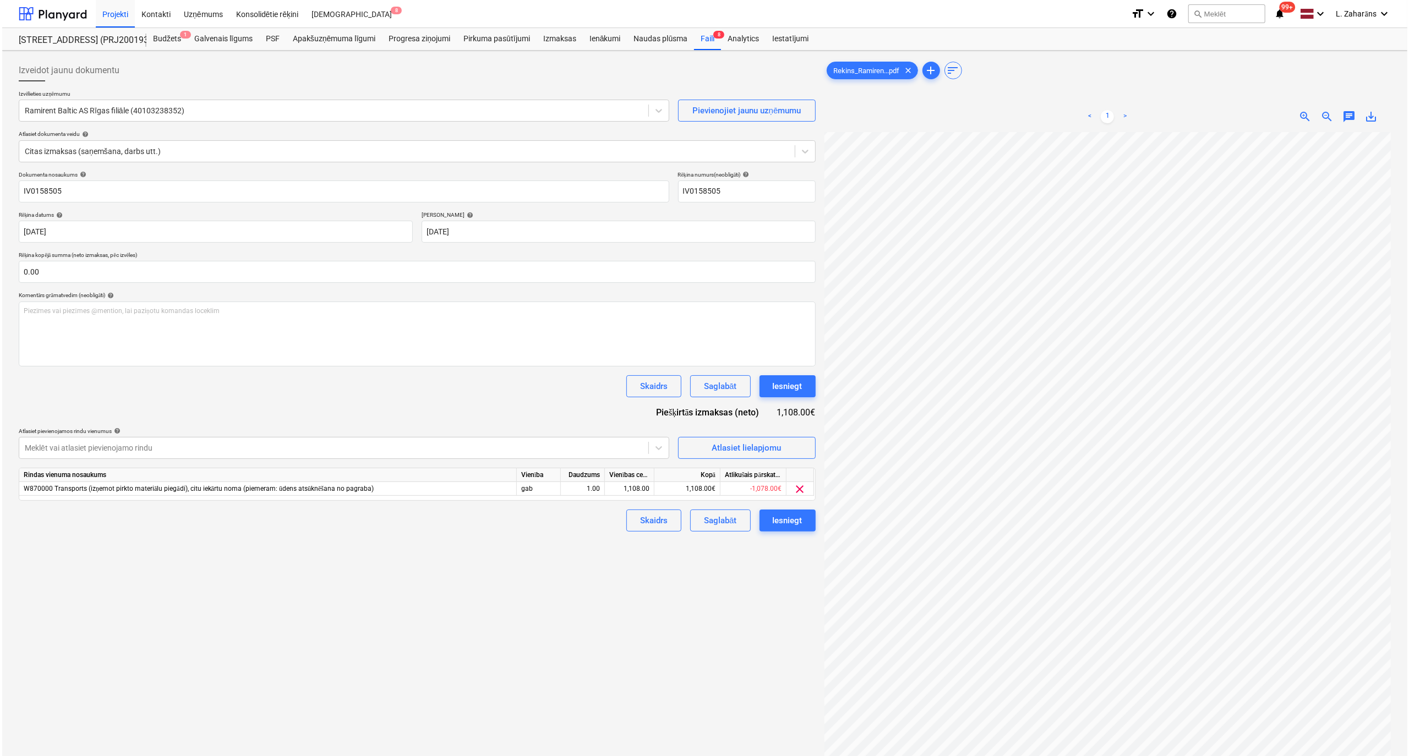
scroll to position [370, 258]
click at [1370, 117] on span "save_alt" at bounding box center [1368, 116] width 13 height 13
click at [686, 449] on button "Atlasiet lielapjomu" at bounding box center [745, 448] width 138 height 22
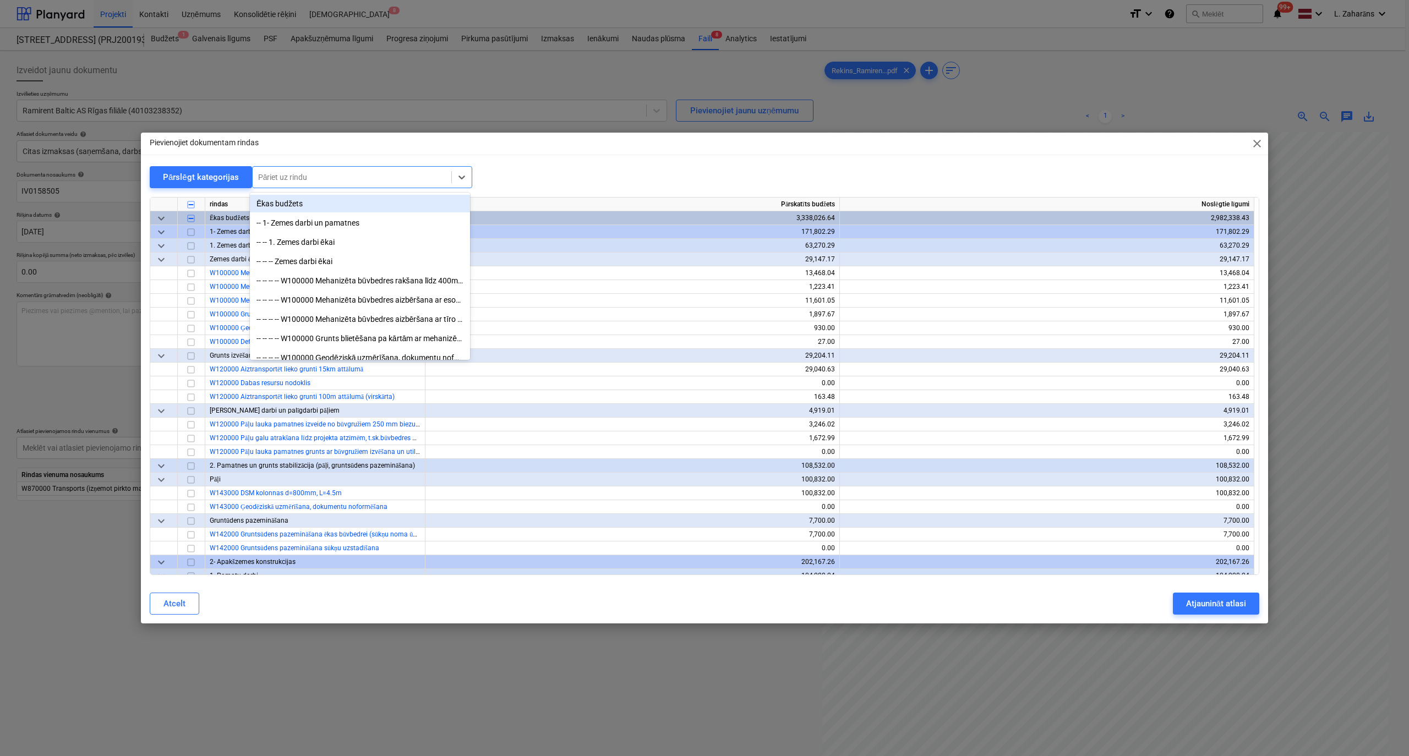
click at [299, 176] on div at bounding box center [352, 177] width 188 height 11
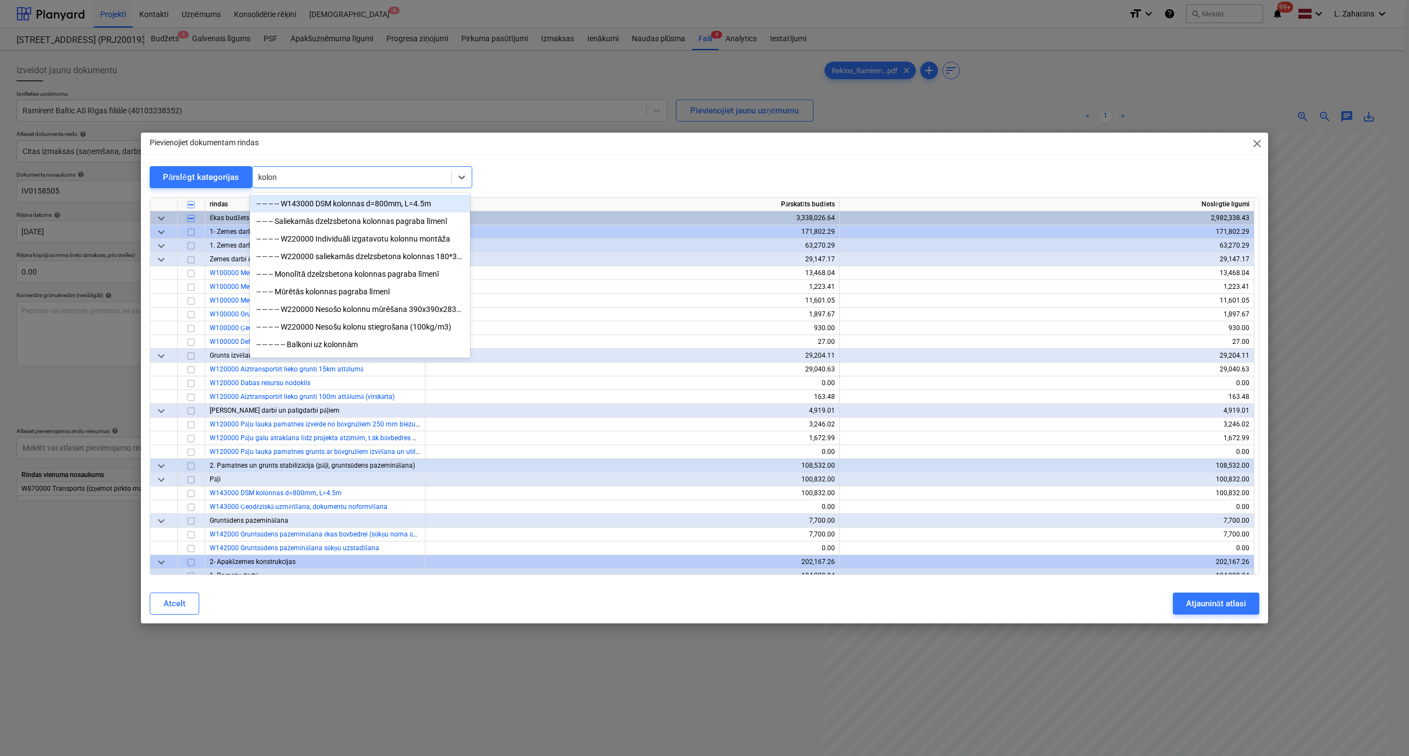
type input "kolonn"
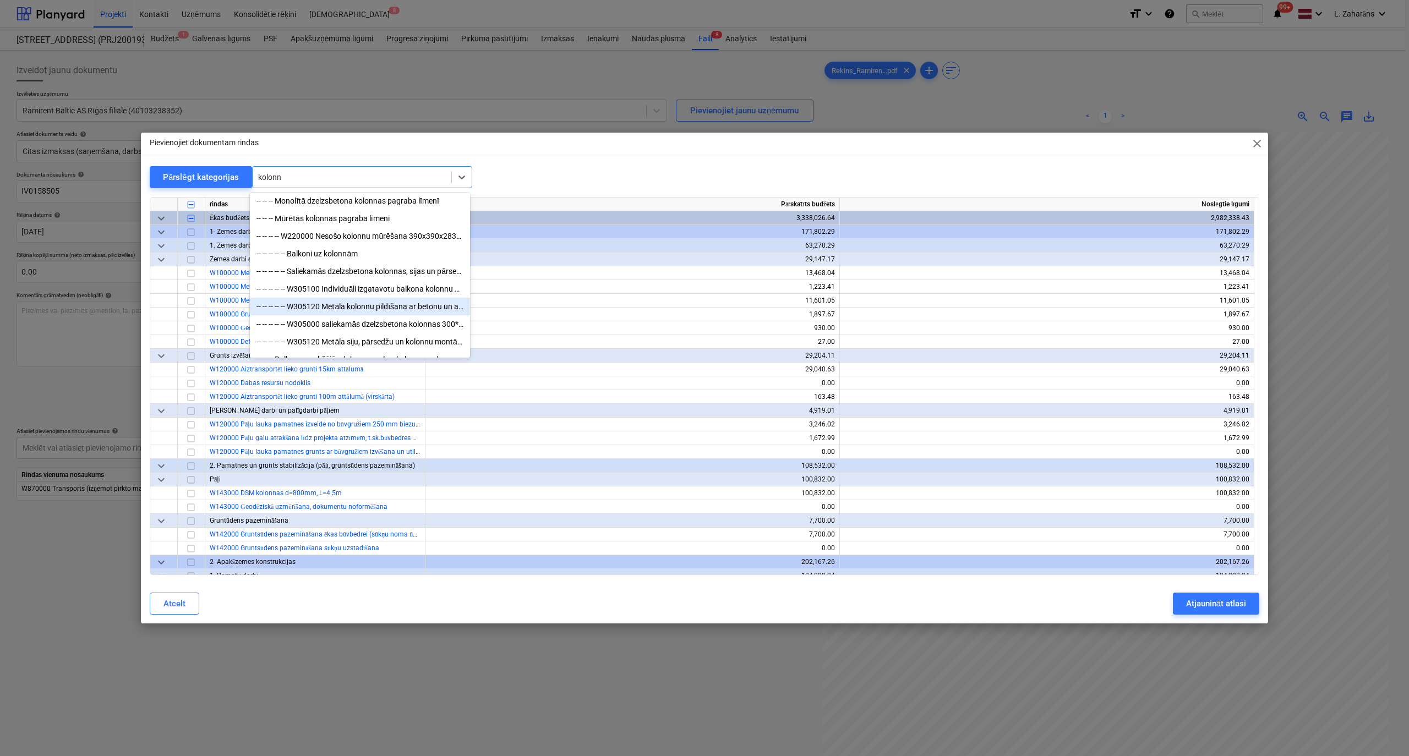
scroll to position [133, 0]
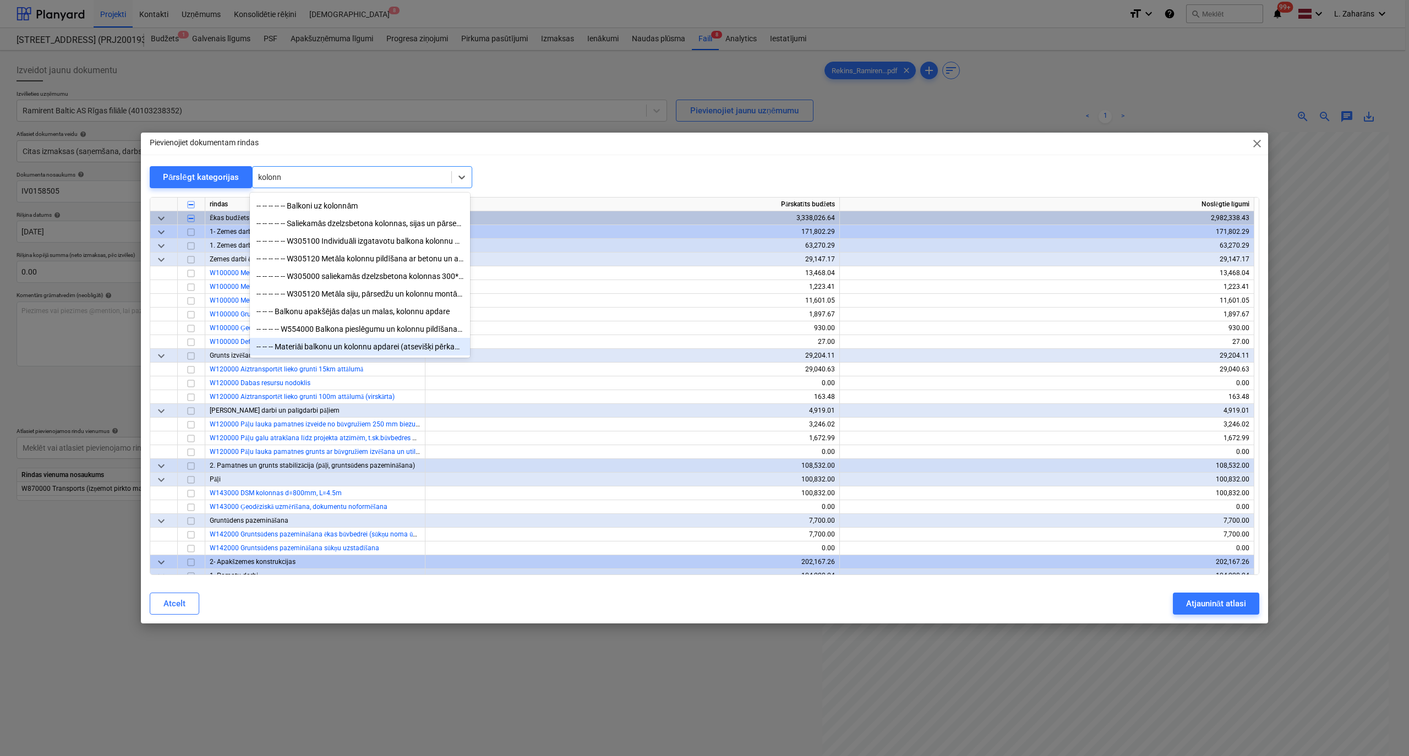
click at [343, 347] on div "-- -- -- Materiāi balkonu un kolonnu apdarei (atsevišķi pērkamie)" at bounding box center [360, 347] width 220 height 18
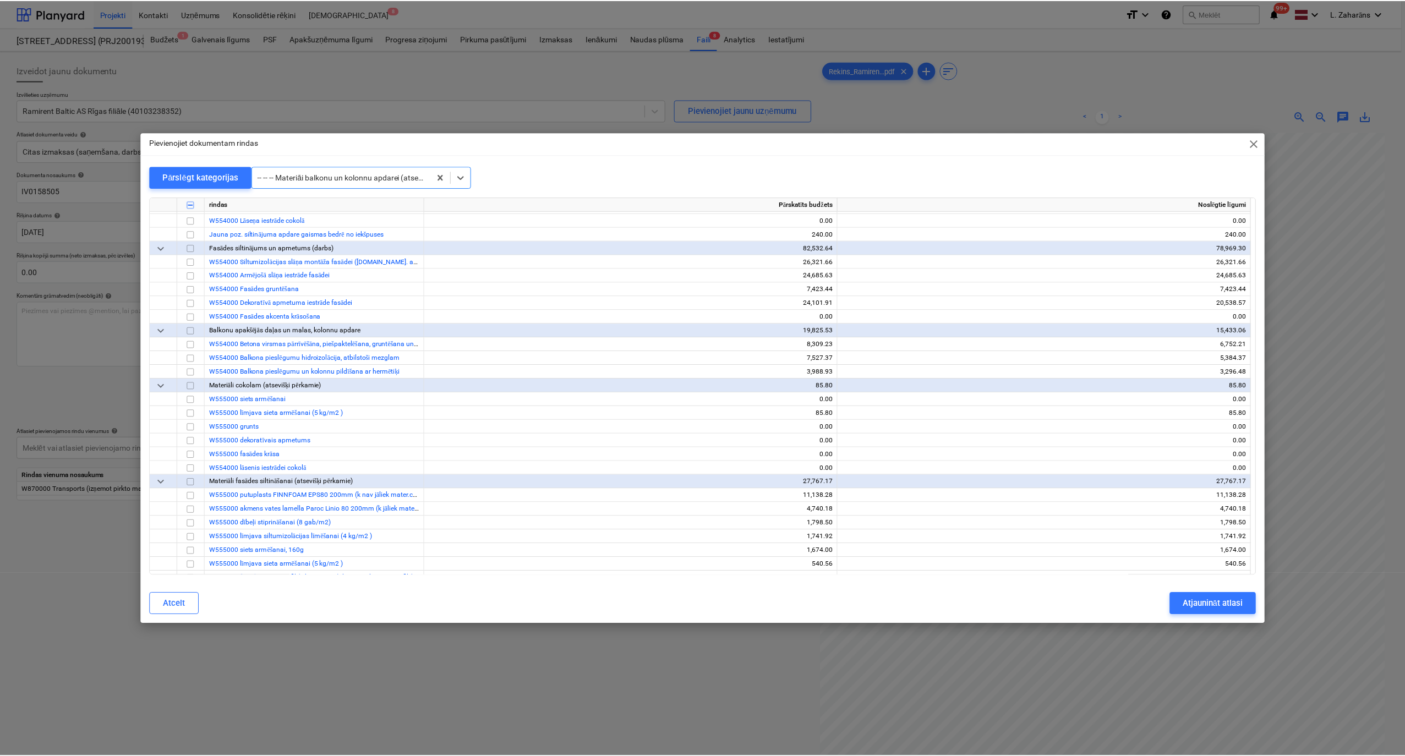
scroll to position [4430, 0]
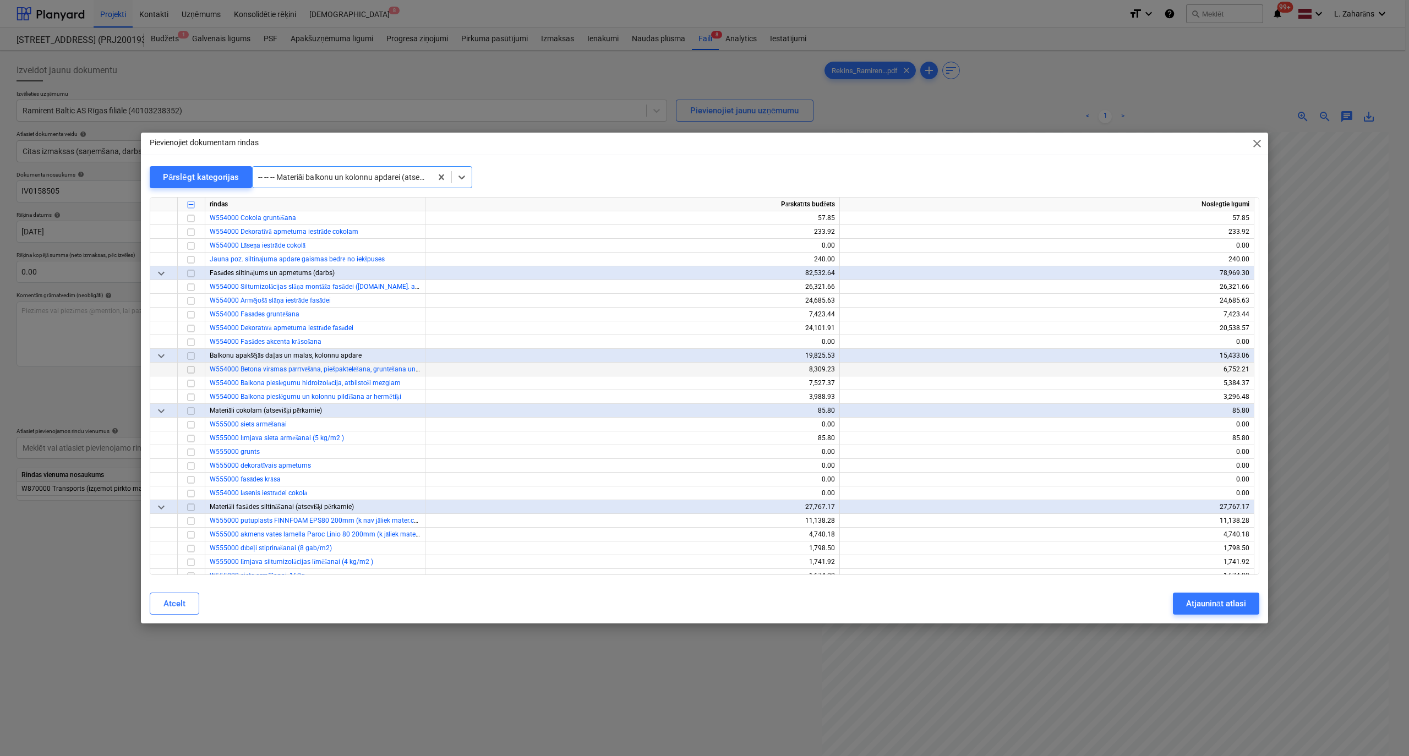
click at [194, 370] on input "checkbox" at bounding box center [190, 369] width 13 height 13
click at [1202, 601] on div "Atjaunināt atlasi" at bounding box center [1216, 603] width 60 height 14
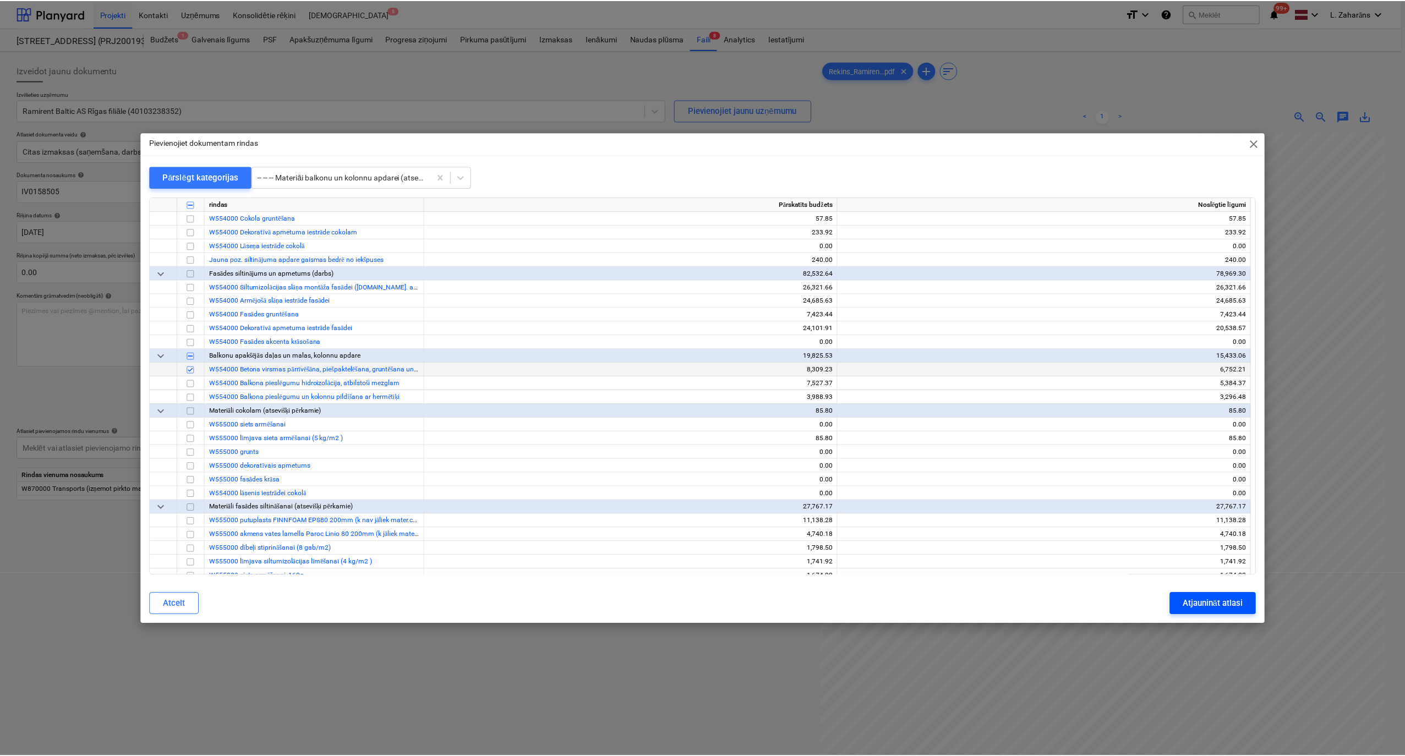
scroll to position [370, 256]
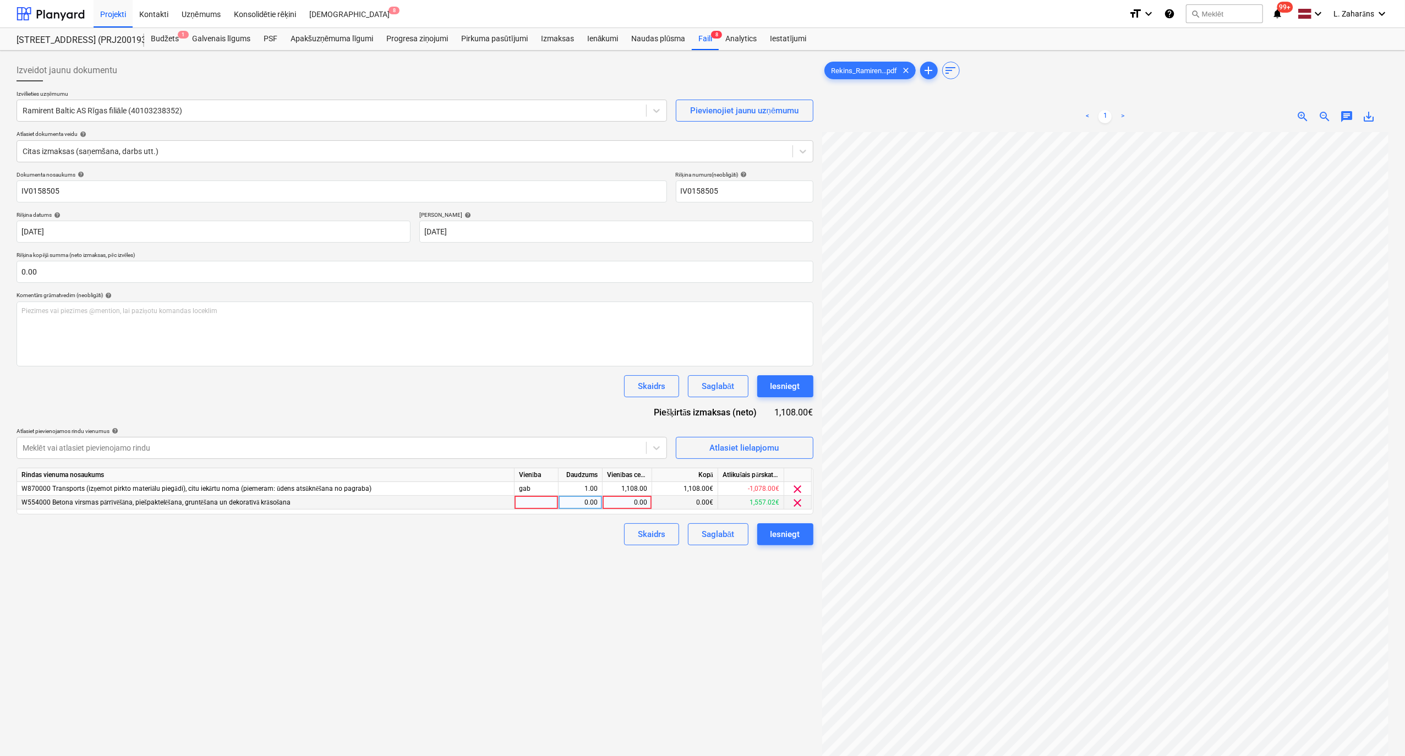
click at [630, 502] on div "0.00" at bounding box center [627, 503] width 40 height 14
type input "1108"
drag, startPoint x: 549, startPoint y: 548, endPoint x: 571, endPoint y: 557, distance: 23.4
click at [549, 549] on div "Izveidot jaunu dokumentu Izvēlieties uzņēmumu Ramirent Baltic AS Rīgas filiāle …" at bounding box center [415, 458] width 806 height 807
click at [776, 534] on div "Iesniegt" at bounding box center [785, 534] width 30 height 14
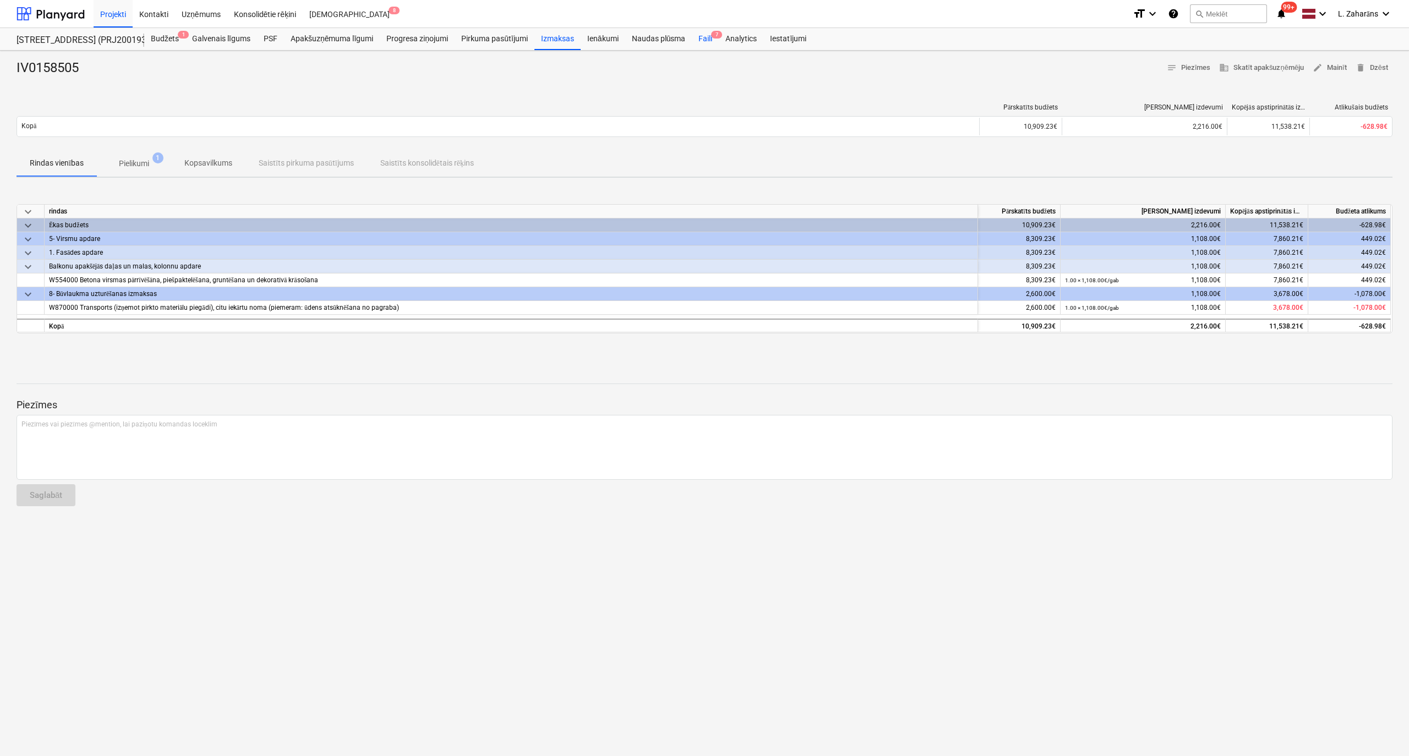
click at [700, 31] on div "Faili 7" at bounding box center [705, 39] width 27 height 22
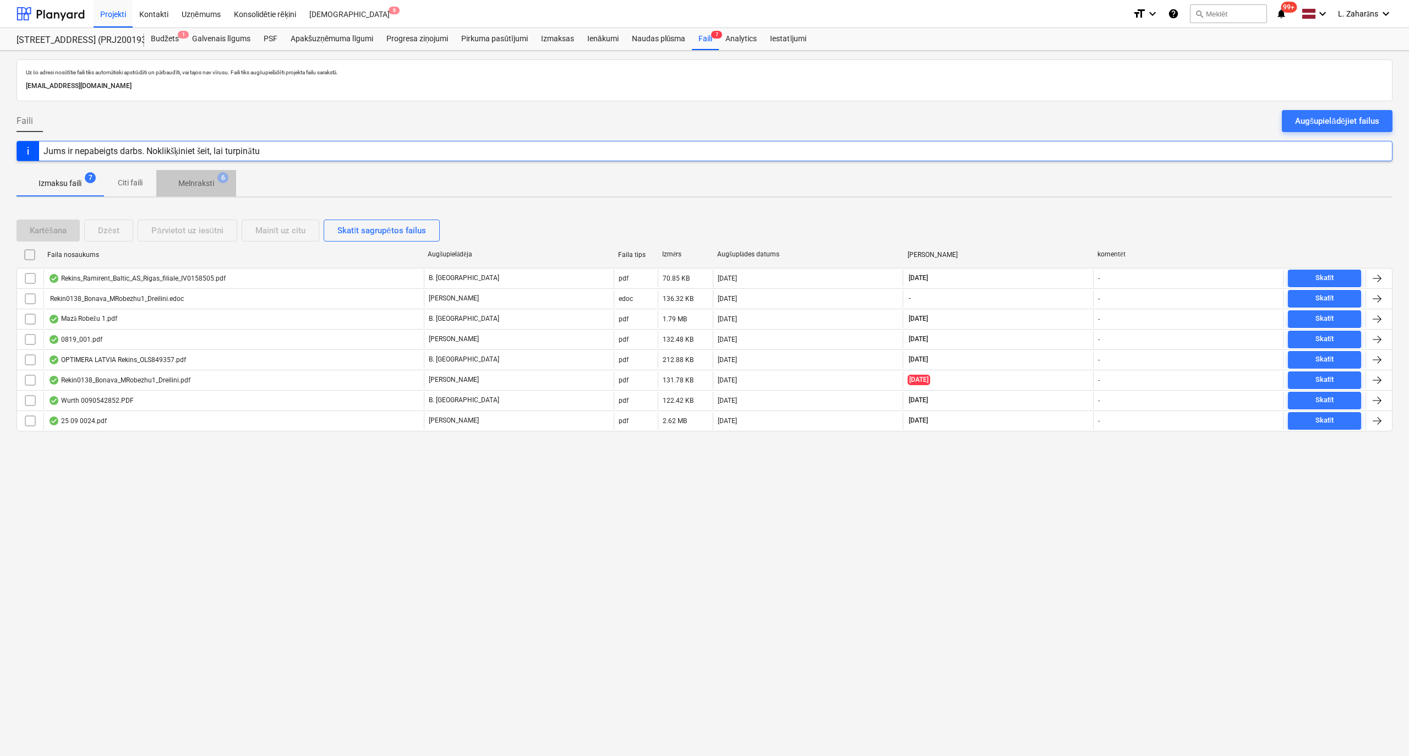
click at [198, 183] on p "Melnraksti" at bounding box center [196, 184] width 36 height 12
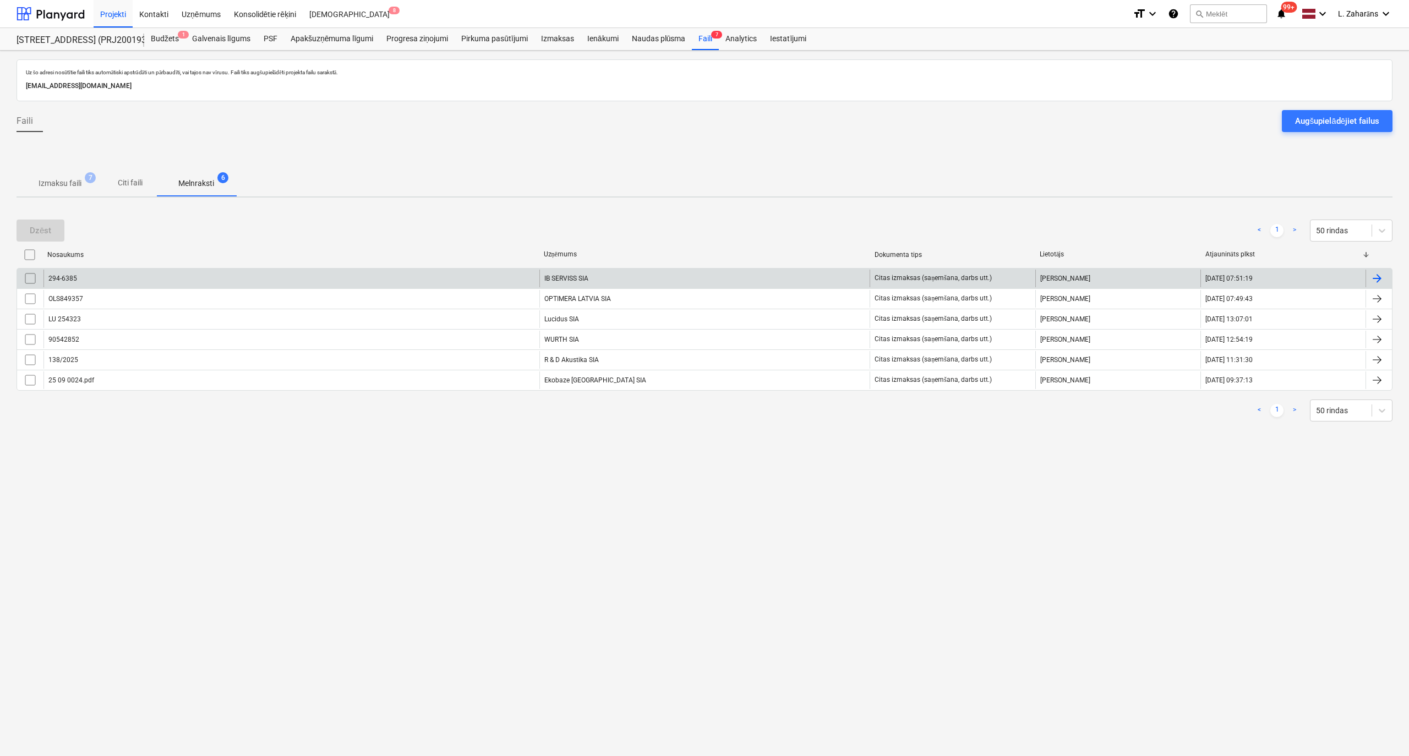
click at [215, 276] on div "294-6385" at bounding box center [291, 279] width 496 height 18
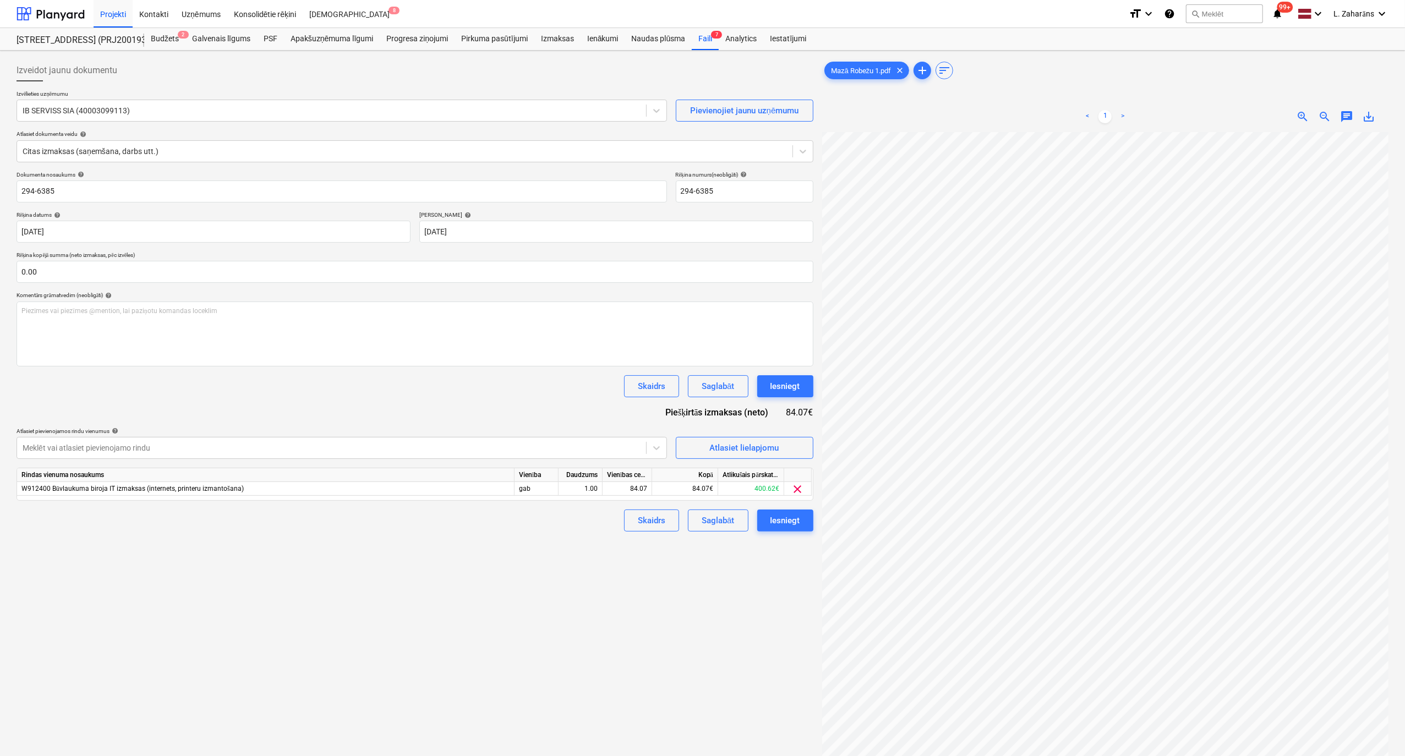
scroll to position [211, 163]
click at [793, 530] on button "Iesniegt" at bounding box center [785, 521] width 56 height 22
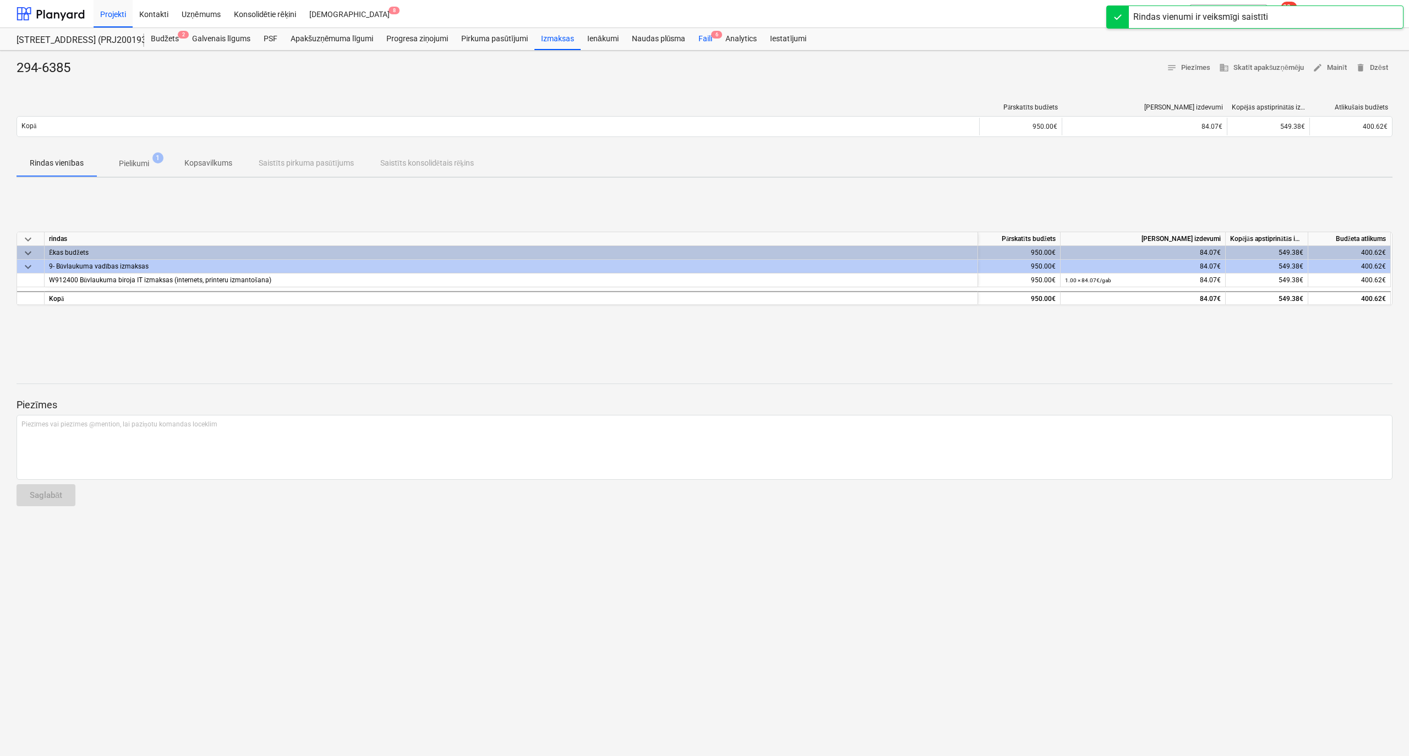
drag, startPoint x: 699, startPoint y: 31, endPoint x: 696, endPoint y: 40, distance: 9.8
click at [699, 31] on div "Faili 6" at bounding box center [705, 39] width 27 height 22
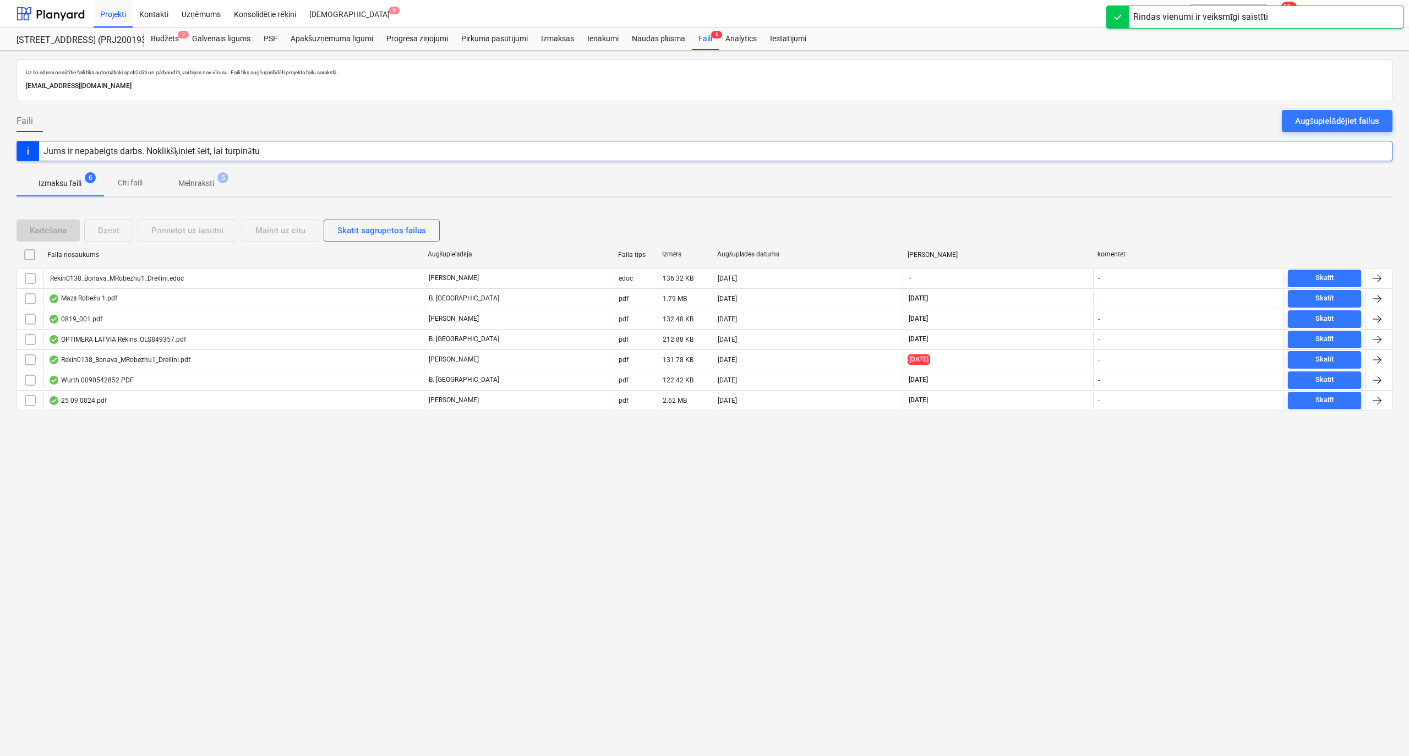
drag, startPoint x: 191, startPoint y: 190, endPoint x: 192, endPoint y: 183, distance: 7.2
click at [191, 188] on span "Melnraksti 5" at bounding box center [196, 183] width 80 height 20
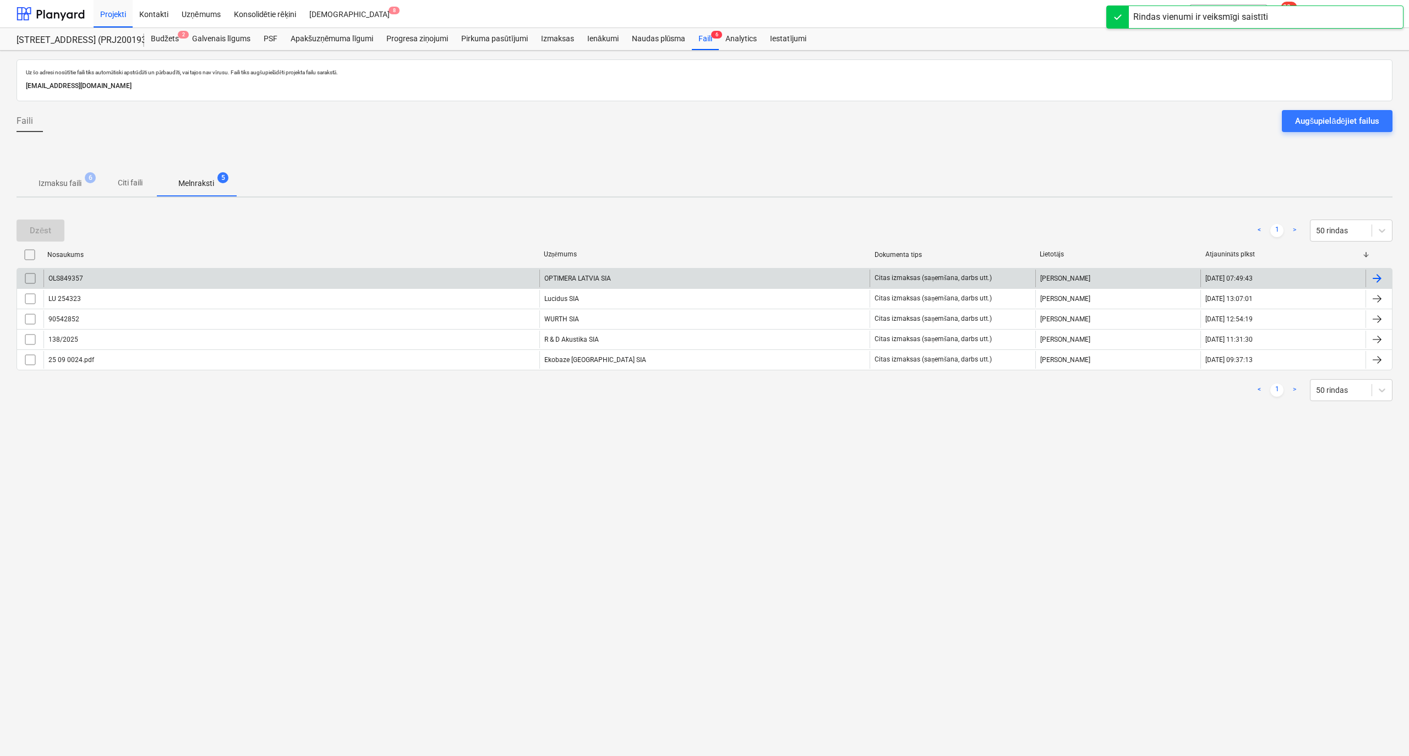
click at [183, 278] on div "OLS849357" at bounding box center [291, 279] width 496 height 18
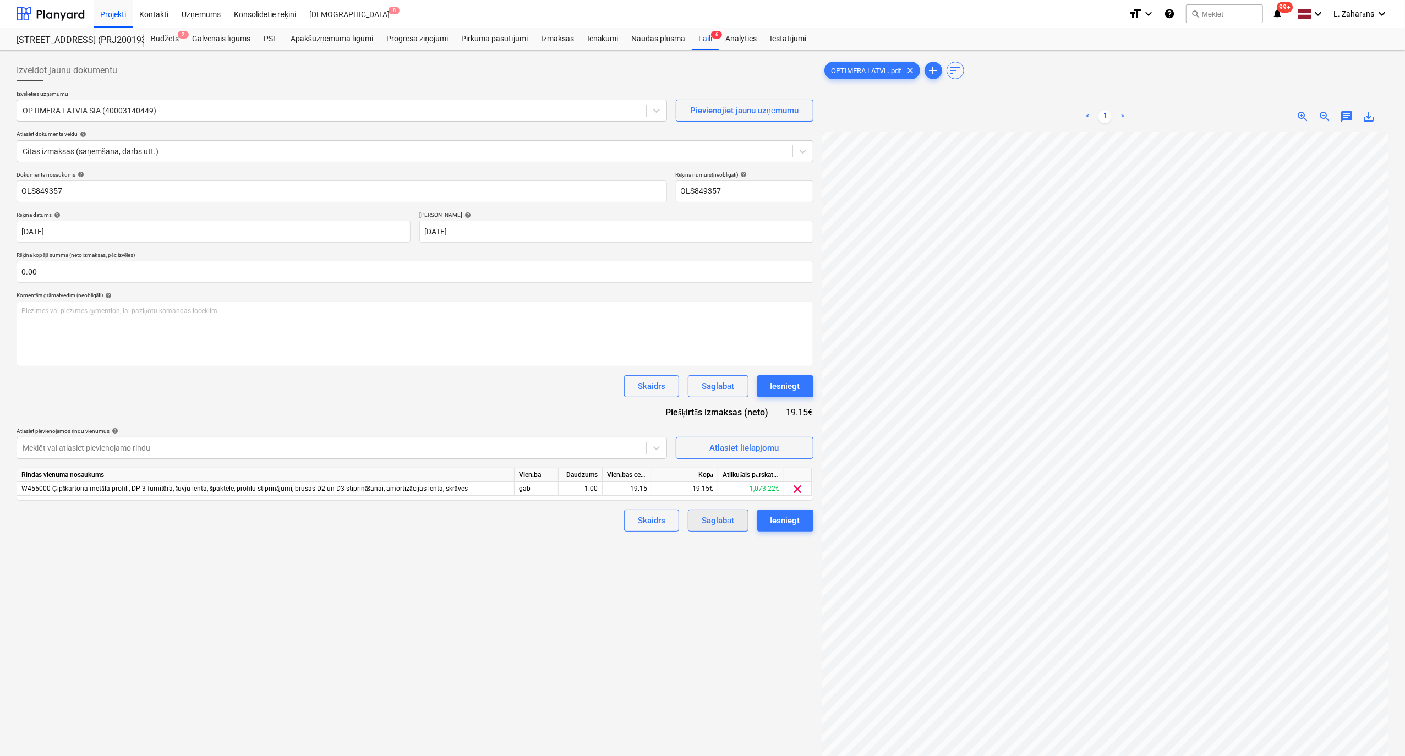
scroll to position [420, 258]
click at [775, 522] on div "Iesniegt" at bounding box center [785, 520] width 30 height 14
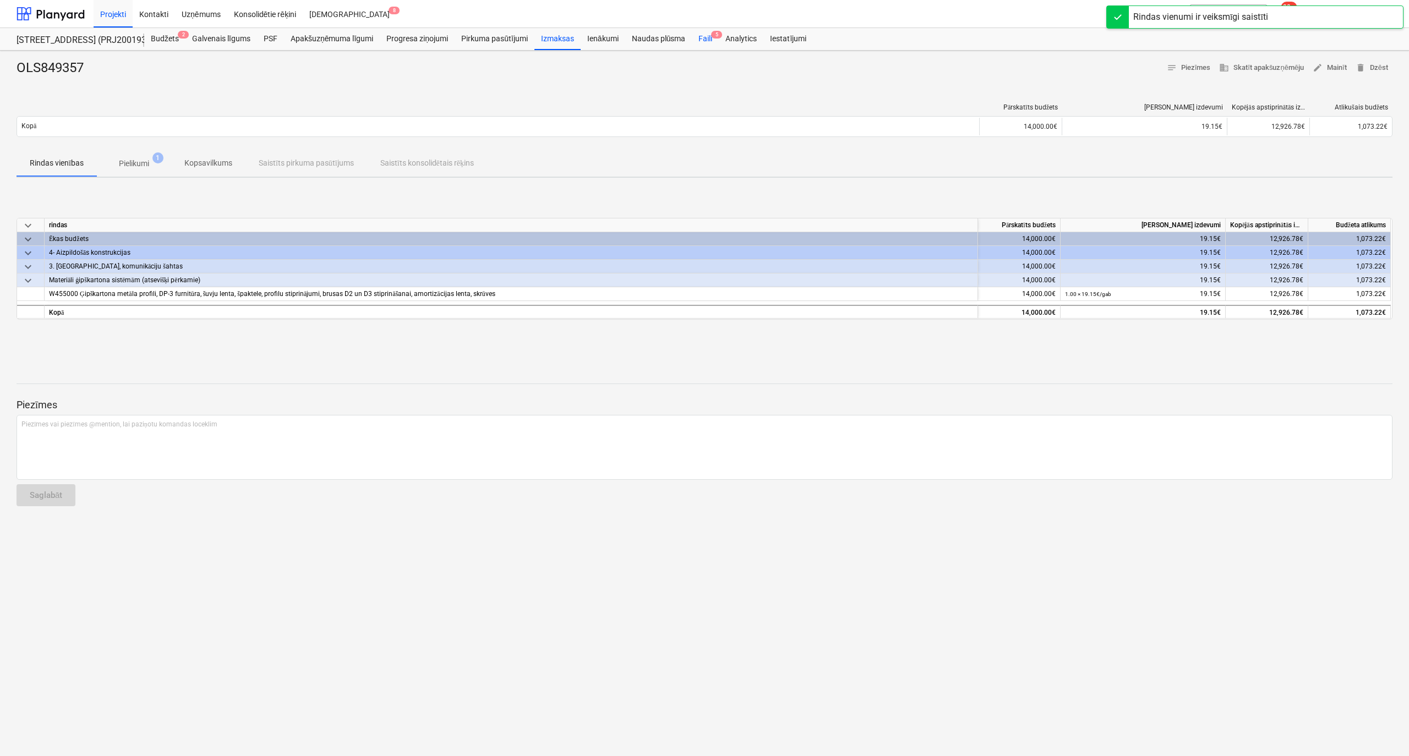
click at [705, 42] on div "Faili 5" at bounding box center [705, 39] width 27 height 22
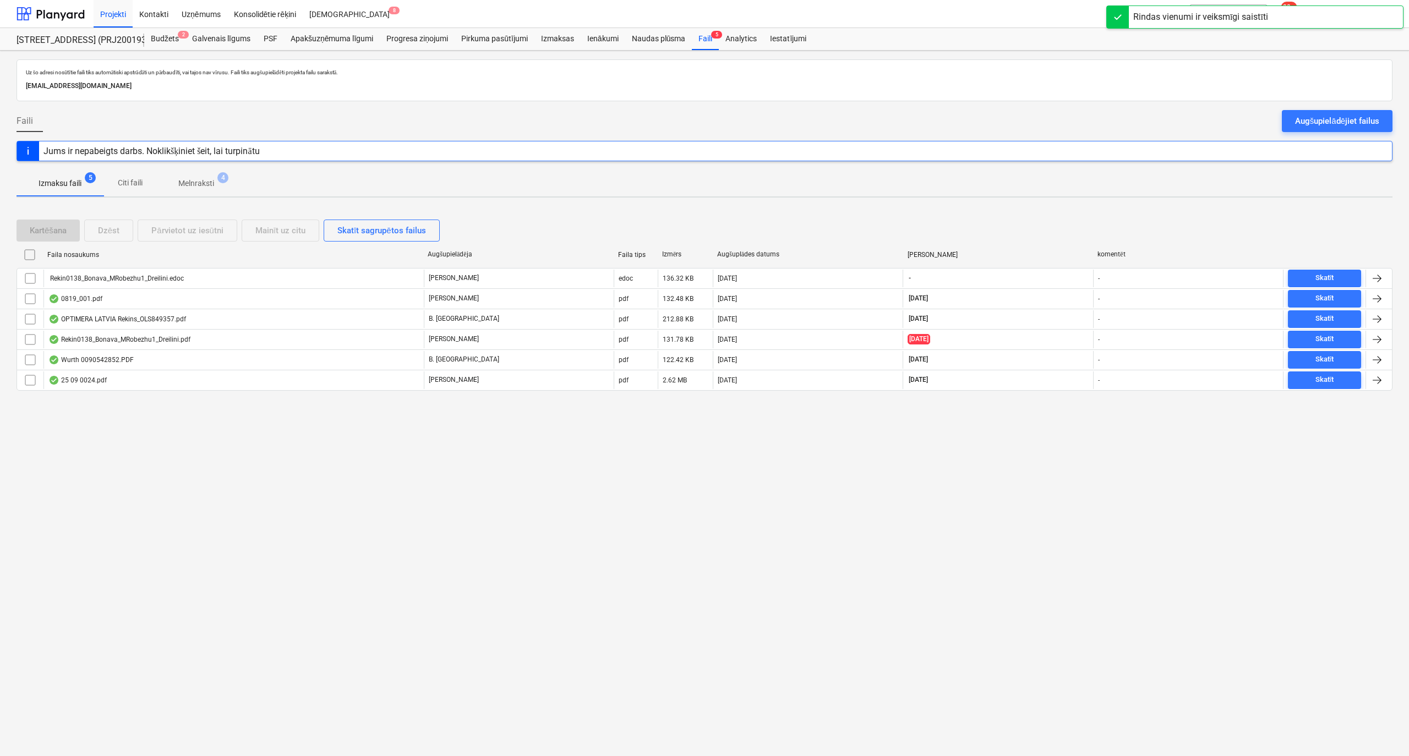
click at [185, 183] on p "Melnraksti" at bounding box center [196, 184] width 36 height 12
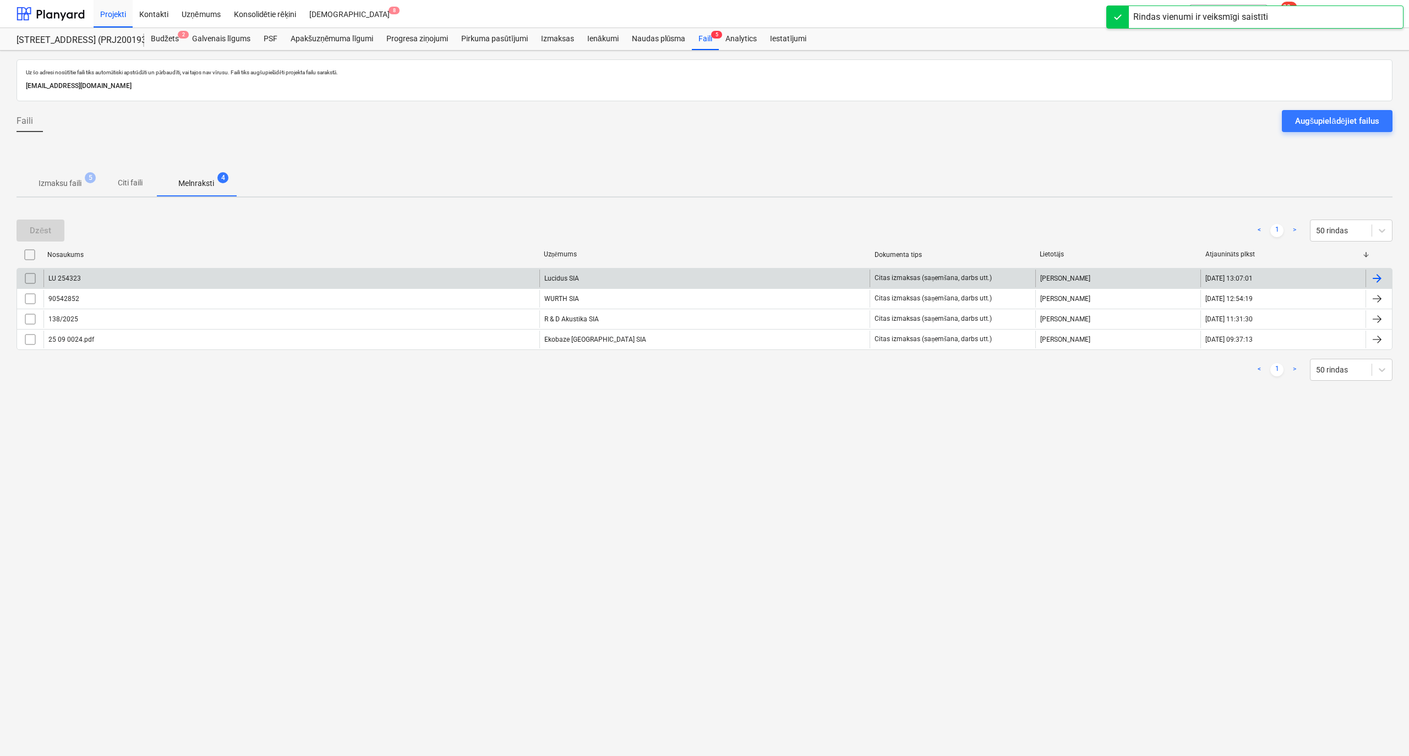
click at [199, 280] on div "LU 254323" at bounding box center [291, 279] width 496 height 18
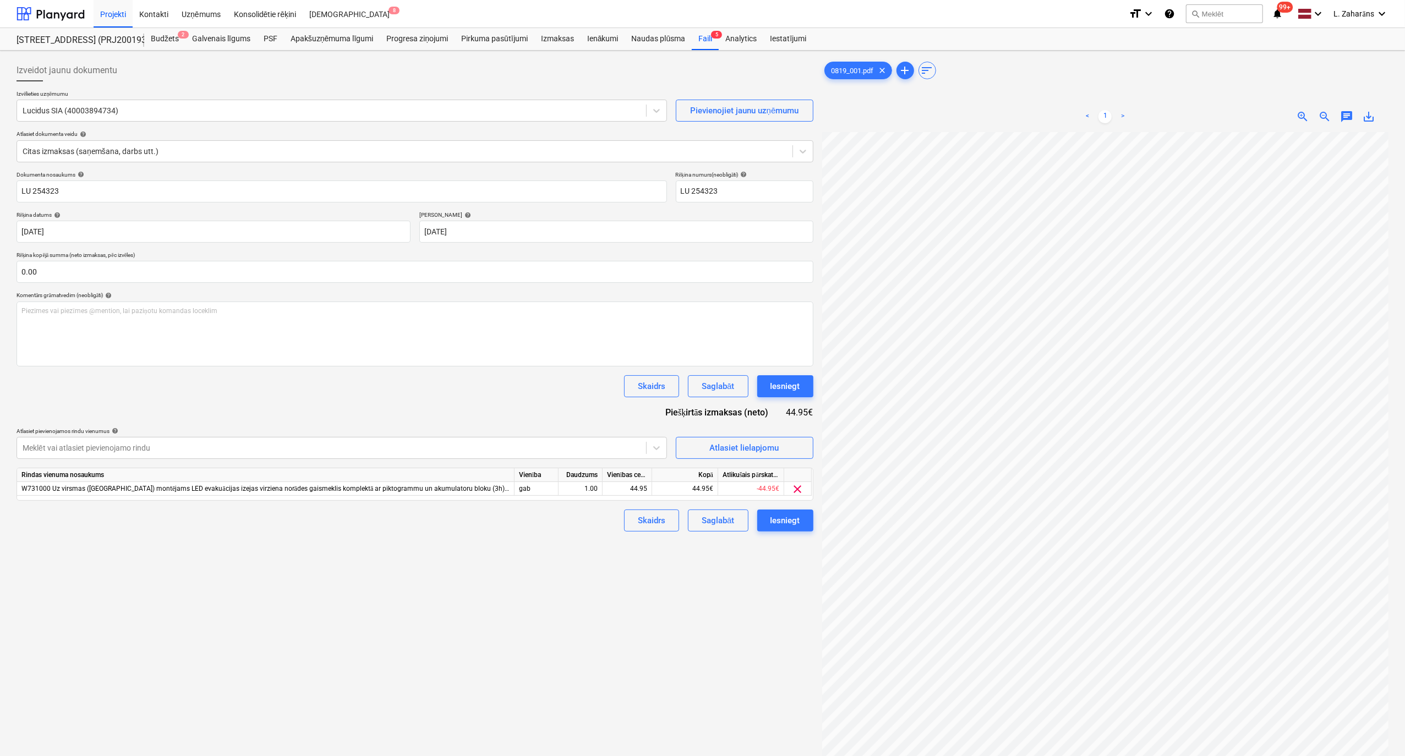
scroll to position [438, 258]
click at [788, 386] on div "Iesniegt" at bounding box center [785, 386] width 30 height 14
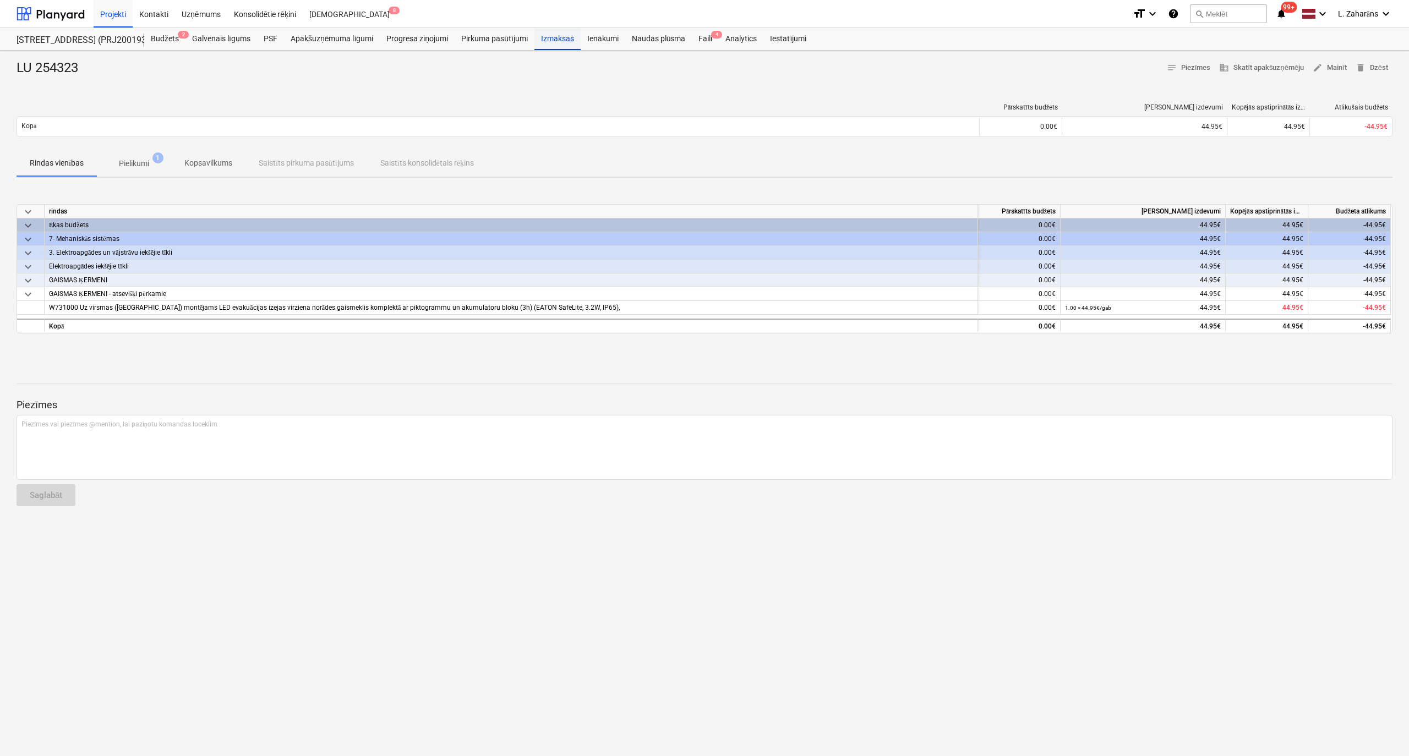
click at [548, 38] on div "Izmaksas" at bounding box center [557, 39] width 46 height 22
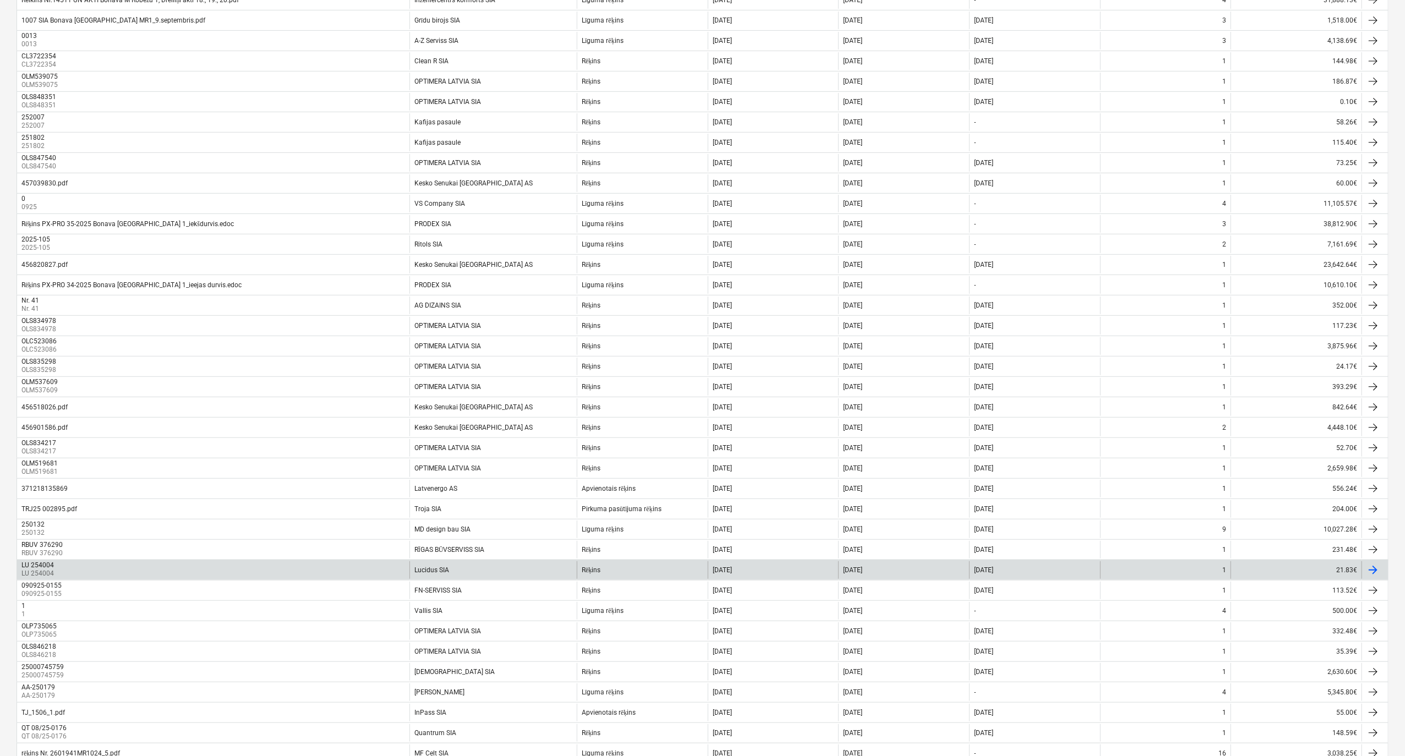
scroll to position [513, 0]
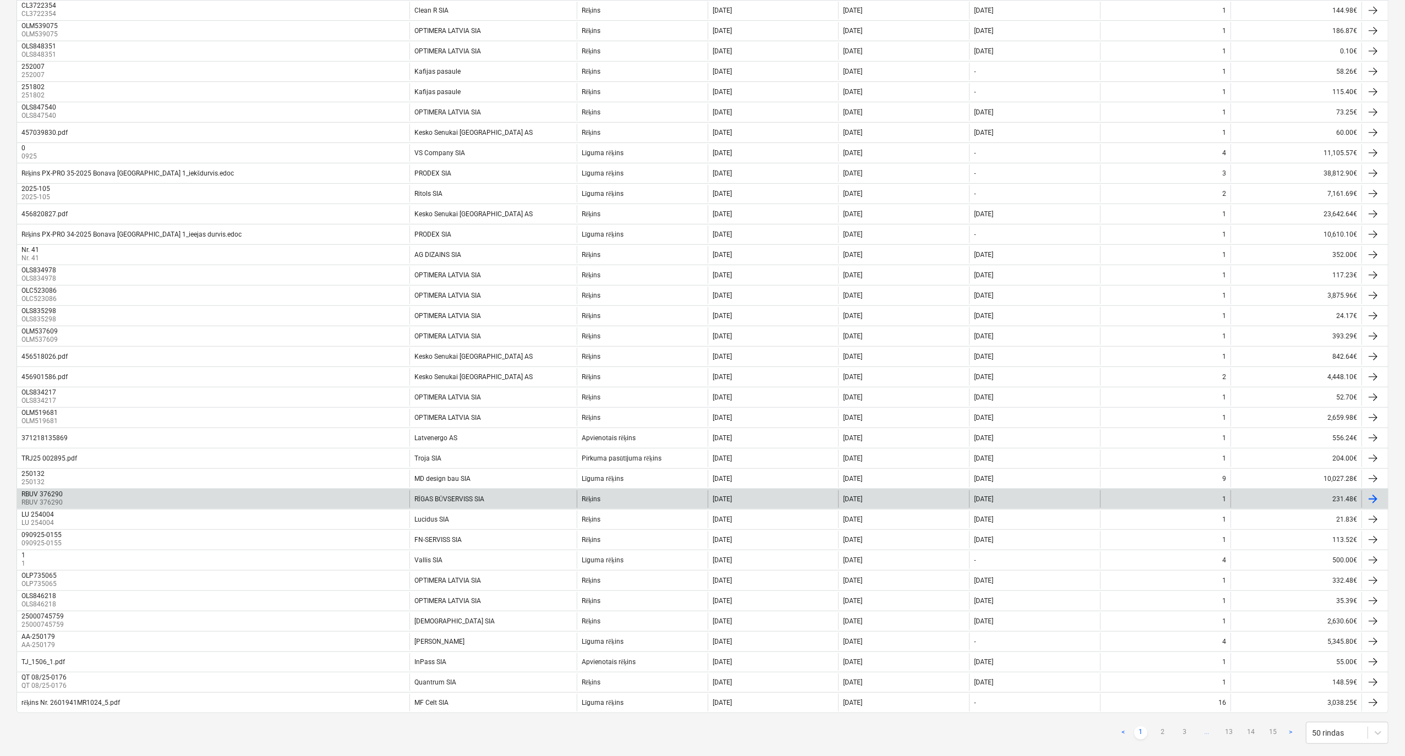
click at [494, 508] on div "RĪGAS BŪVSERVISS SIA" at bounding box center [492, 499] width 167 height 18
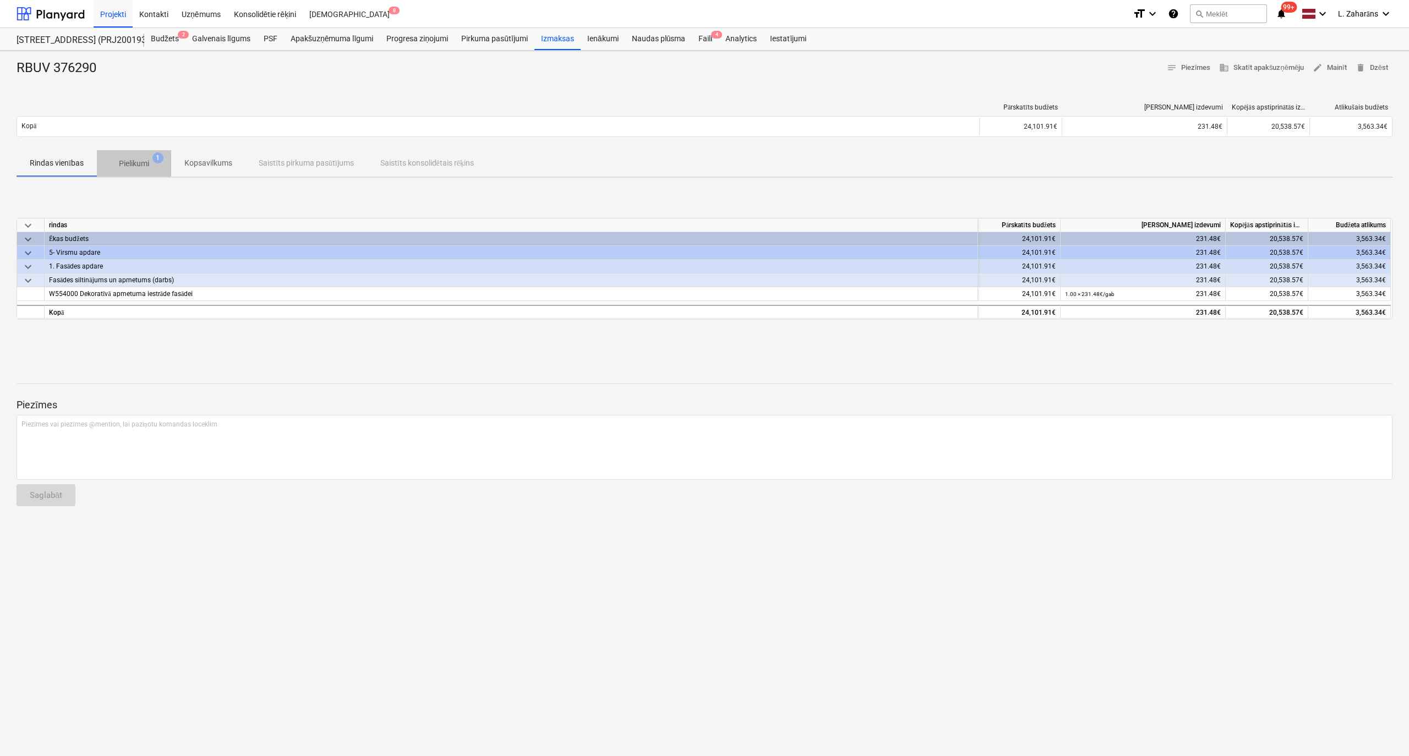
click at [140, 157] on span "Pielikumi 1" at bounding box center [134, 164] width 74 height 20
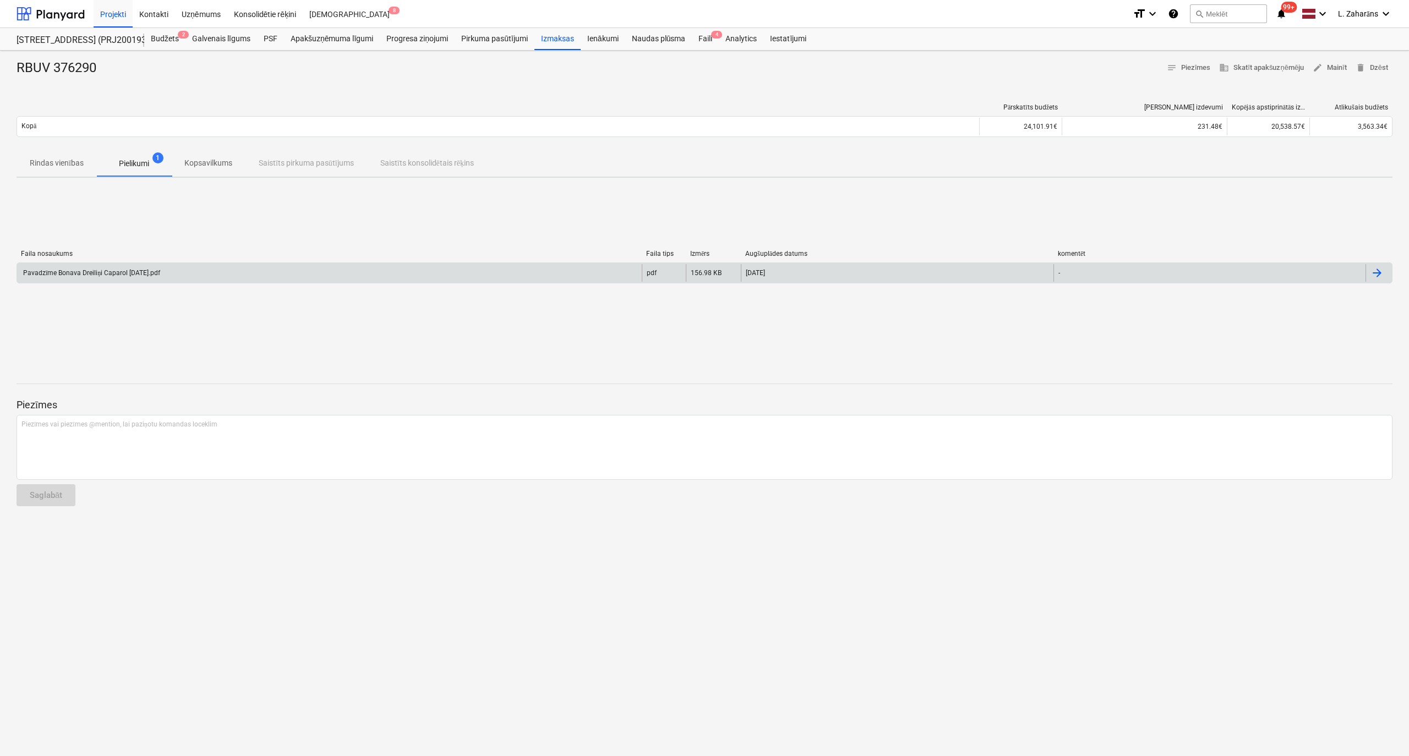
click at [118, 276] on div "Pavadzīme Bonava Dreiliņi Caparol [DATE].pdf" at bounding box center [90, 273] width 139 height 8
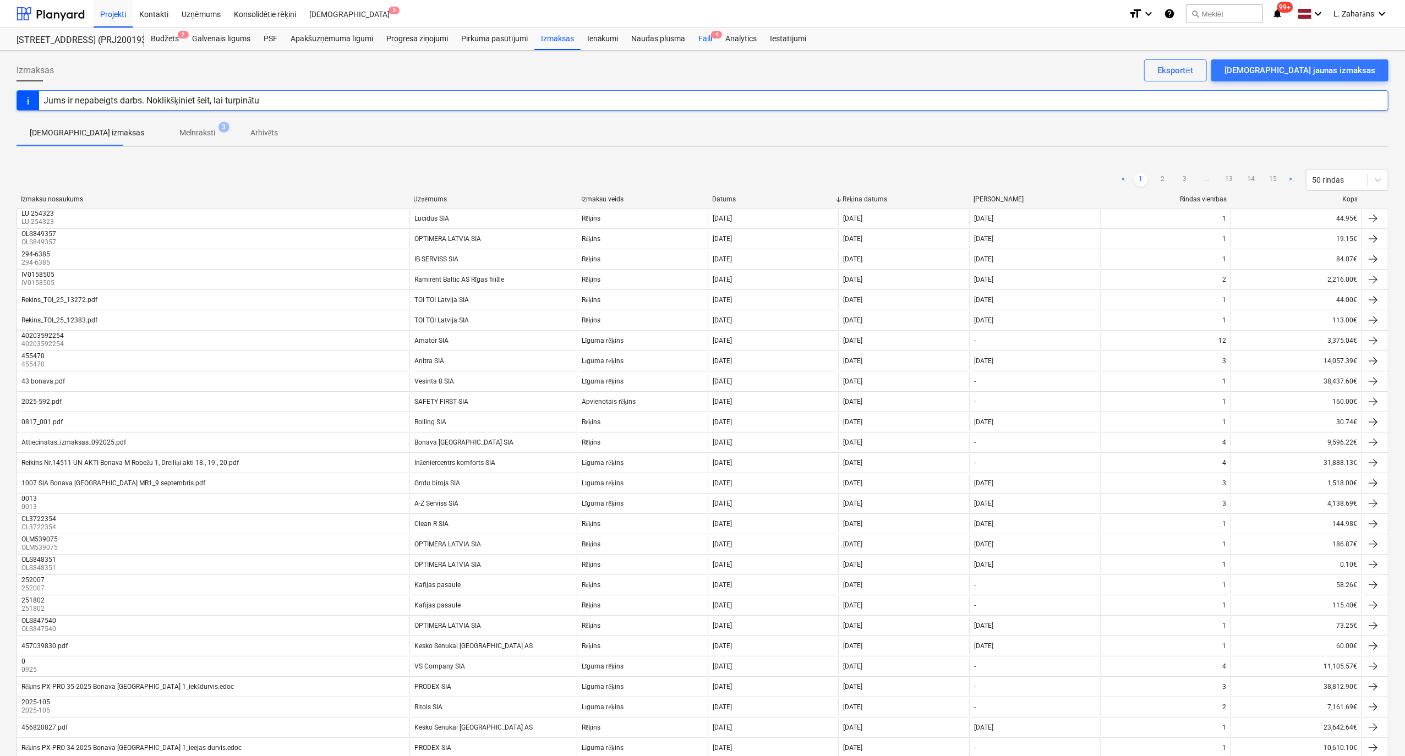
click at [698, 44] on div "Faili 4" at bounding box center [705, 39] width 27 height 22
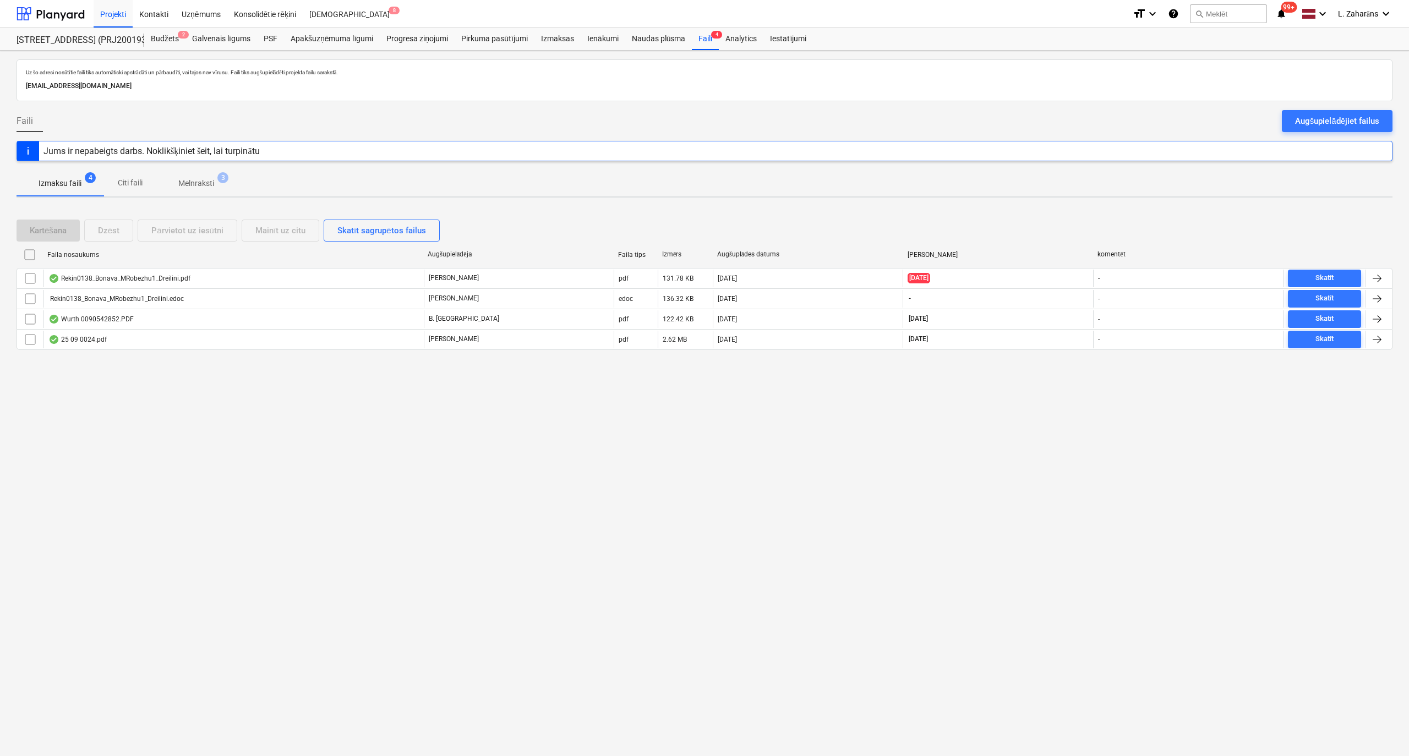
click at [201, 174] on span "Melnraksti 3" at bounding box center [196, 183] width 80 height 20
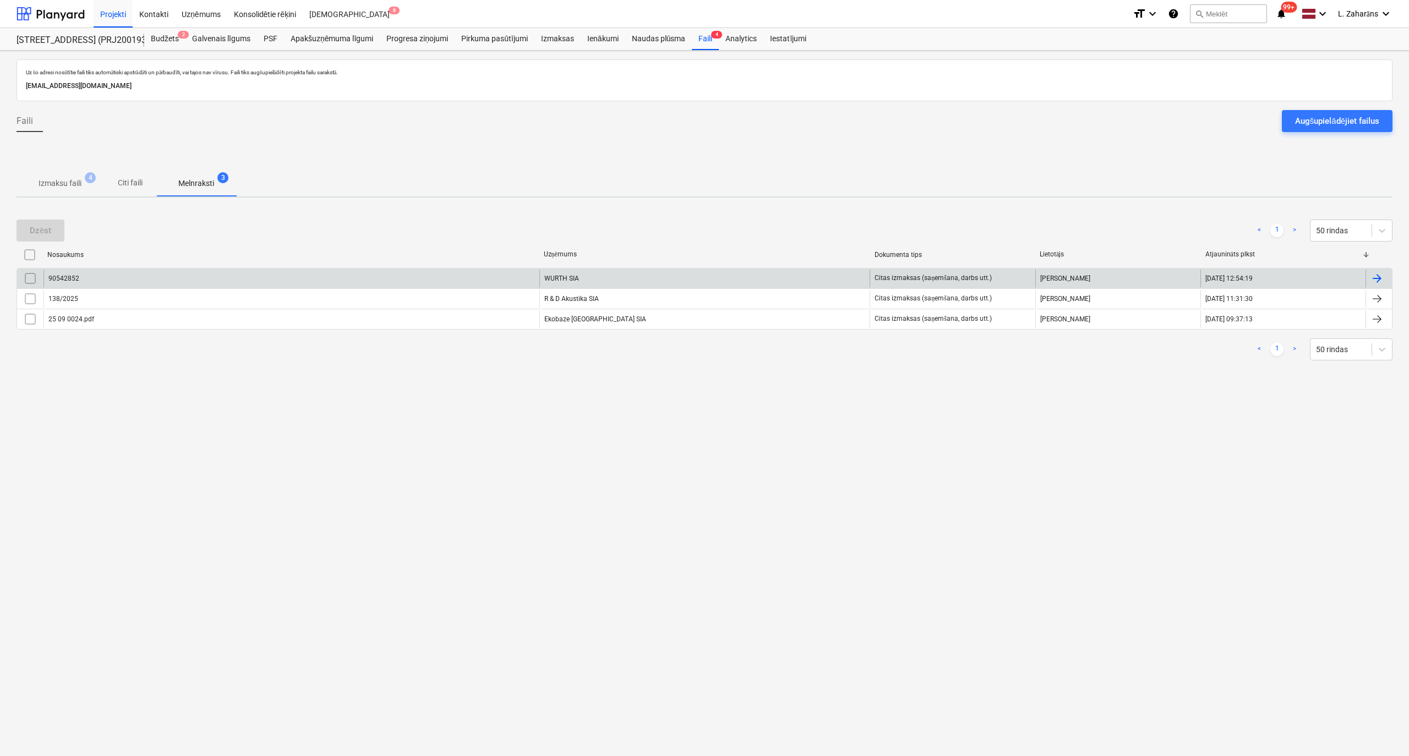
click at [175, 284] on div "90542852" at bounding box center [291, 279] width 496 height 18
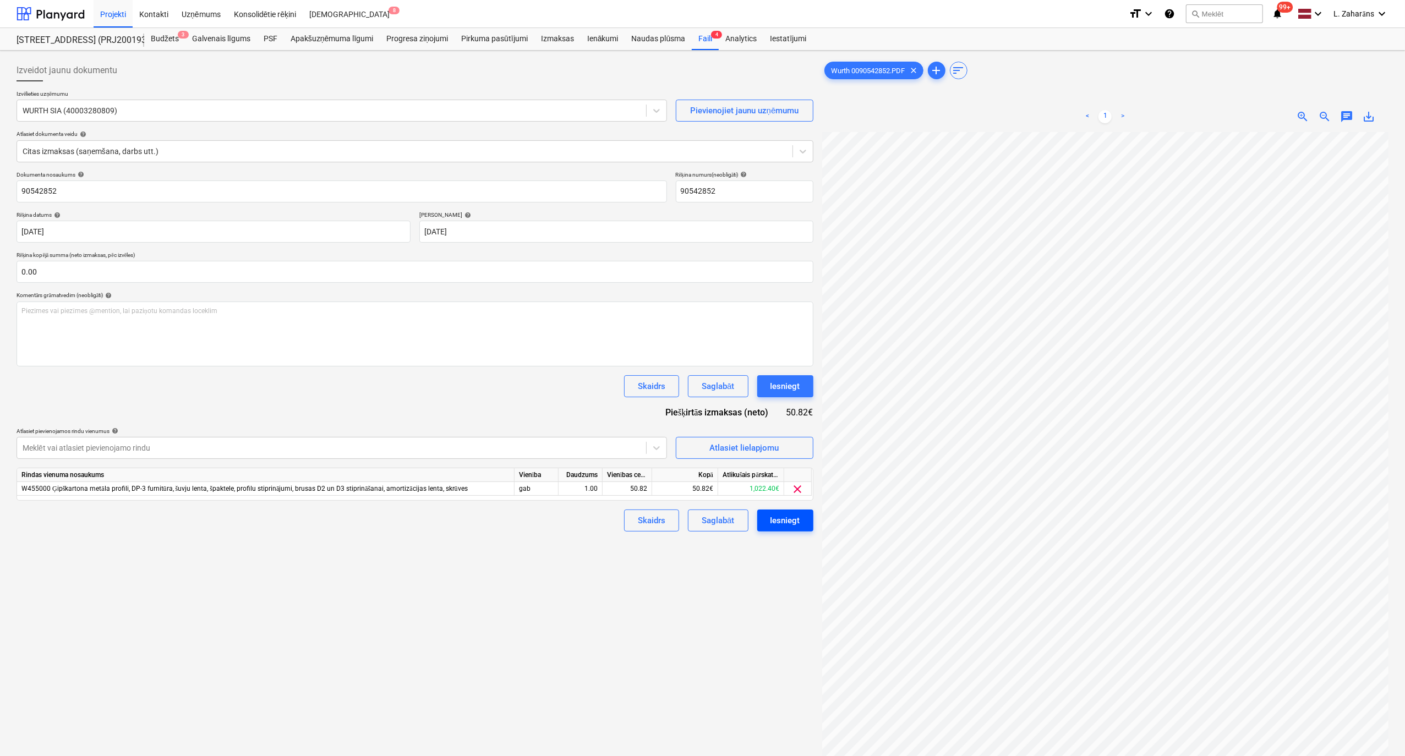
click at [774, 519] on div "Iesniegt" at bounding box center [785, 520] width 30 height 14
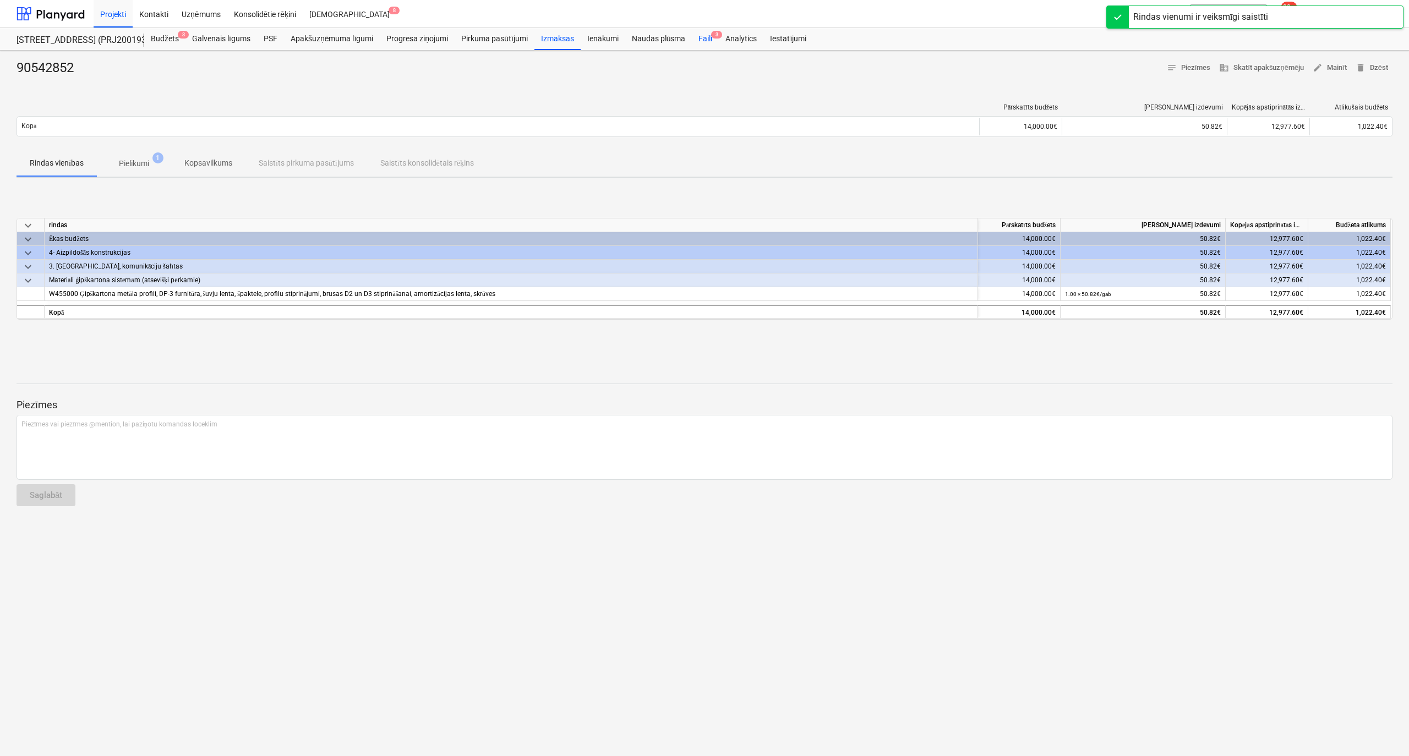
click at [709, 40] on div "Faili 3" at bounding box center [705, 39] width 27 height 22
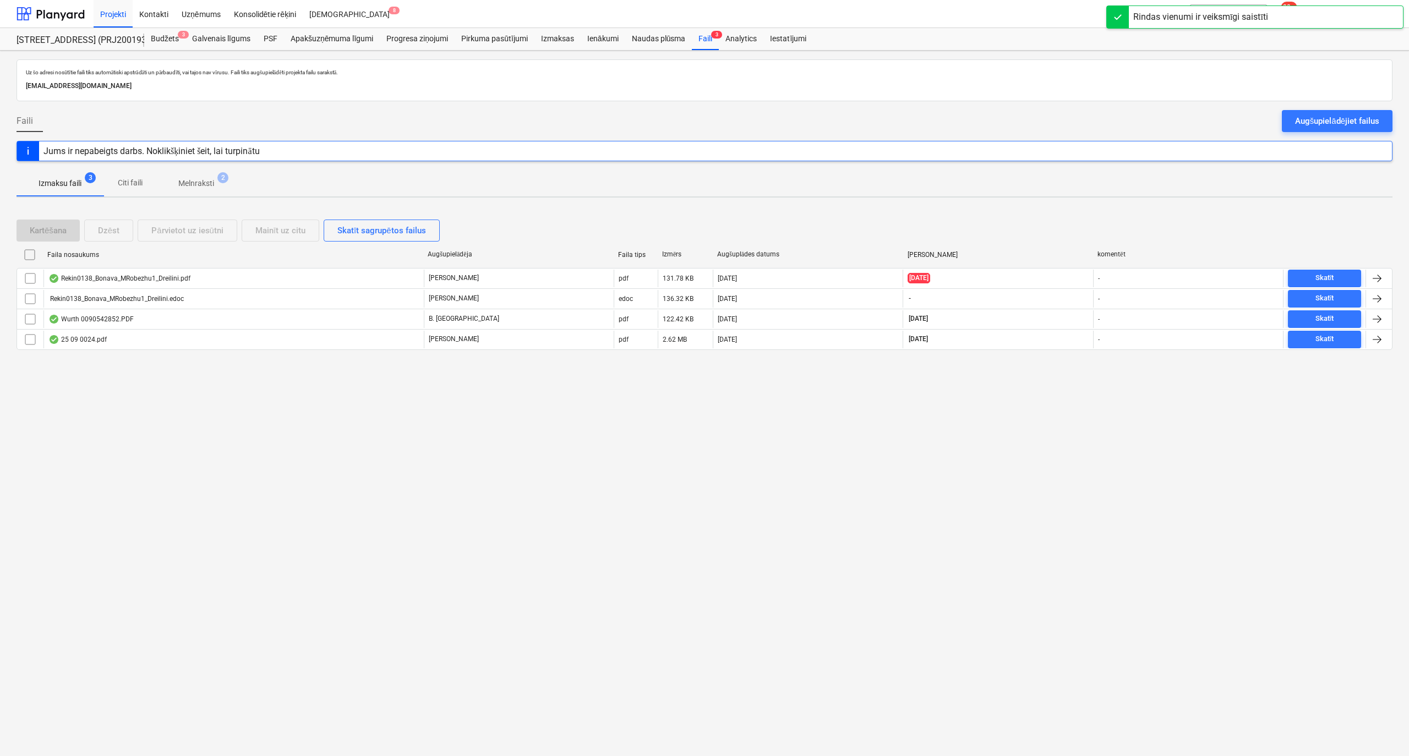
click at [185, 180] on p "Melnraksti" at bounding box center [196, 184] width 36 height 12
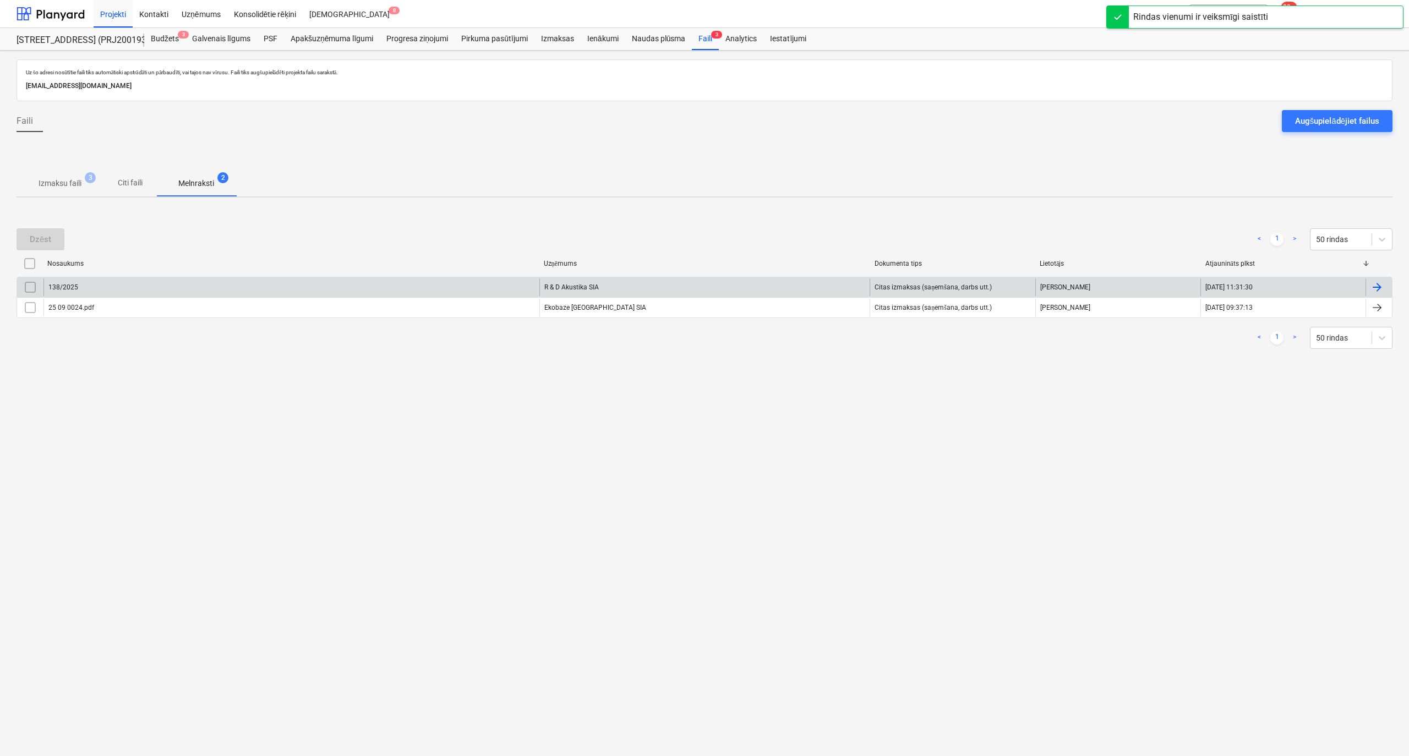
click at [181, 287] on div "138/2025" at bounding box center [291, 287] width 496 height 18
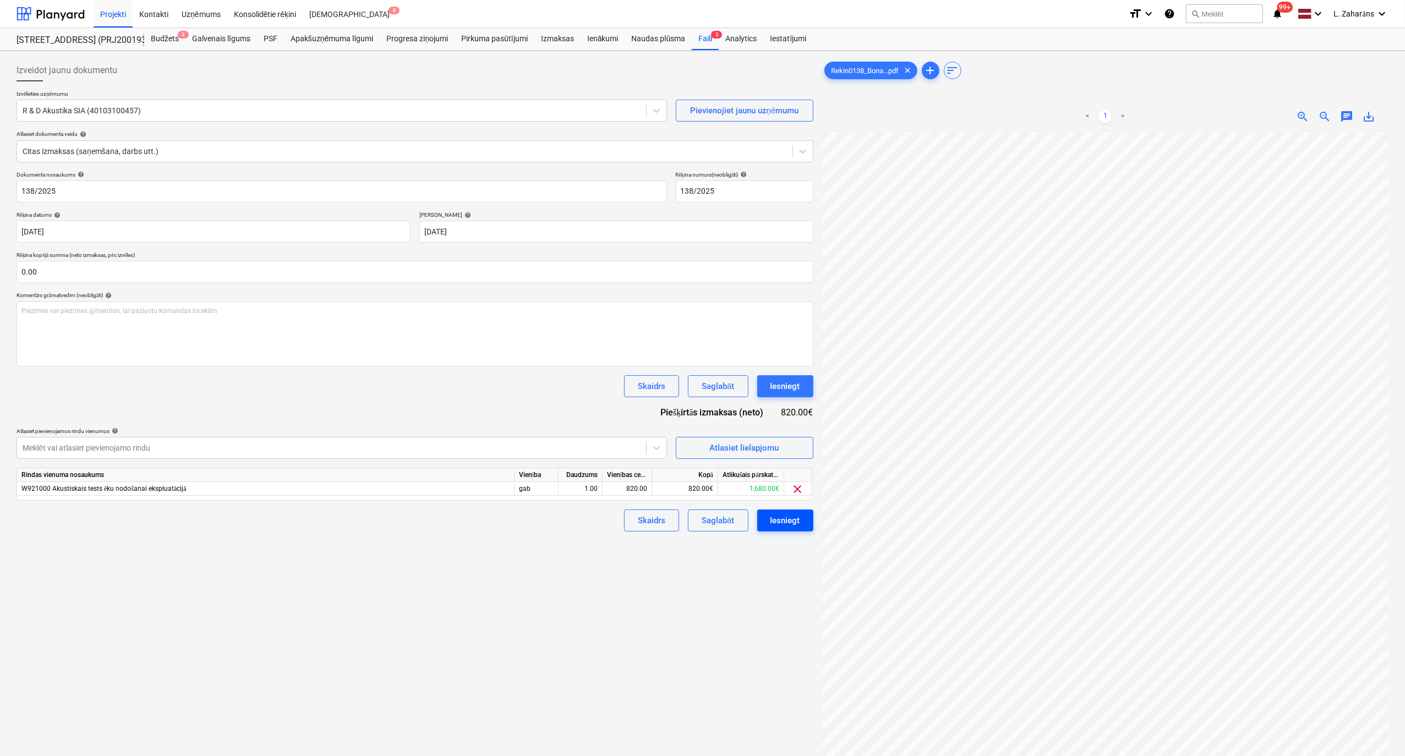
click at [792, 521] on div "Iesniegt" at bounding box center [785, 520] width 30 height 14
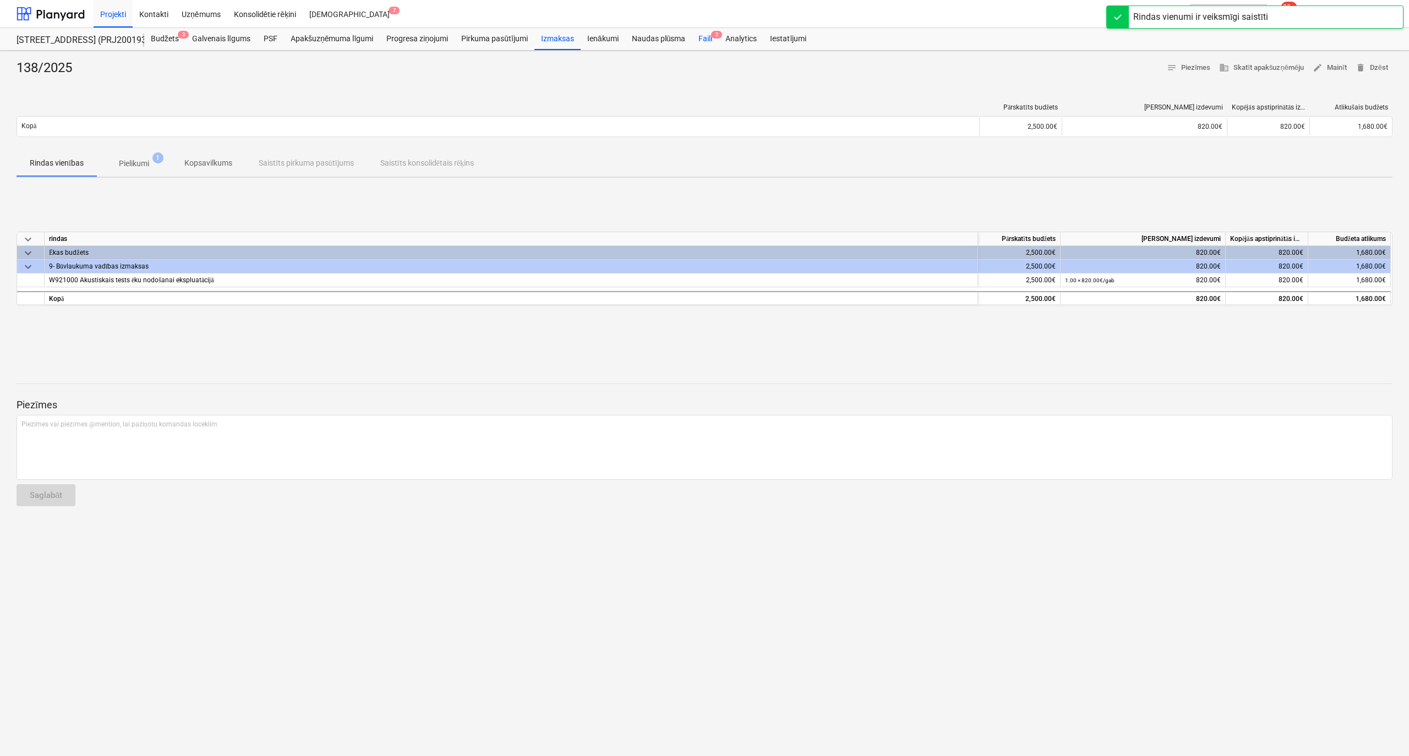
click at [707, 38] on div "Faili 2" at bounding box center [705, 39] width 27 height 22
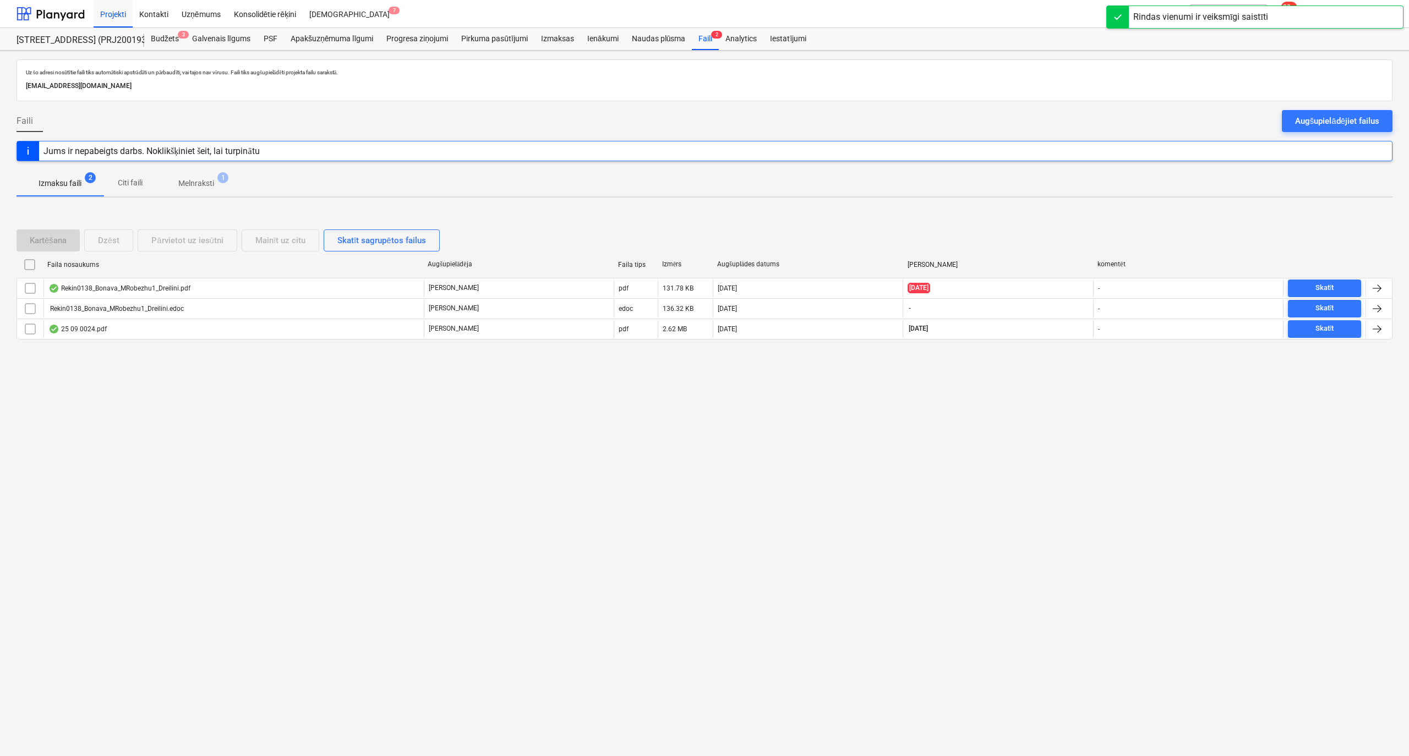
click at [197, 181] on p "Melnraksti" at bounding box center [196, 184] width 36 height 12
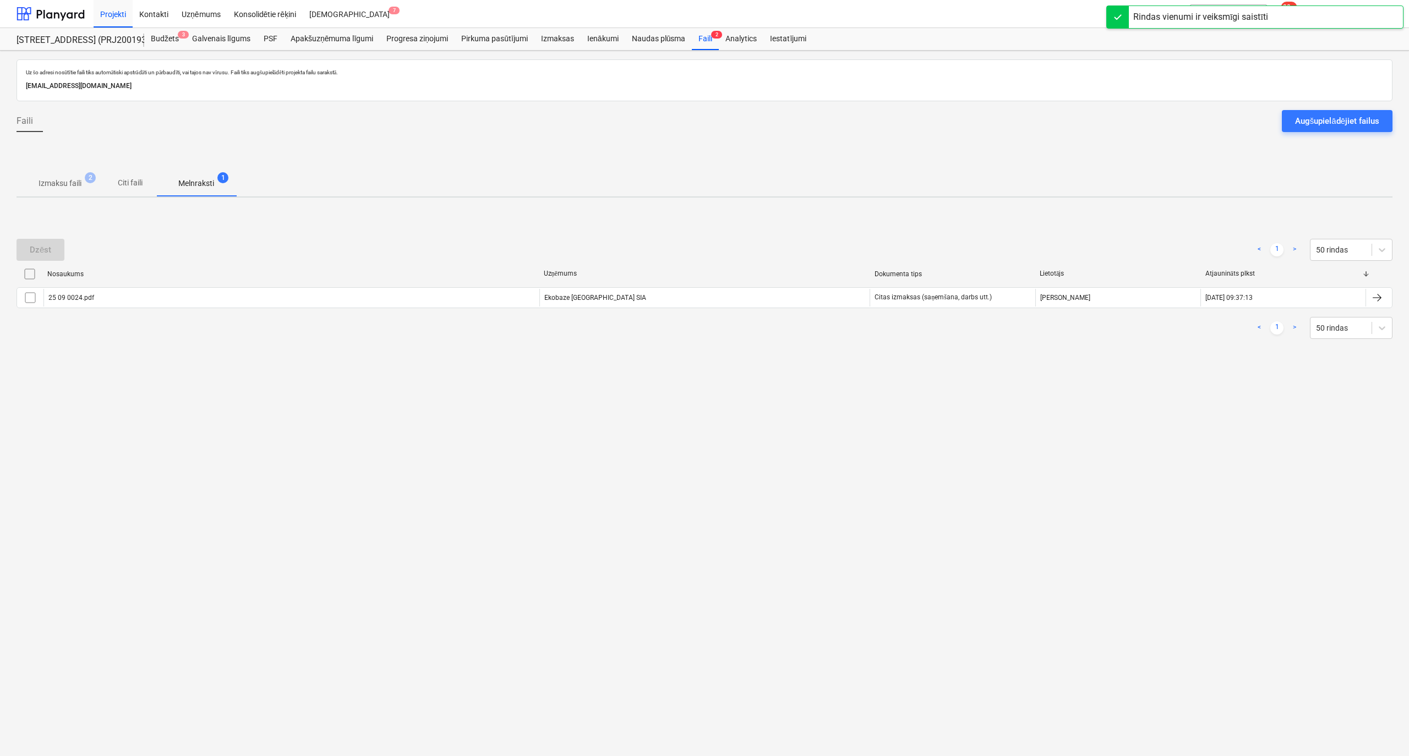
click at [277, 310] on div "Nosaukums Uzņēmums Dokumenta tips Lietotājs Atjaunināts plkst 25 09 0024.pdf Ek…" at bounding box center [705, 288] width 1376 height 47
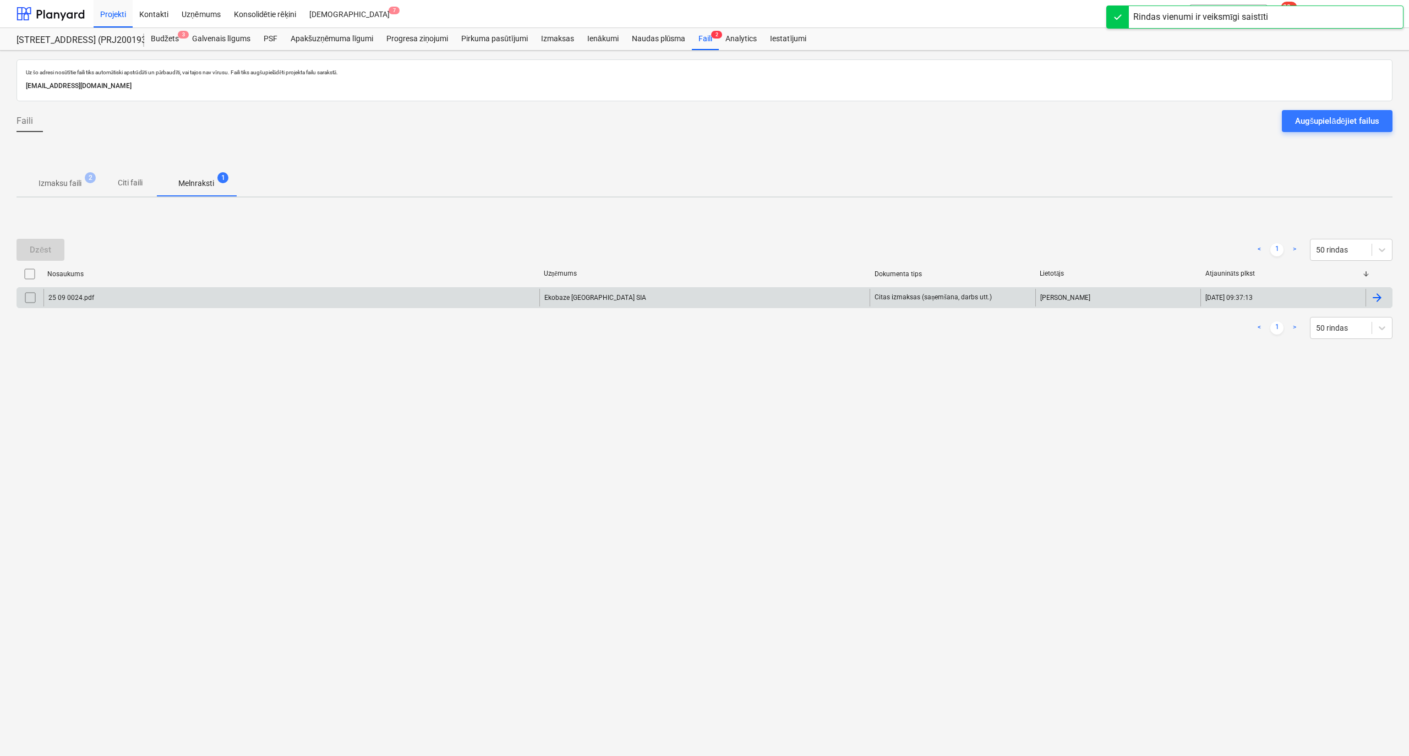
click at [284, 303] on div "25 09 0024.pdf" at bounding box center [291, 298] width 496 height 18
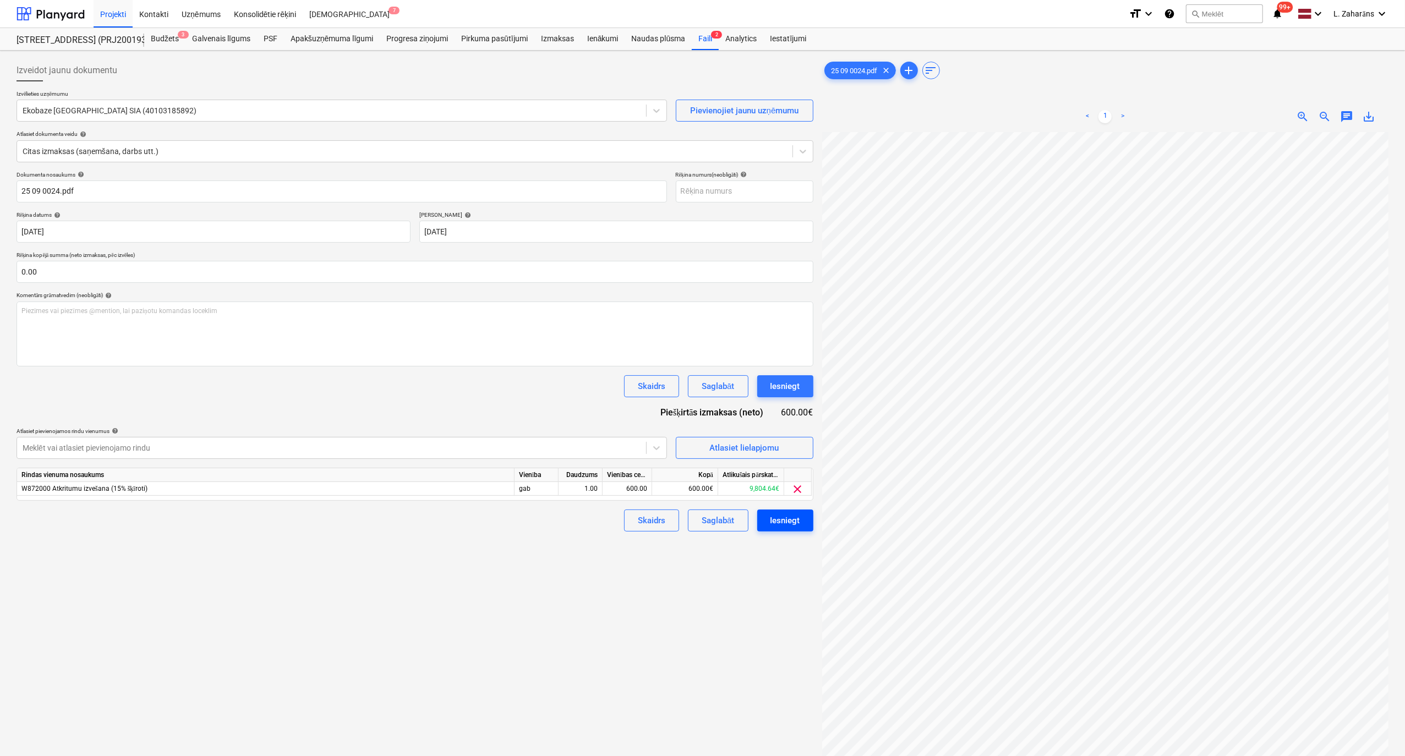
click at [793, 518] on div "Iesniegt" at bounding box center [785, 520] width 30 height 14
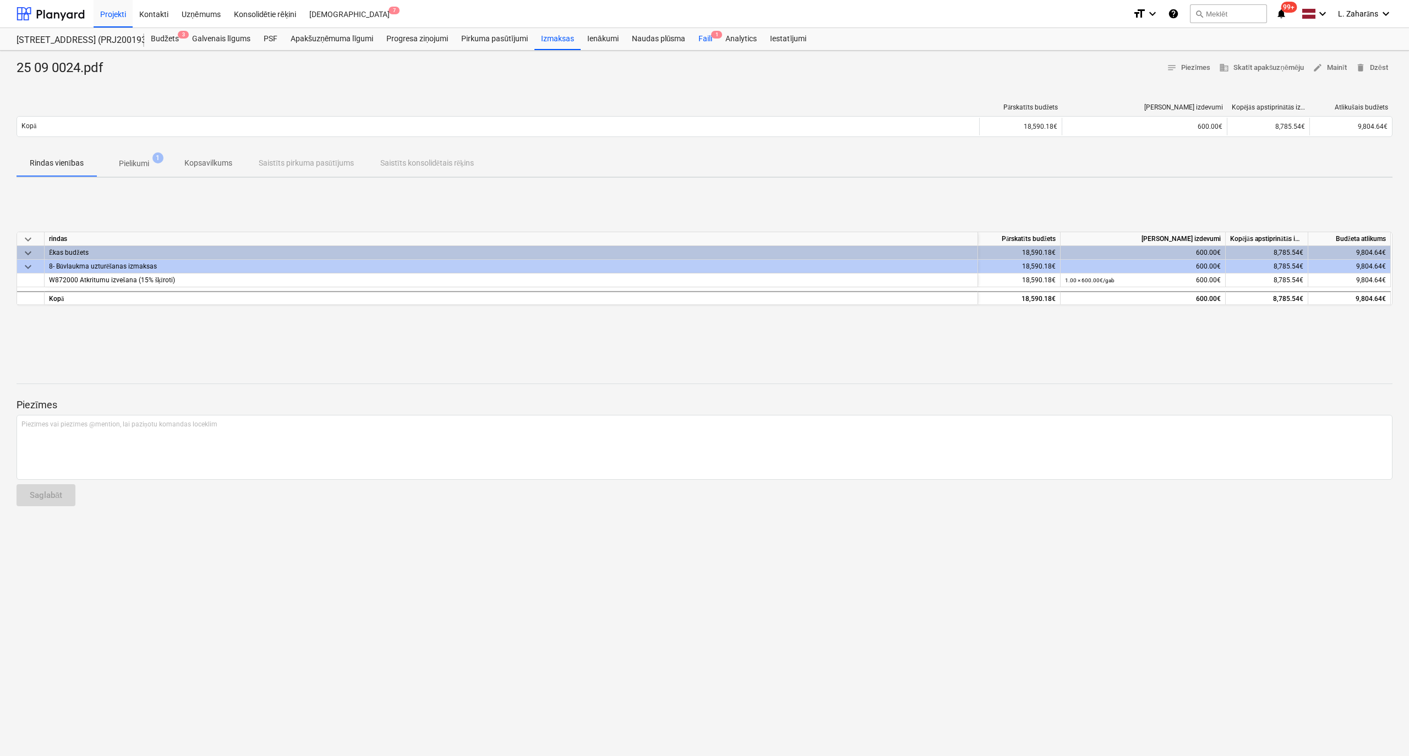
drag, startPoint x: 703, startPoint y: 40, endPoint x: 692, endPoint y: 45, distance: 12.1
click at [703, 40] on div "Faili 1" at bounding box center [705, 39] width 27 height 22
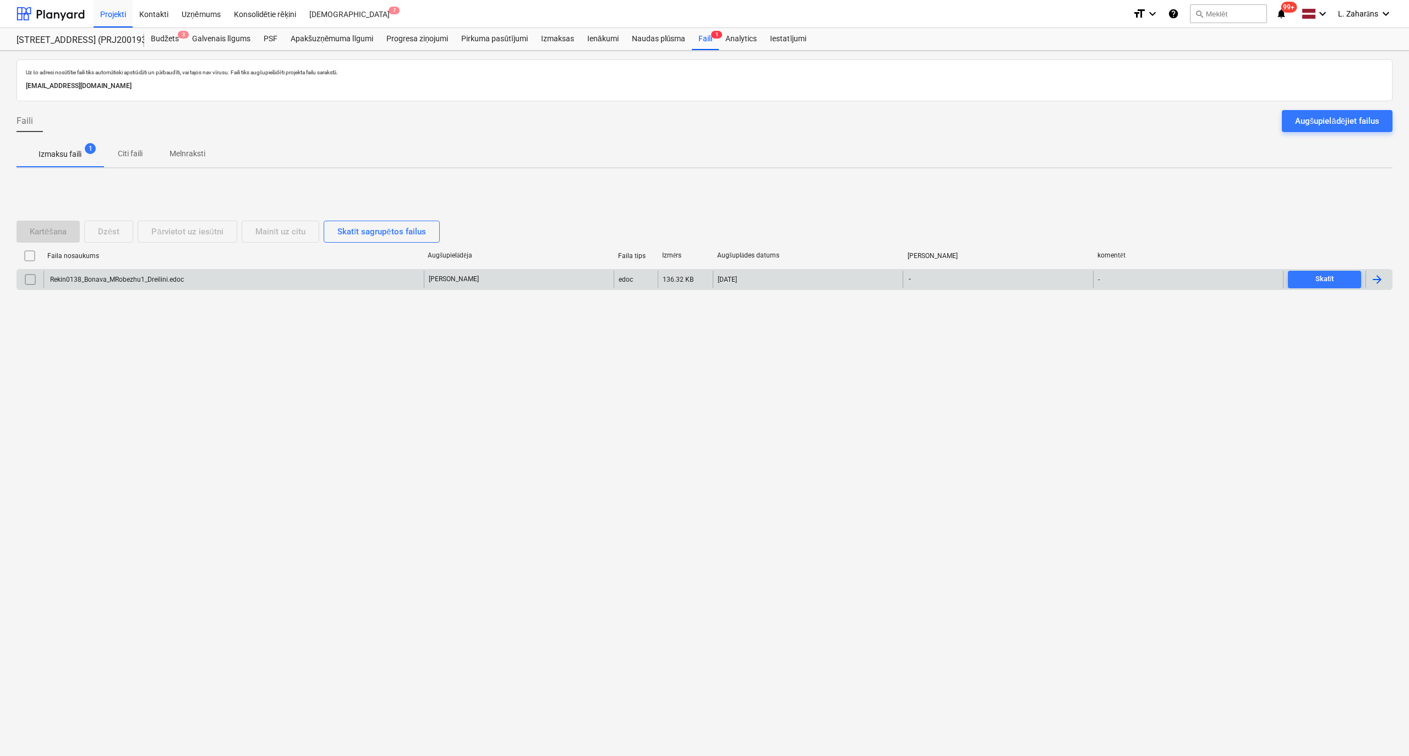
click at [166, 276] on div "Rekin0138_Bonava_MRobezhu1_Dreilini.edoc" at bounding box center [115, 280] width 135 height 8
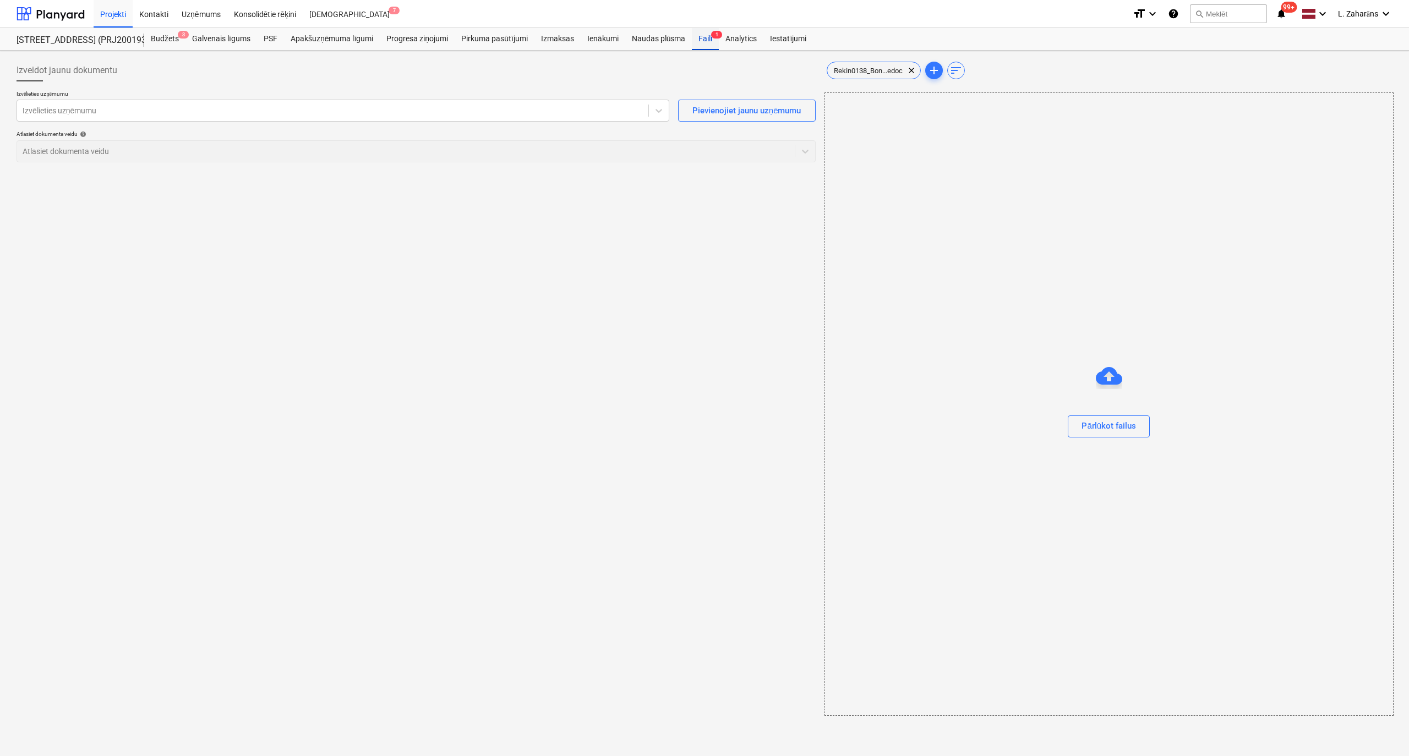
drag, startPoint x: 705, startPoint y: 36, endPoint x: 694, endPoint y: 41, distance: 11.9
click at [704, 36] on div "Faili 1" at bounding box center [705, 39] width 27 height 22
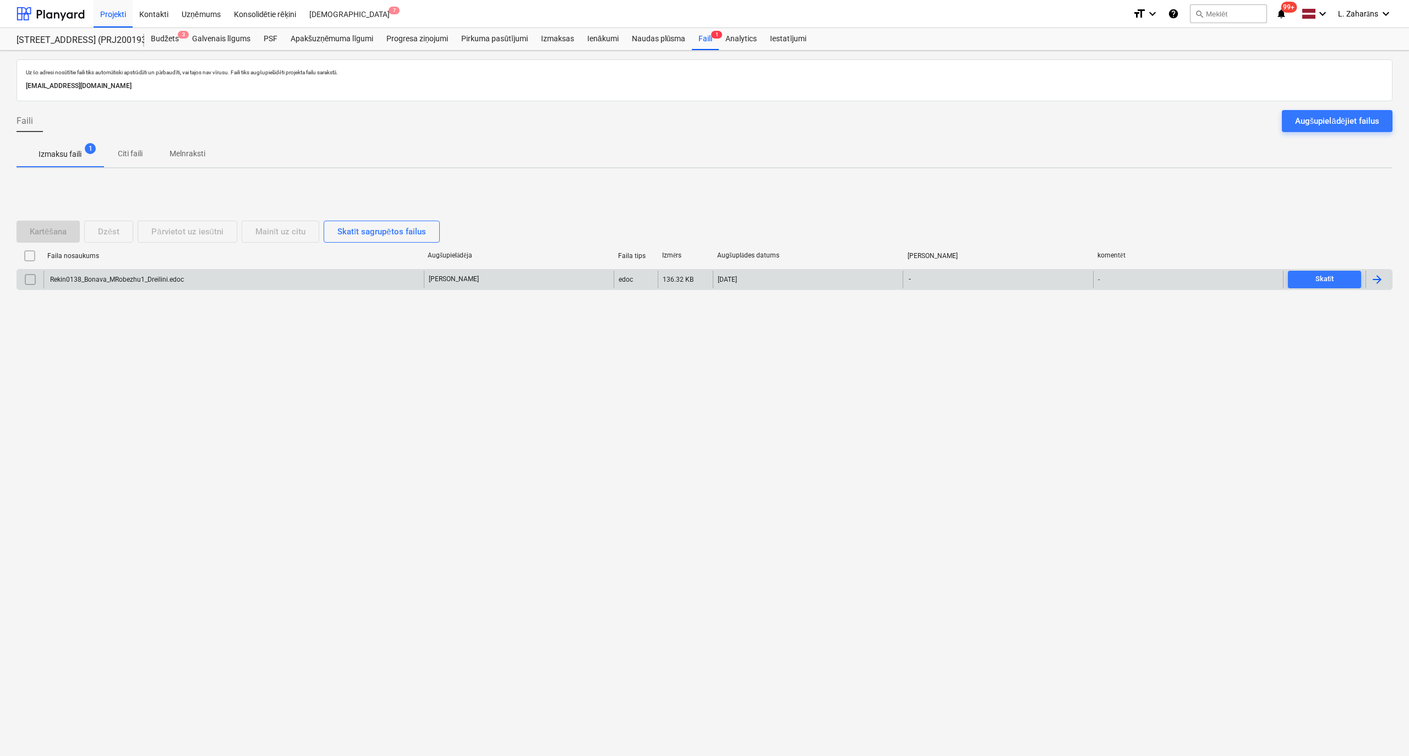
click at [130, 276] on div "Rekin0138_Bonava_MRobezhu1_Dreilini.edoc" at bounding box center [115, 280] width 135 height 8
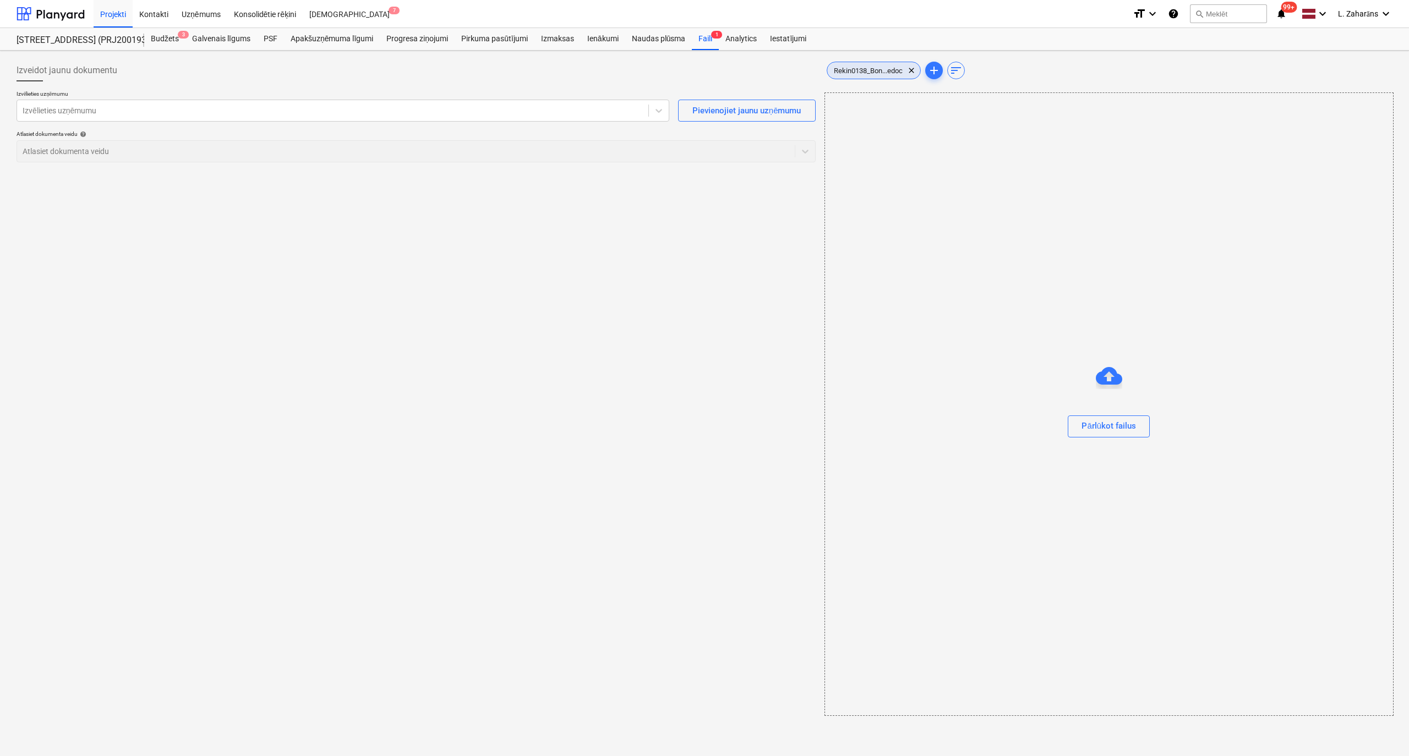
click at [863, 70] on span "Rekin0138_Bon...edoc" at bounding box center [868, 71] width 82 height 8
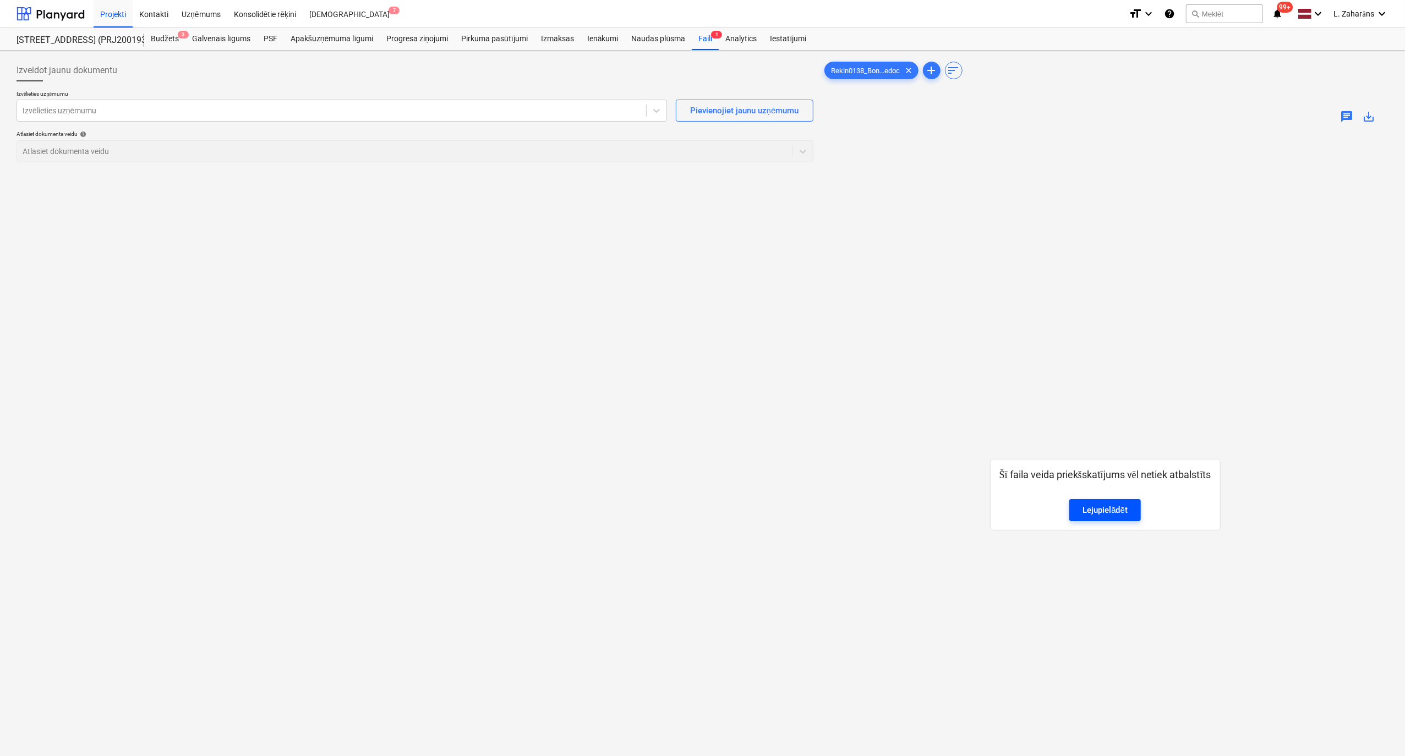
click at [1097, 507] on div "Lejupielādēt" at bounding box center [1104, 510] width 45 height 14
click at [703, 42] on div "Faili 1" at bounding box center [705, 39] width 27 height 22
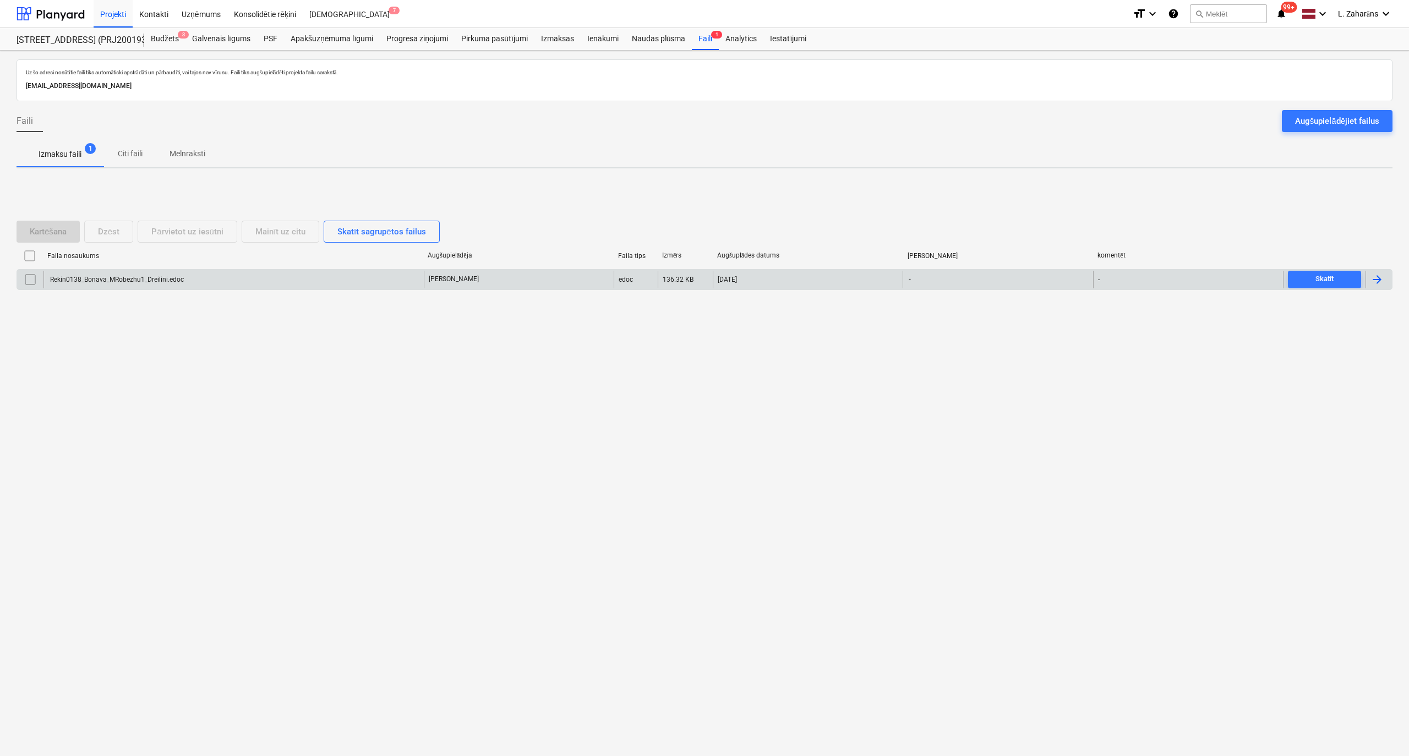
click at [29, 281] on input "checkbox" at bounding box center [30, 280] width 18 height 18
click at [125, 232] on button "Dzēst" at bounding box center [108, 232] width 49 height 22
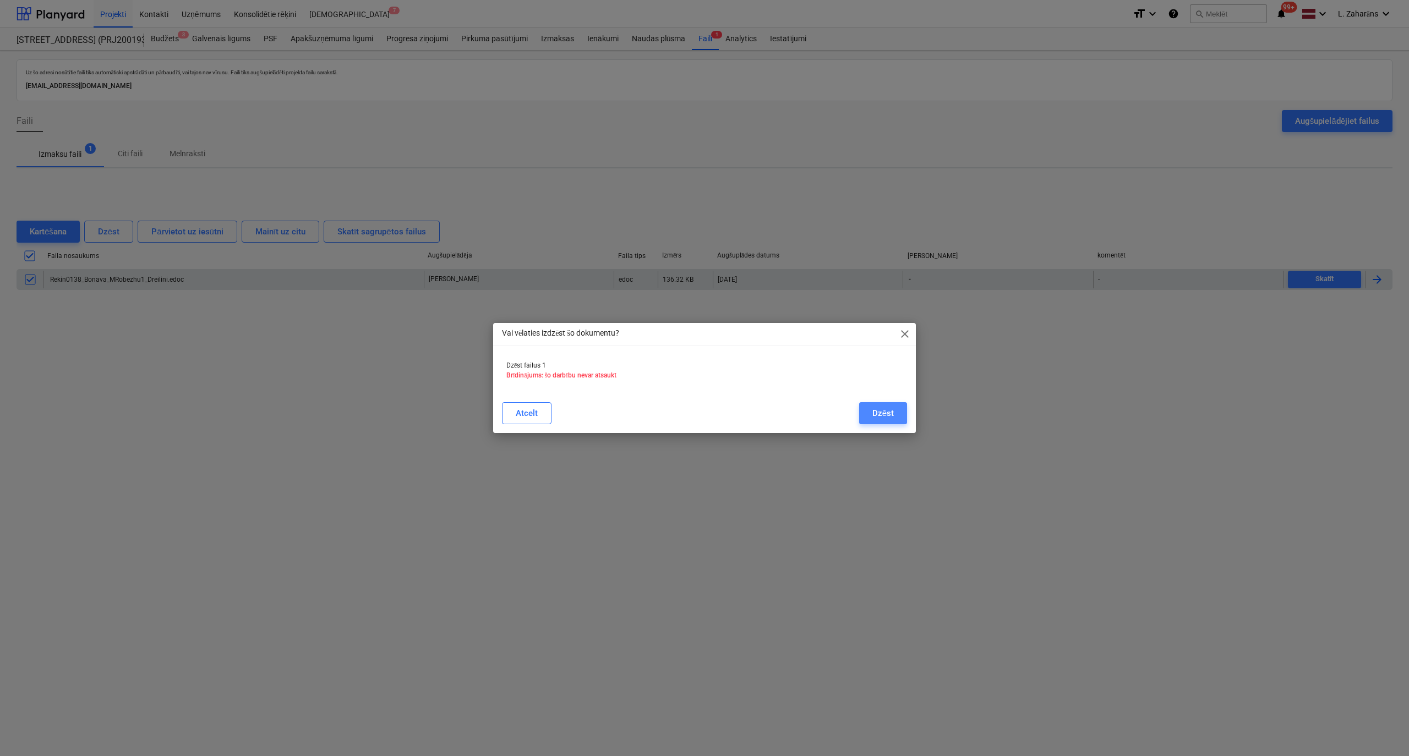
click at [883, 410] on div "Dzēst" at bounding box center [882, 413] width 21 height 14
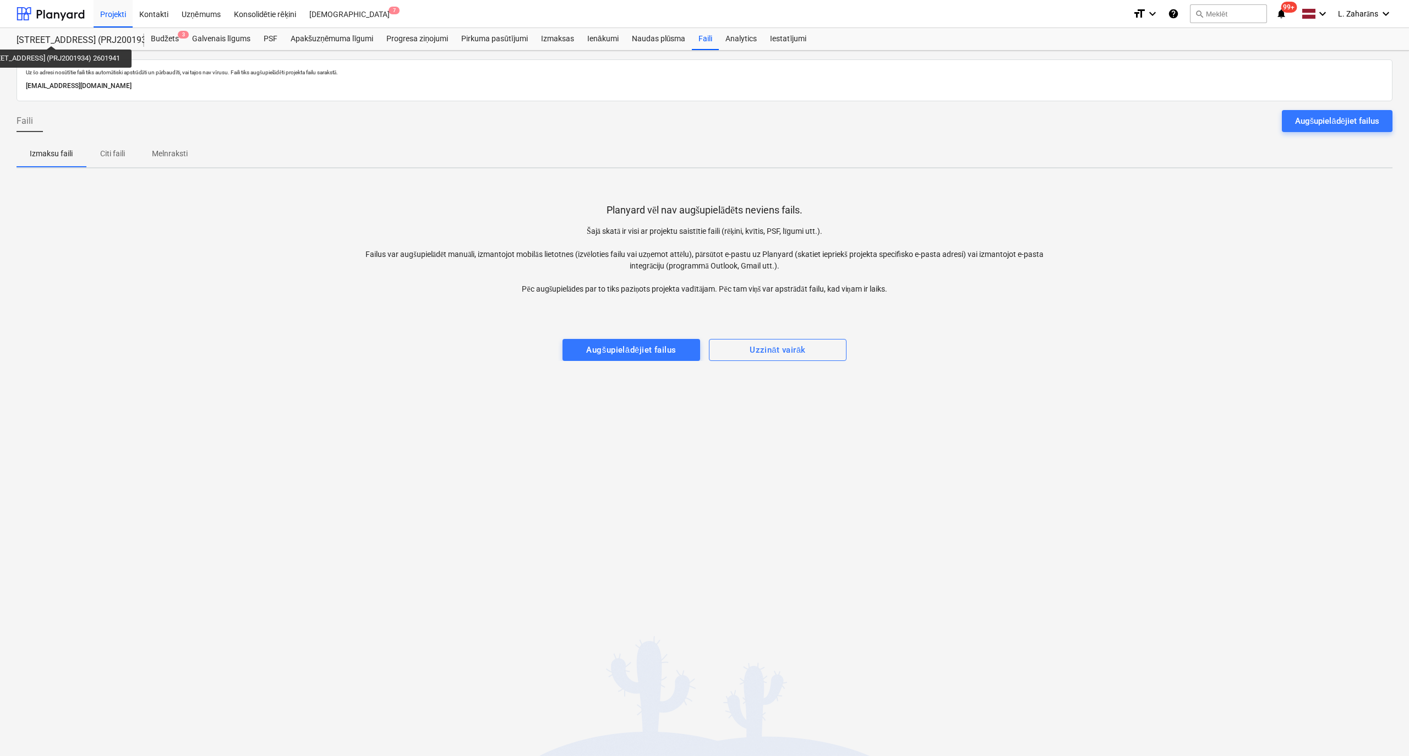
click at [51, 36] on div "[STREET_ADDRESS] (PRJ2001934) 2601941" at bounding box center [74, 41] width 114 height 12
click at [158, 46] on div "Budžets 3" at bounding box center [164, 39] width 41 height 22
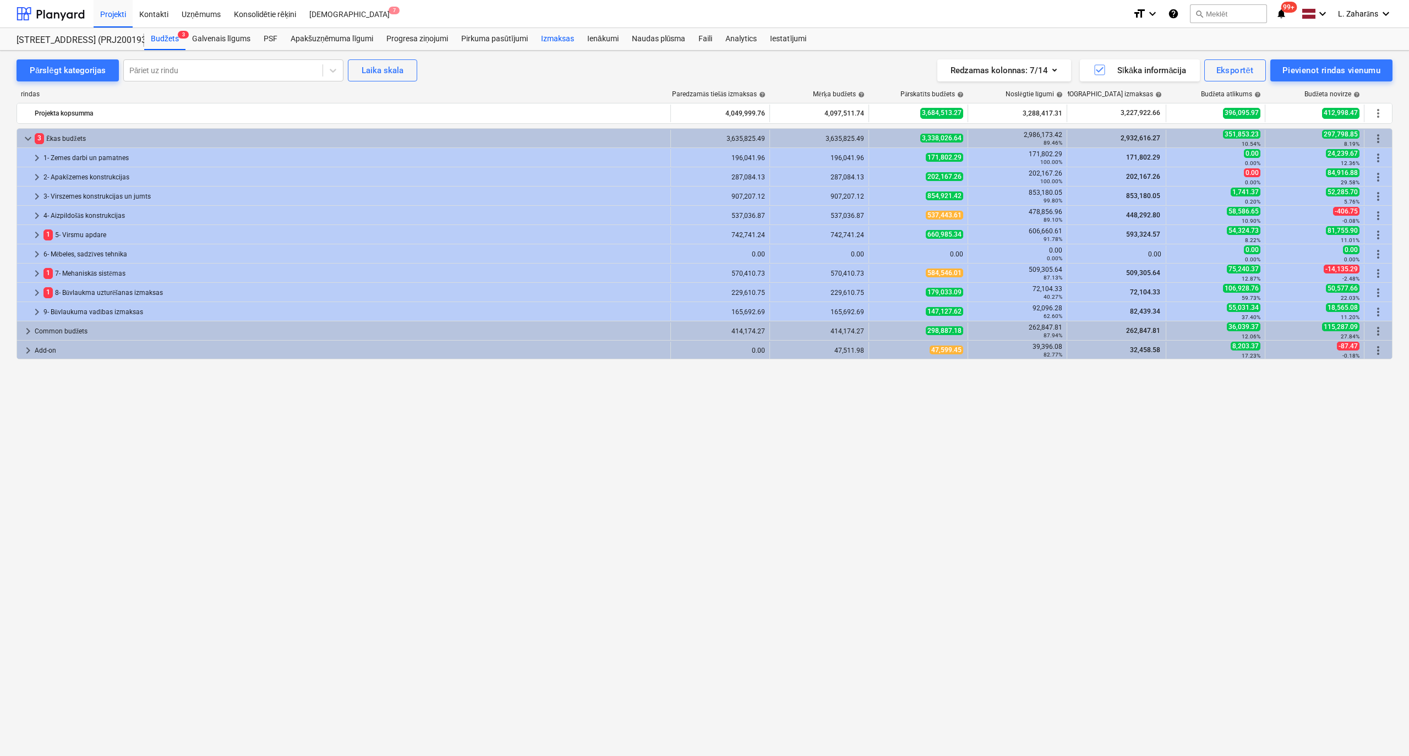
drag, startPoint x: 558, startPoint y: 36, endPoint x: 559, endPoint y: 42, distance: 6.2
click at [558, 37] on div "Izmaksas" at bounding box center [557, 39] width 46 height 22
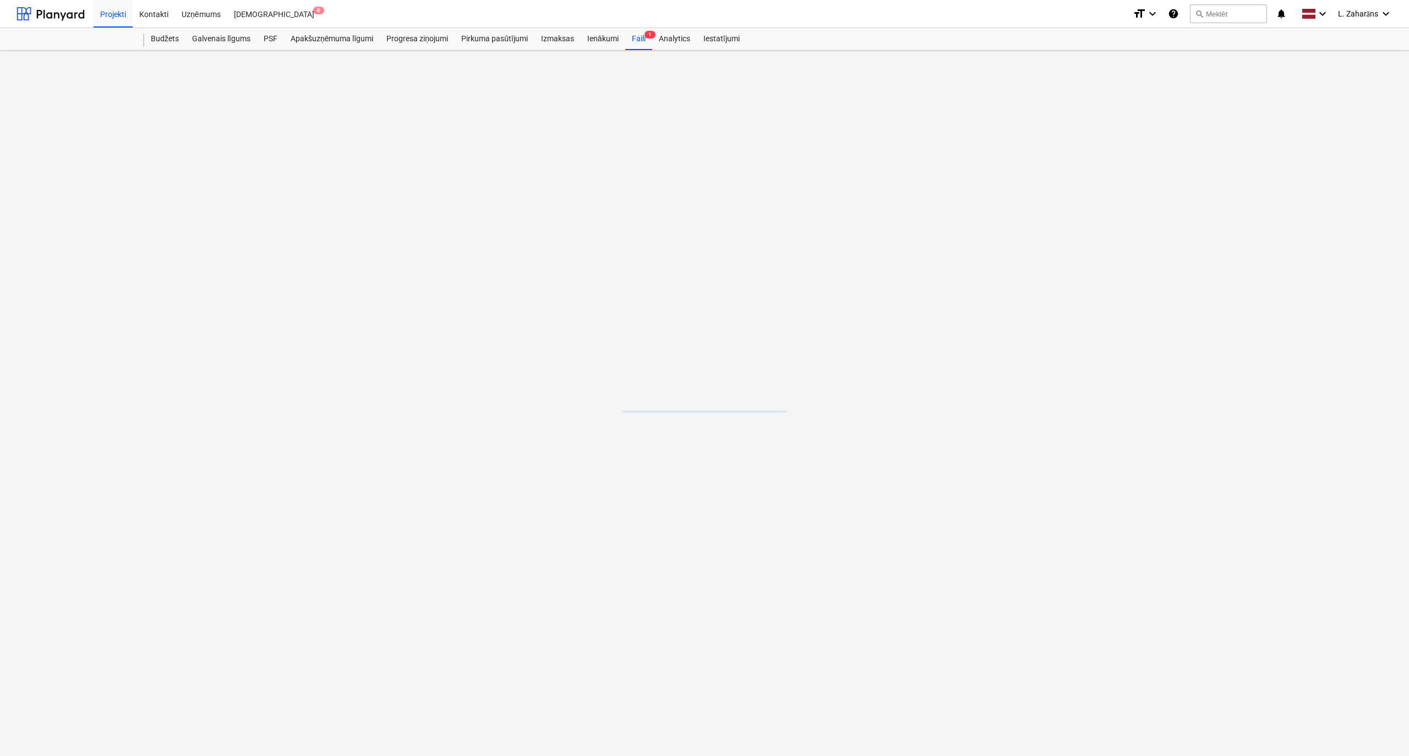
drag, startPoint x: 155, startPoint y: 34, endPoint x: 151, endPoint y: 53, distance: 19.6
click at [155, 34] on div "Budžets" at bounding box center [164, 39] width 41 height 22
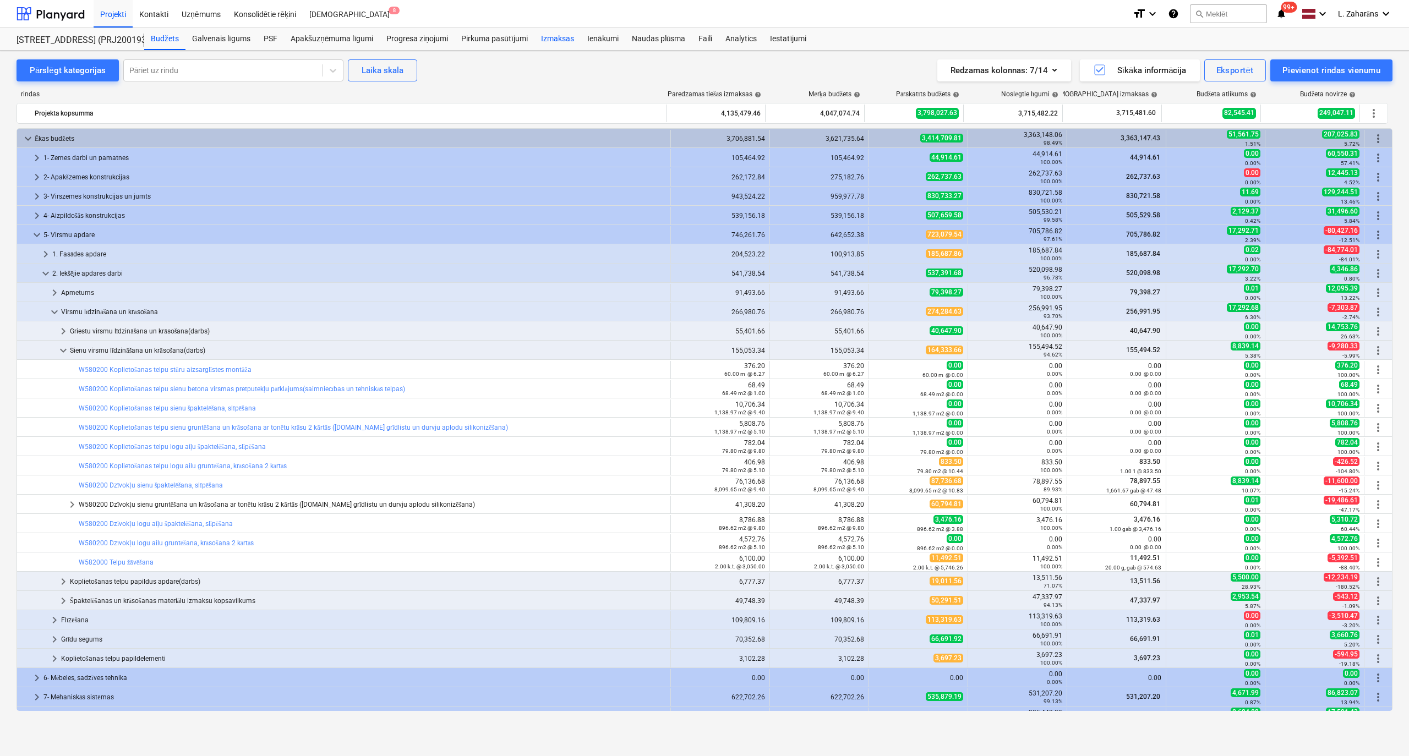
click at [554, 38] on div "Izmaksas" at bounding box center [557, 39] width 46 height 22
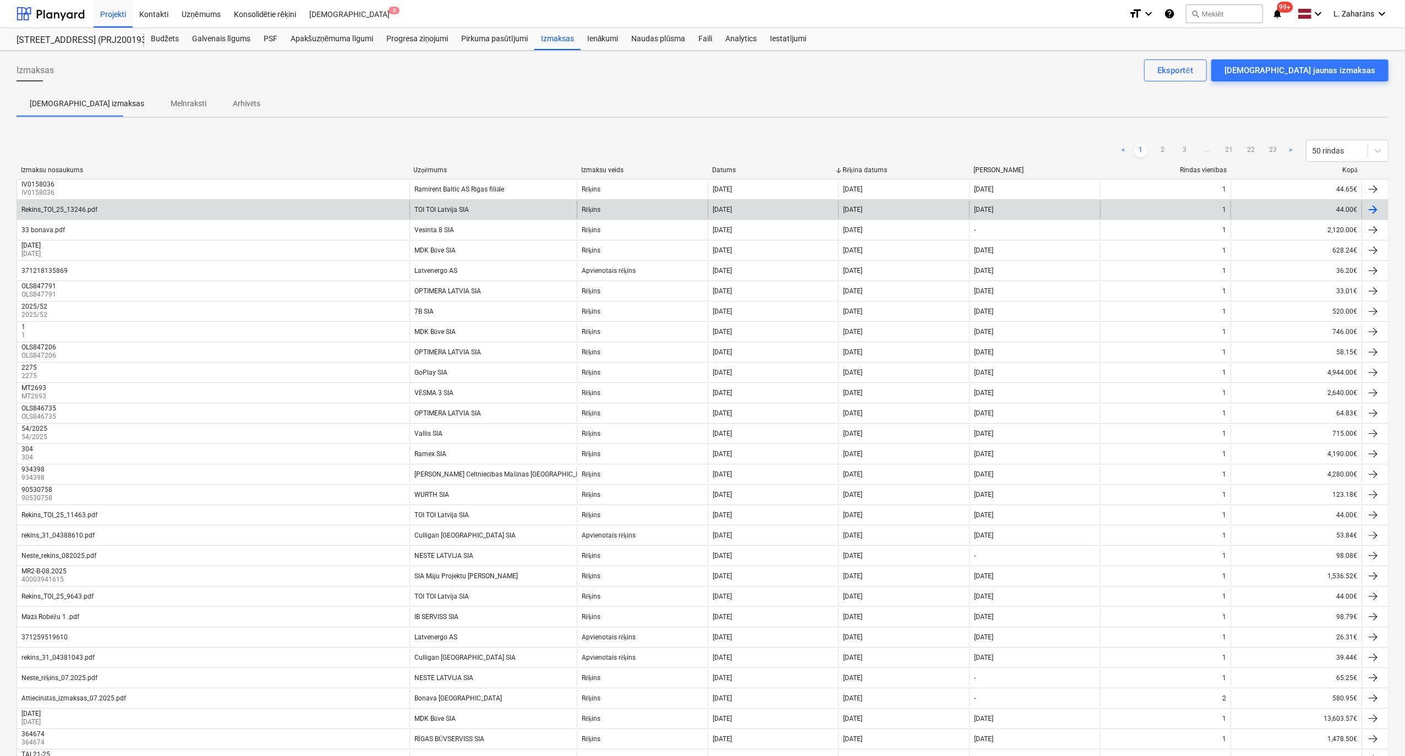
click at [243, 207] on div "Rekins_TOI_25_13246.pdf" at bounding box center [213, 210] width 392 height 18
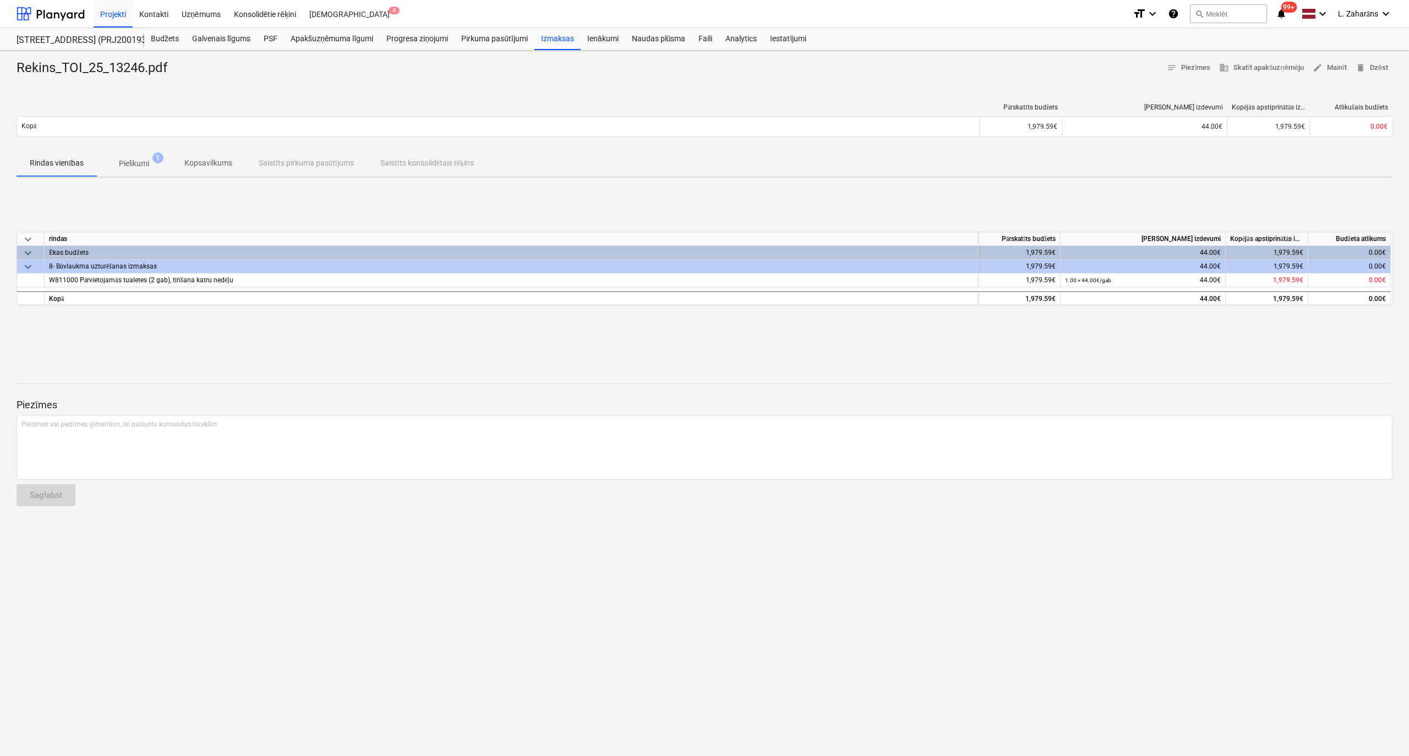
click at [142, 157] on span "Pielikumi 1" at bounding box center [134, 164] width 74 height 20
